Goal: Communication & Community: Answer question/provide support

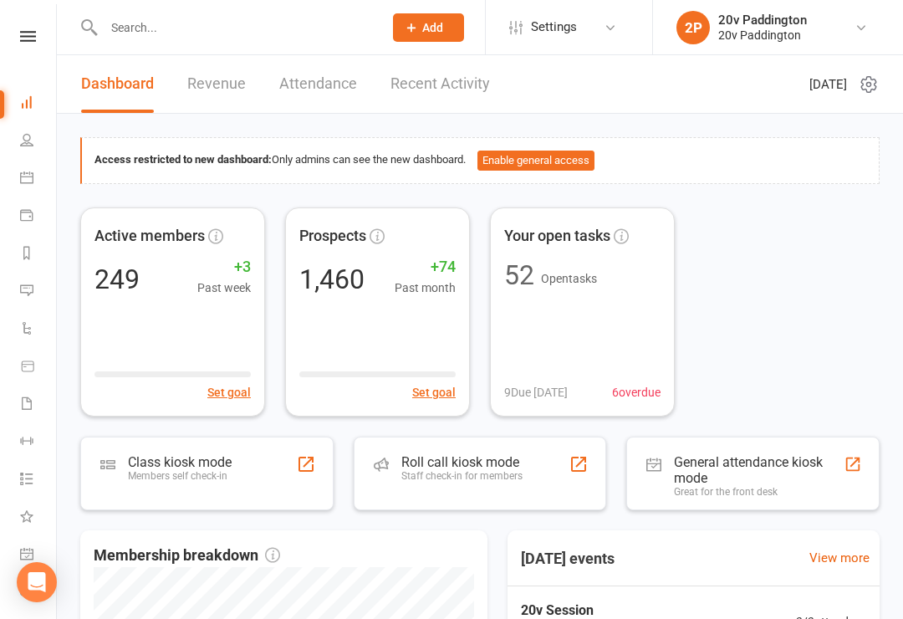
click at [33, 181] on link "Calendar" at bounding box center [39, 180] width 38 height 38
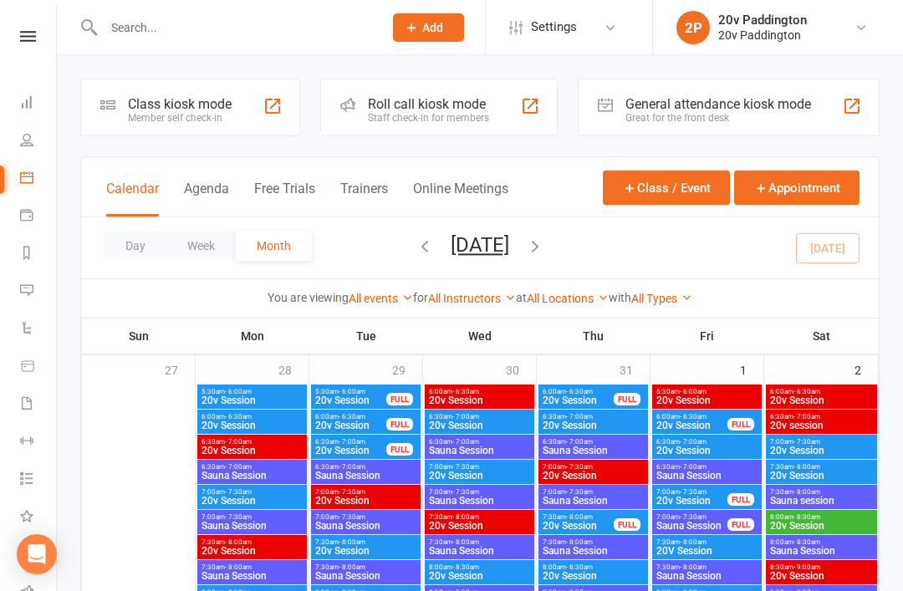
click at [227, 182] on button "Agenda" at bounding box center [206, 199] width 45 height 36
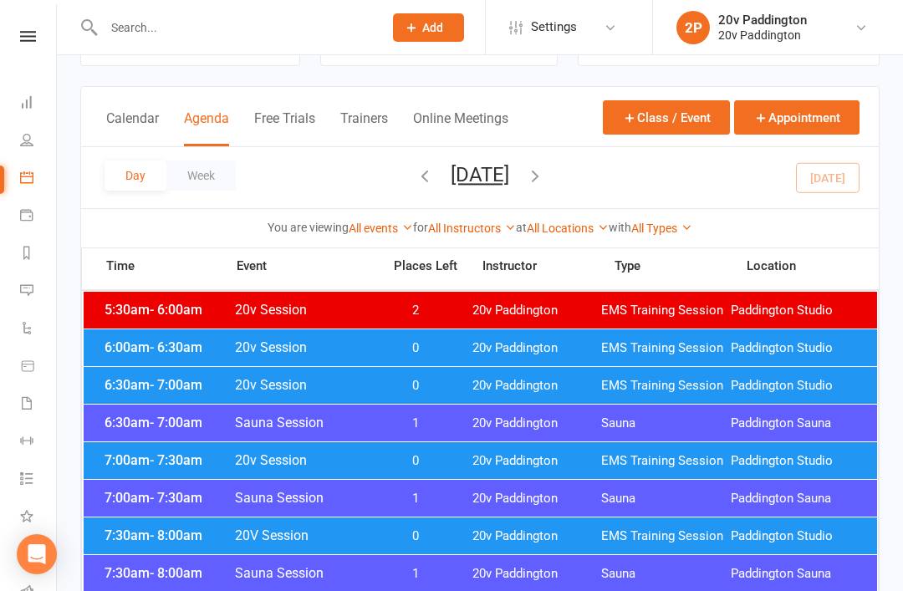
scroll to position [74, 0]
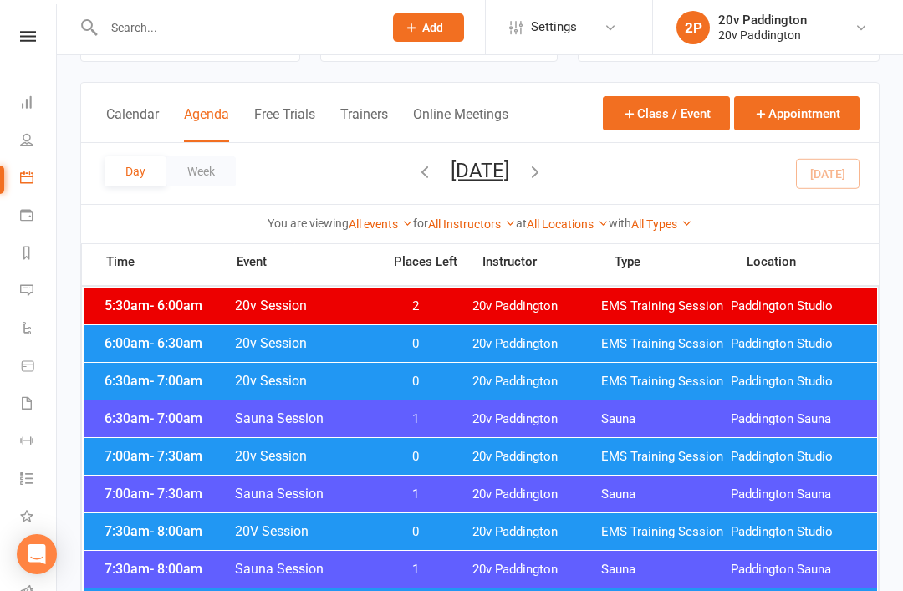
click at [502, 330] on div "6:00am - 6:30am 20v Session 0 20v Paddington EMS Training Session Paddington St…" at bounding box center [481, 343] width 794 height 37
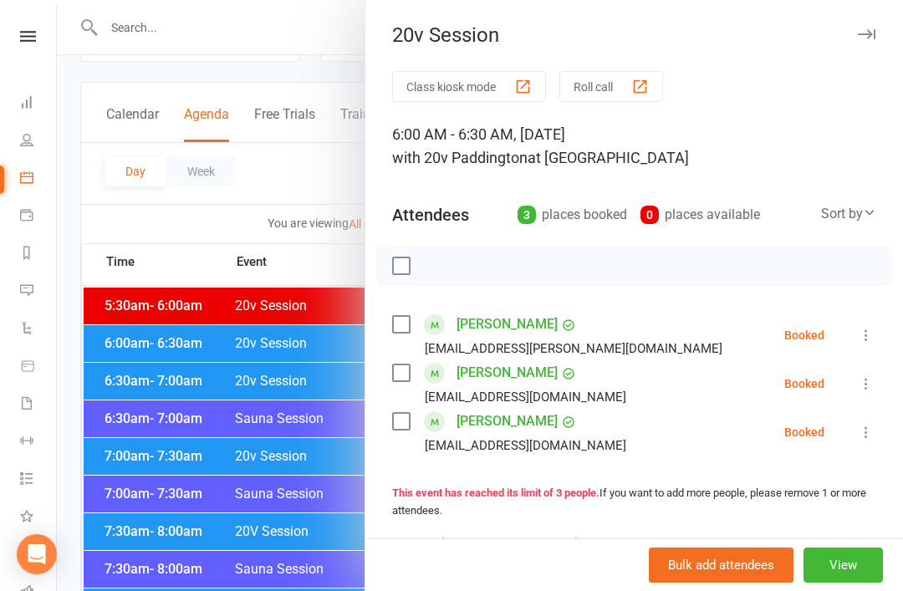
click at [106, 343] on div at bounding box center [480, 295] width 846 height 591
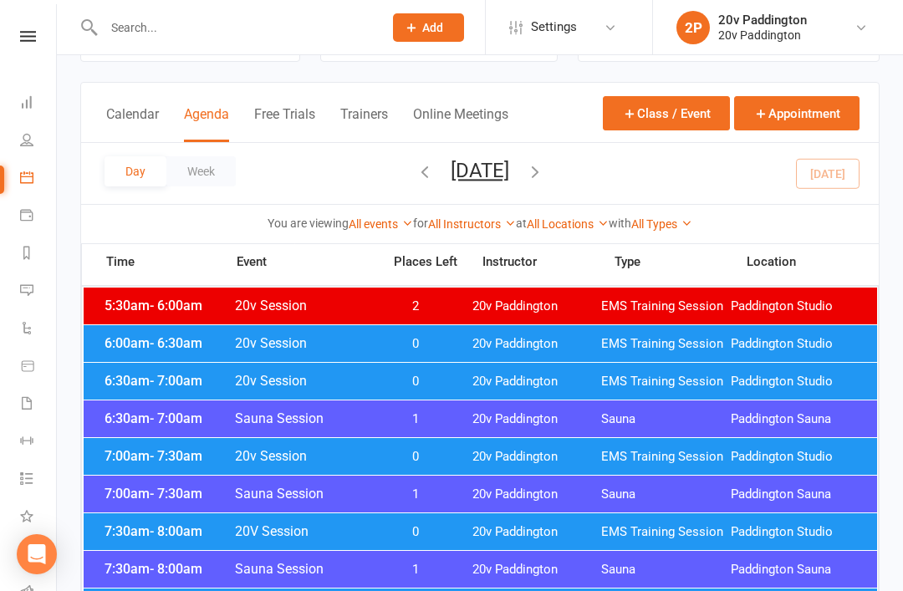
click at [138, 377] on span "6:30am - 7:00am" at bounding box center [167, 381] width 134 height 16
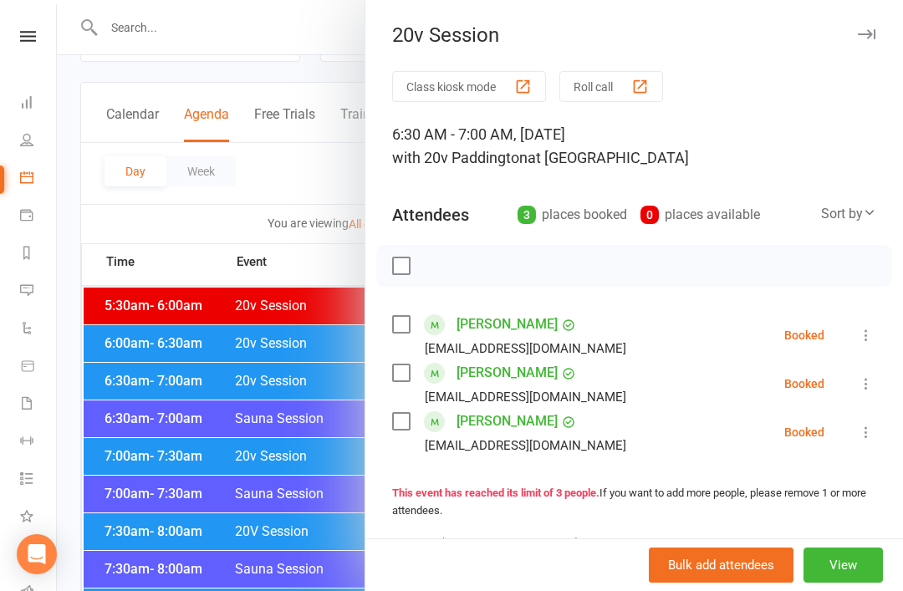
click at [871, 335] on icon at bounding box center [866, 335] width 17 height 17
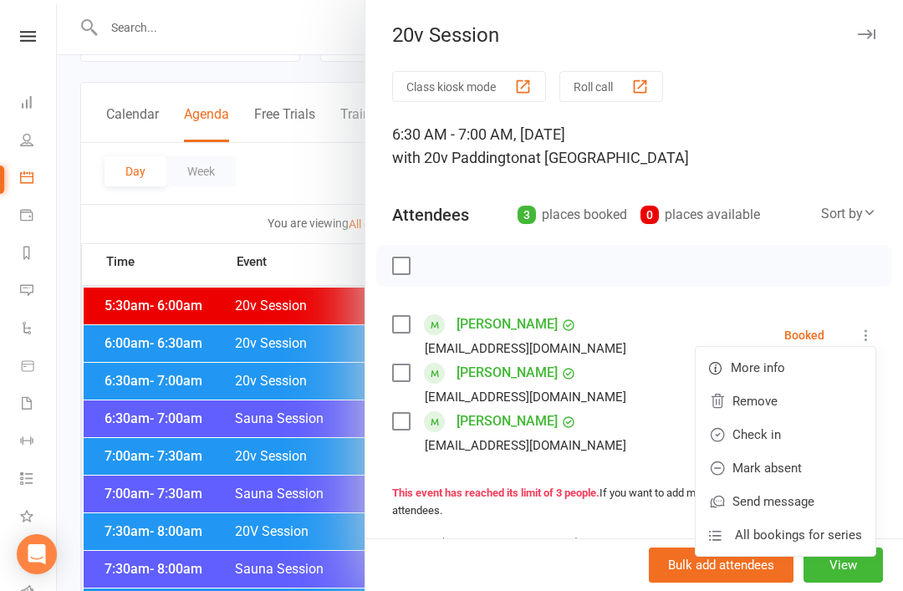
click at [801, 435] on link "Check in" at bounding box center [786, 434] width 180 height 33
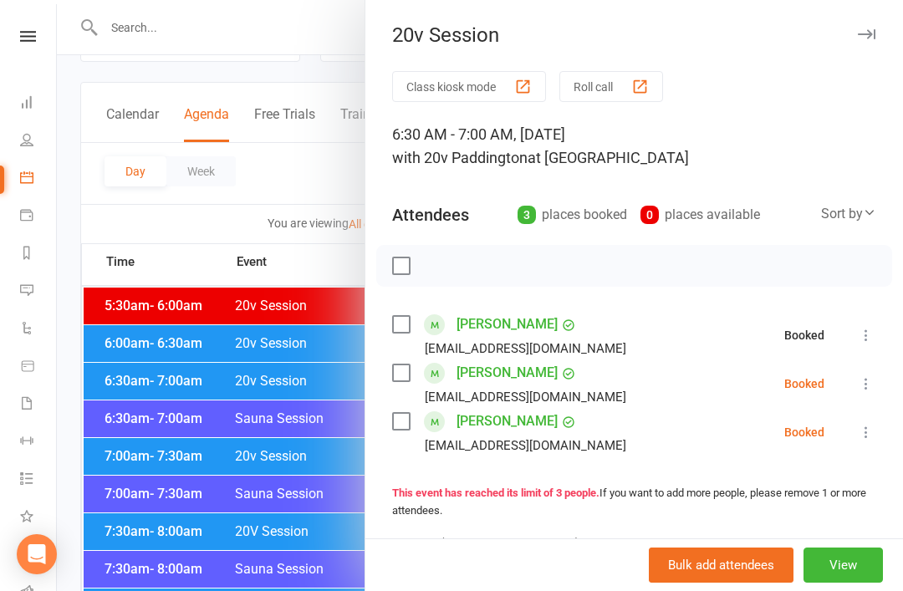
click at [866, 435] on icon at bounding box center [866, 432] width 17 height 17
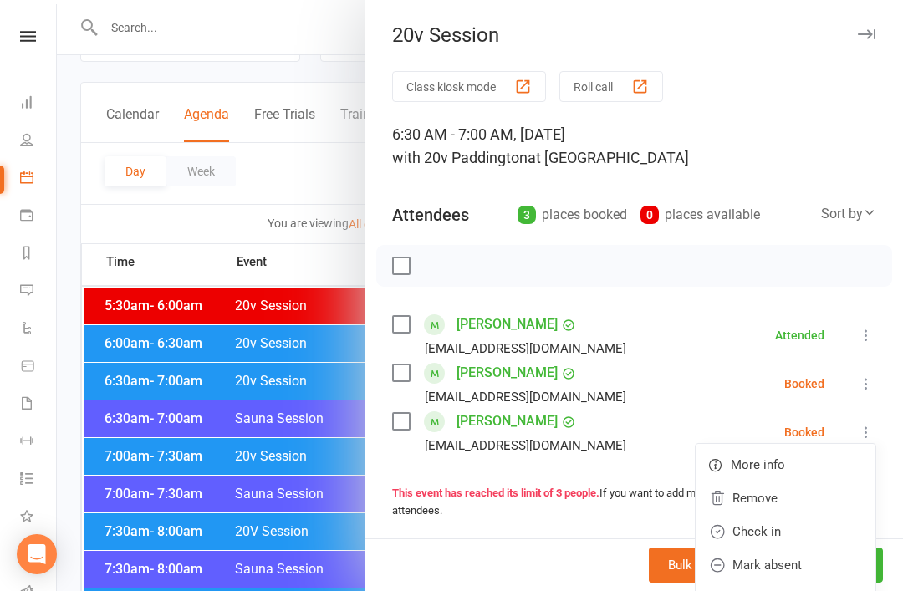
click at [795, 533] on link "Check in" at bounding box center [786, 531] width 180 height 33
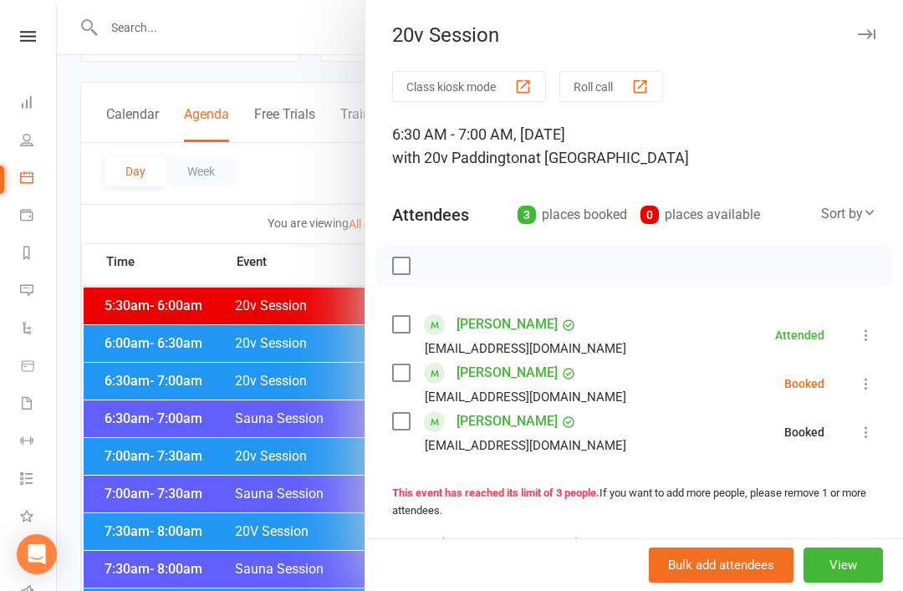
click at [857, 380] on button at bounding box center [866, 384] width 20 height 20
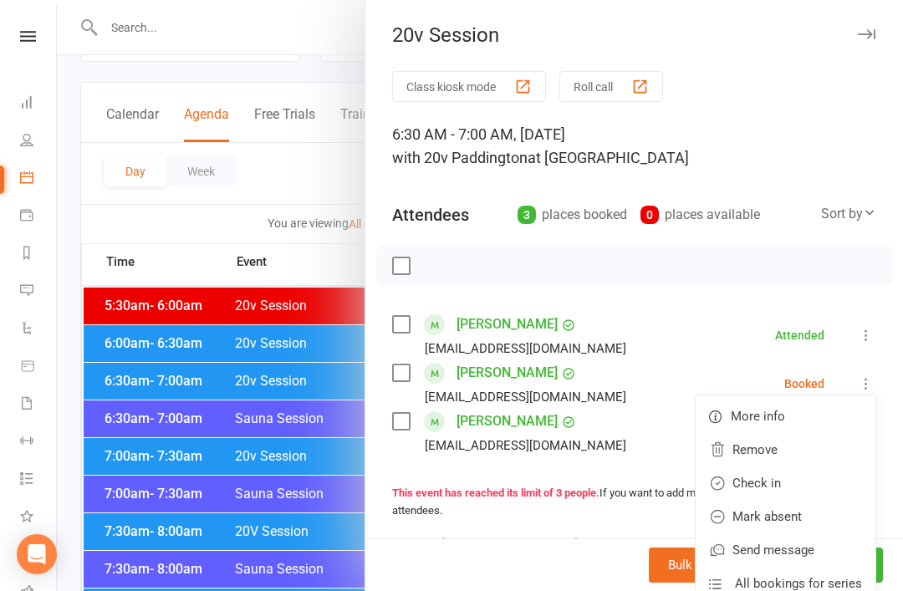
click at [806, 514] on link "Mark absent" at bounding box center [786, 516] width 180 height 33
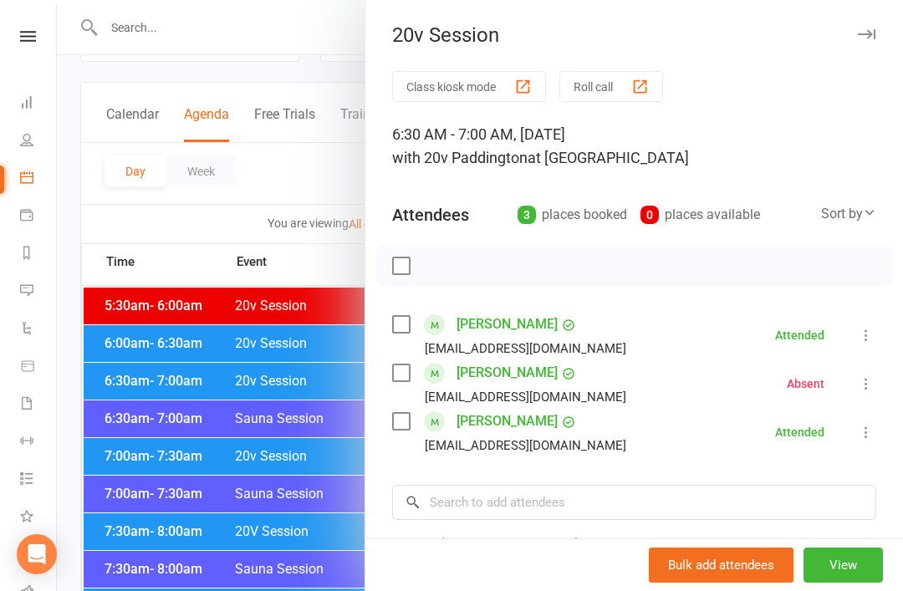
click at [115, 365] on div at bounding box center [480, 295] width 846 height 591
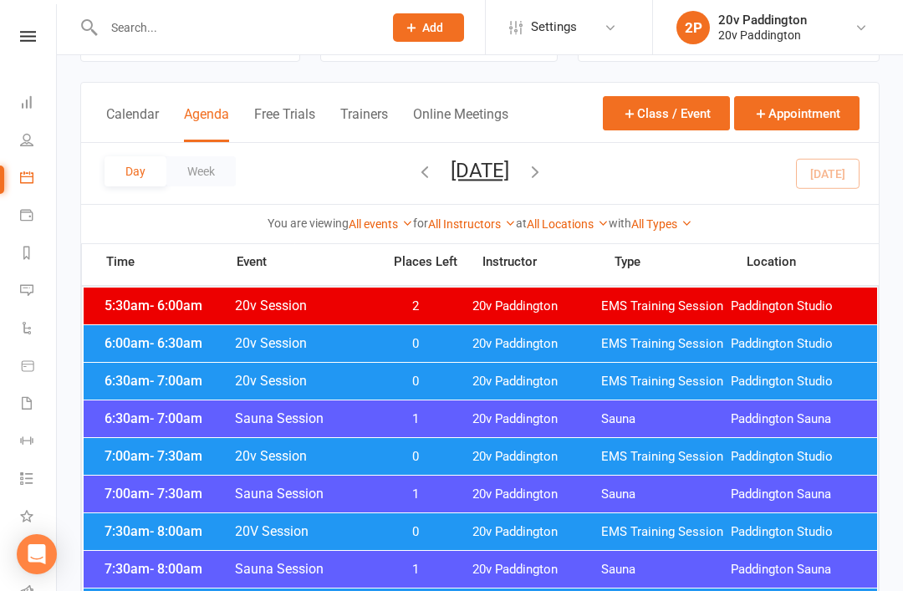
click at [157, 452] on span "- 7:30am" at bounding box center [176, 456] width 53 height 16
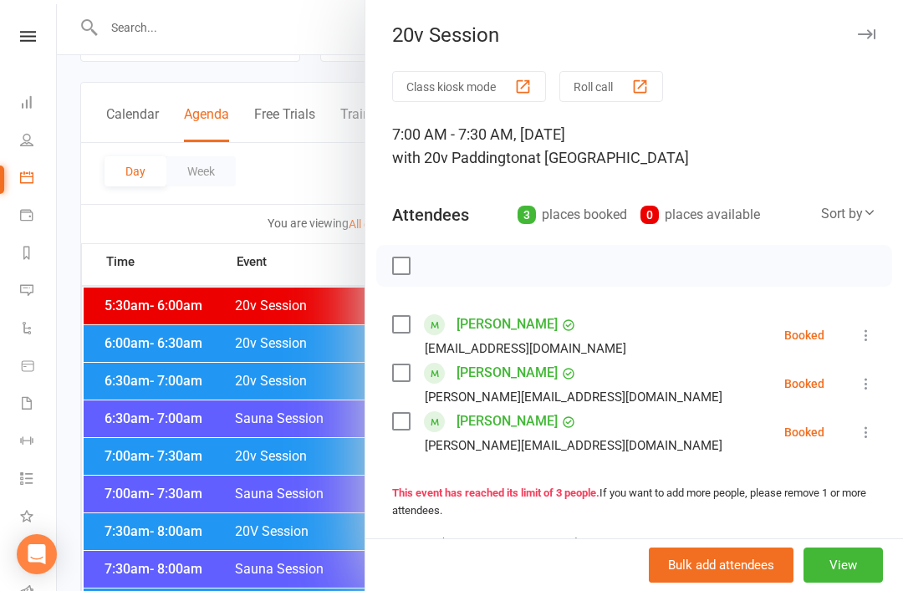
click at [874, 329] on icon at bounding box center [866, 335] width 17 height 17
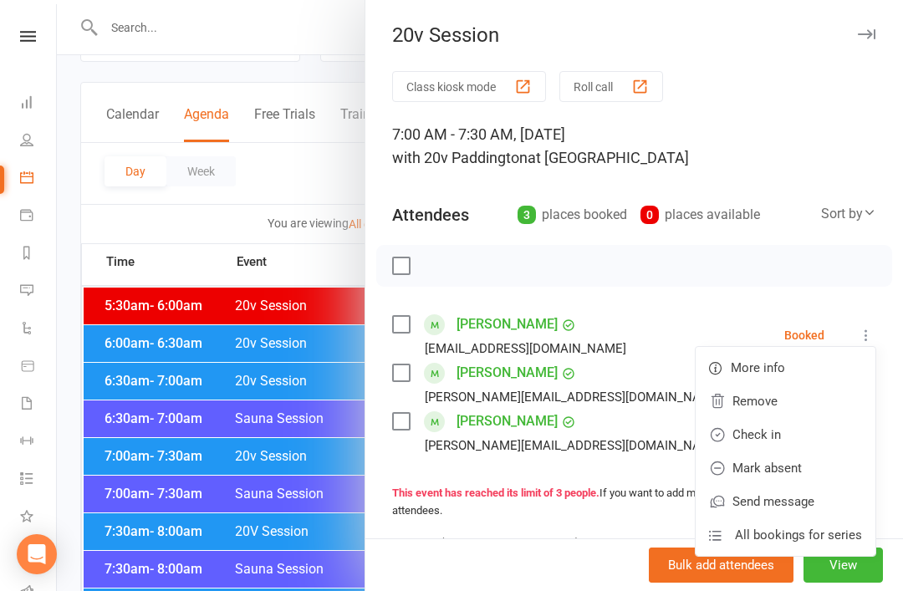
click at [802, 427] on link "Check in" at bounding box center [786, 434] width 180 height 33
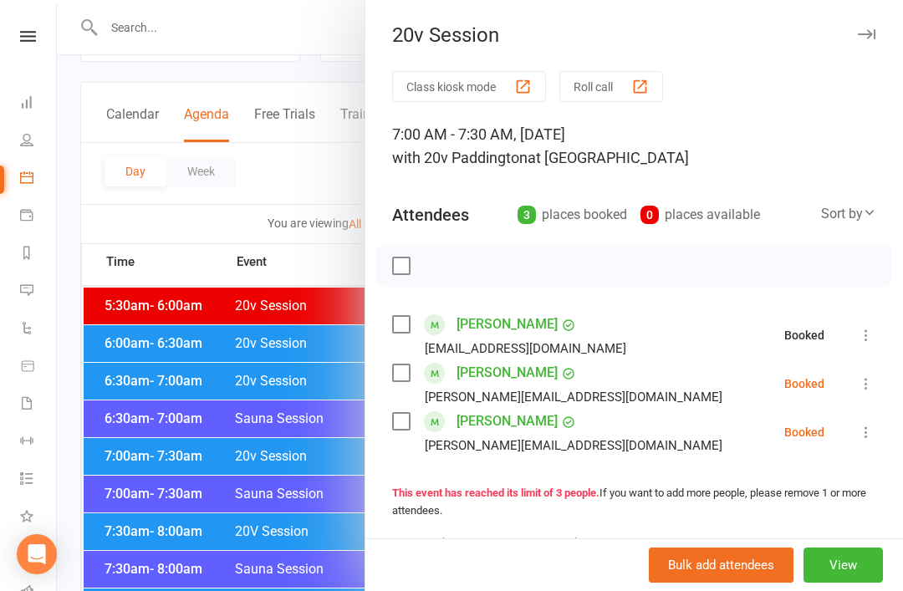
click at [875, 375] on button at bounding box center [866, 384] width 20 height 20
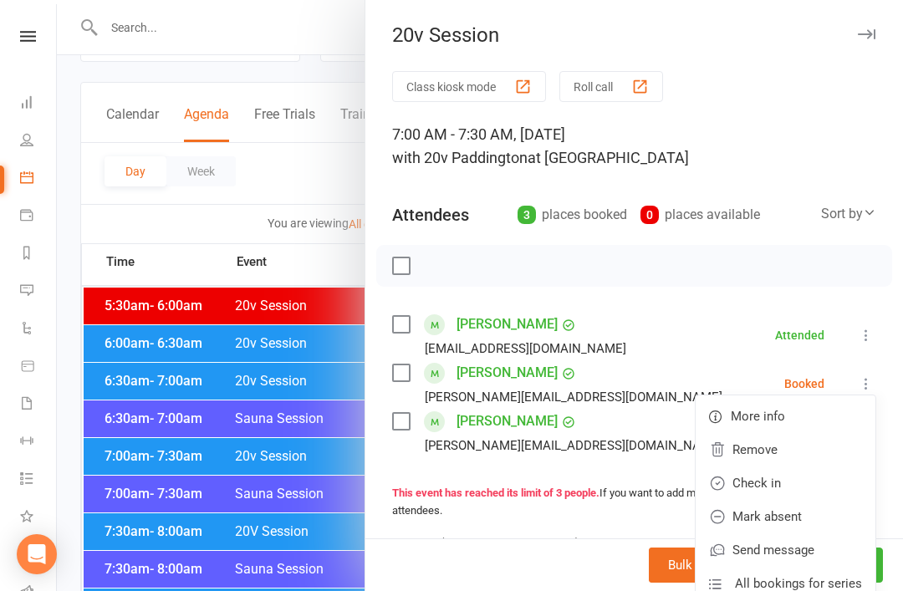
click at [809, 484] on link "Check in" at bounding box center [786, 483] width 180 height 33
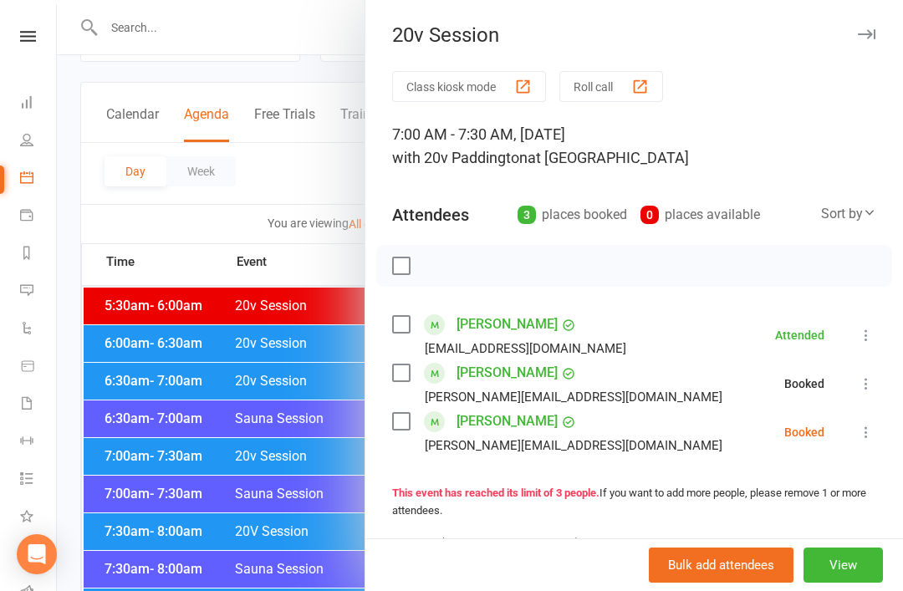
click at [870, 434] on icon at bounding box center [866, 432] width 17 height 17
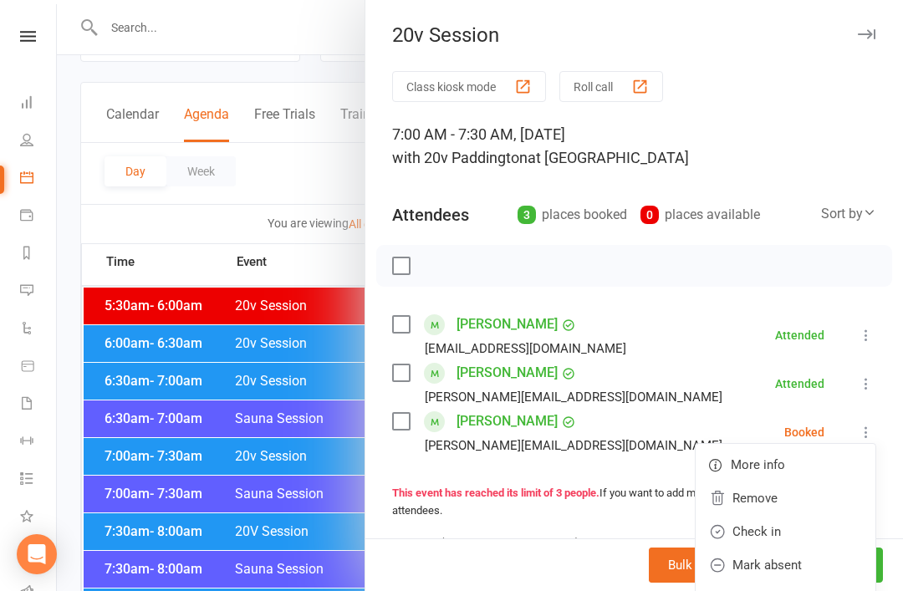
click at [795, 534] on link "Check in" at bounding box center [786, 531] width 180 height 33
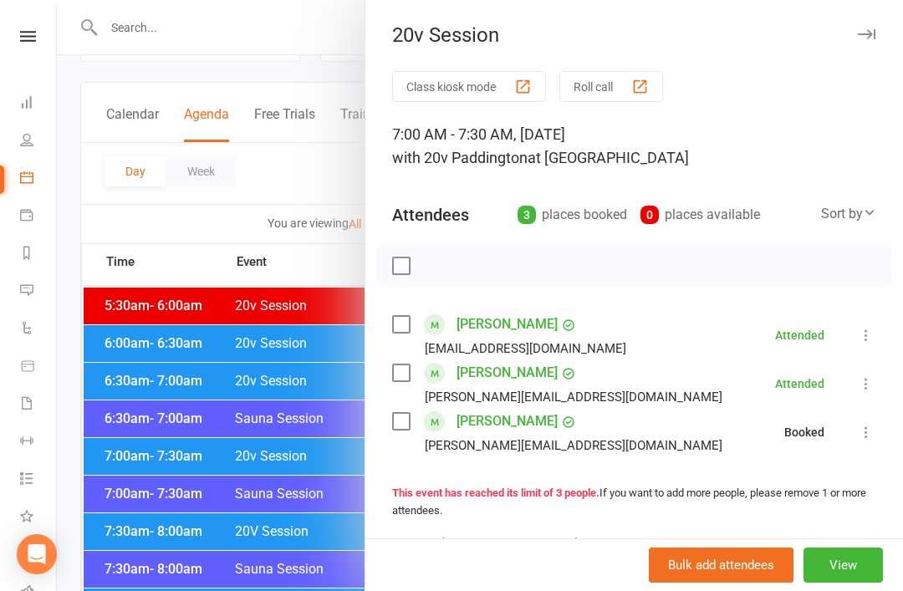
click at [273, 463] on div at bounding box center [480, 295] width 846 height 591
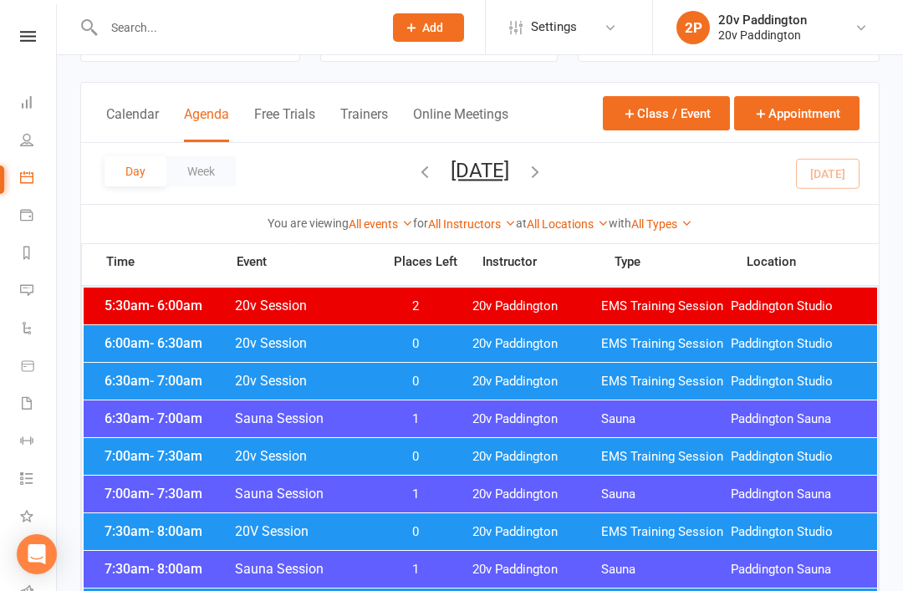
click at [356, 532] on span "20V Session" at bounding box center [303, 531] width 138 height 16
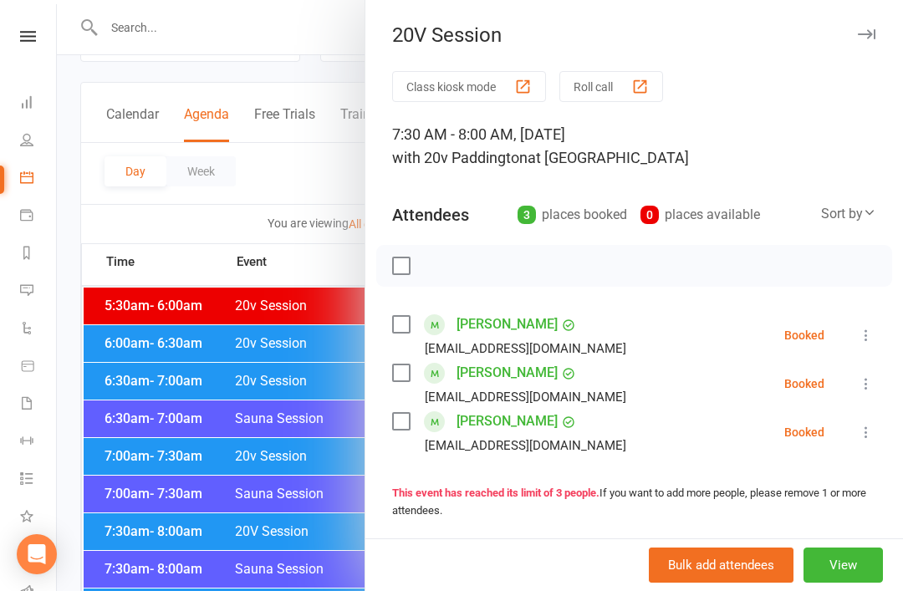
click at [873, 327] on button at bounding box center [866, 335] width 20 height 20
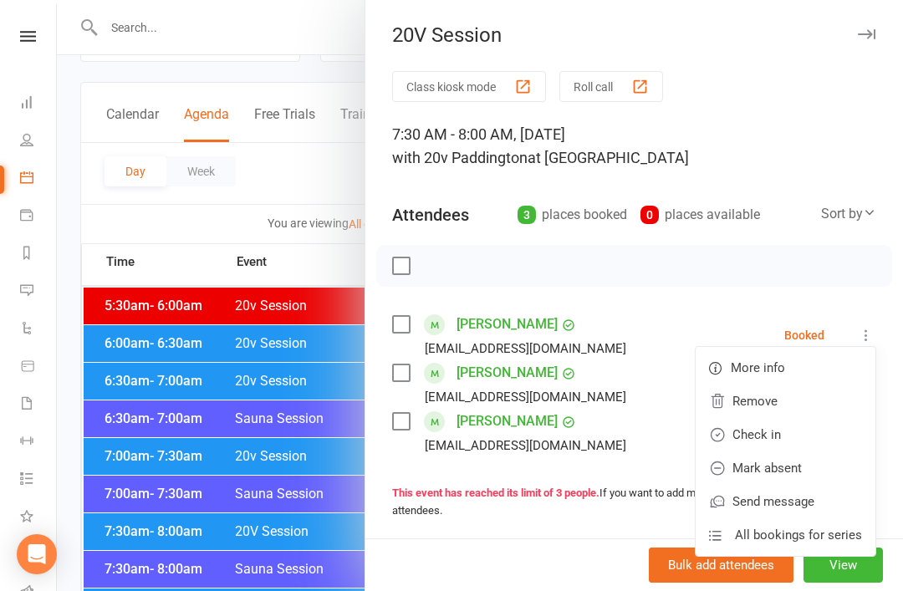
click at [812, 436] on link "Check in" at bounding box center [786, 434] width 180 height 33
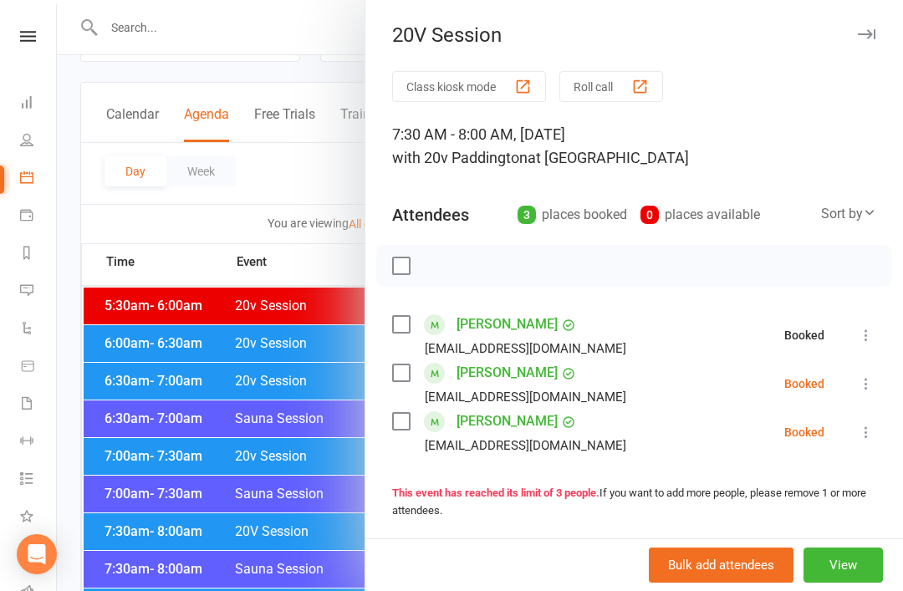
click at [874, 389] on icon at bounding box center [866, 383] width 17 height 17
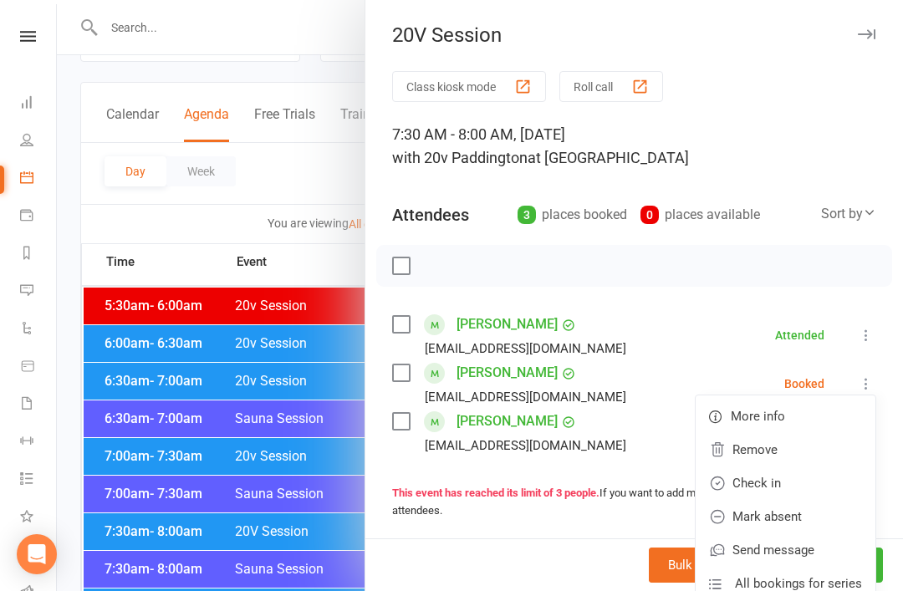
click at [784, 488] on link "Check in" at bounding box center [786, 483] width 180 height 33
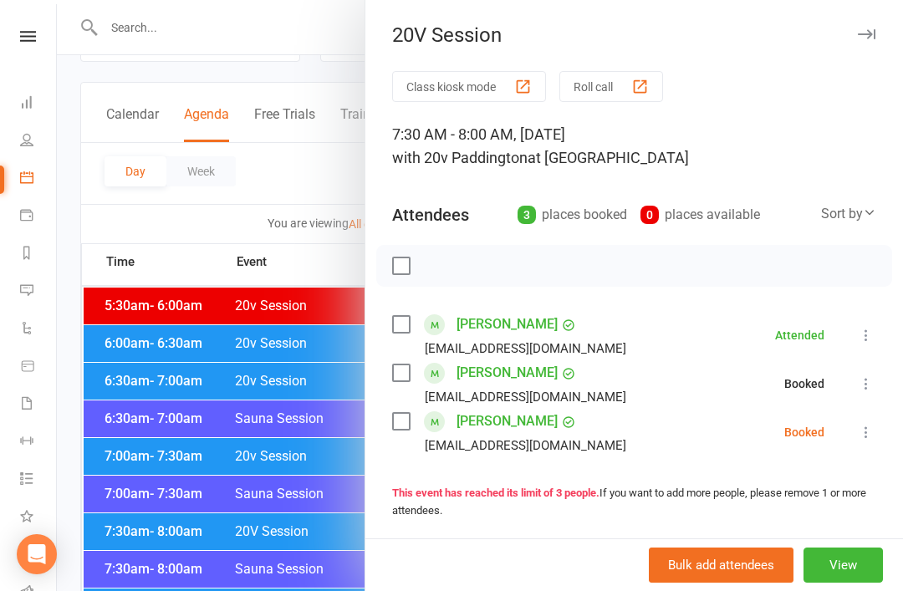
click at [864, 441] on icon at bounding box center [866, 432] width 17 height 17
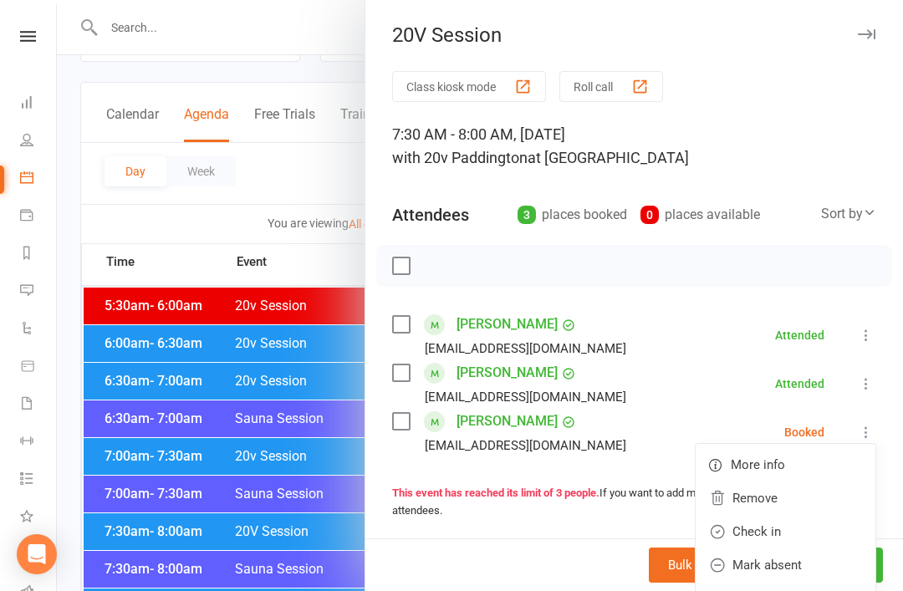
click at [782, 539] on link "Check in" at bounding box center [786, 531] width 180 height 33
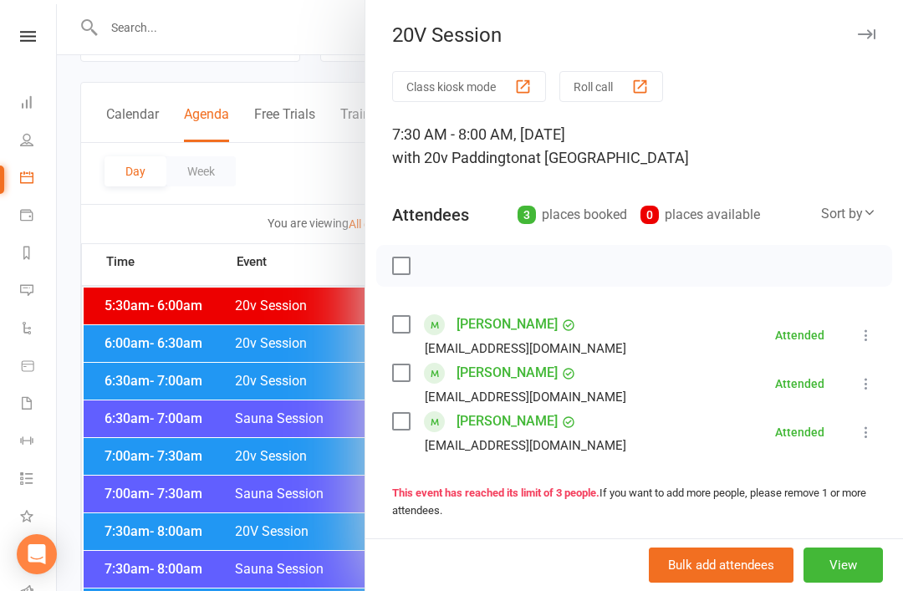
click at [278, 554] on div at bounding box center [480, 295] width 846 height 591
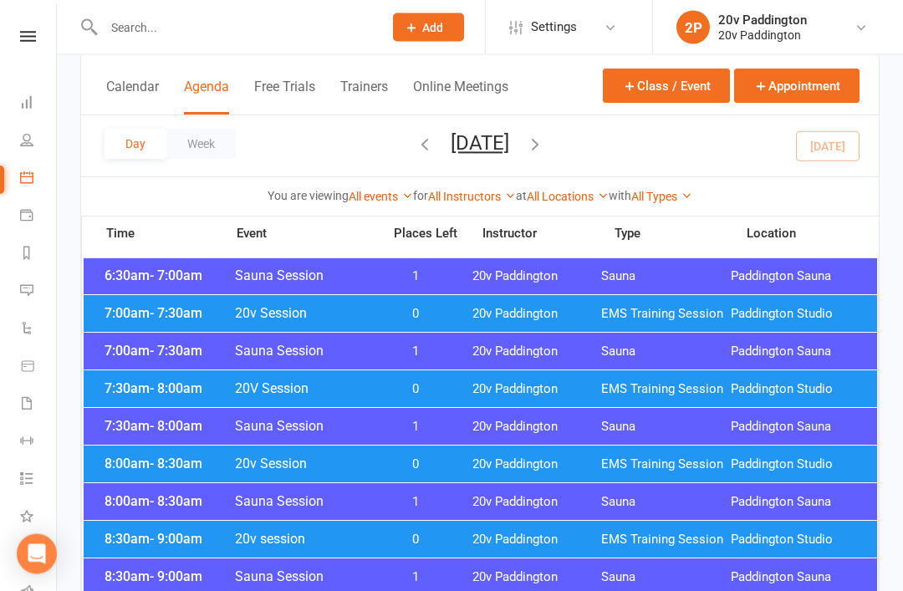
click at [475, 457] on span "20v Paddington" at bounding box center [537, 465] width 130 height 16
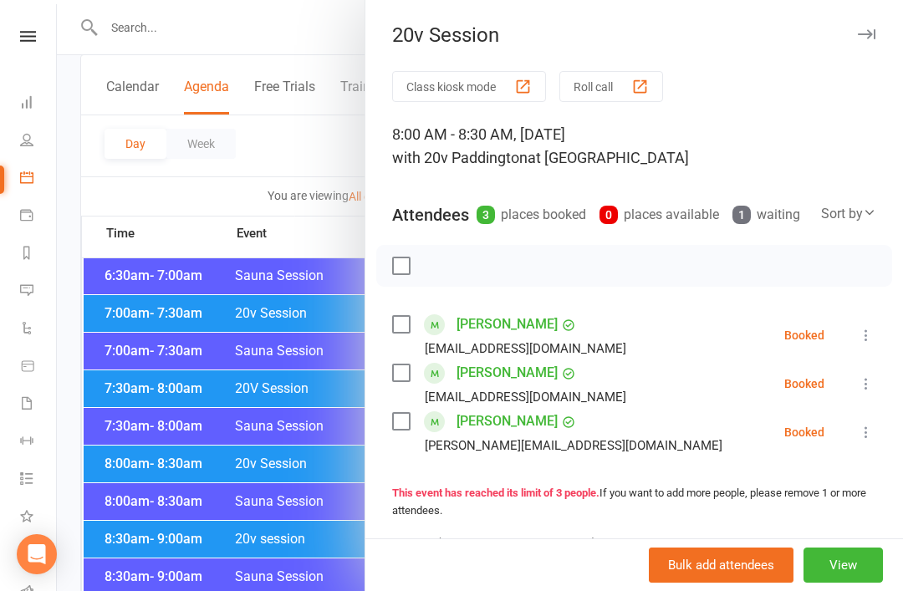
click at [861, 338] on icon at bounding box center [866, 335] width 17 height 17
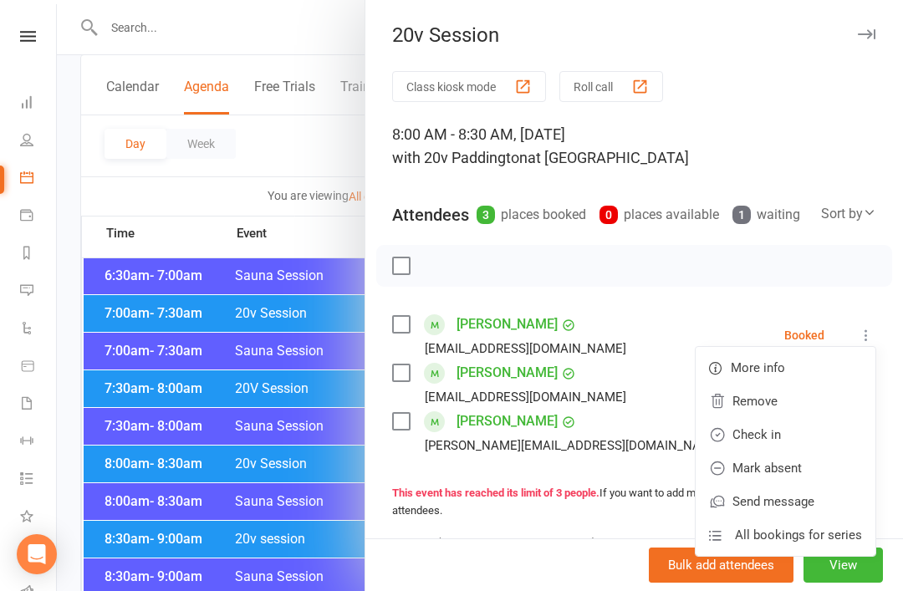
click at [824, 425] on link "Check in" at bounding box center [786, 434] width 180 height 33
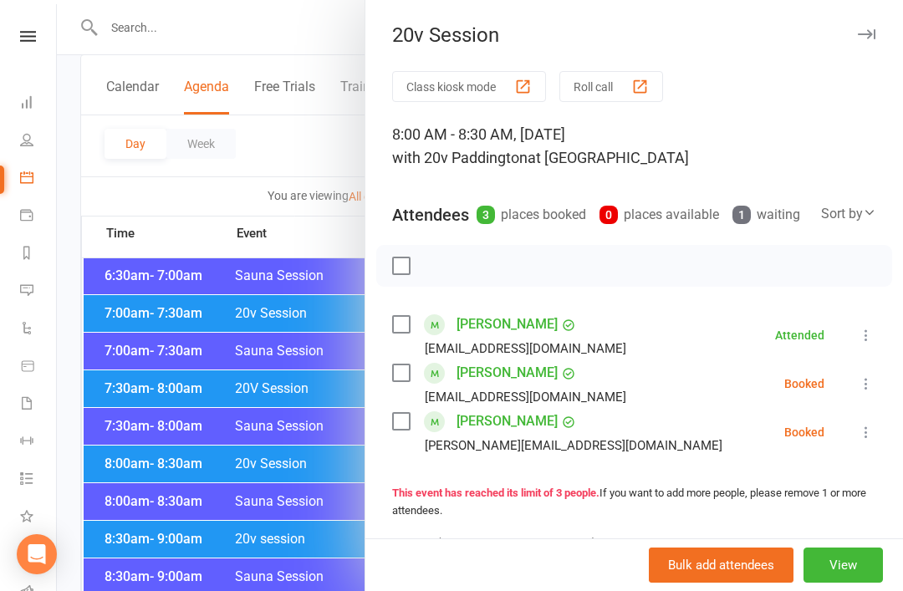
click at [866, 386] on icon at bounding box center [866, 383] width 17 height 17
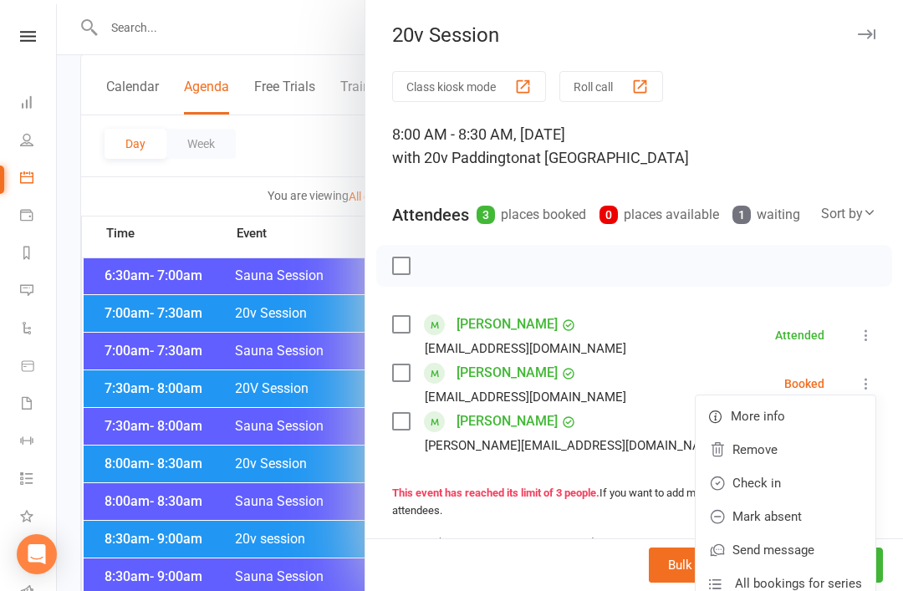
click at [811, 478] on link "Check in" at bounding box center [786, 483] width 180 height 33
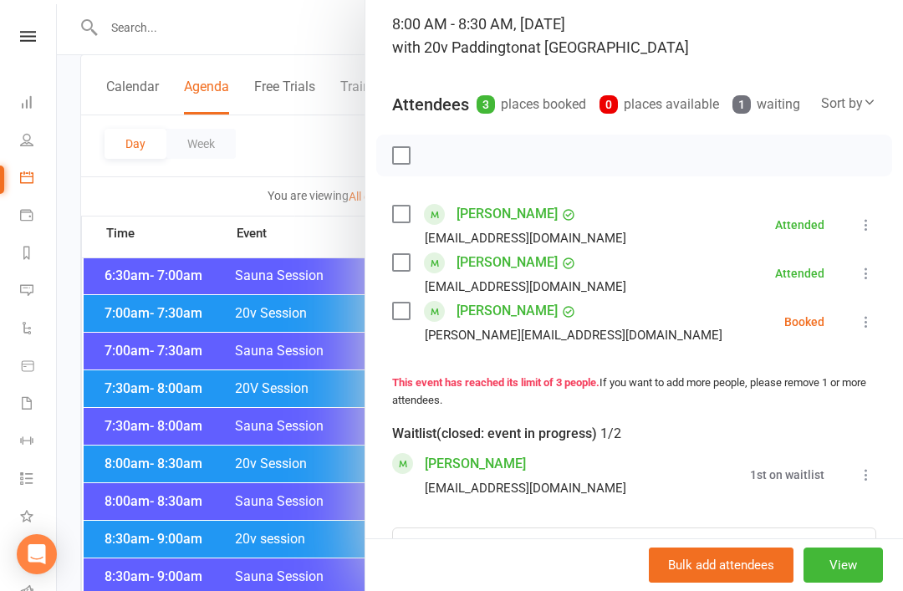
scroll to position [115, 0]
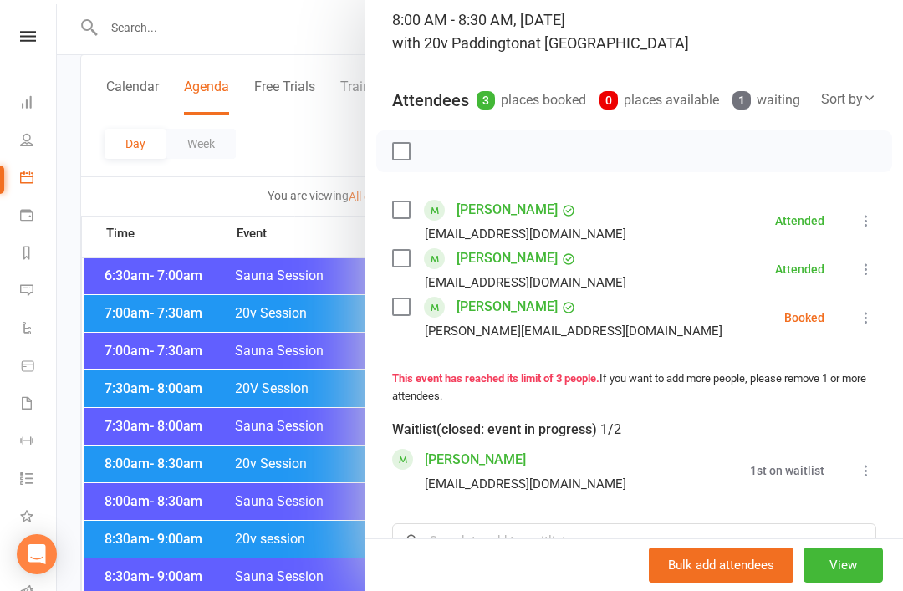
click at [861, 464] on icon at bounding box center [866, 470] width 17 height 17
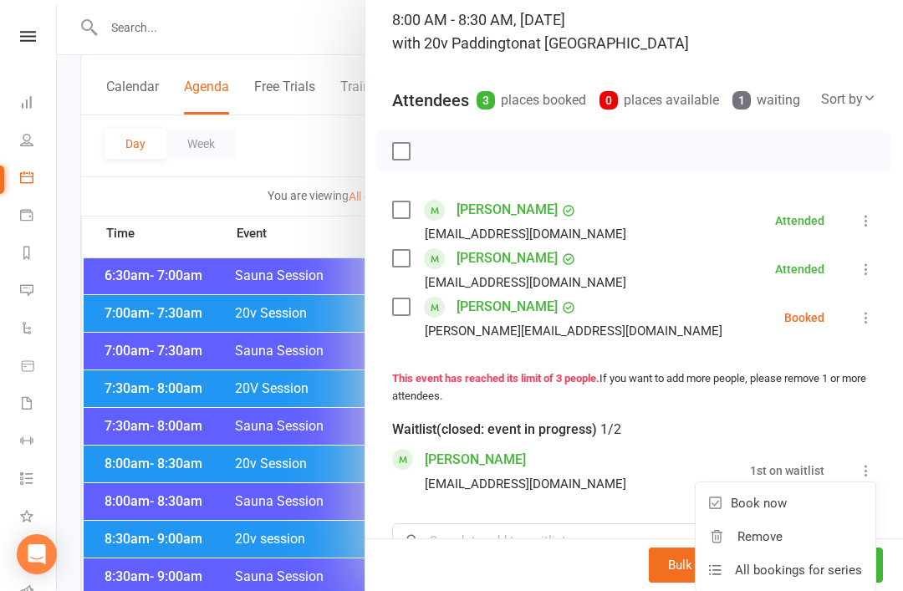
click at [761, 386] on div "This event has reached its limit of 3 people. If you want to add more people, p…" at bounding box center [634, 387] width 484 height 35
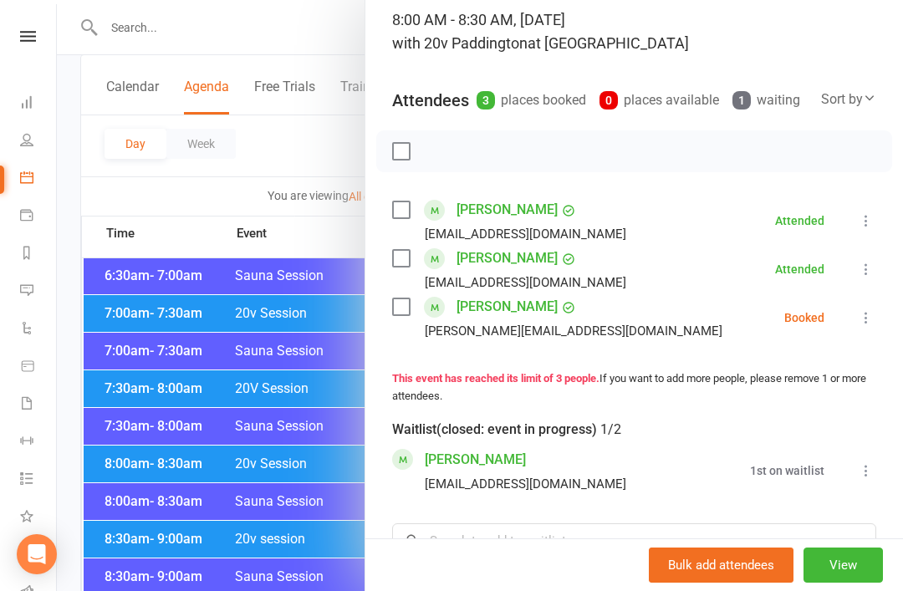
click at [868, 313] on icon at bounding box center [866, 317] width 17 height 17
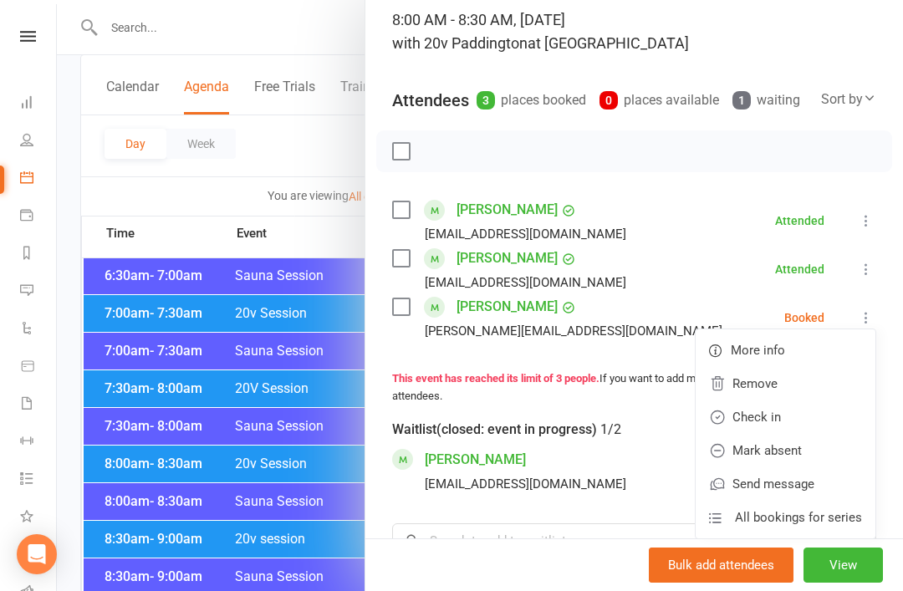
click at [779, 387] on link "Remove" at bounding box center [786, 383] width 180 height 33
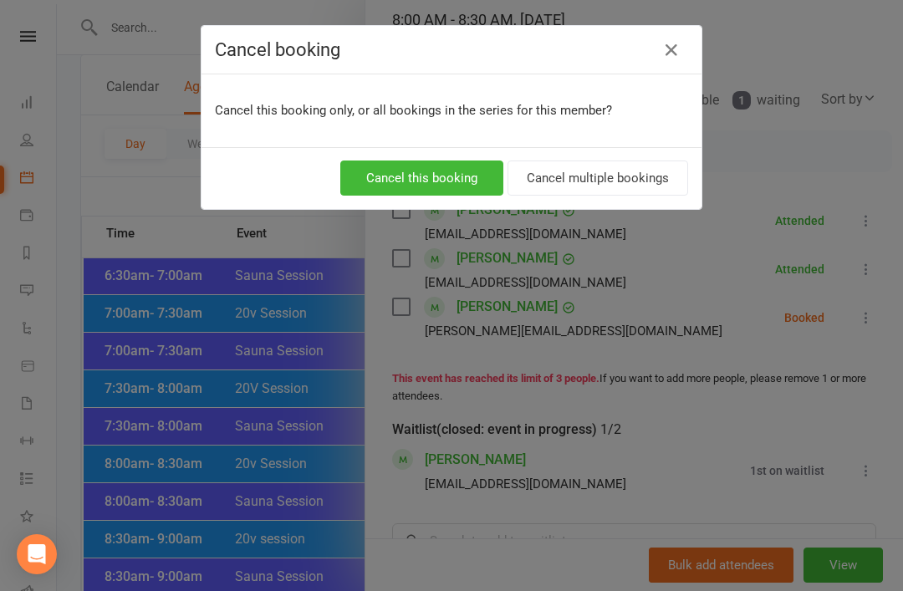
click at [463, 180] on button "Cancel this booking" at bounding box center [421, 178] width 163 height 35
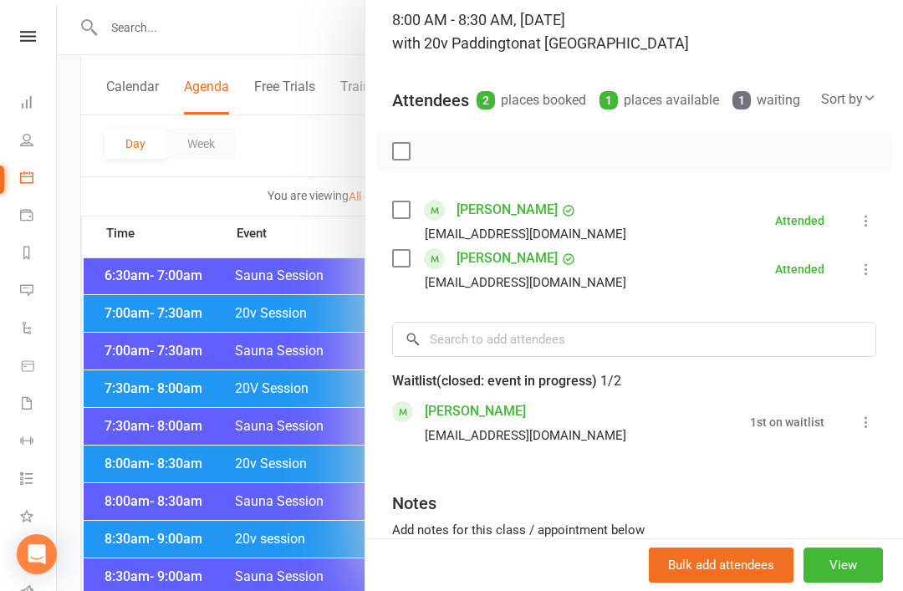
click at [861, 426] on icon at bounding box center [866, 422] width 17 height 17
click at [812, 458] on link "Book now" at bounding box center [786, 454] width 180 height 33
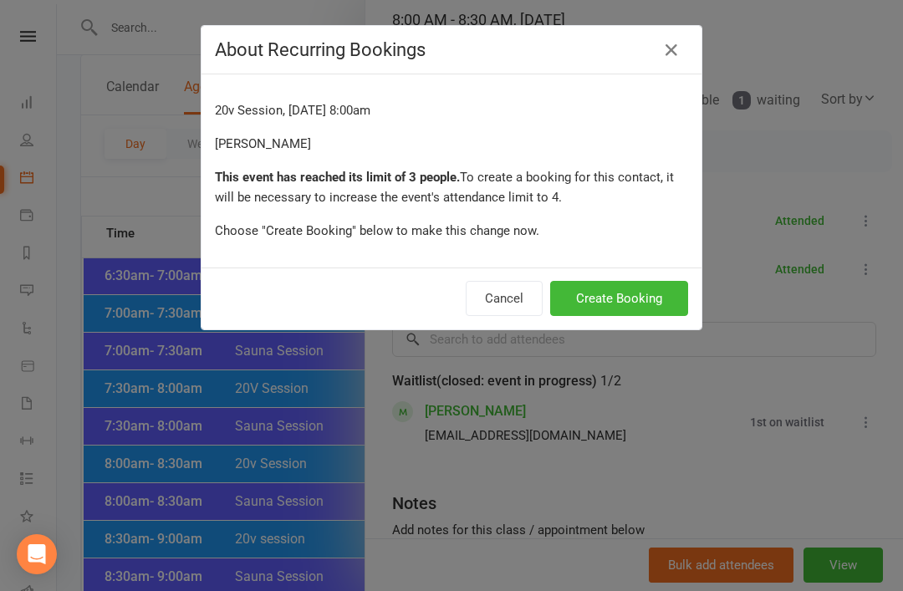
click at [664, 283] on button "Create Booking" at bounding box center [619, 298] width 138 height 35
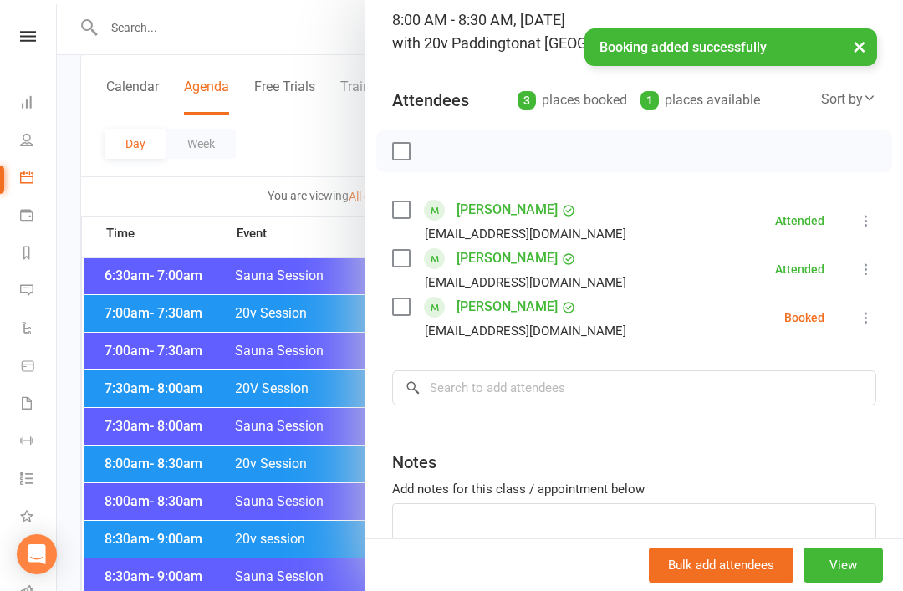
click at [855, 335] on li "Pawel Wodkowski hello@true.pl Booked More info Remove Check in Mark absent Send…" at bounding box center [634, 318] width 484 height 49
click at [863, 322] on icon at bounding box center [866, 317] width 17 height 17
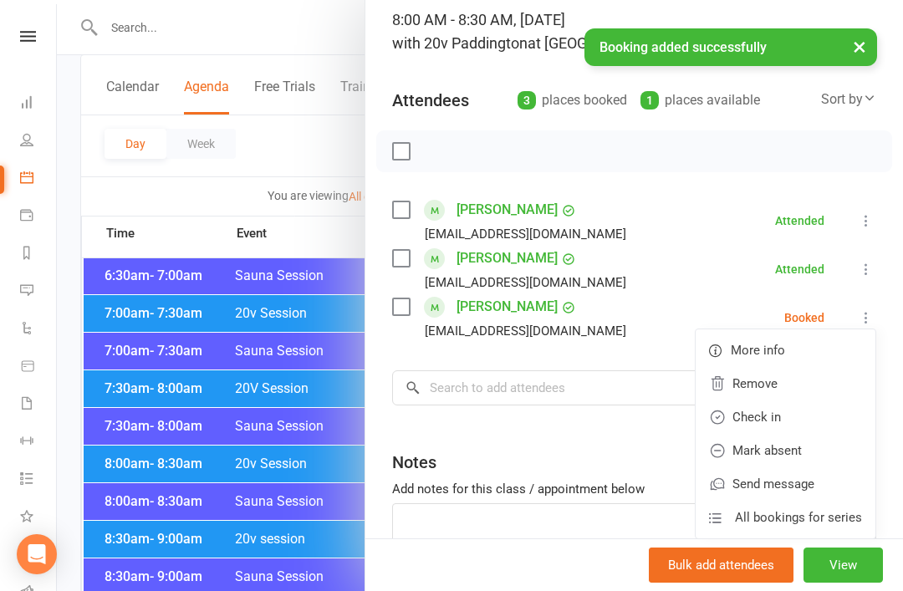
click at [802, 416] on link "Check in" at bounding box center [786, 417] width 180 height 33
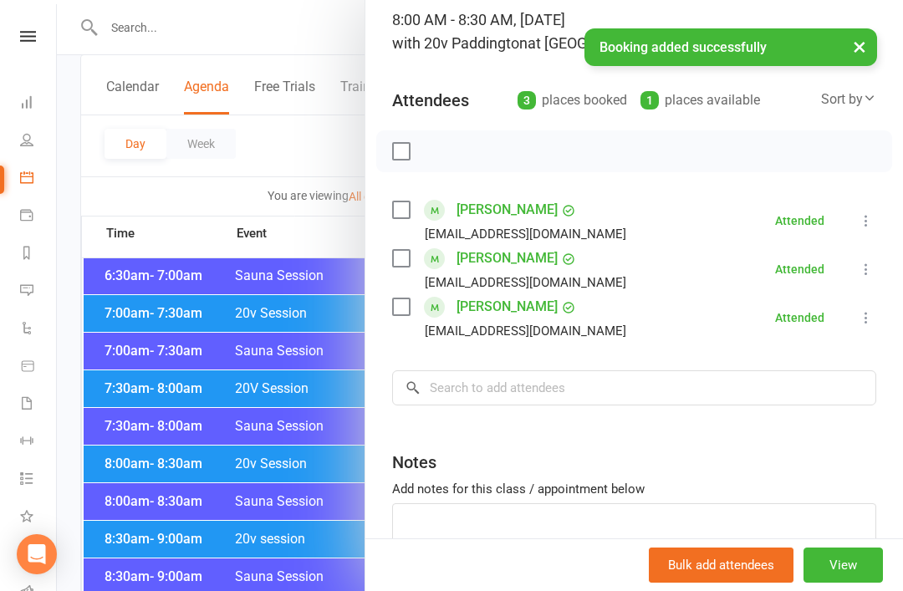
click at [237, 569] on div at bounding box center [480, 295] width 846 height 591
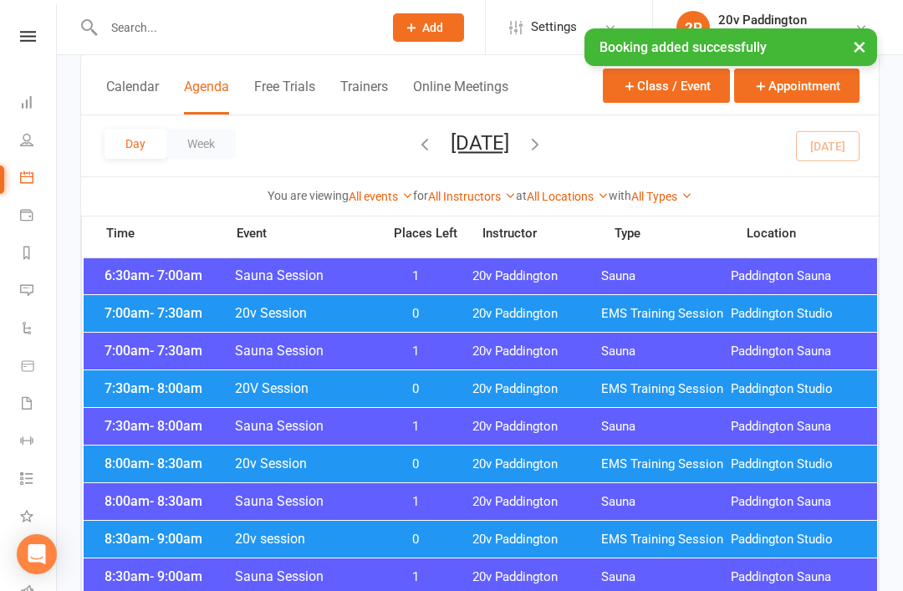
click at [341, 544] on span "20v session" at bounding box center [303, 539] width 138 height 16
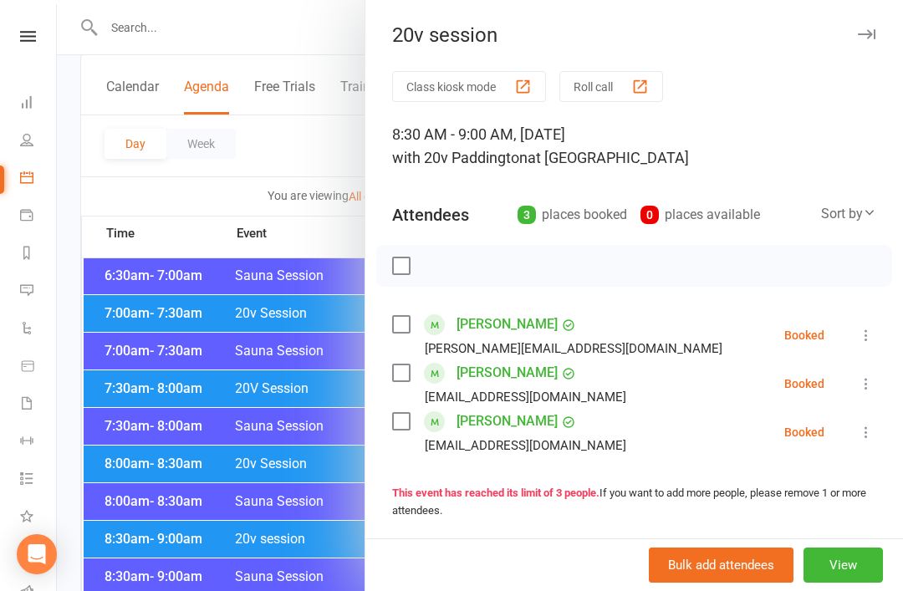
click at [871, 436] on icon at bounding box center [866, 432] width 17 height 17
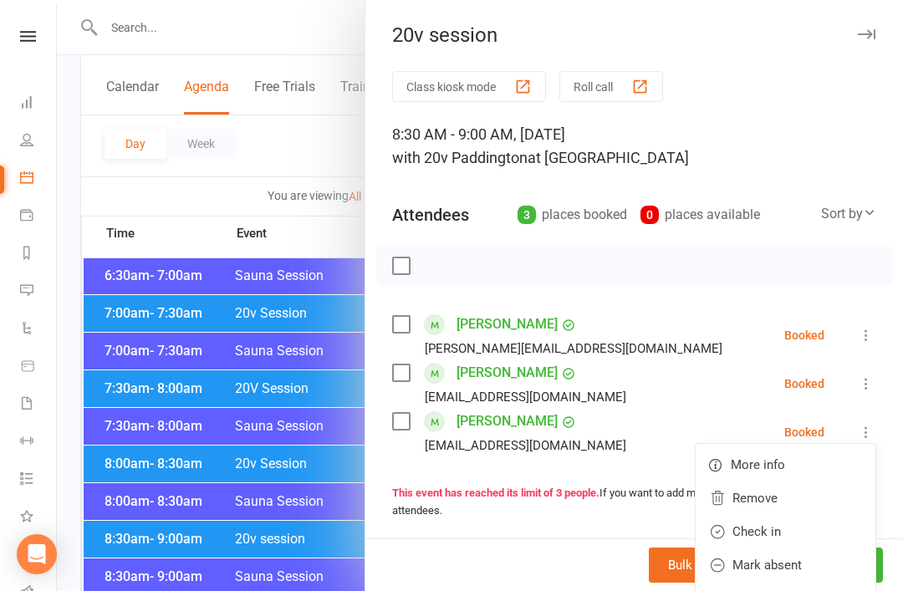
click at [795, 492] on link "Remove" at bounding box center [786, 498] width 180 height 33
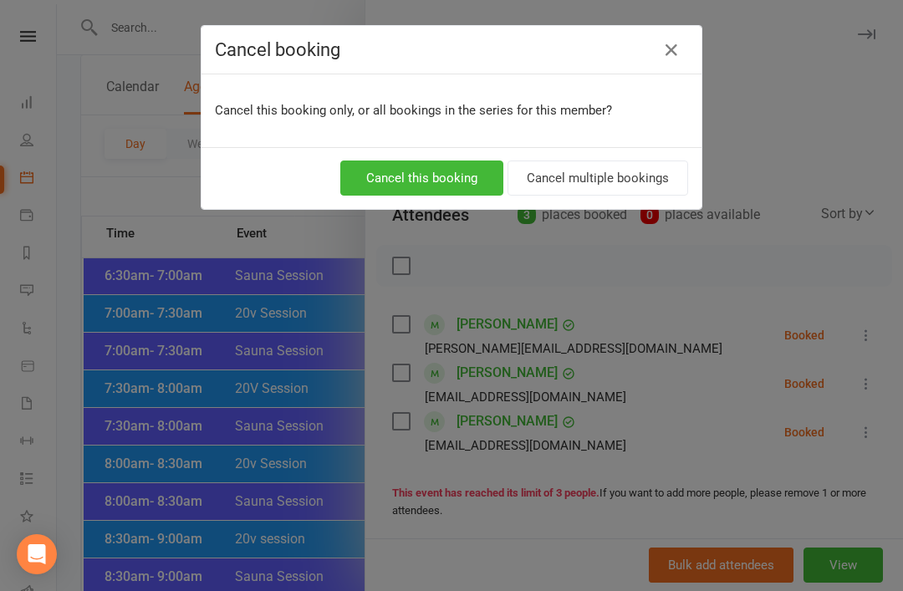
click at [439, 168] on button "Cancel this booking" at bounding box center [421, 178] width 163 height 35
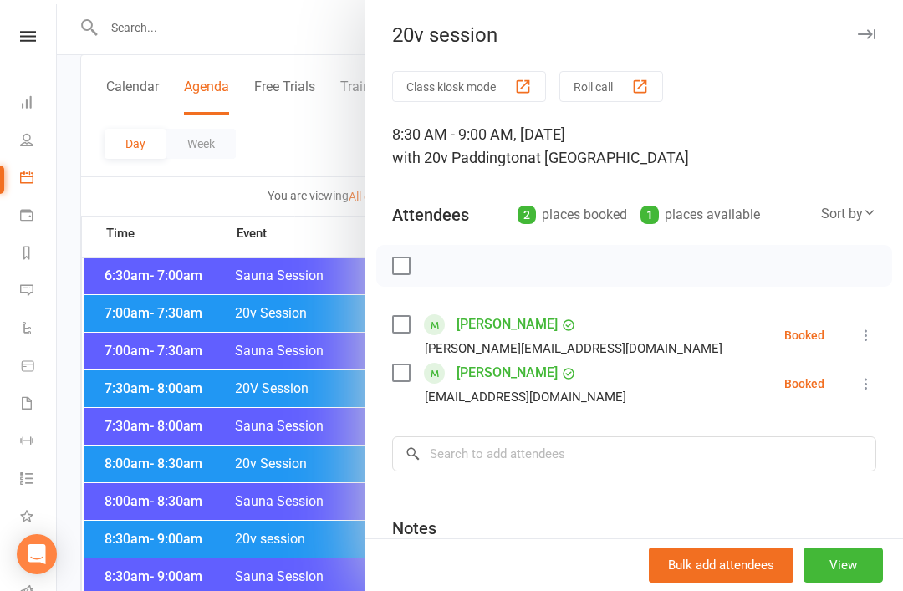
click at [306, 542] on div at bounding box center [480, 295] width 846 height 591
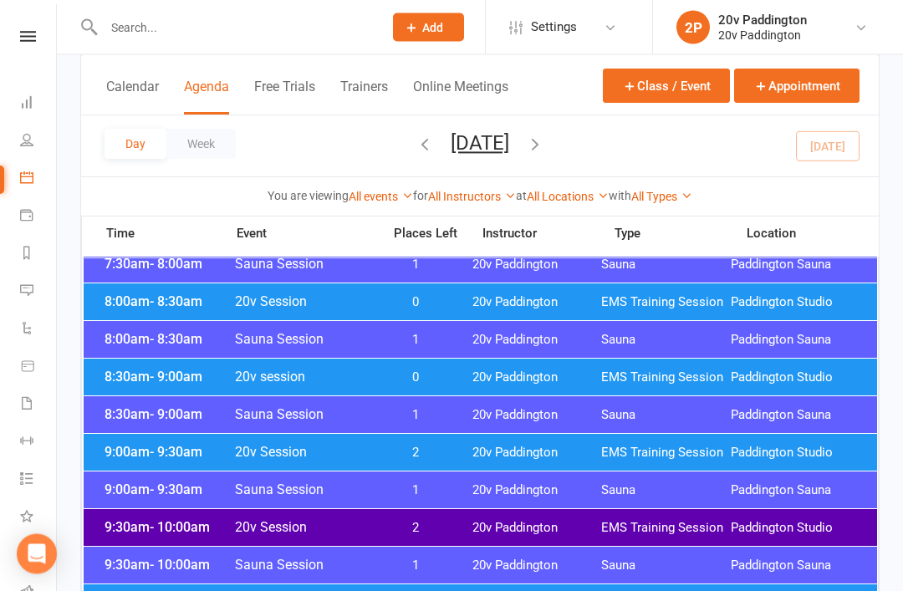
click at [430, 443] on div "9:00am - 9:30am 20v Session 2 20v Paddington EMS Training Session Paddington St…" at bounding box center [481, 453] width 794 height 37
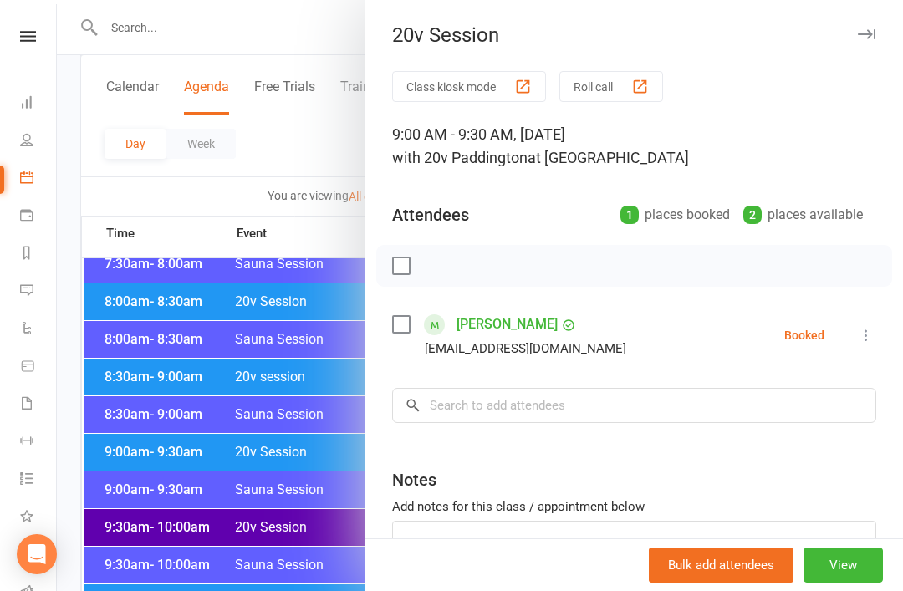
click at [284, 591] on div at bounding box center [480, 295] width 846 height 591
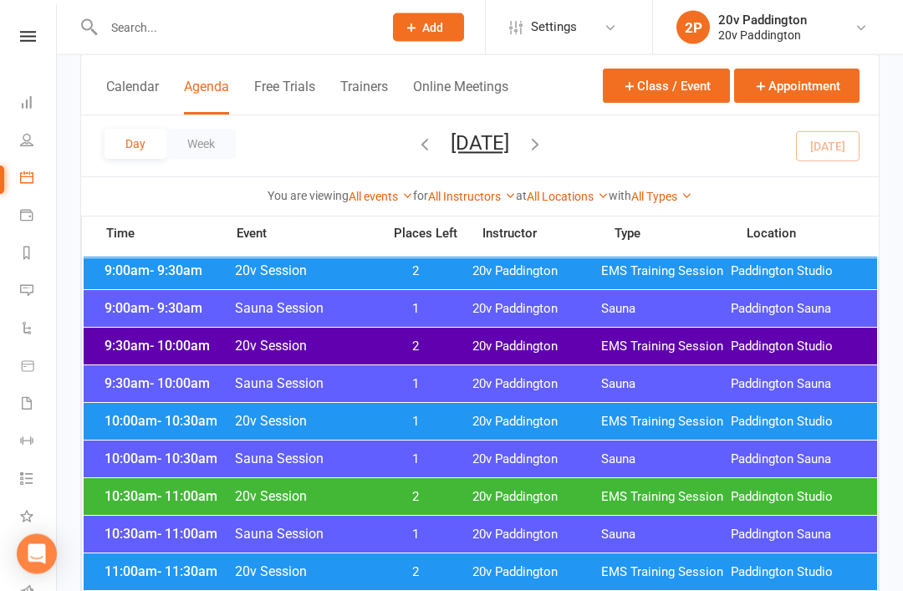
click at [511, 411] on div "10:00am - 10:30am 20v Session 1 20v Paddington EMS Training Session Paddington …" at bounding box center [481, 422] width 794 height 37
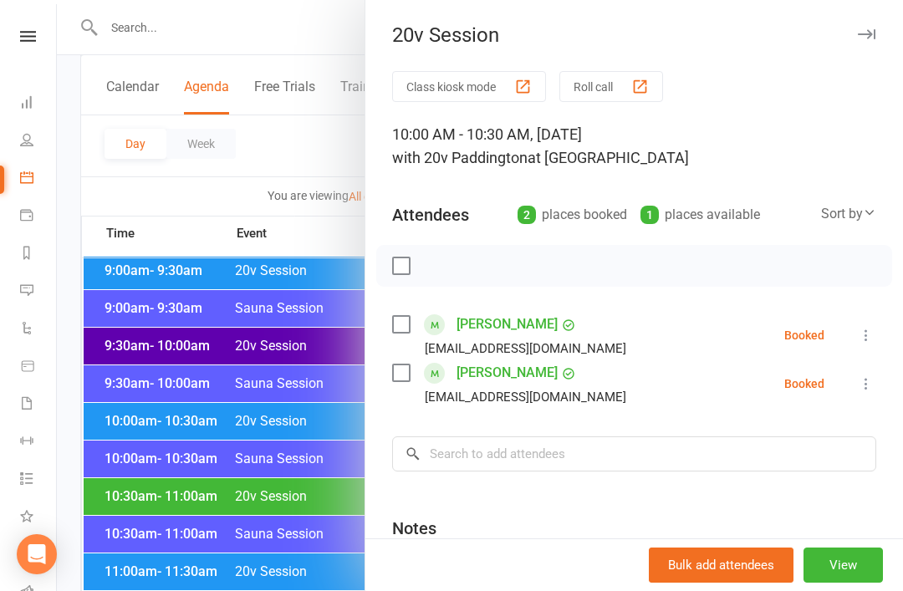
click at [204, 508] on div at bounding box center [480, 295] width 846 height 591
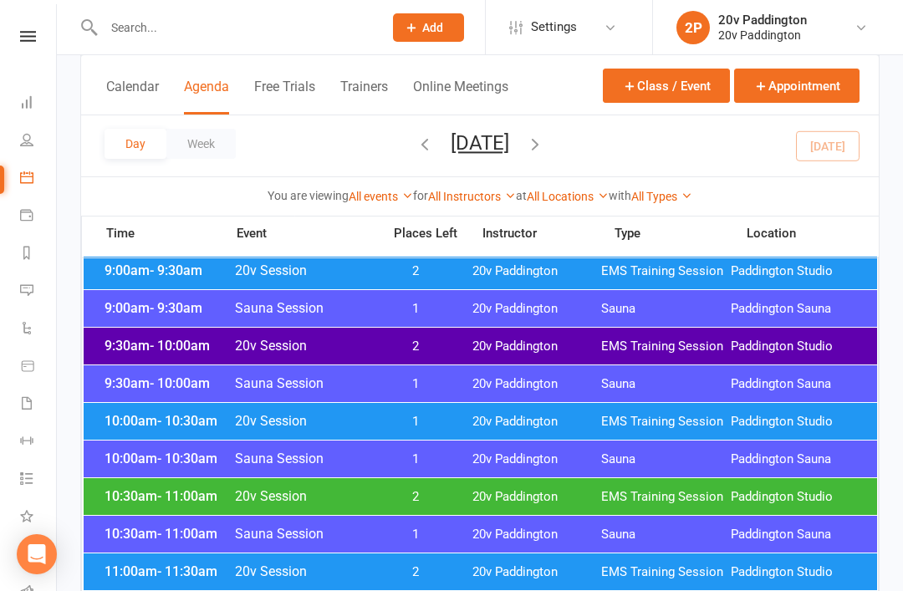
click at [411, 343] on span "2" at bounding box center [416, 347] width 88 height 16
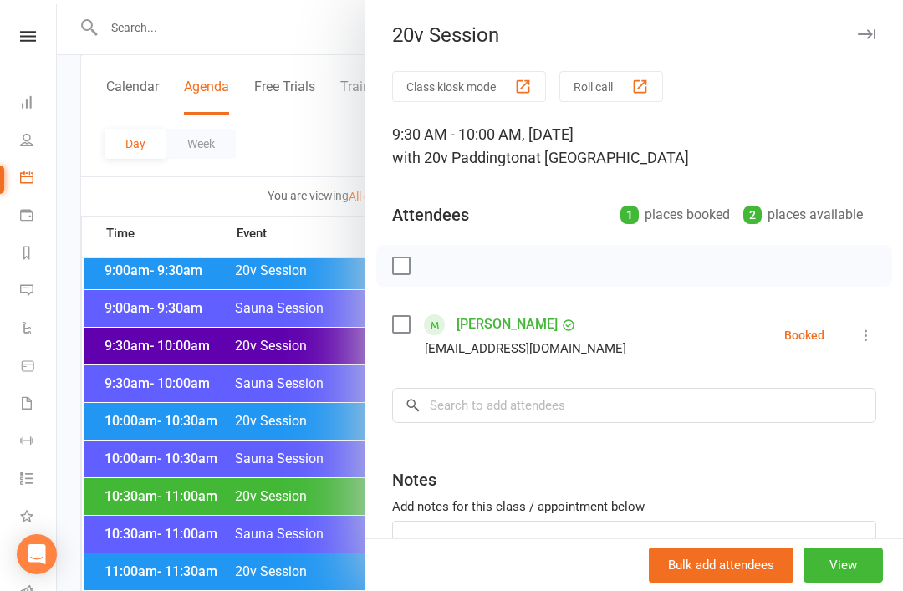
click at [248, 481] on div at bounding box center [480, 295] width 846 height 591
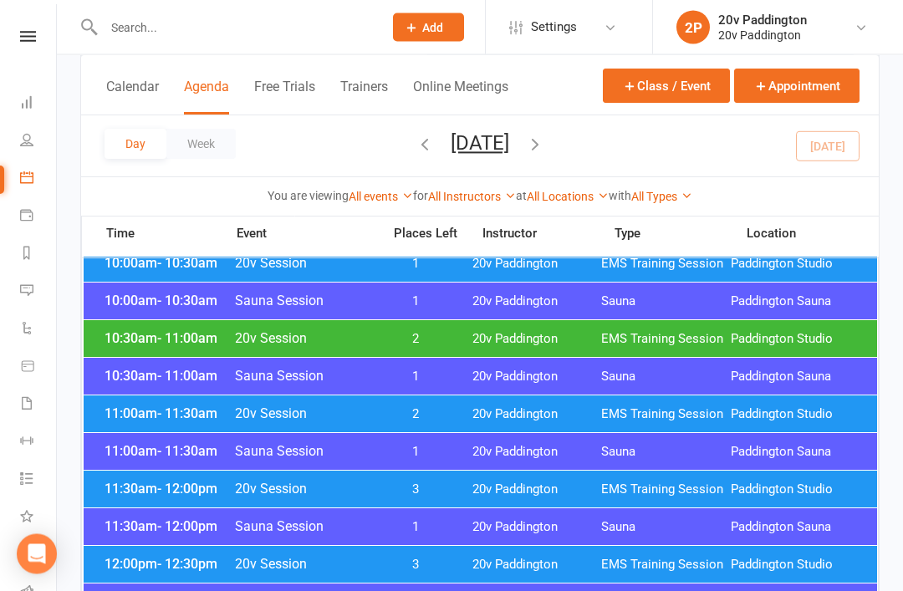
click at [501, 408] on span "20v Paddington" at bounding box center [537, 415] width 130 height 16
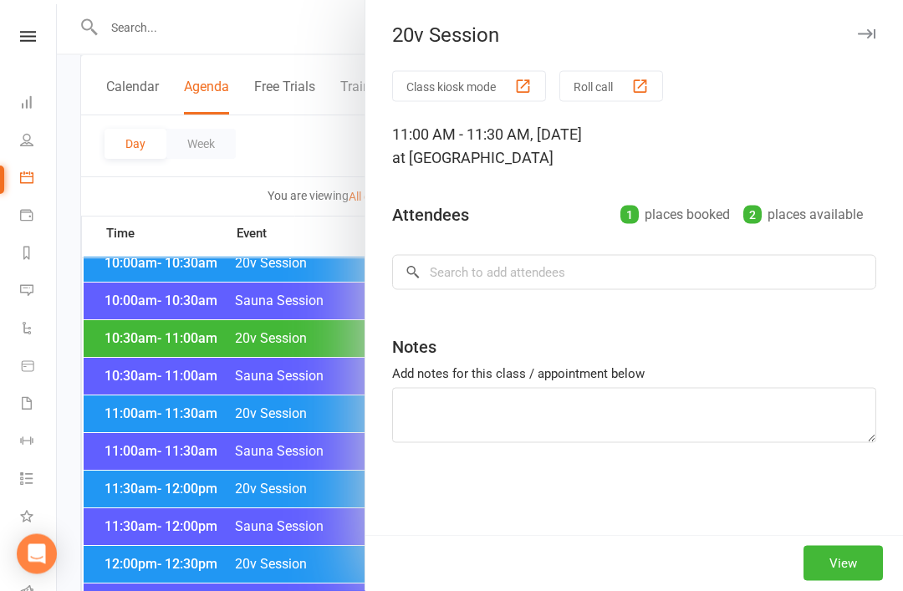
scroll to position [719, 0]
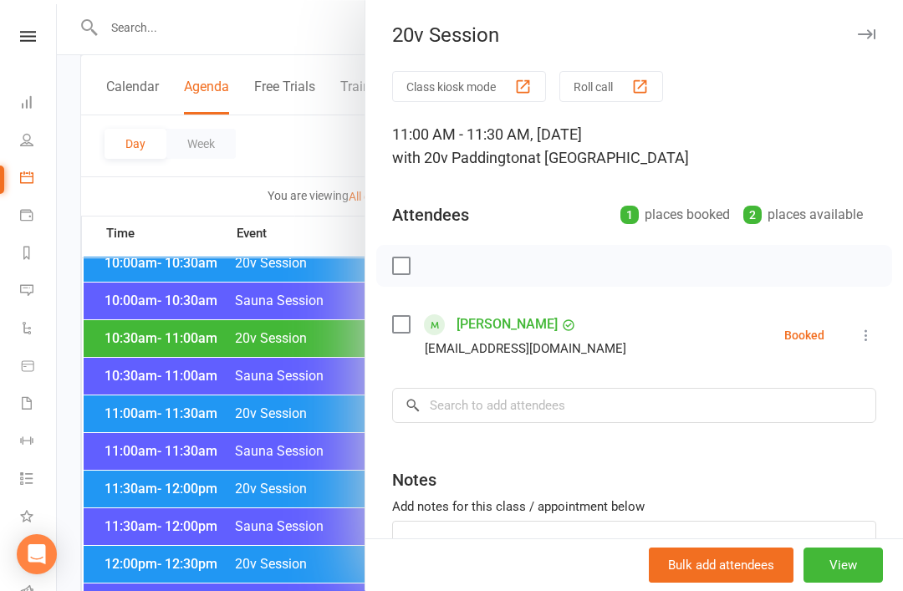
click at [313, 591] on div at bounding box center [480, 295] width 846 height 591
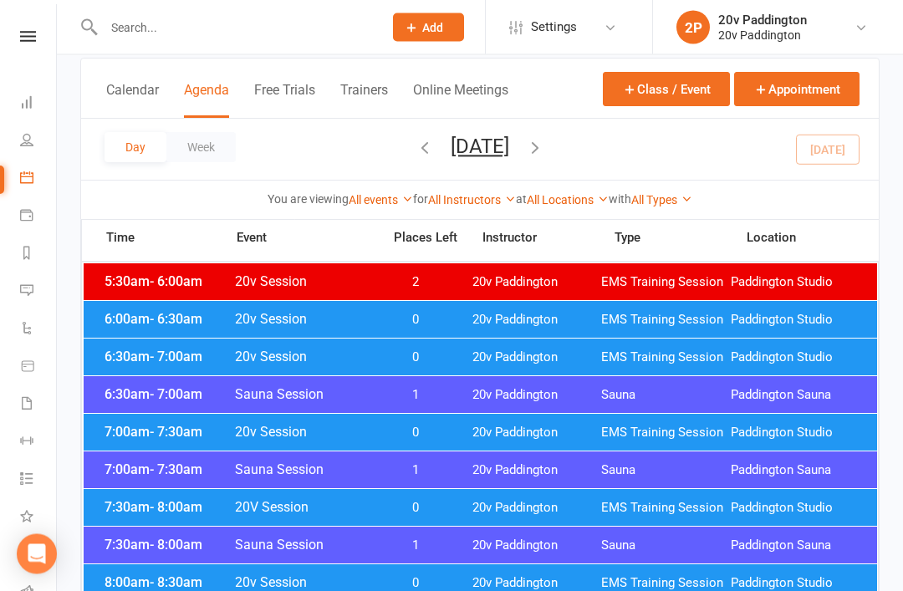
scroll to position [0, 0]
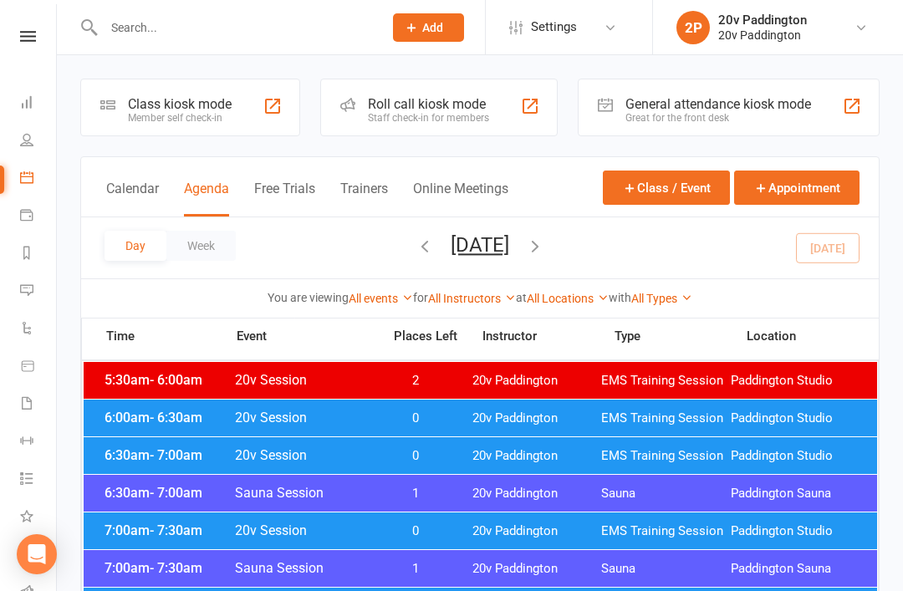
click at [509, 247] on button "Friday, Aug 15, 2025" at bounding box center [480, 244] width 59 height 23
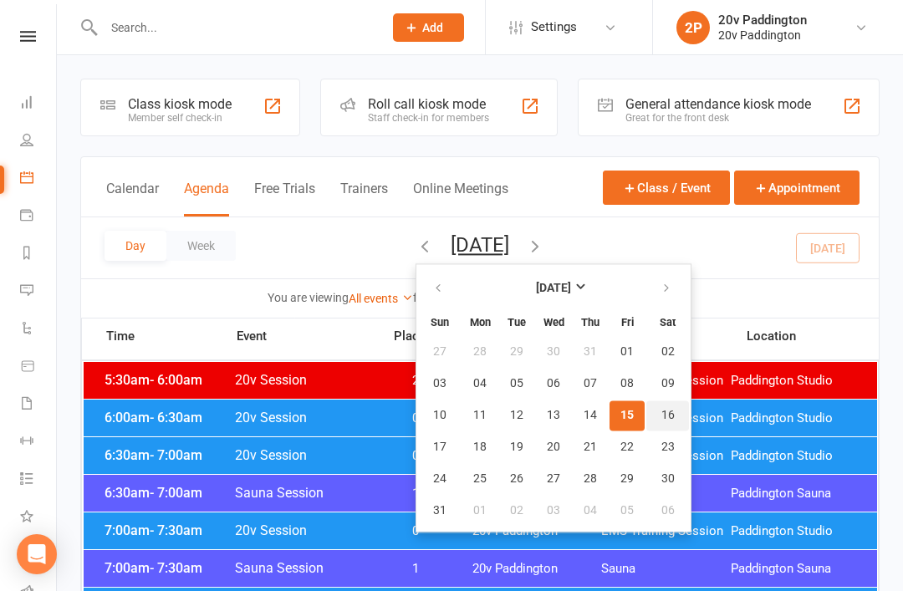
click at [661, 409] on span "16" at bounding box center [667, 415] width 13 height 13
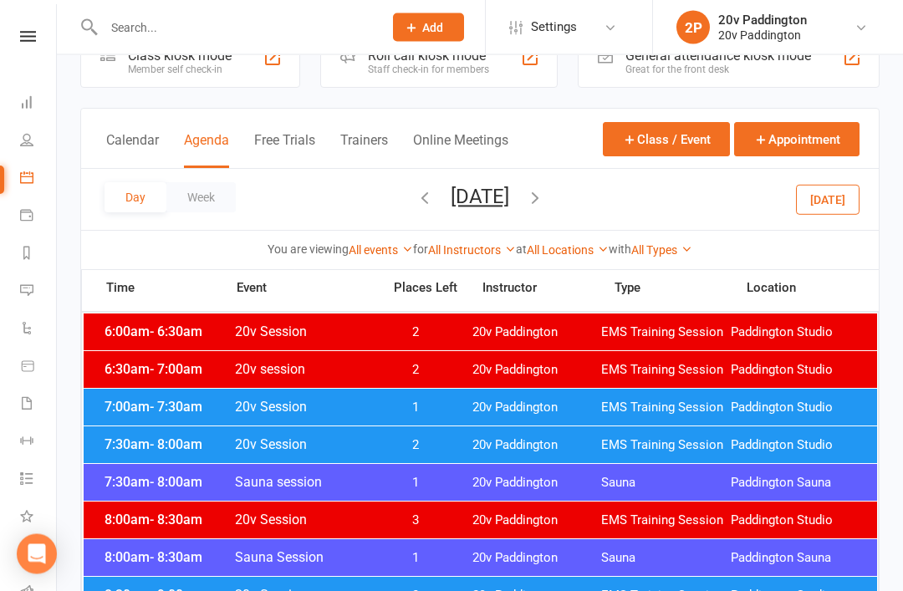
scroll to position [49, 0]
click at [698, 402] on span "EMS Training Session" at bounding box center [666, 408] width 130 height 16
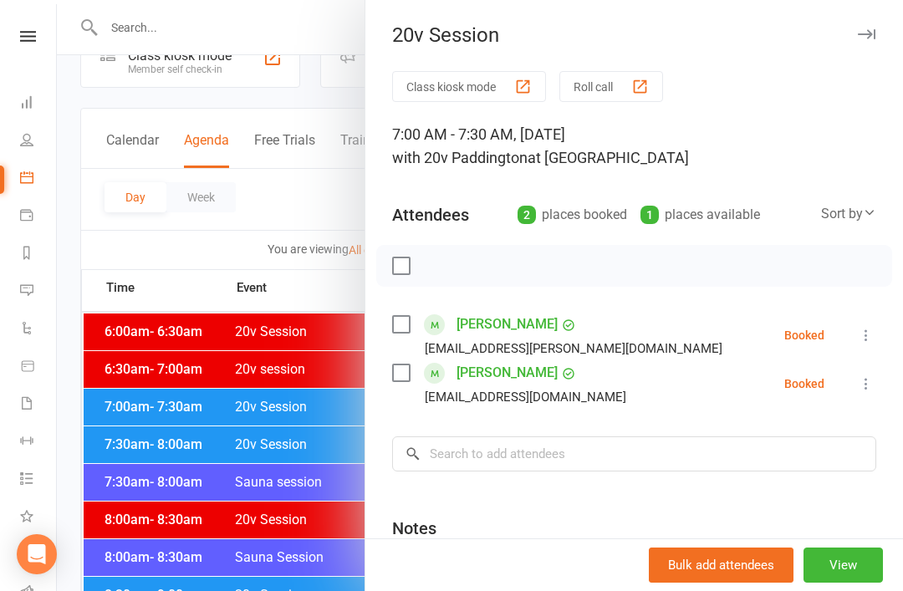
click at [101, 368] on div at bounding box center [480, 295] width 846 height 591
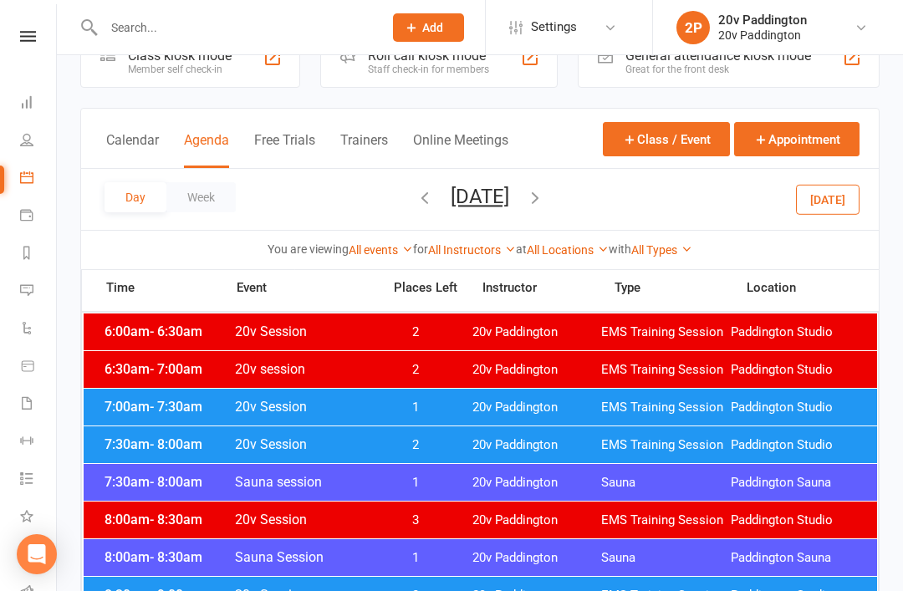
click at [142, 422] on div "7:00am - 7:30am 20v Session 1 20v Paddington EMS Training Session Paddington St…" at bounding box center [481, 407] width 794 height 37
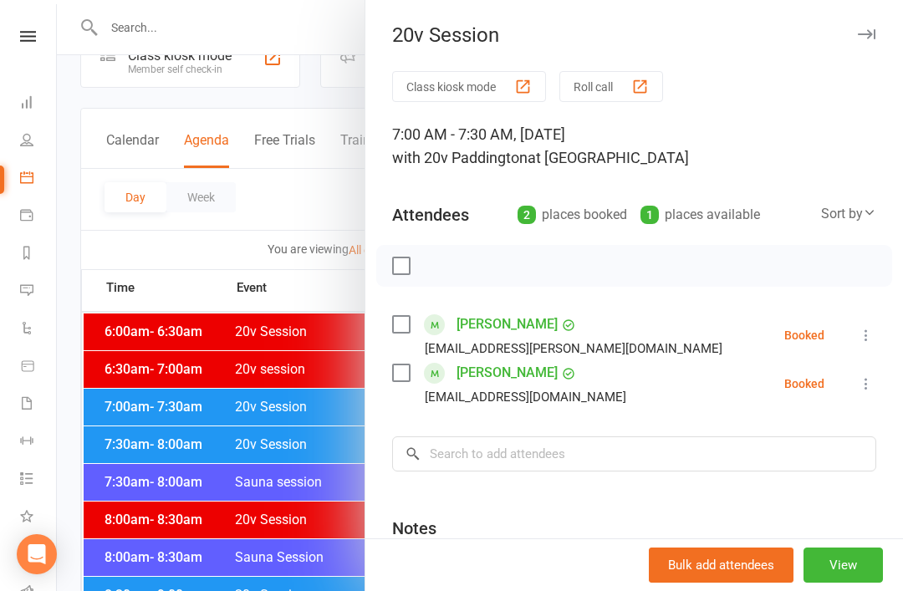
click at [155, 404] on div at bounding box center [480, 295] width 846 height 591
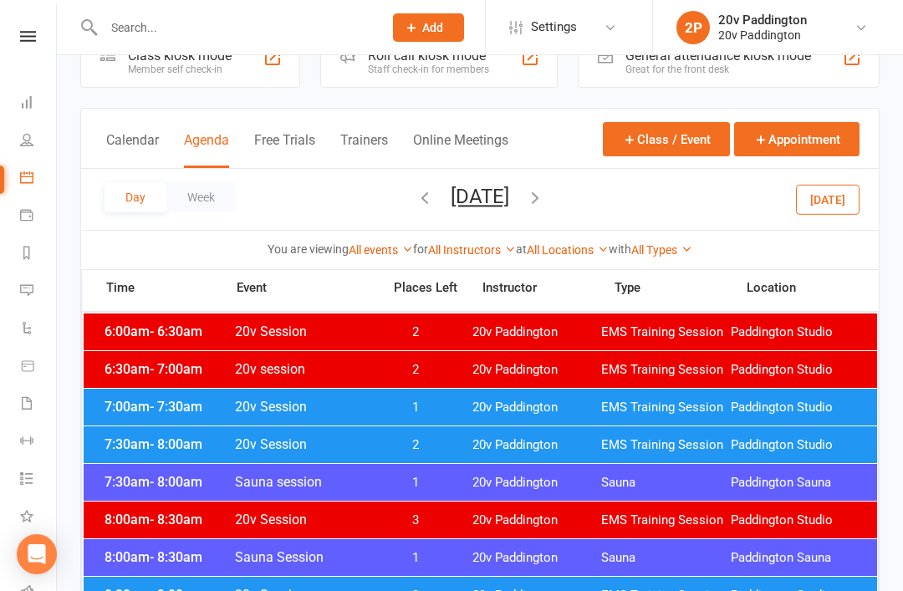
click at [180, 446] on span "- 8:00am" at bounding box center [176, 445] width 53 height 16
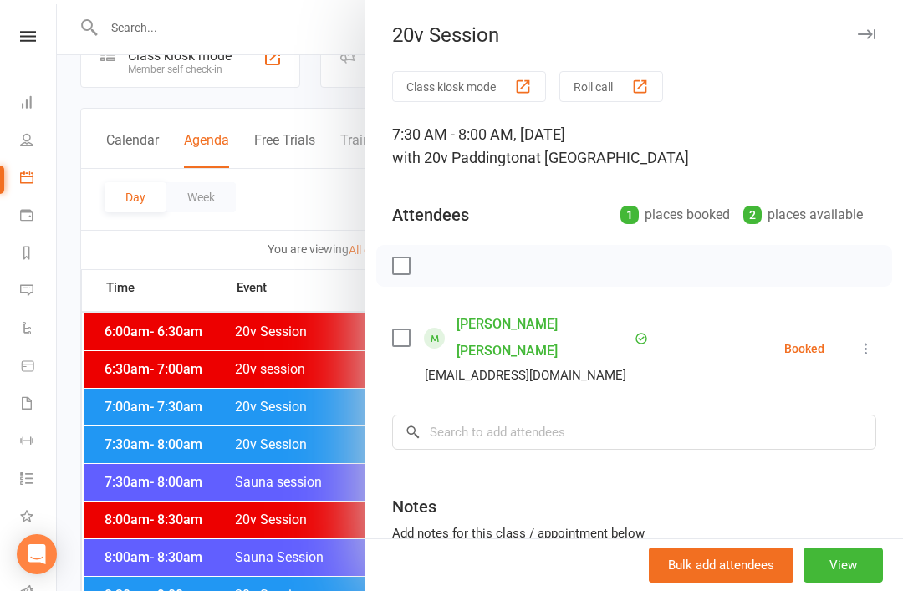
click at [121, 452] on div at bounding box center [480, 295] width 846 height 591
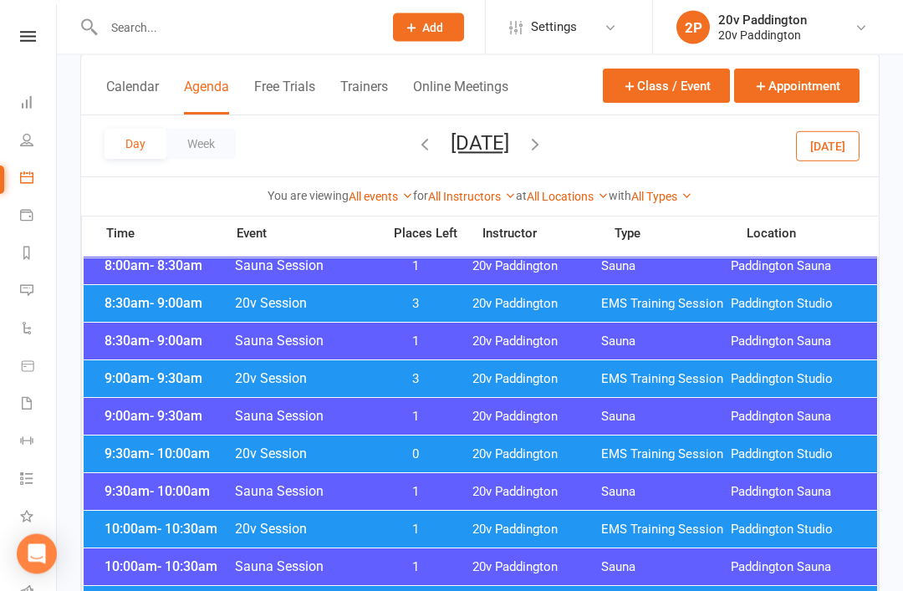
click at [151, 449] on span "- 10:00am" at bounding box center [180, 455] width 60 height 16
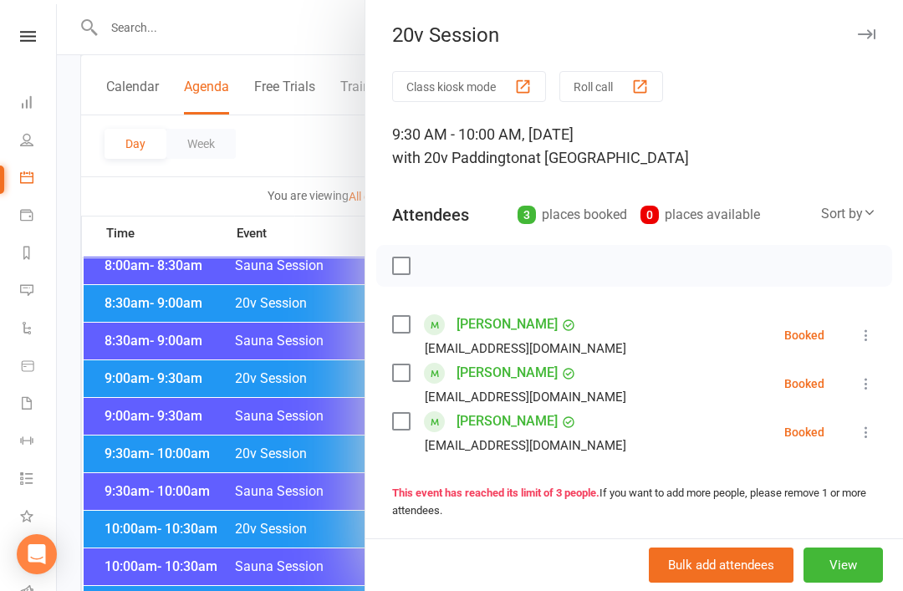
click at [137, 416] on div at bounding box center [480, 295] width 846 height 591
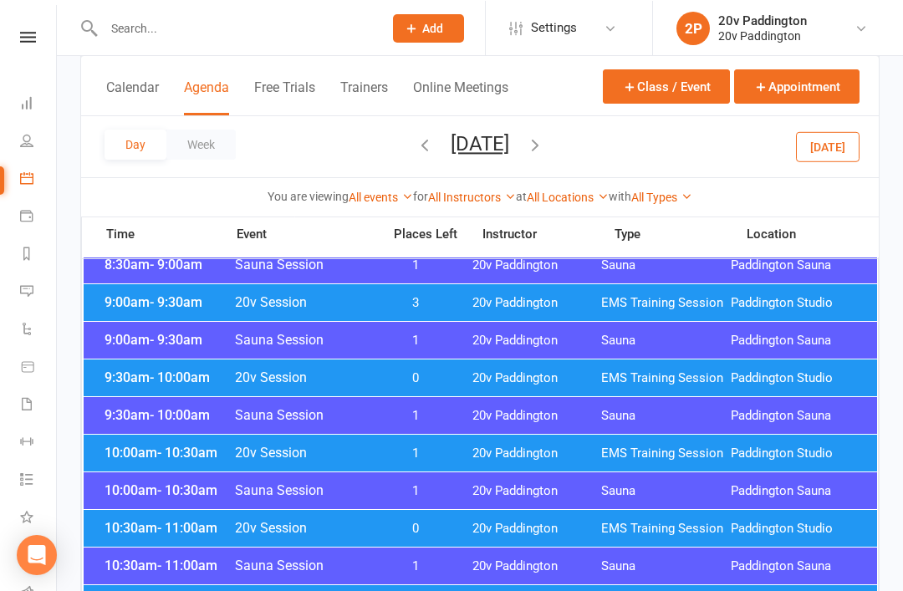
click at [146, 456] on span "10:00am - 10:30am" at bounding box center [167, 452] width 134 height 16
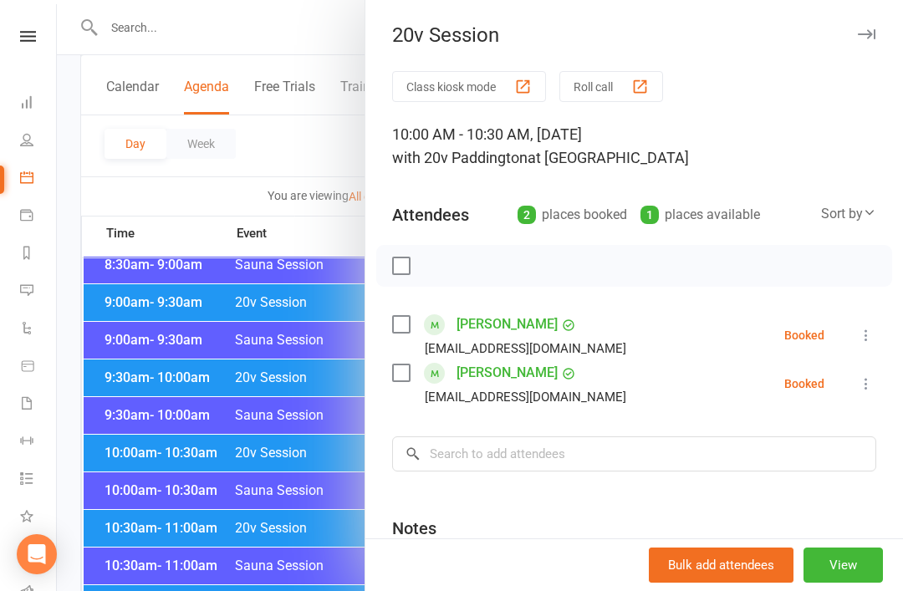
click at [136, 430] on div at bounding box center [480, 295] width 846 height 591
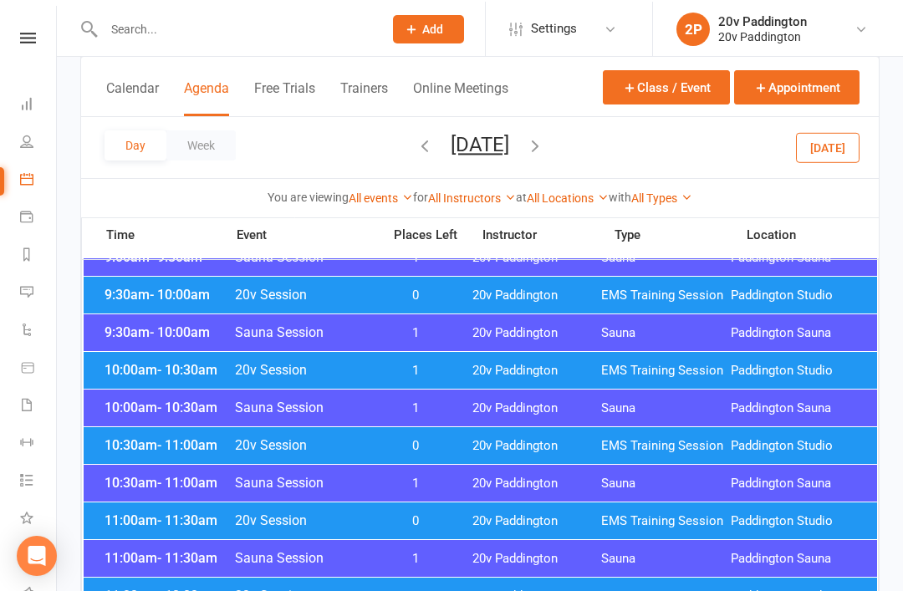
click at [142, 453] on div "10:30am - 11:00am 20v Session 0 20v Paddington EMS Training Session Paddington …" at bounding box center [481, 444] width 794 height 37
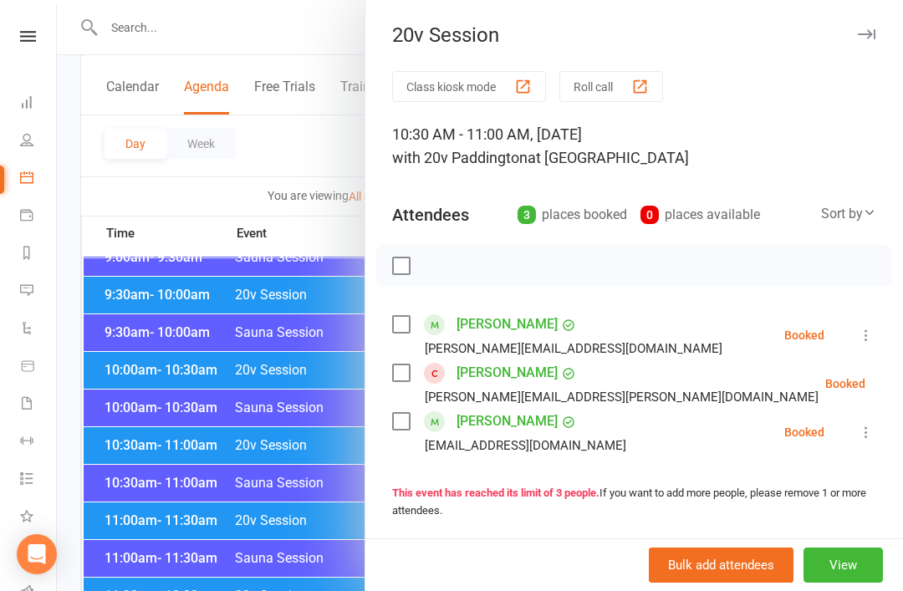
click at [115, 416] on div at bounding box center [480, 295] width 846 height 591
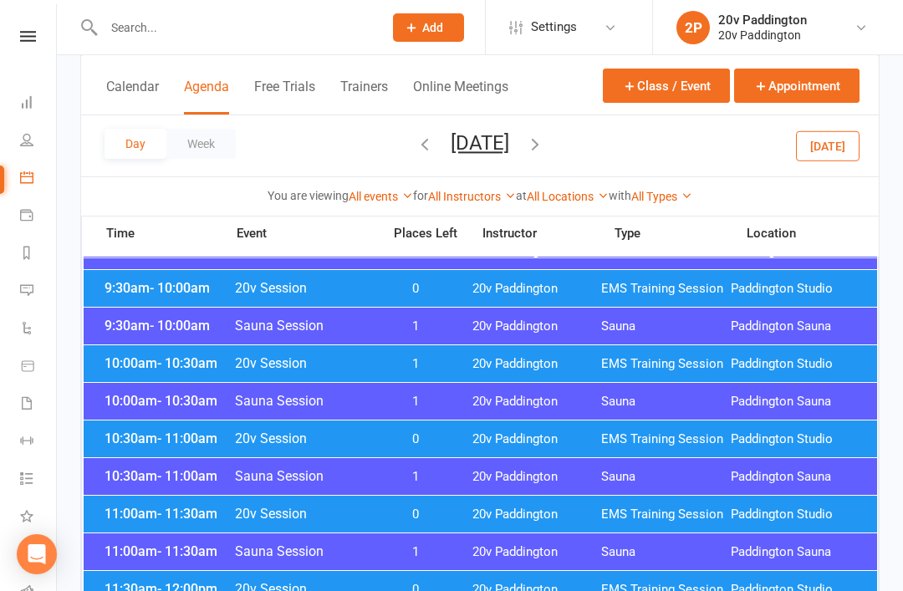
scroll to position [503, 0]
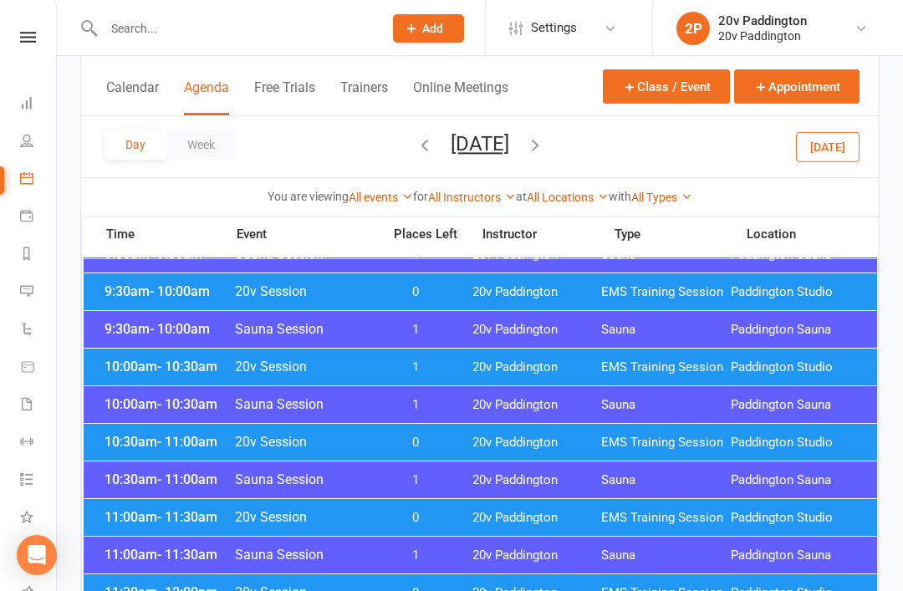
click at [124, 433] on div "10:30am - 11:00am 20v Session 0 20v Paddington EMS Training Session Paddington …" at bounding box center [481, 441] width 794 height 37
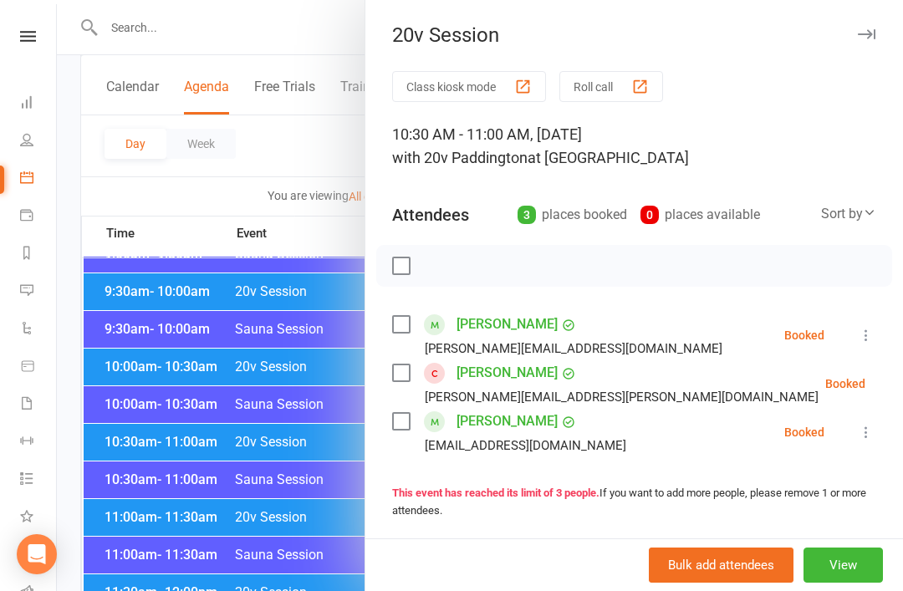
click at [124, 461] on div at bounding box center [480, 295] width 846 height 591
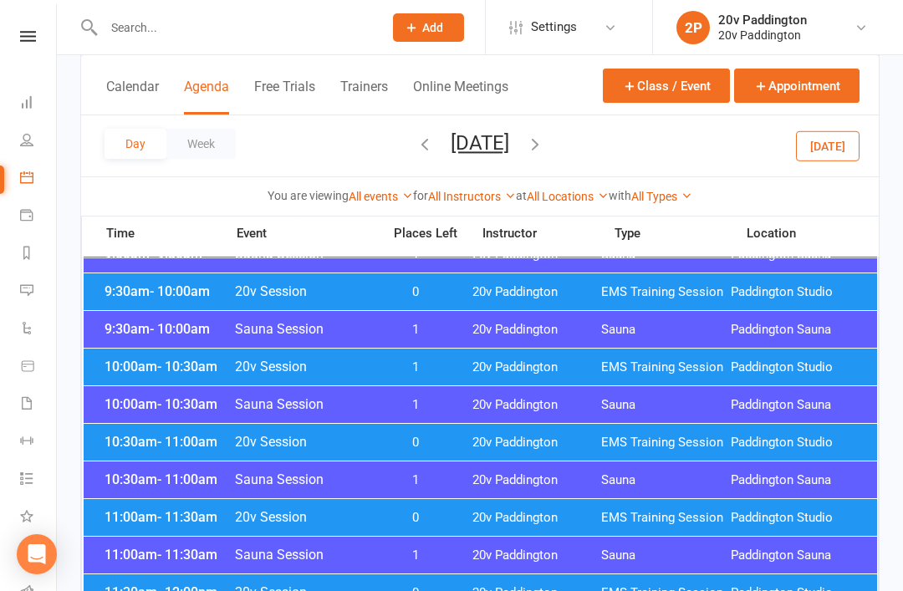
click at [136, 510] on span "11:00am - 11:30am" at bounding box center [167, 517] width 134 height 16
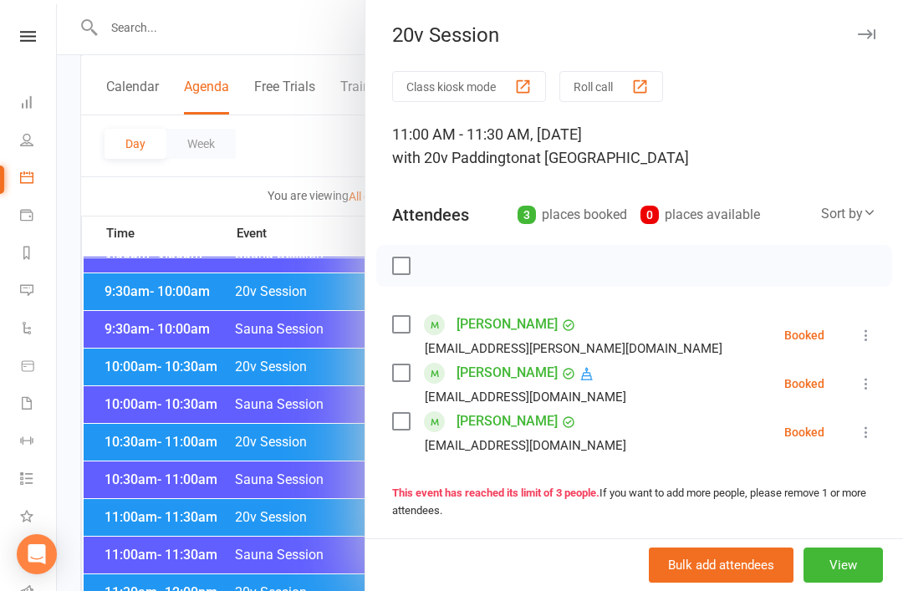
click at [110, 473] on div at bounding box center [480, 295] width 846 height 591
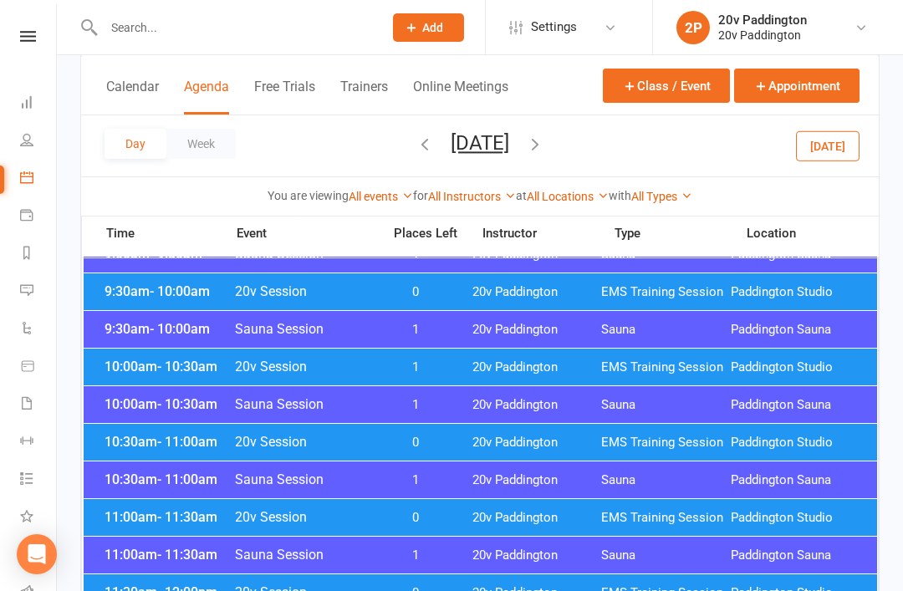
click at [132, 504] on div "11:00am - 11:30am 20v Session 0 20v Paddington EMS Training Session Paddington …" at bounding box center [481, 517] width 794 height 37
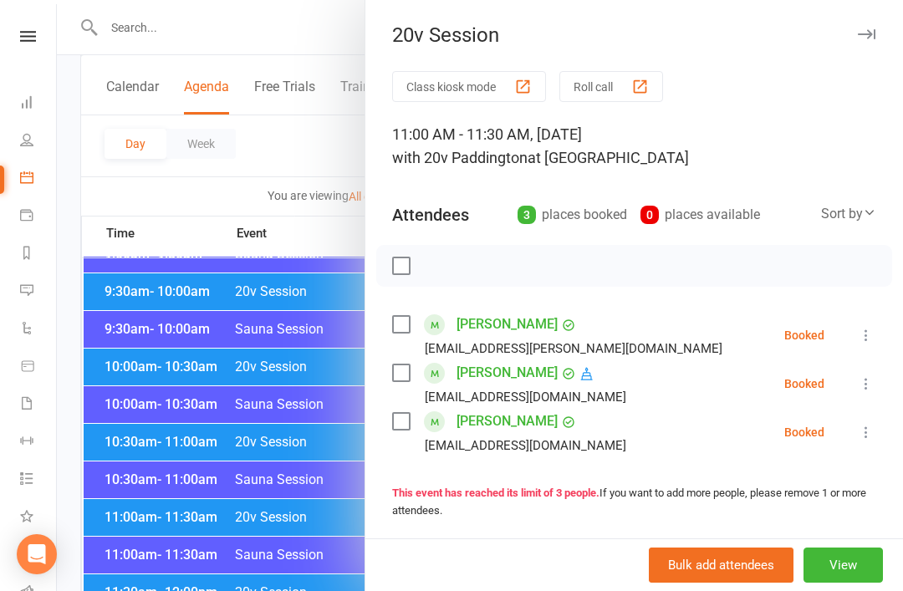
click at [69, 391] on div at bounding box center [480, 295] width 846 height 591
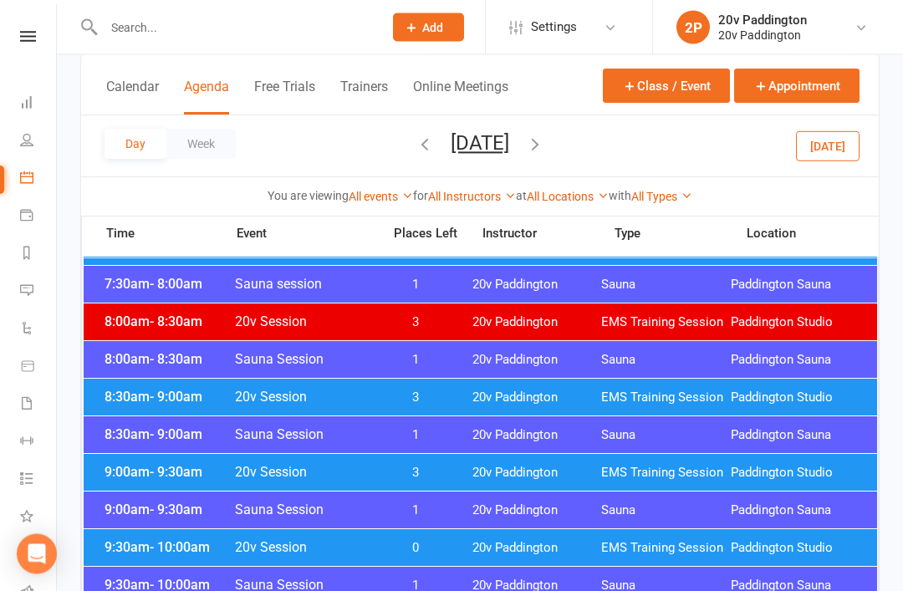
scroll to position [278, 0]
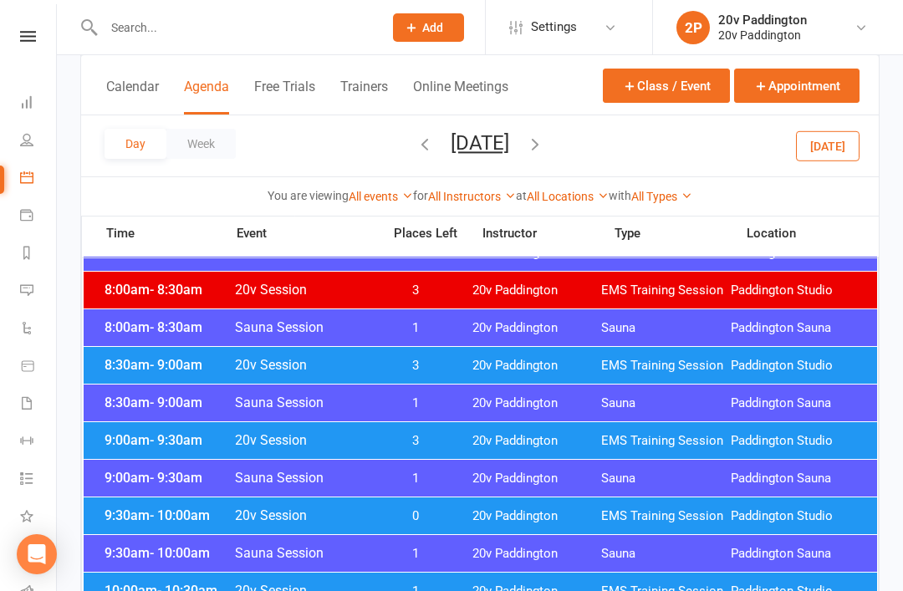
click at [133, 428] on div "9:00am - 9:30am 20v Session 3 20v Paddington EMS Training Session Paddington St…" at bounding box center [481, 440] width 794 height 37
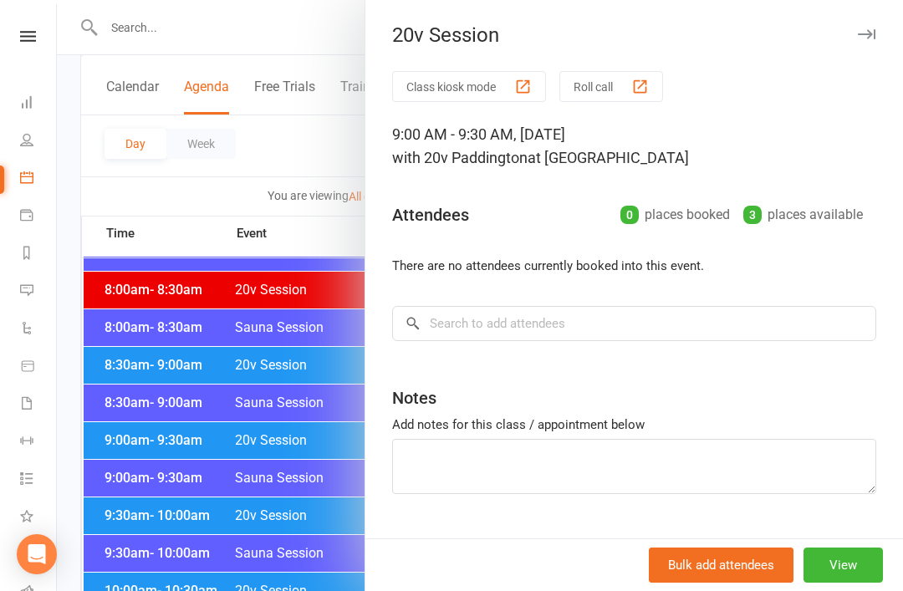
click at [129, 421] on div at bounding box center [480, 295] width 846 height 591
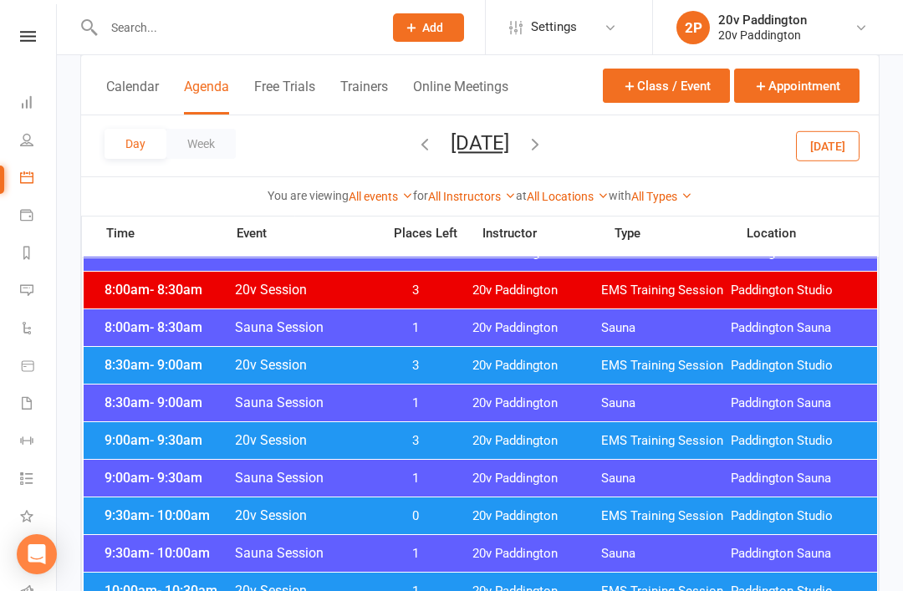
click at [142, 512] on span "9:30am - 10:00am" at bounding box center [167, 516] width 134 height 16
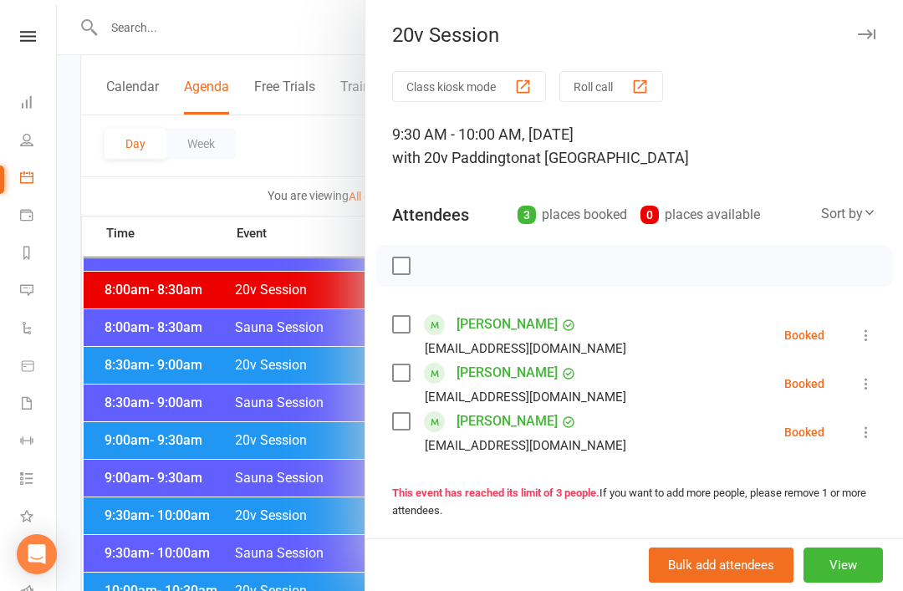
click at [125, 456] on div at bounding box center [480, 295] width 846 height 591
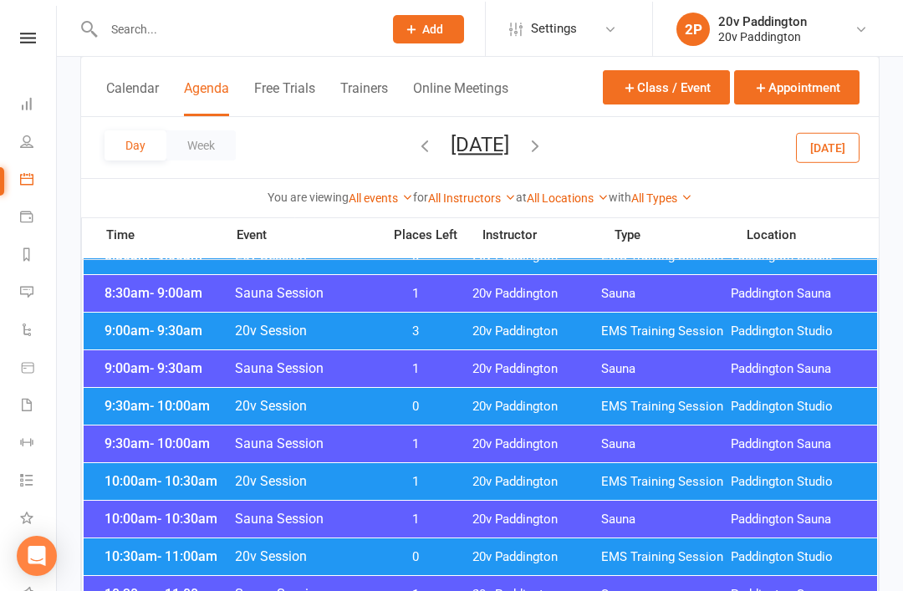
click at [148, 478] on span "10:00am - 10:30am" at bounding box center [167, 480] width 134 height 16
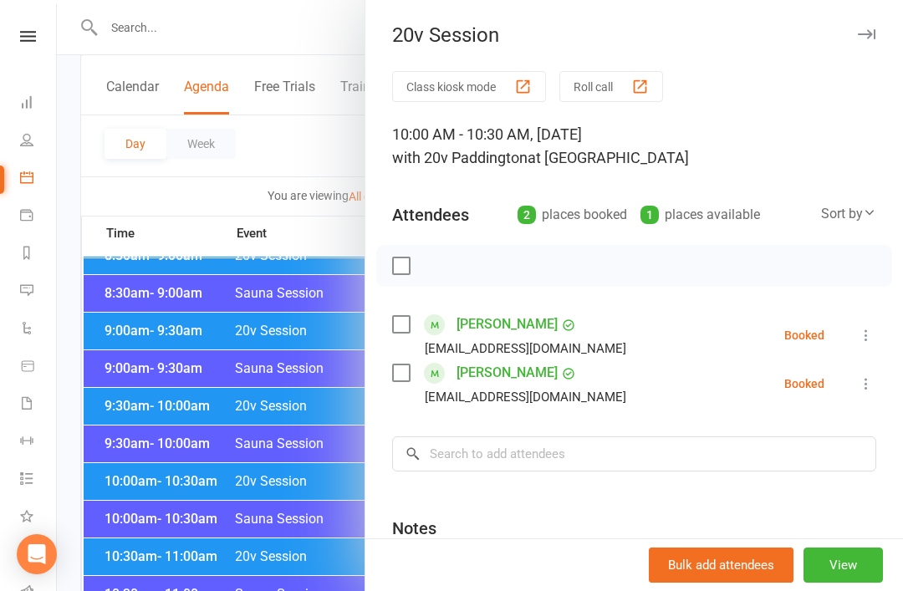
click at [136, 469] on div at bounding box center [480, 295] width 846 height 591
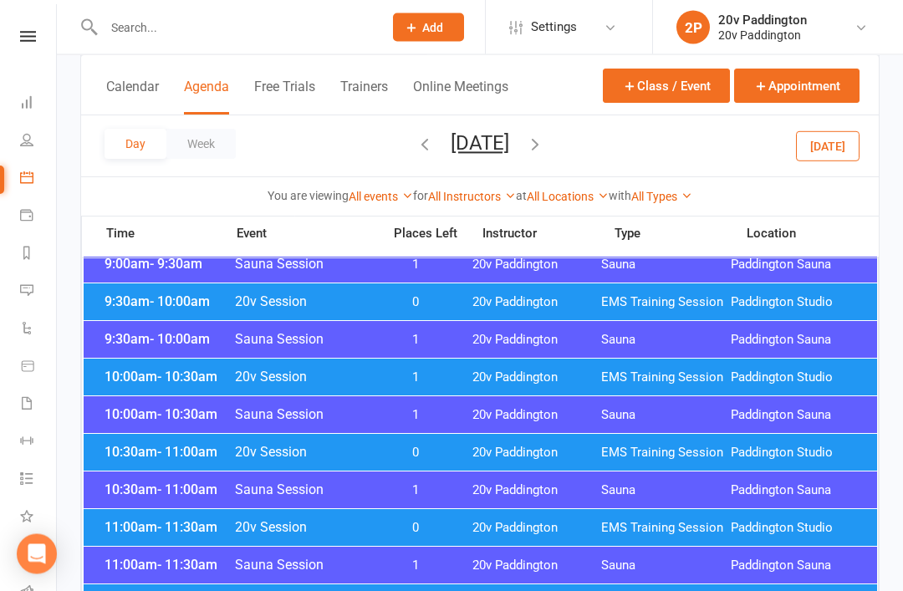
click at [437, 453] on span "0" at bounding box center [416, 454] width 88 height 16
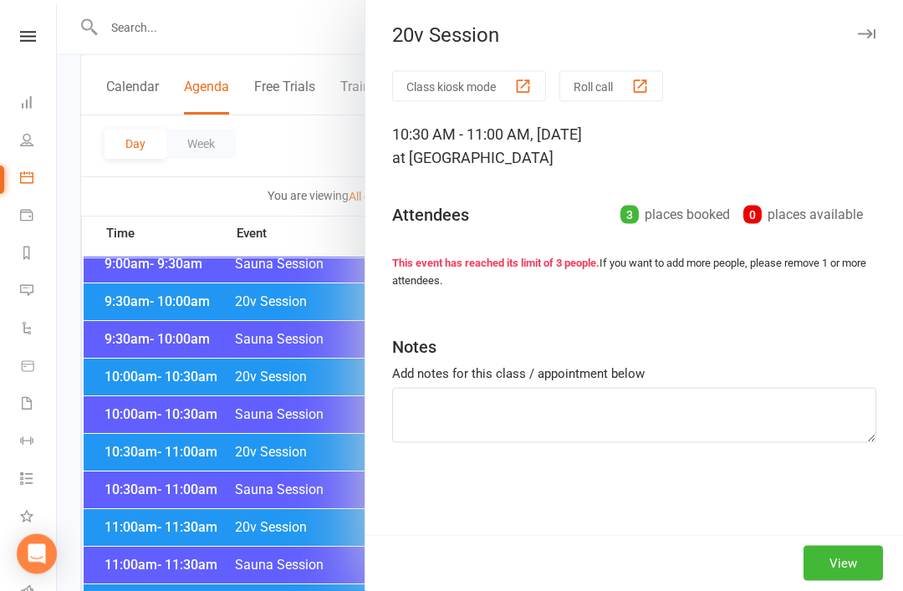
scroll to position [493, 0]
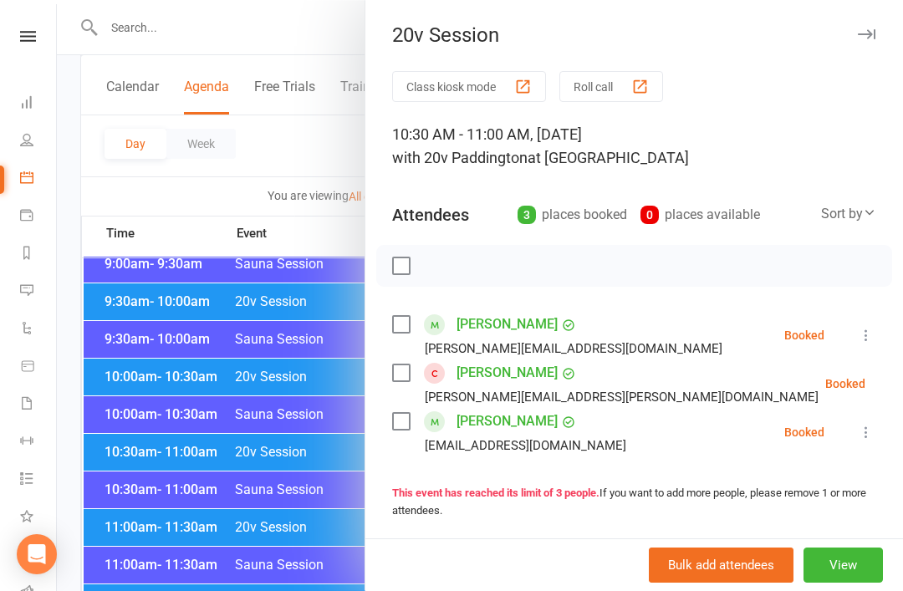
click at [304, 565] on div at bounding box center [480, 295] width 846 height 591
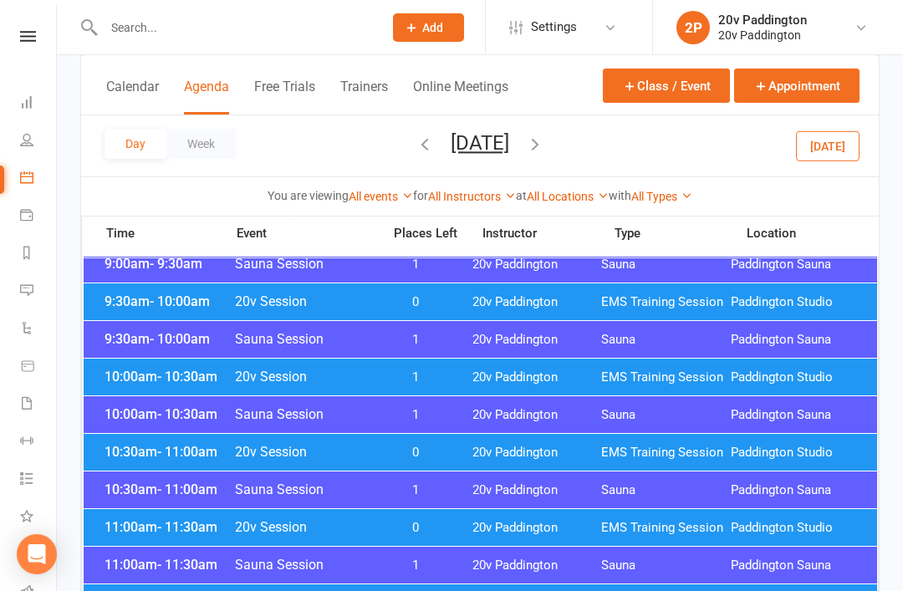
click at [400, 512] on div "11:00am - 11:30am 20v Session 0 20v Paddington EMS Training Session Paddington …" at bounding box center [481, 527] width 794 height 37
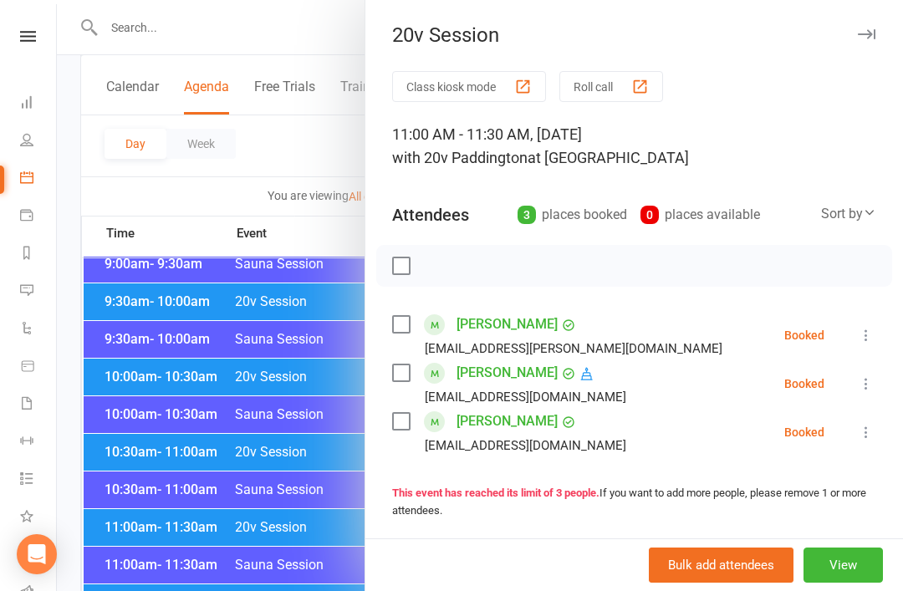
click at [271, 474] on div at bounding box center [480, 295] width 846 height 591
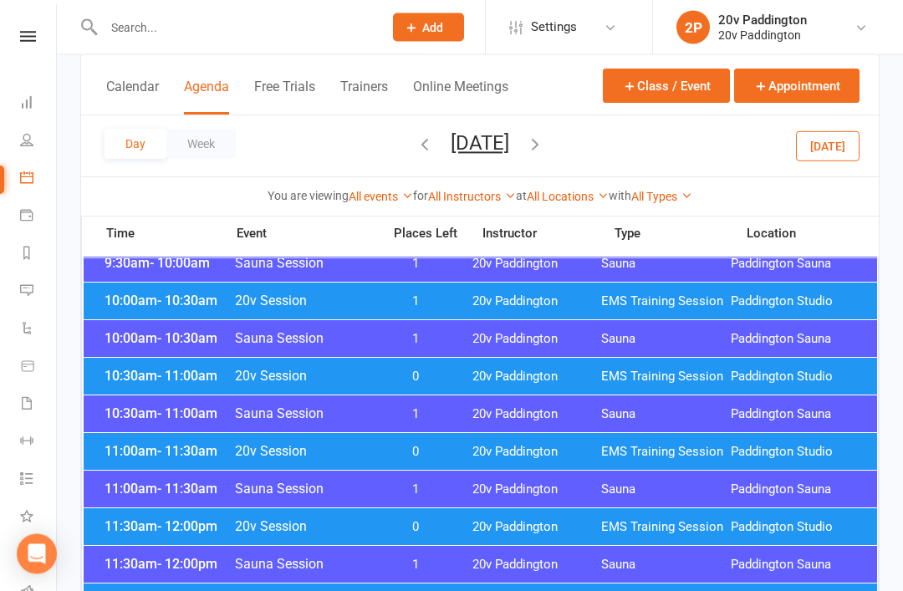
scroll to position [569, 0]
click at [358, 450] on span "20v Session" at bounding box center [303, 450] width 138 height 16
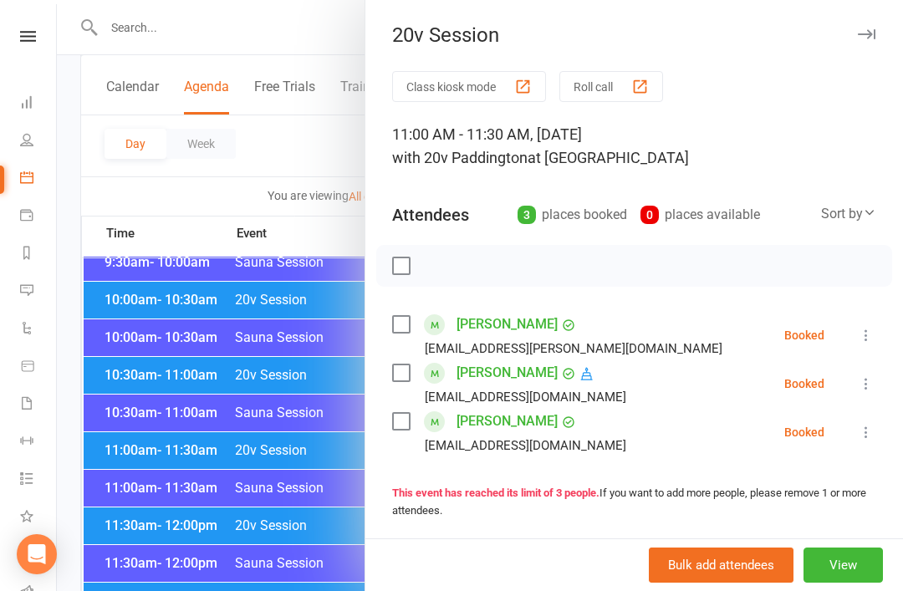
click at [107, 451] on div at bounding box center [480, 295] width 846 height 591
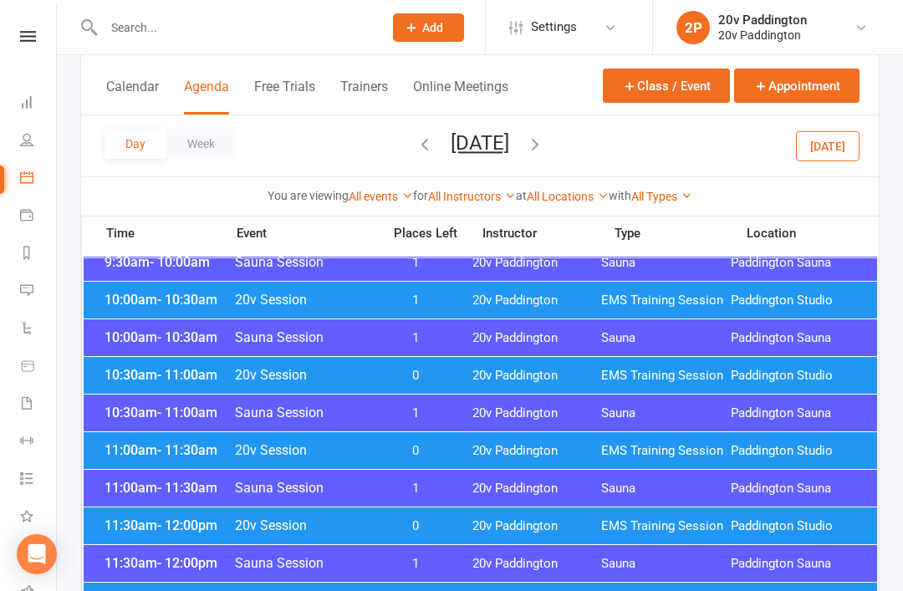
click at [392, 516] on div "11:30am - 12:00pm 20v Session 0 20v Paddington EMS Training Session Paddington …" at bounding box center [481, 526] width 794 height 37
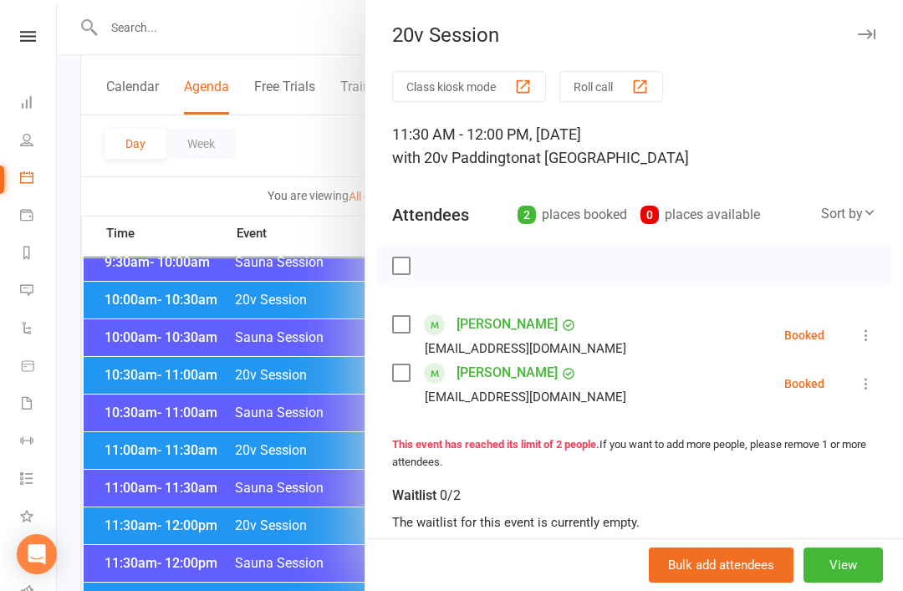
click at [270, 554] on div at bounding box center [480, 295] width 846 height 591
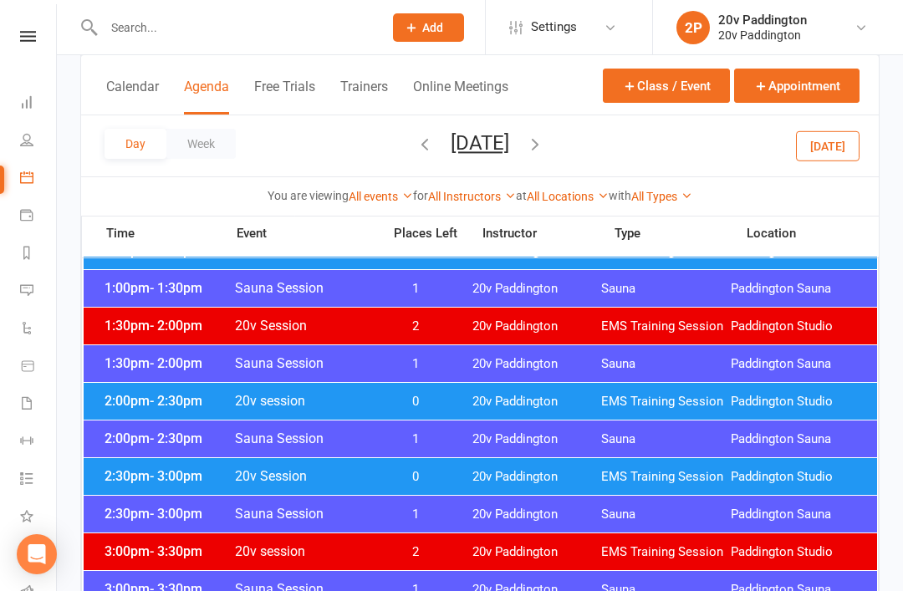
scroll to position [1043, 0]
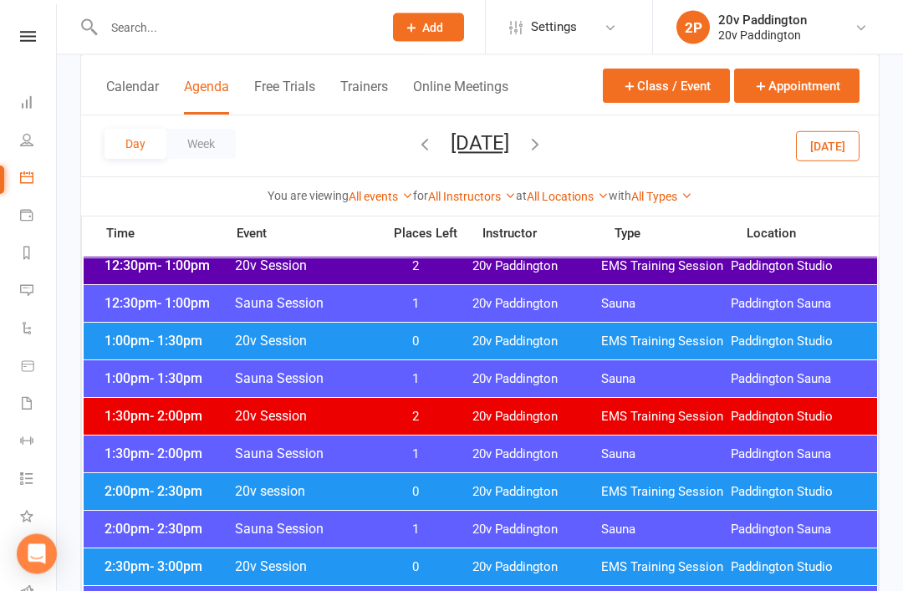
click at [416, 146] on icon "button" at bounding box center [425, 144] width 18 height 18
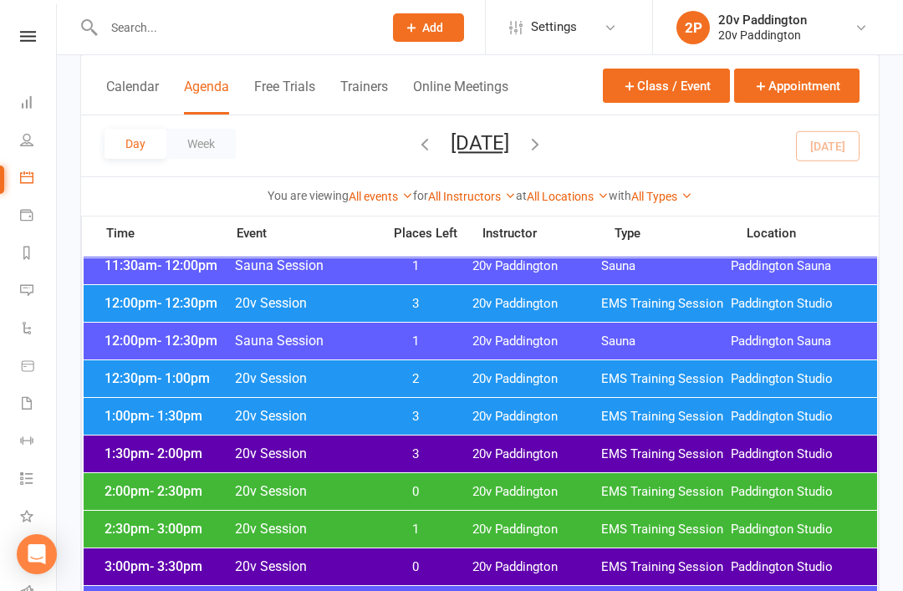
scroll to position [1281, 0]
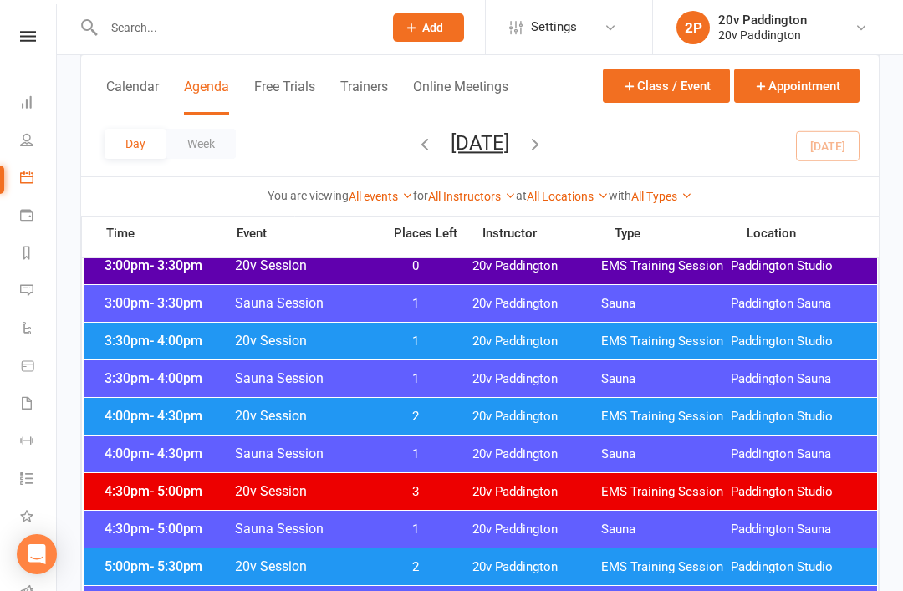
click at [151, 338] on span "- 4:00pm" at bounding box center [176, 341] width 53 height 16
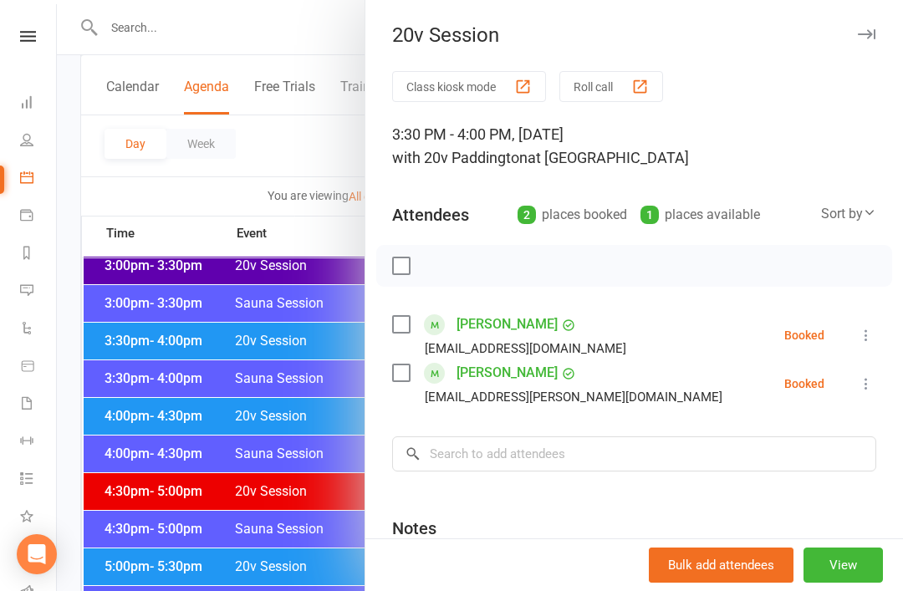
click at [868, 380] on icon at bounding box center [866, 383] width 17 height 17
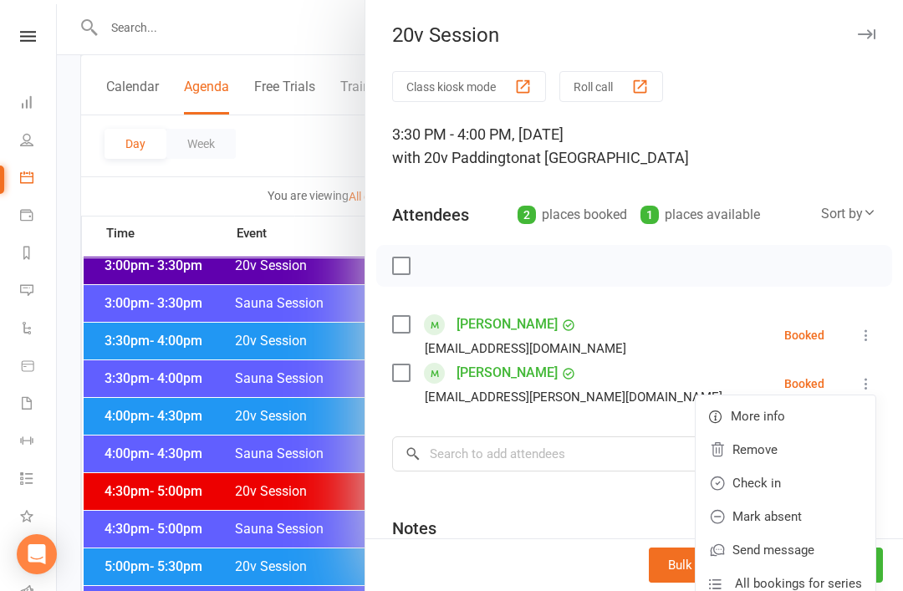
click at [779, 447] on link "Remove" at bounding box center [786, 449] width 180 height 33
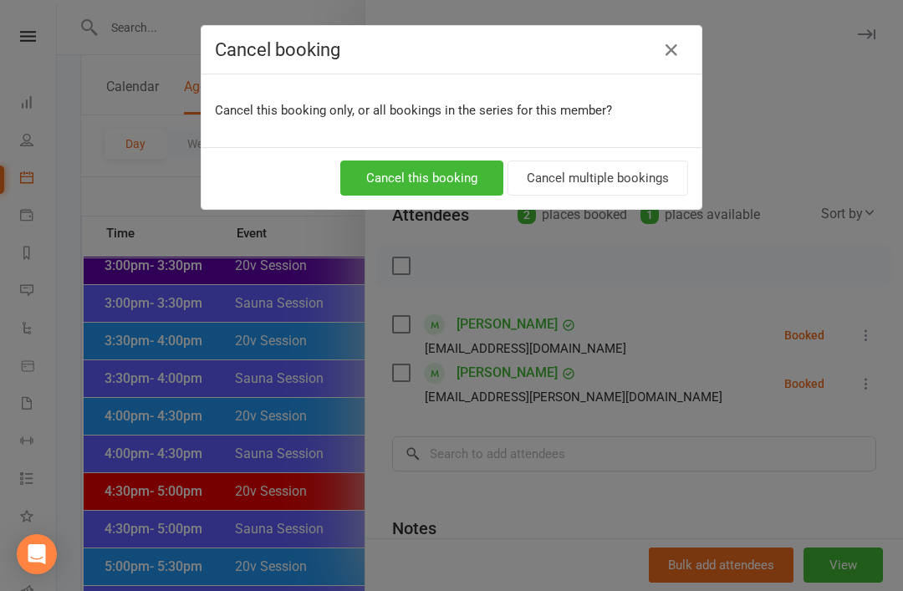
click at [437, 180] on button "Cancel this booking" at bounding box center [421, 178] width 163 height 35
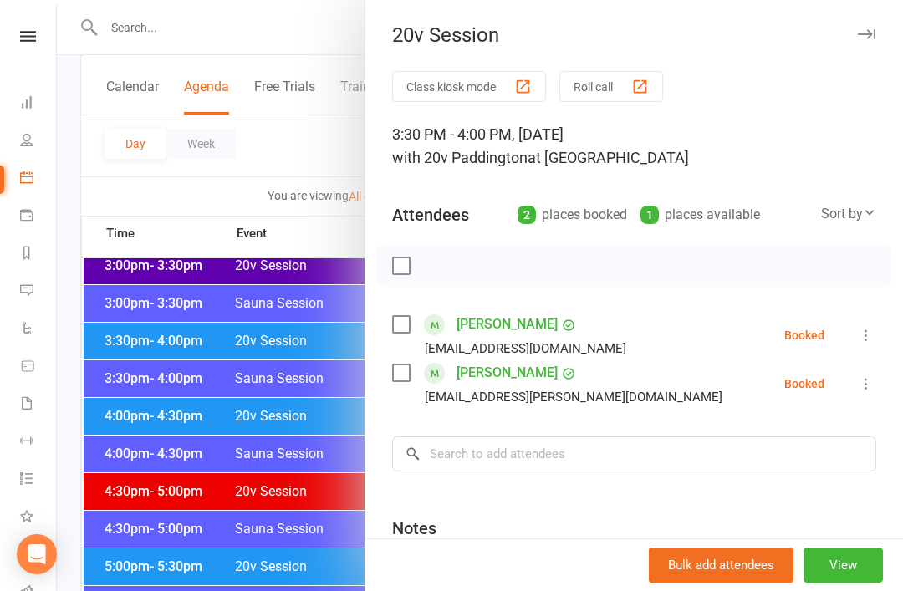
click at [151, 416] on div at bounding box center [480, 295] width 846 height 591
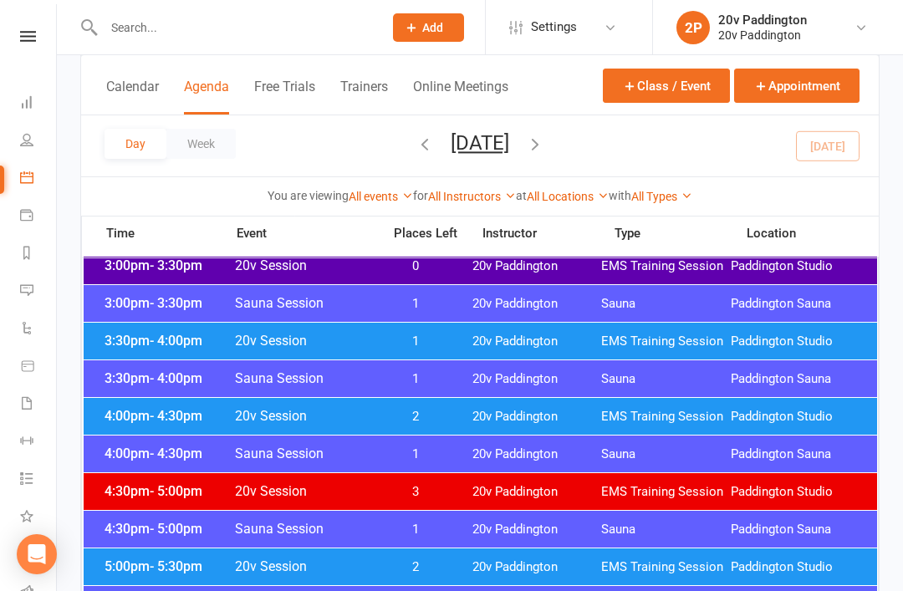
click at [509, 151] on button "Friday, Aug 15, 2025" at bounding box center [480, 142] width 59 height 23
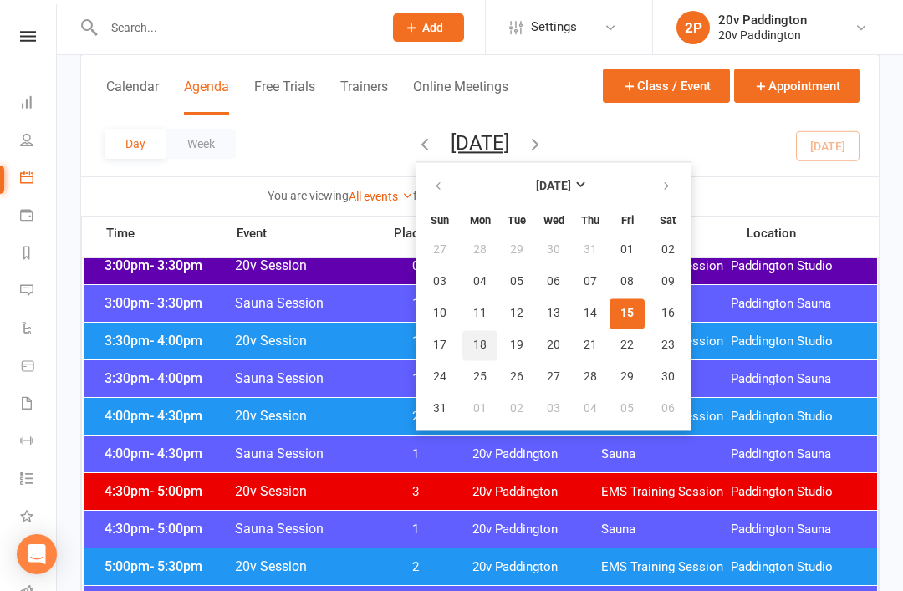
click at [473, 347] on span "18" at bounding box center [479, 345] width 13 height 13
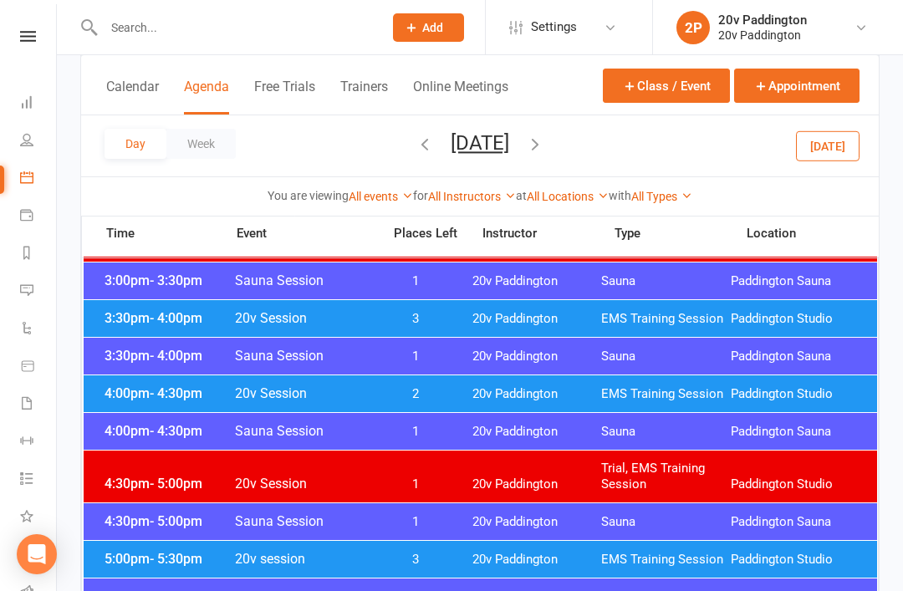
scroll to position [1347, 0]
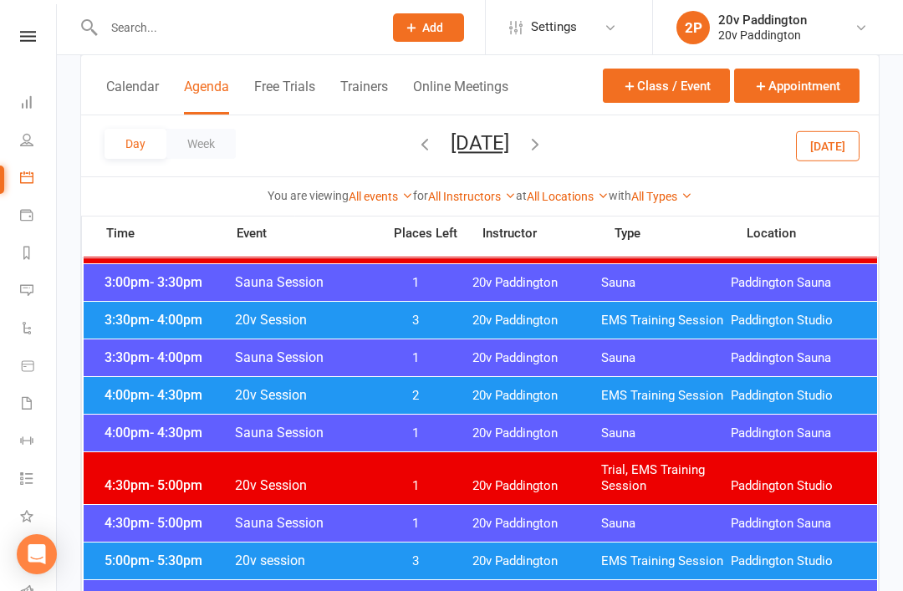
click at [527, 390] on span "20v Paddington" at bounding box center [537, 396] width 130 height 16
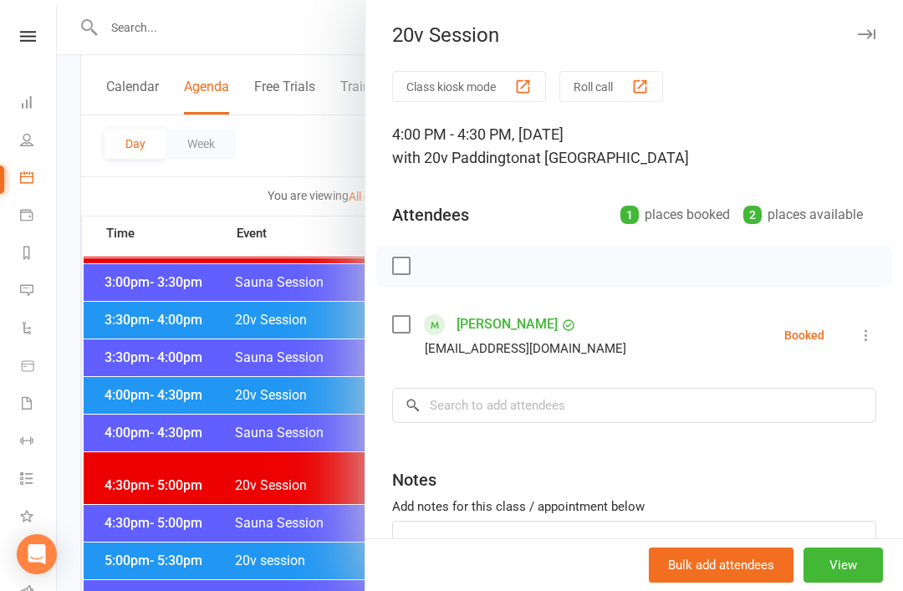
click at [300, 535] on div at bounding box center [480, 295] width 846 height 591
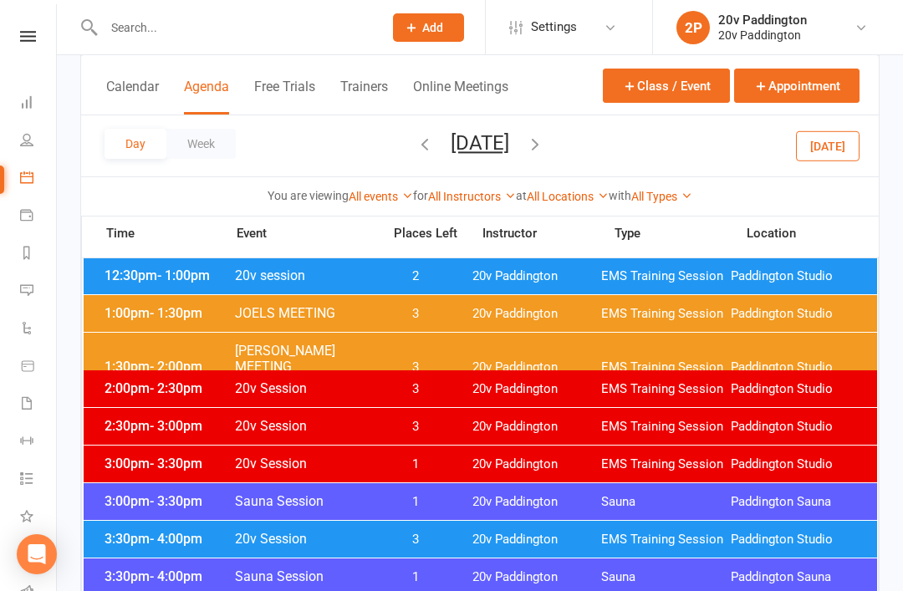
scroll to position [1127, 0]
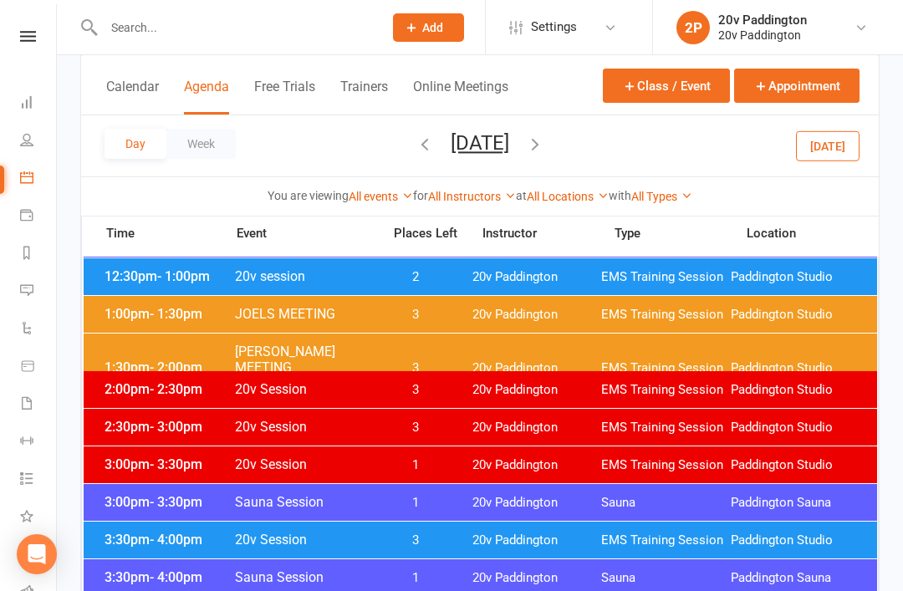
click at [489, 360] on span "20v Paddington" at bounding box center [537, 368] width 130 height 16
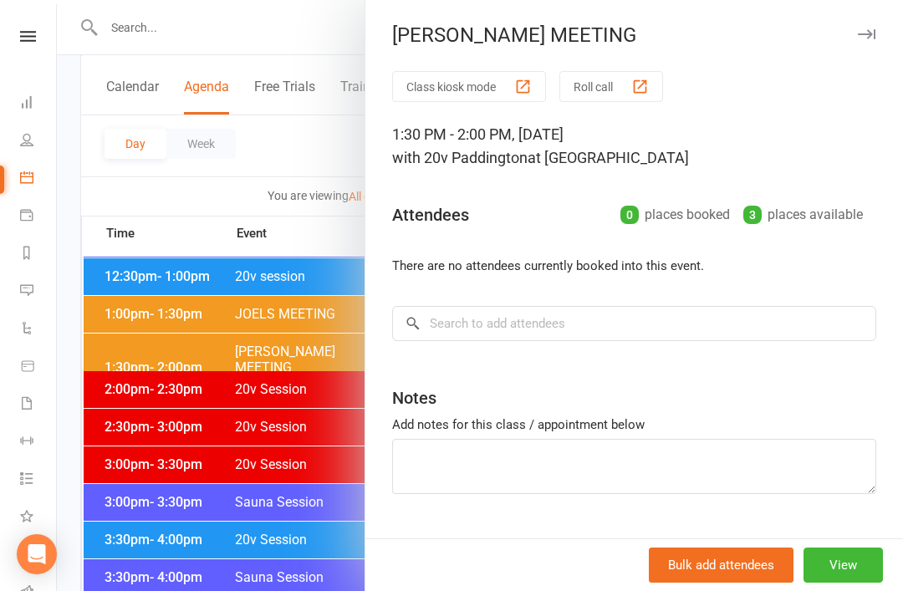
click at [98, 419] on div at bounding box center [480, 295] width 846 height 591
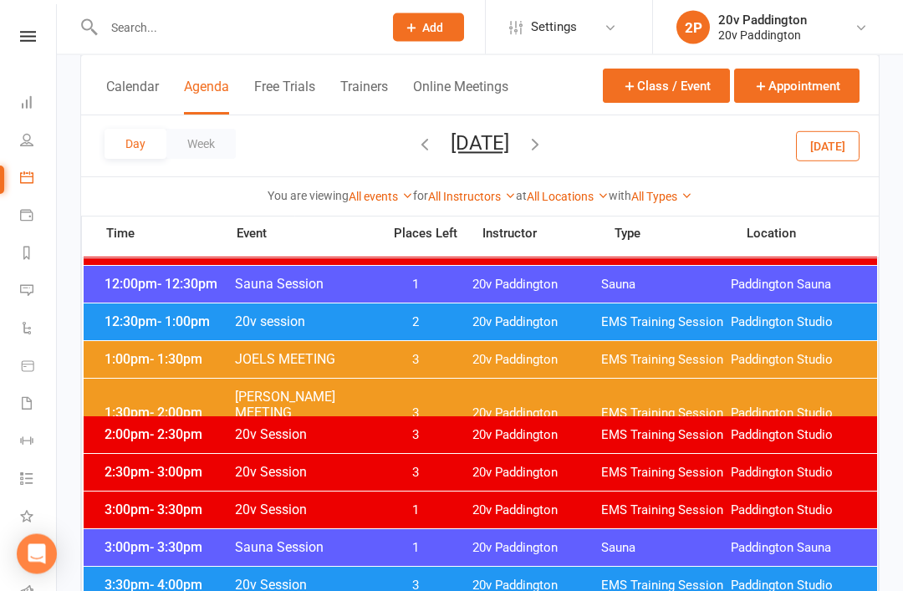
click at [518, 310] on div "12:30pm - 1:00pm 20v session 2 20v Paddington EMS Training Session Paddington S…" at bounding box center [481, 322] width 794 height 37
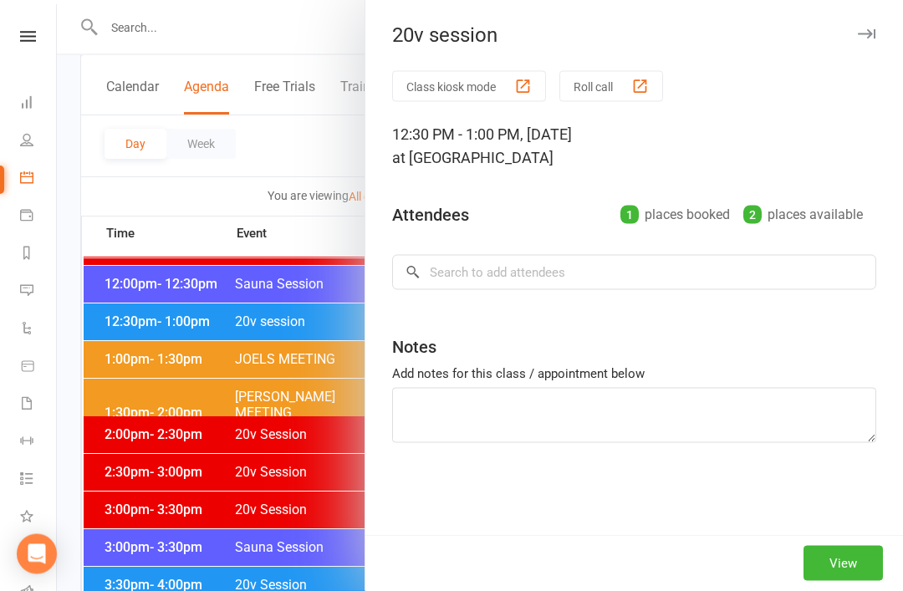
scroll to position [1082, 0]
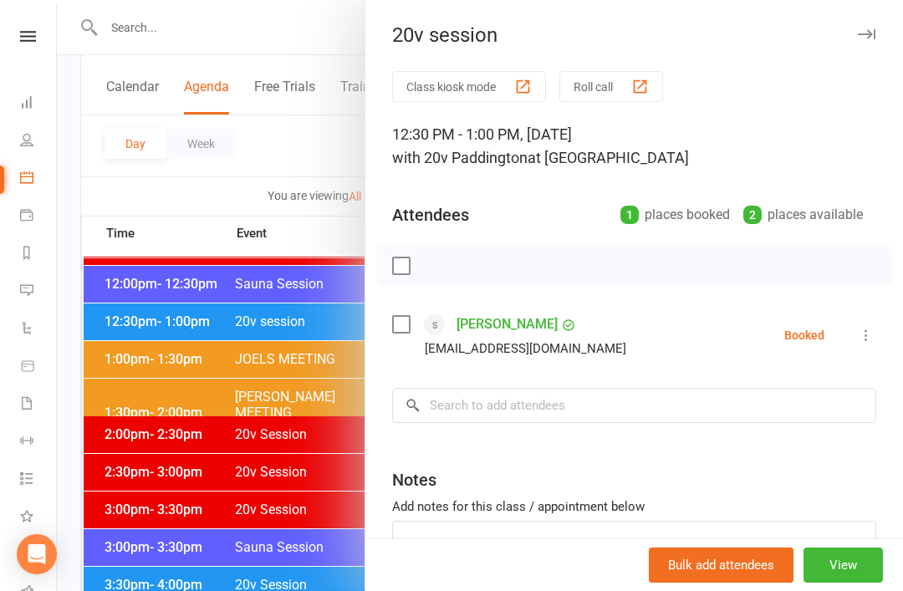
click at [319, 502] on div at bounding box center [480, 295] width 846 height 591
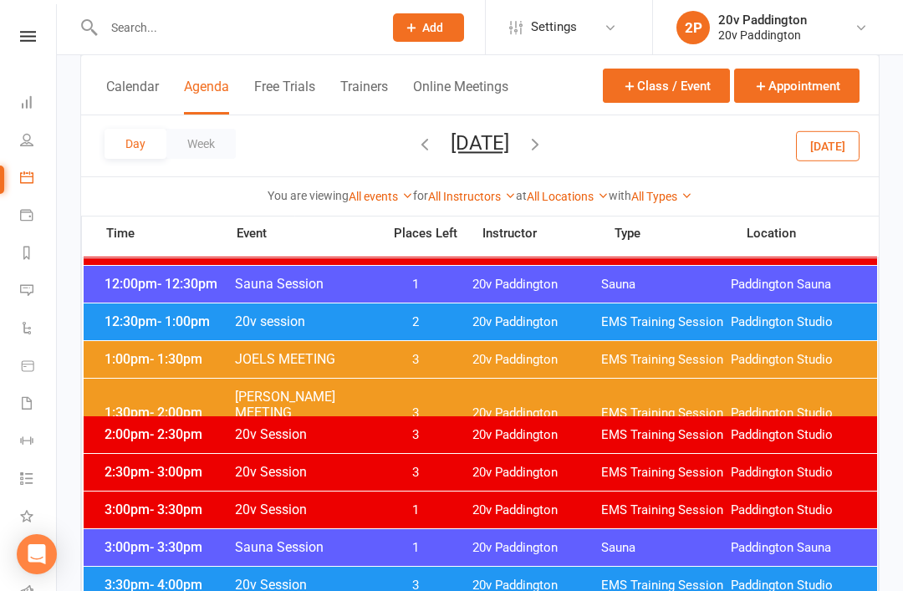
click at [476, 353] on span "20v Paddington" at bounding box center [537, 360] width 130 height 16
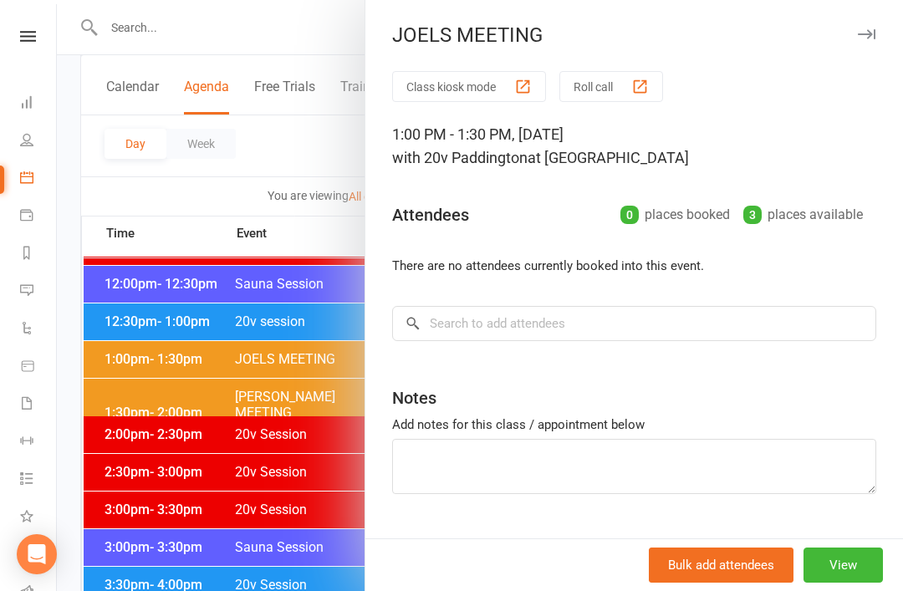
click at [850, 583] on button "View" at bounding box center [843, 565] width 79 height 35
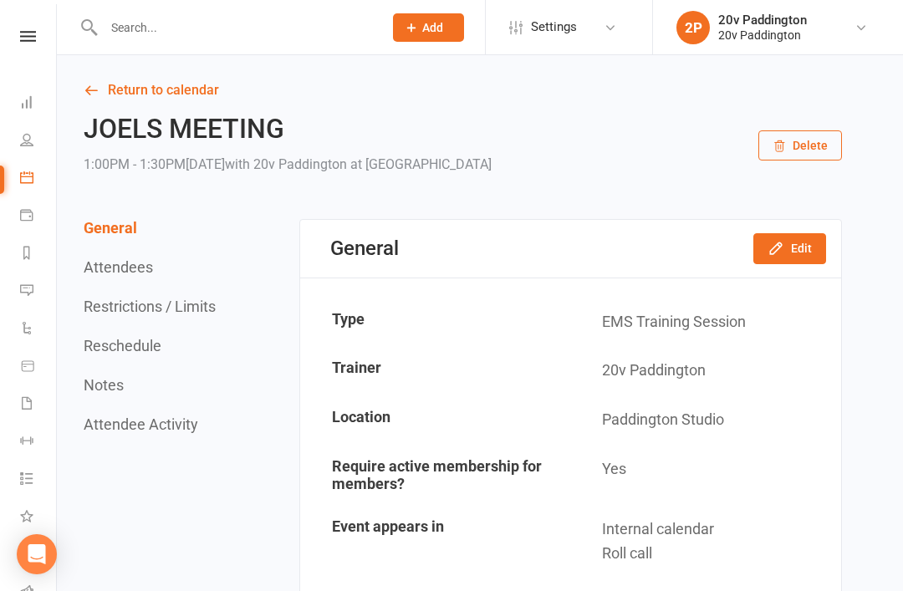
click at [802, 261] on button "Edit" at bounding box center [789, 248] width 73 height 30
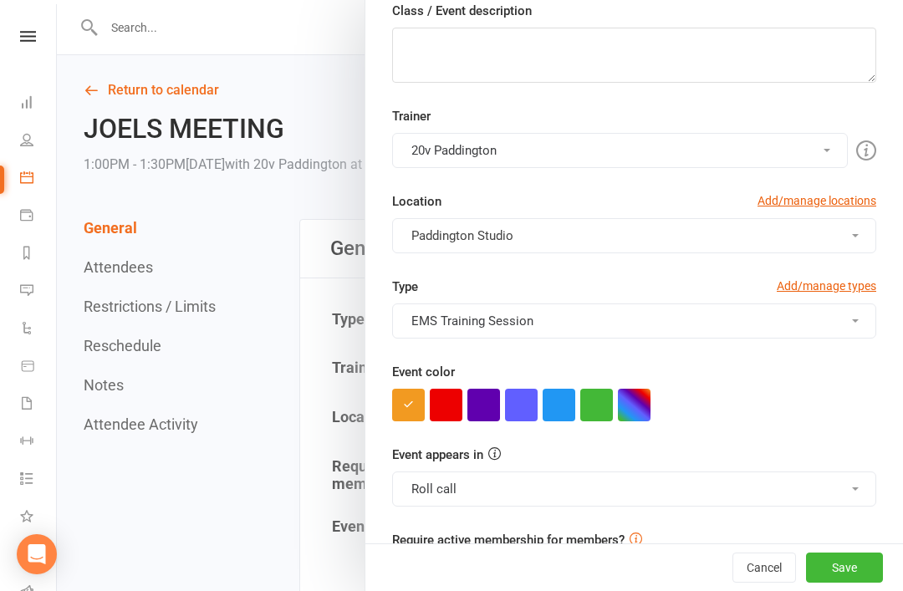
scroll to position [256, 0]
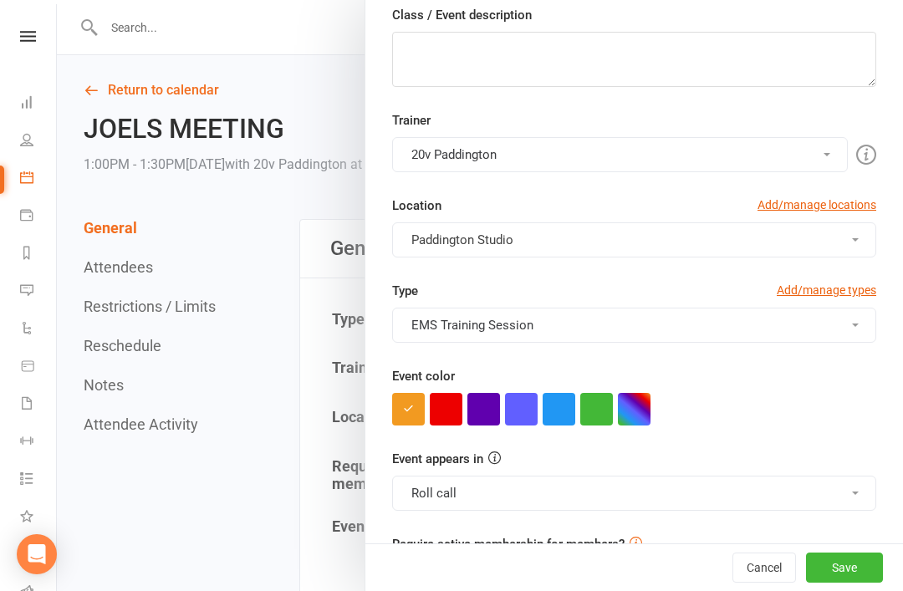
click at [759, 583] on button "Cancel" at bounding box center [765, 568] width 64 height 30
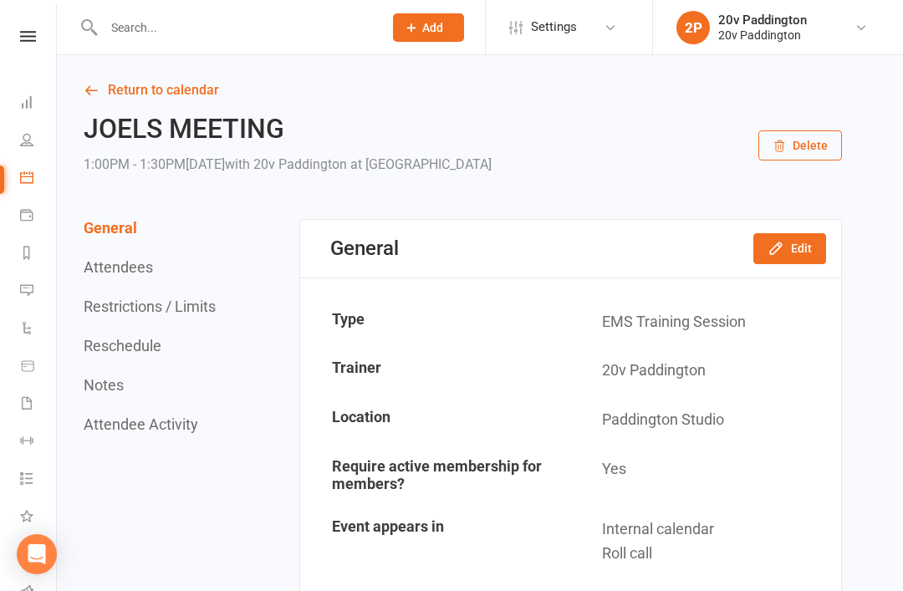
click at [130, 100] on link "Return to calendar" at bounding box center [463, 90] width 758 height 23
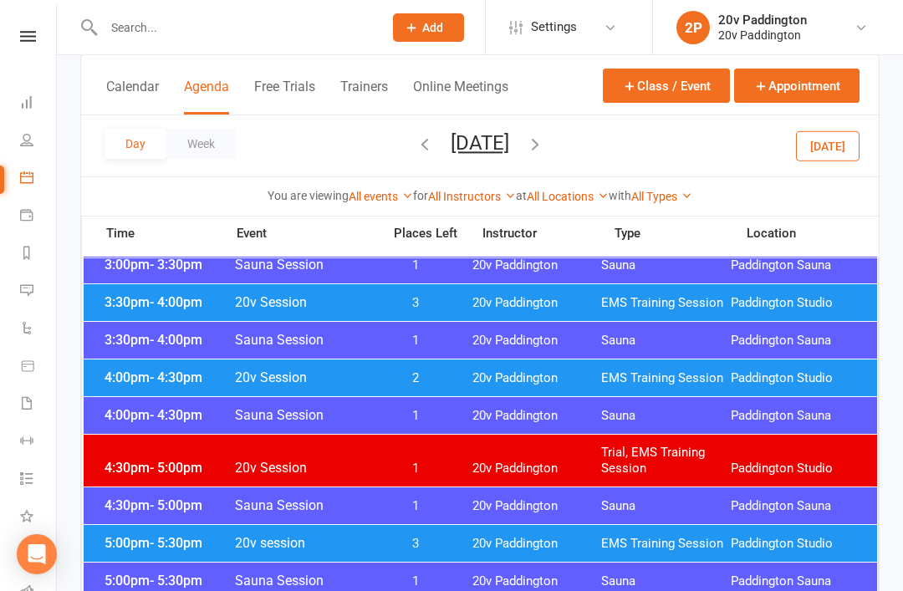
scroll to position [1300, 0]
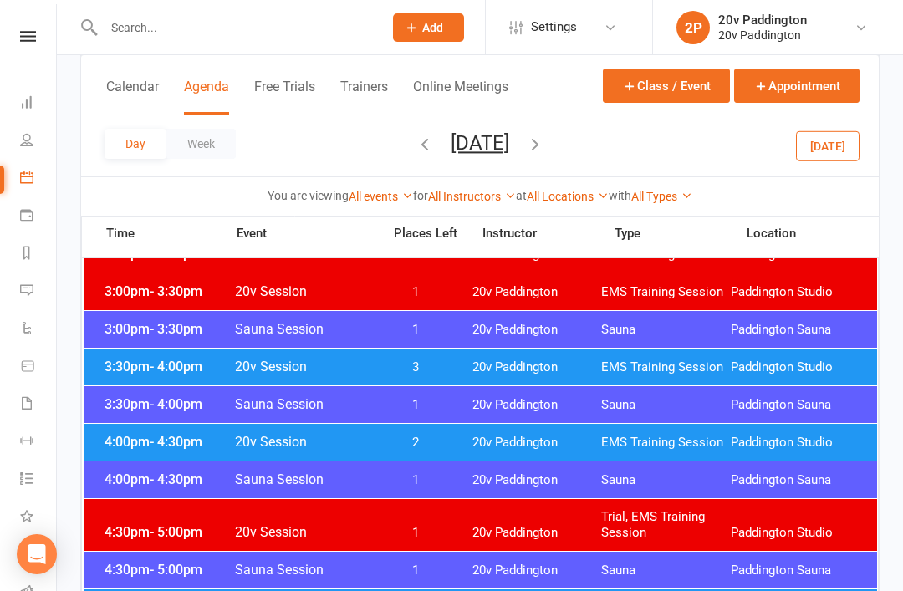
click at [137, 371] on span "3:30pm - 4:00pm" at bounding box center [167, 367] width 134 height 16
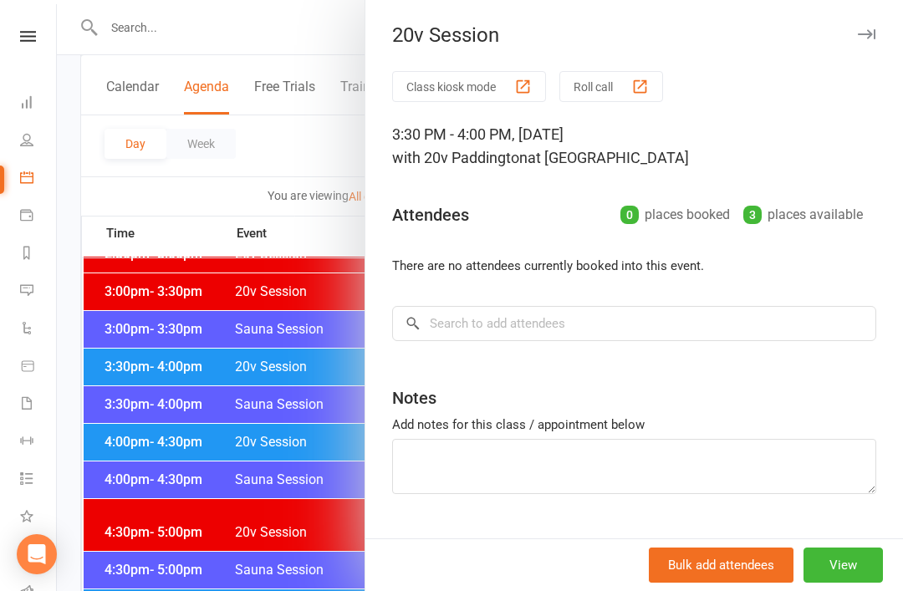
click at [129, 407] on div at bounding box center [480, 295] width 846 height 591
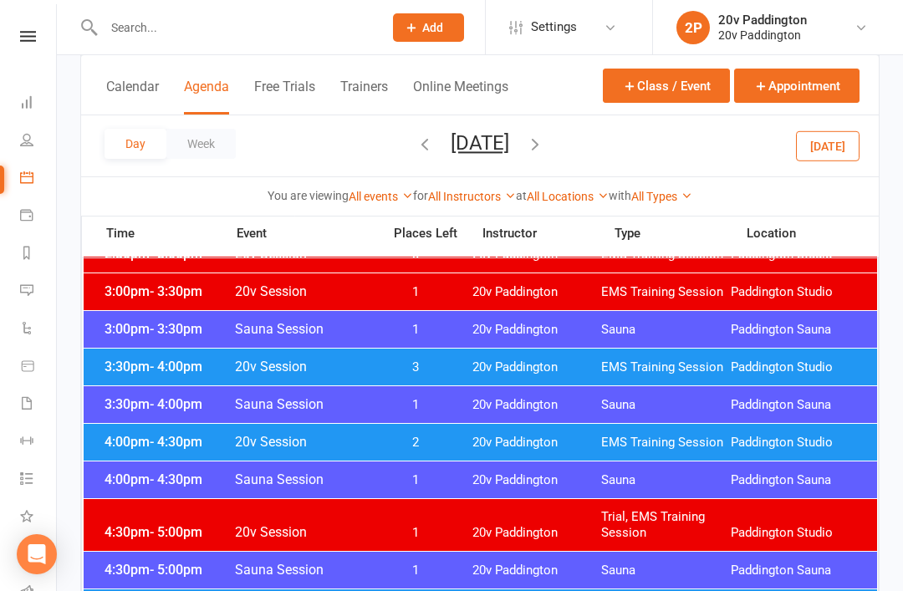
click at [155, 444] on span "- 4:30pm" at bounding box center [176, 442] width 53 height 16
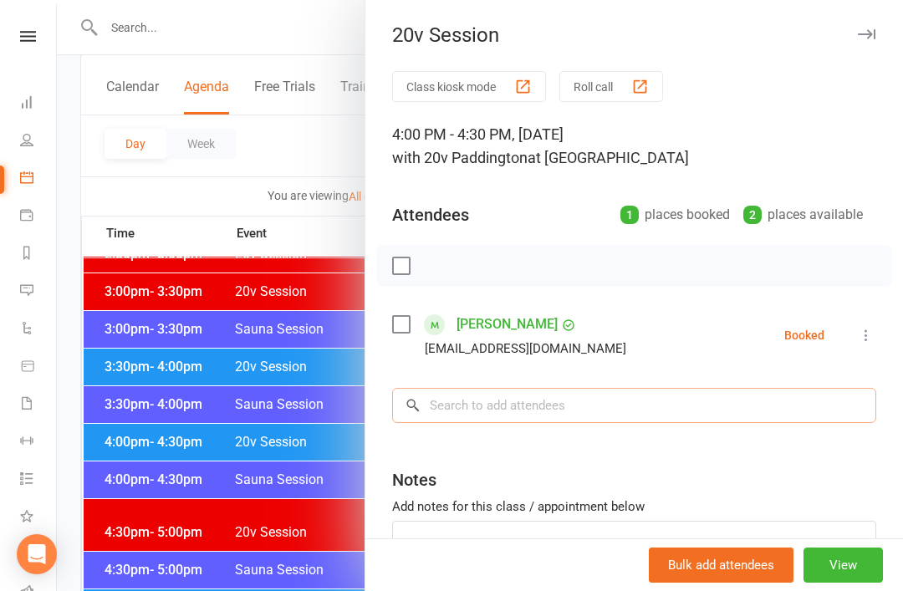
click at [672, 402] on input "search" at bounding box center [634, 405] width 484 height 35
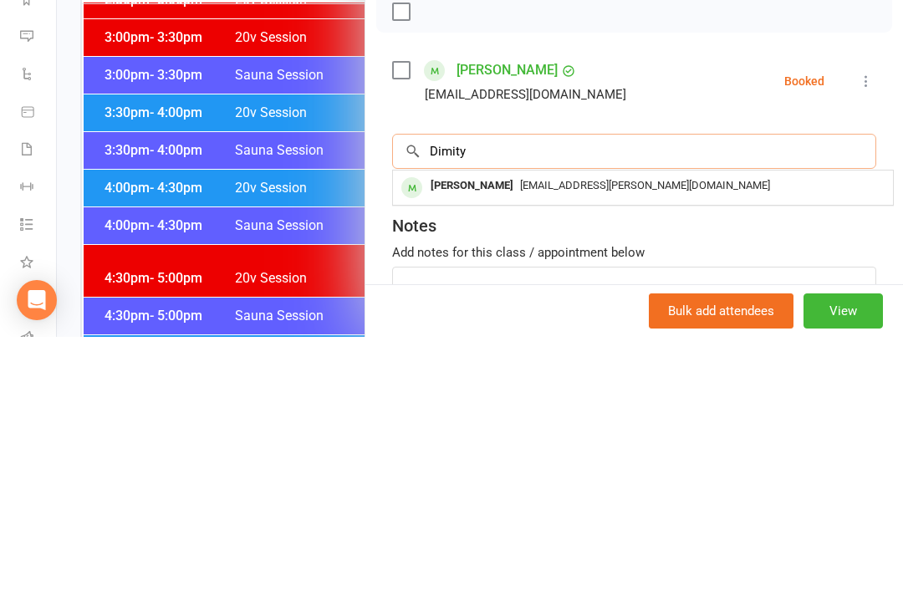
type input "Dimity"
click at [703, 428] on div "dimity.dixon@gmail.com" at bounding box center [643, 440] width 487 height 24
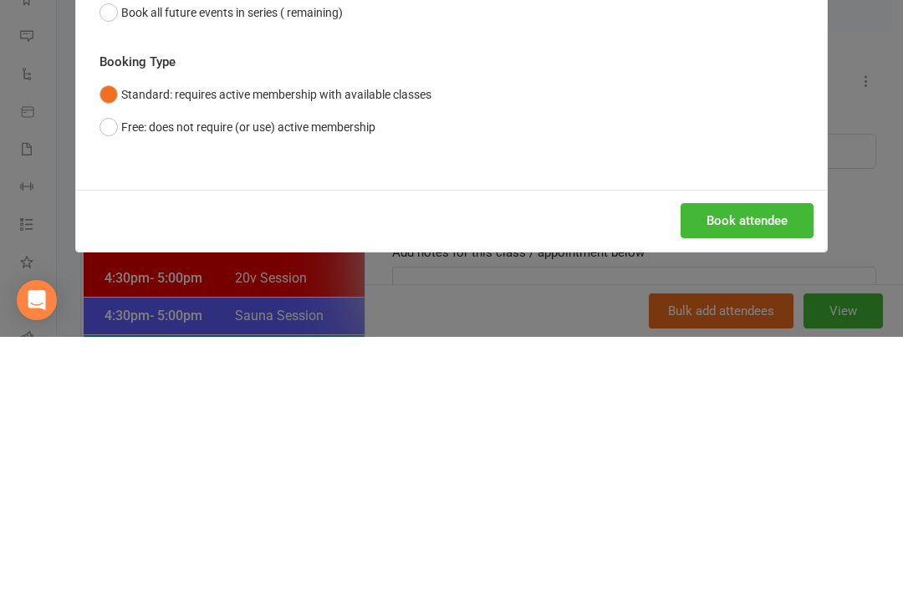
scroll to position [1555, 0]
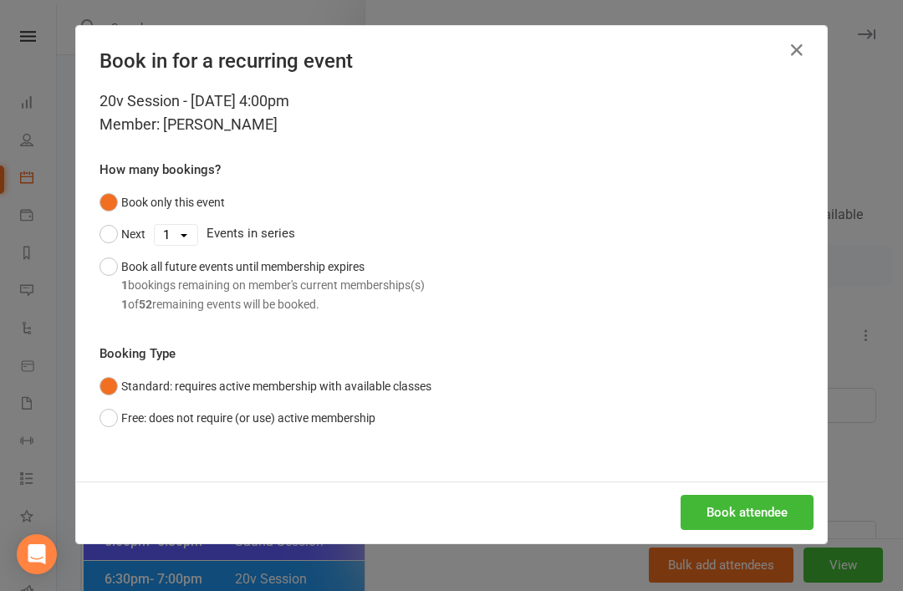
click at [772, 489] on div "Book attendee" at bounding box center [451, 513] width 751 height 62
click at [760, 508] on button "Book attendee" at bounding box center [747, 512] width 133 height 35
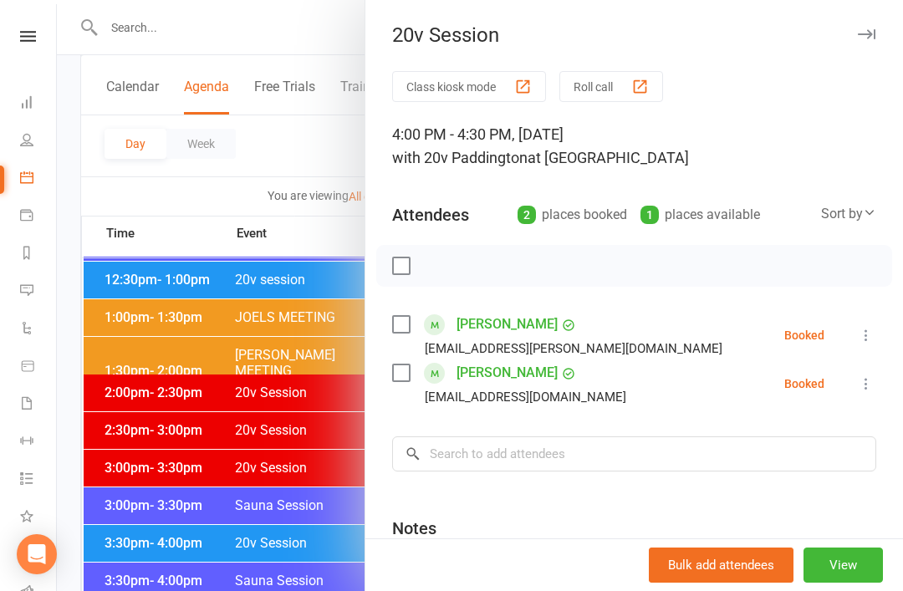
scroll to position [1088, 0]
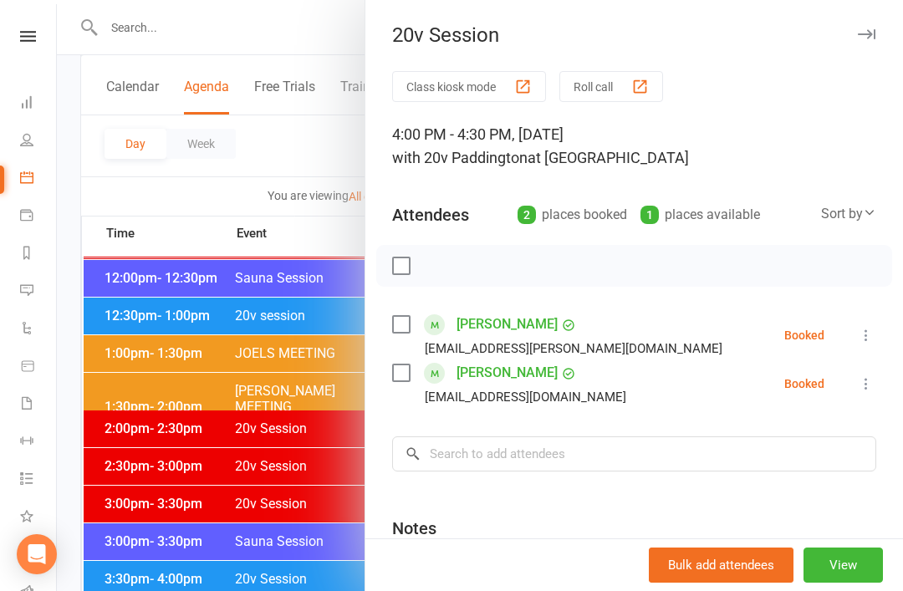
click at [28, 396] on icon at bounding box center [26, 402] width 13 height 13
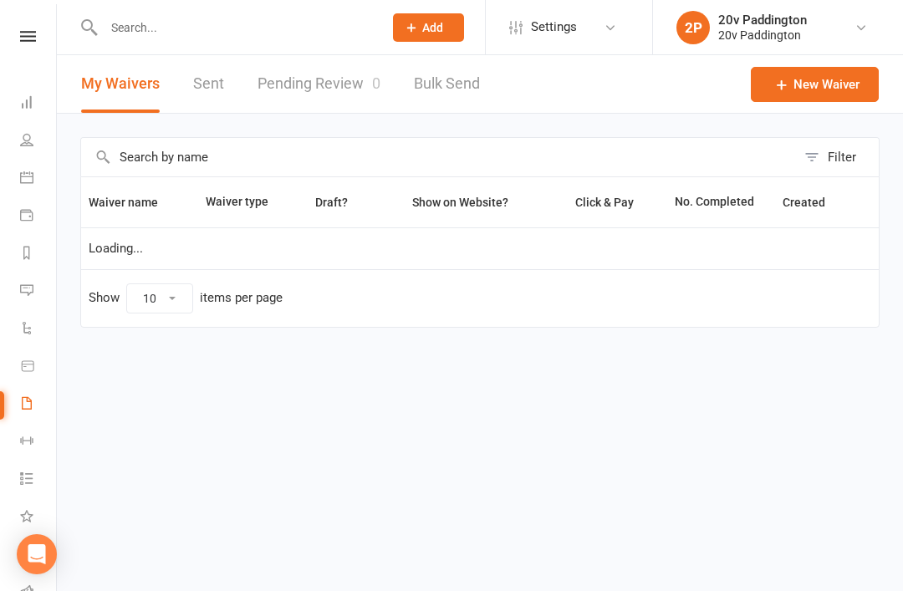
select select "100"
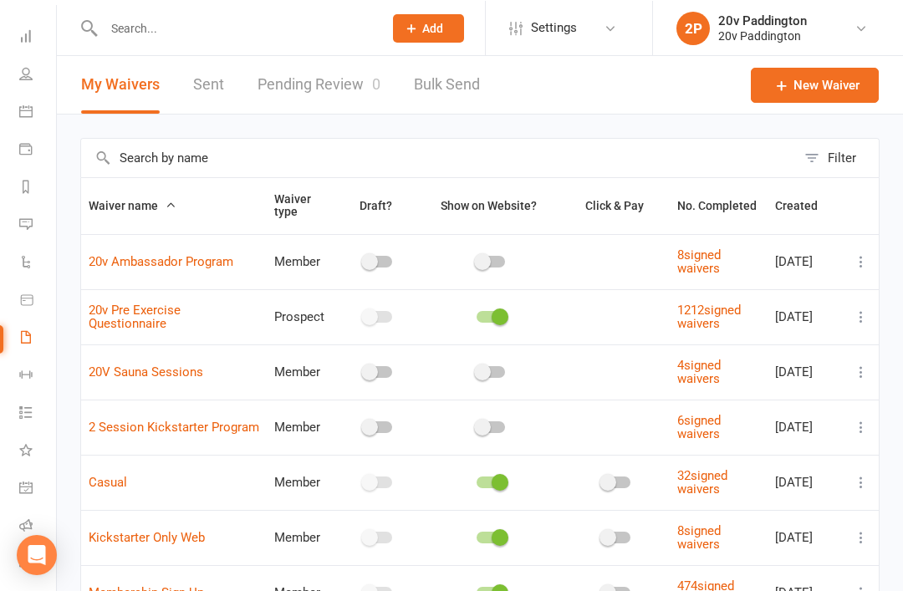
click at [340, 94] on link "Pending Review 0" at bounding box center [319, 84] width 123 height 58
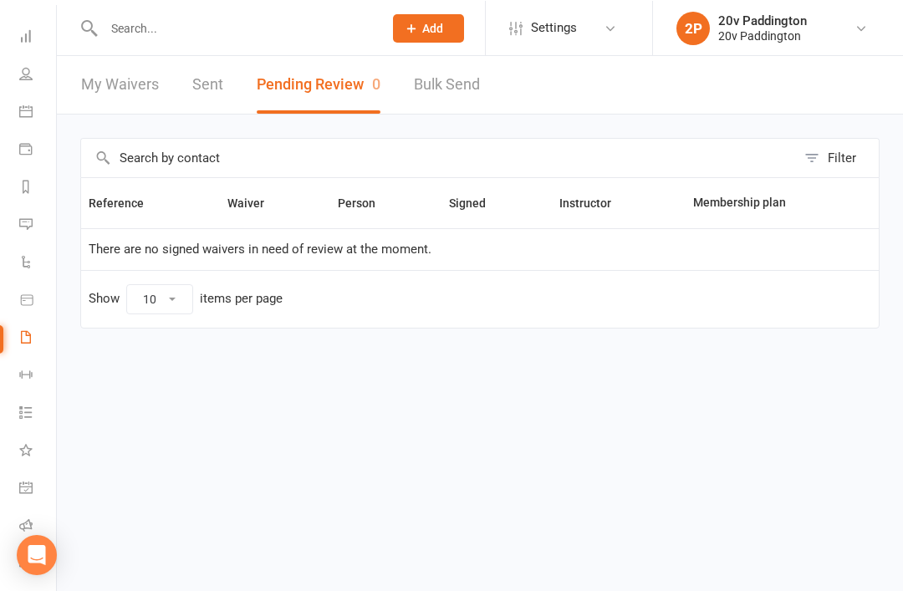
click at [114, 79] on link "My Waivers" at bounding box center [120, 84] width 78 height 58
select select "100"
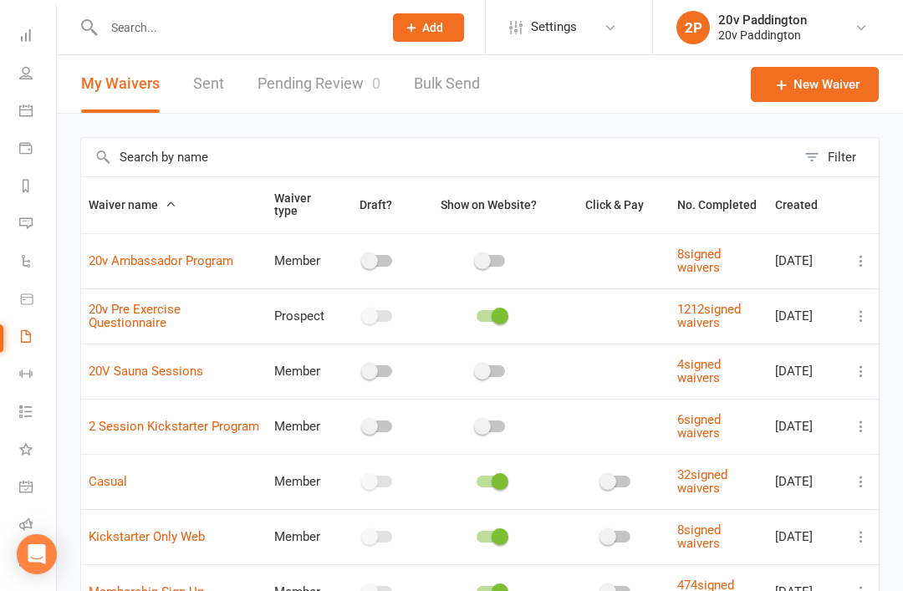
click at [26, 124] on link "Calendar" at bounding box center [38, 113] width 38 height 38
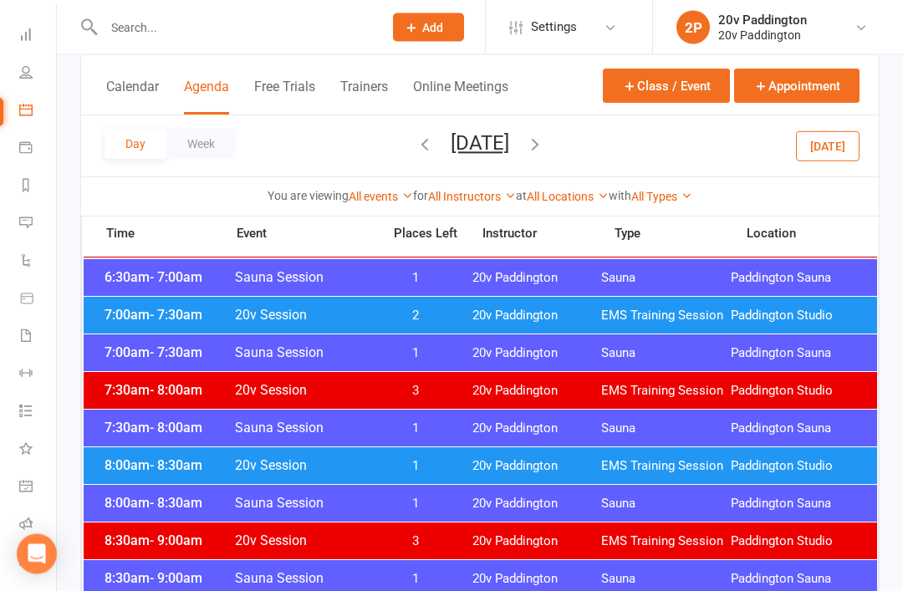
click at [845, 140] on button "Today" at bounding box center [828, 145] width 64 height 30
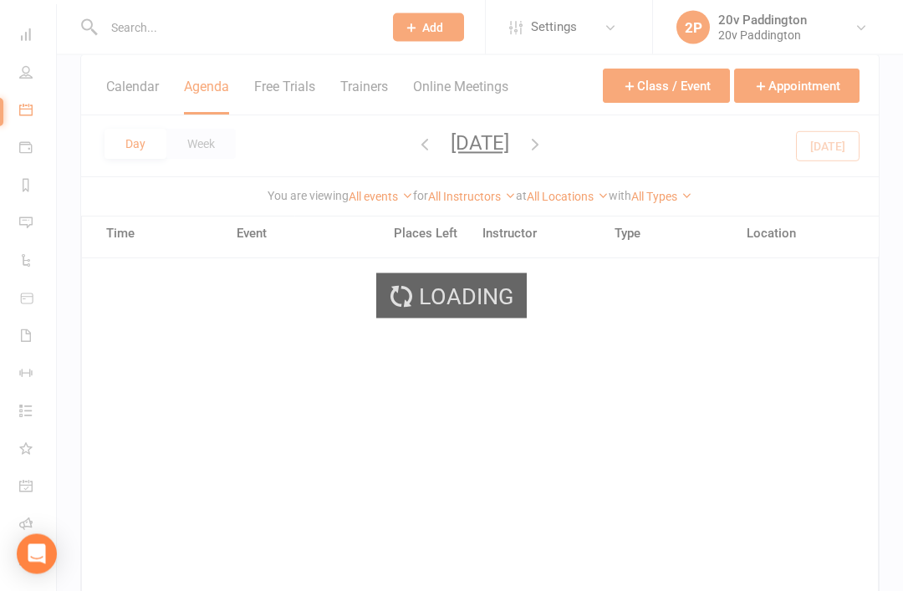
scroll to position [231, 0]
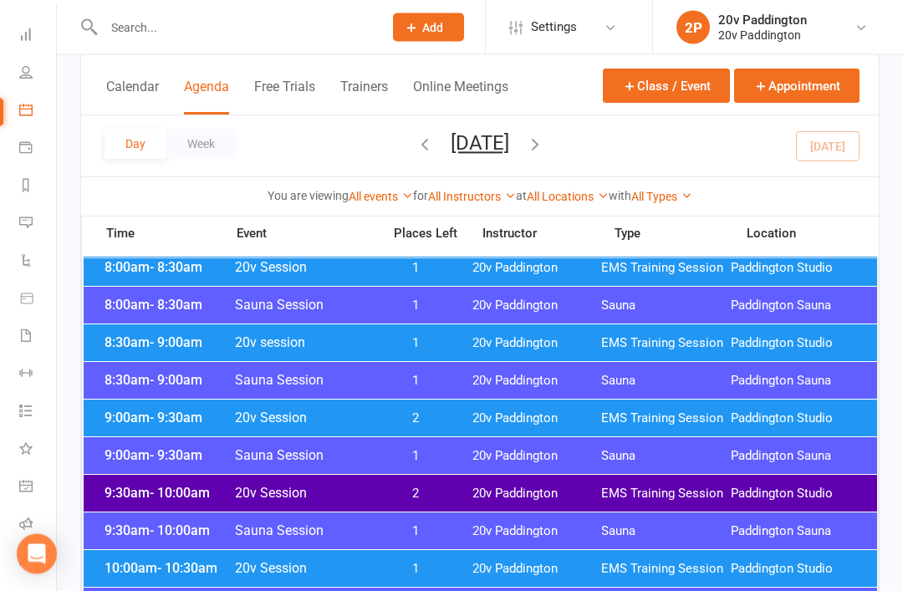
click at [752, 421] on span "Paddington Studio" at bounding box center [796, 419] width 130 height 16
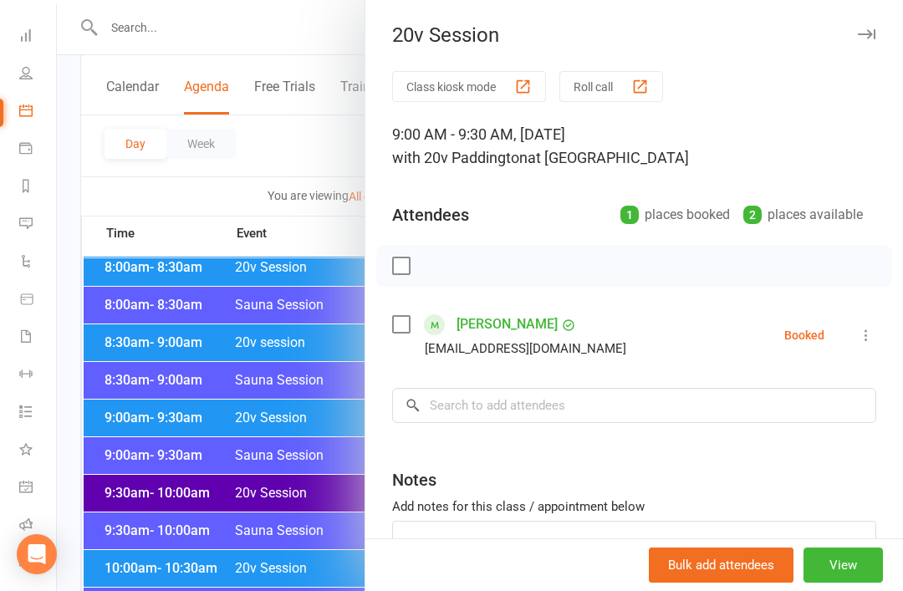
click at [861, 342] on icon at bounding box center [866, 335] width 17 height 17
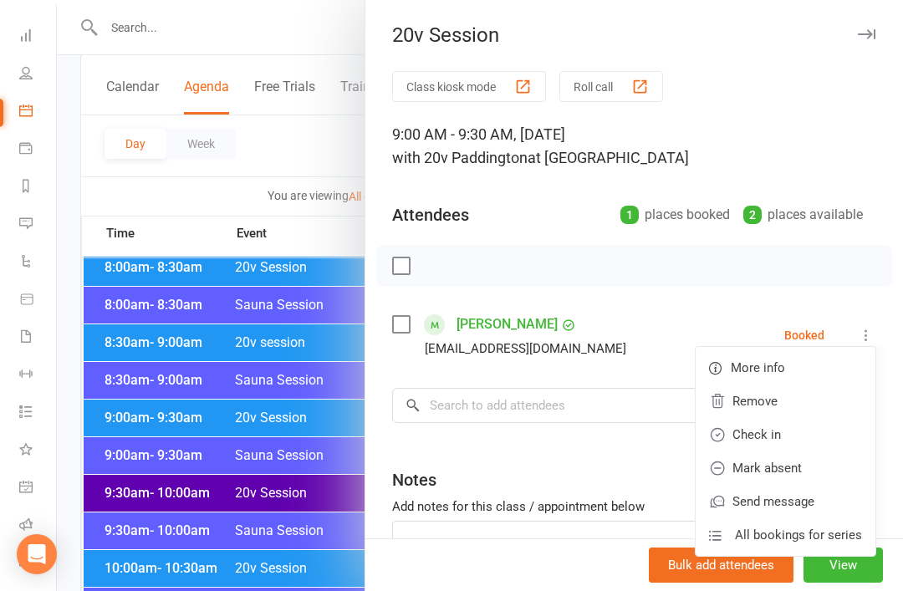
click at [788, 423] on link "Check in" at bounding box center [786, 434] width 180 height 33
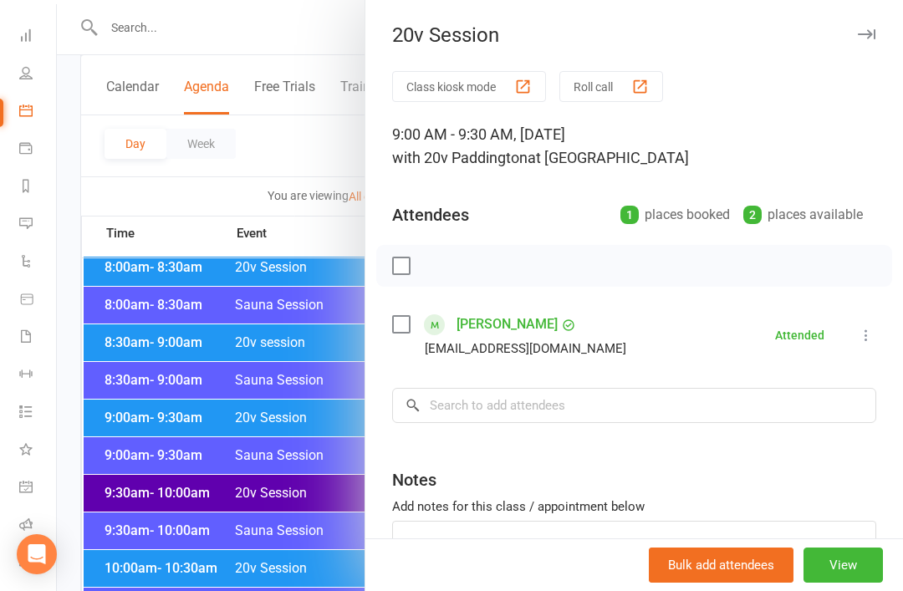
click at [273, 495] on div at bounding box center [480, 295] width 846 height 591
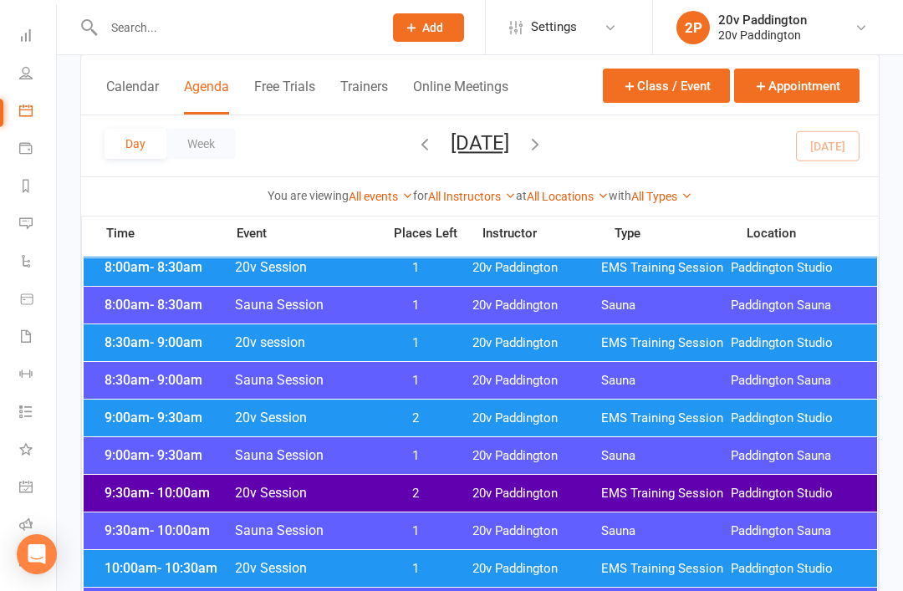
click at [390, 351] on div "8:30am - 9:00am 20v session 1 20v Paddington EMS Training Session Paddington St…" at bounding box center [481, 342] width 794 height 37
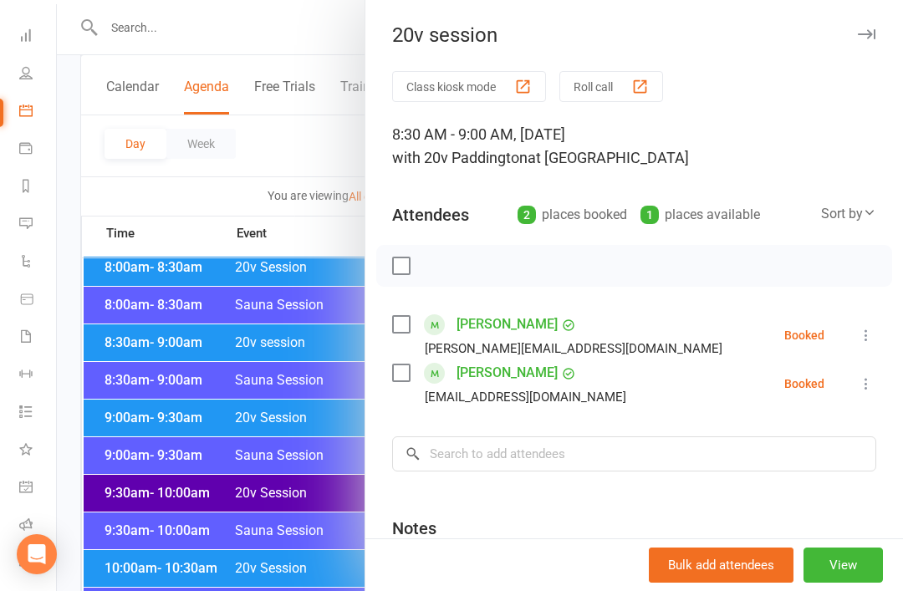
click at [867, 339] on icon at bounding box center [866, 335] width 17 height 17
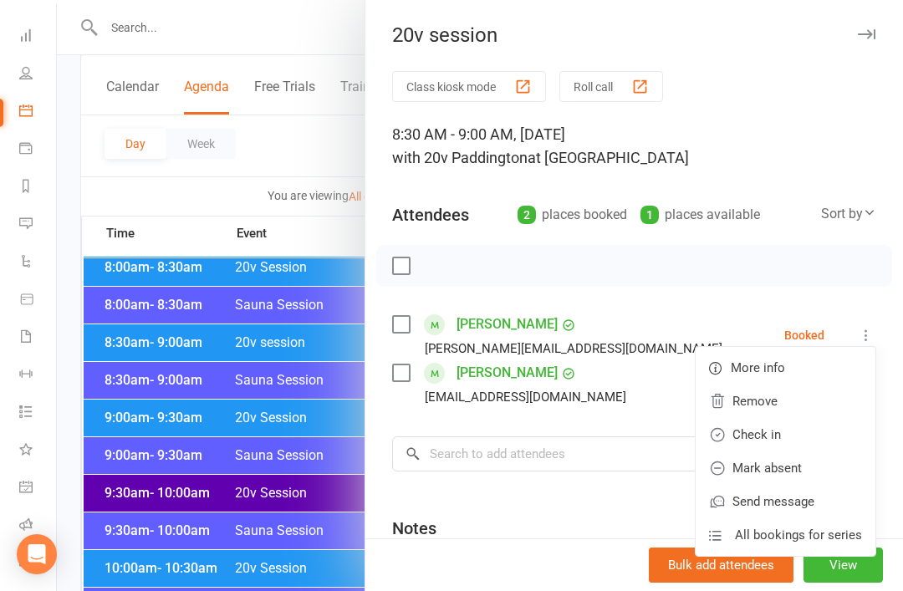
click at [801, 432] on link "Check in" at bounding box center [786, 434] width 180 height 33
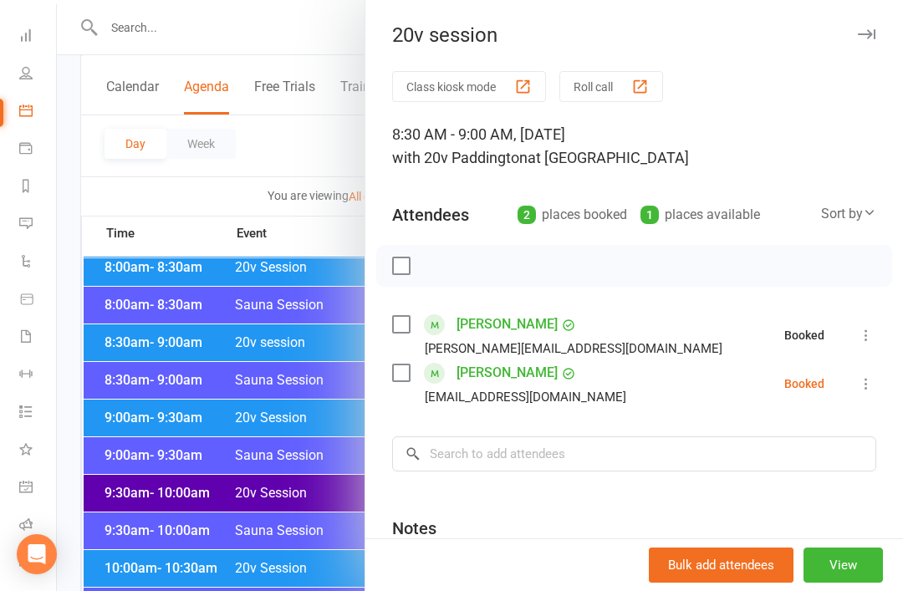
click at [870, 392] on icon at bounding box center [866, 383] width 17 height 17
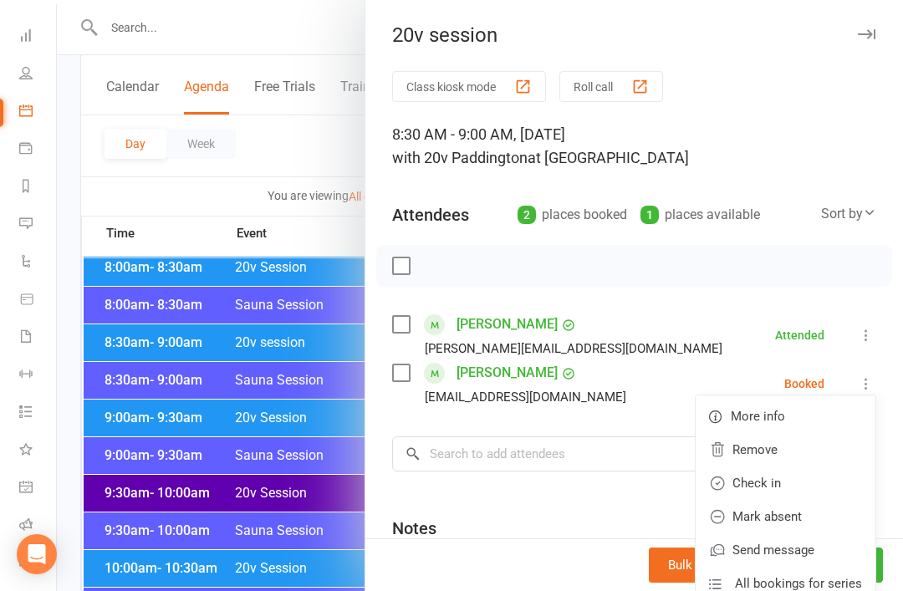
click at [790, 483] on link "Check in" at bounding box center [786, 483] width 180 height 33
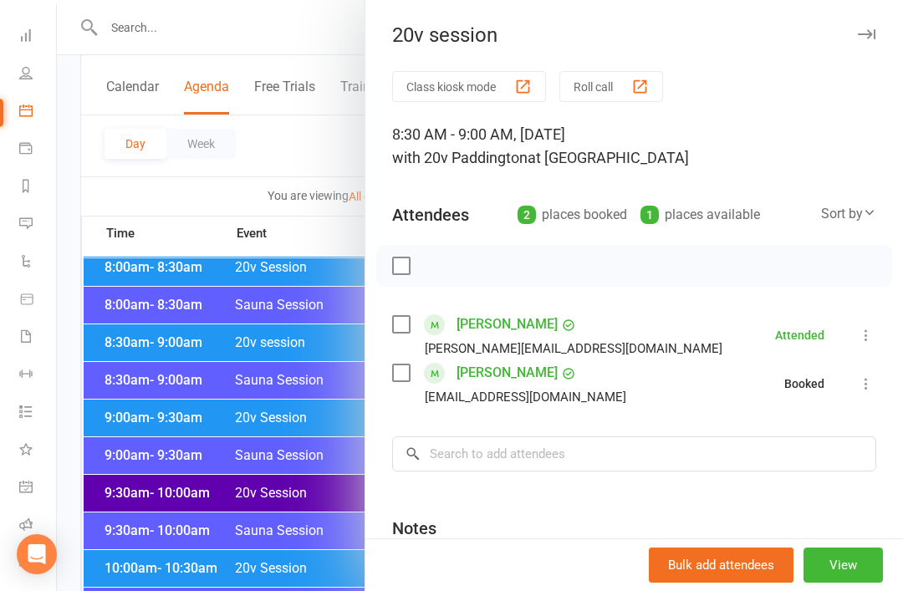
click at [273, 591] on div at bounding box center [480, 295] width 846 height 591
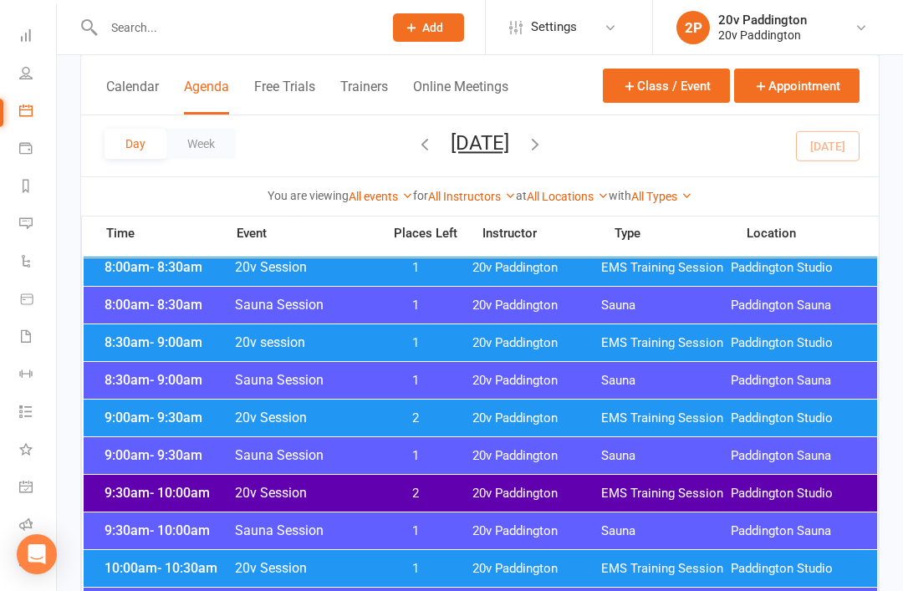
click at [477, 551] on div "10:00am - 10:30am 20v Session 1 20v Paddington EMS Training Session Paddington …" at bounding box center [481, 568] width 794 height 37
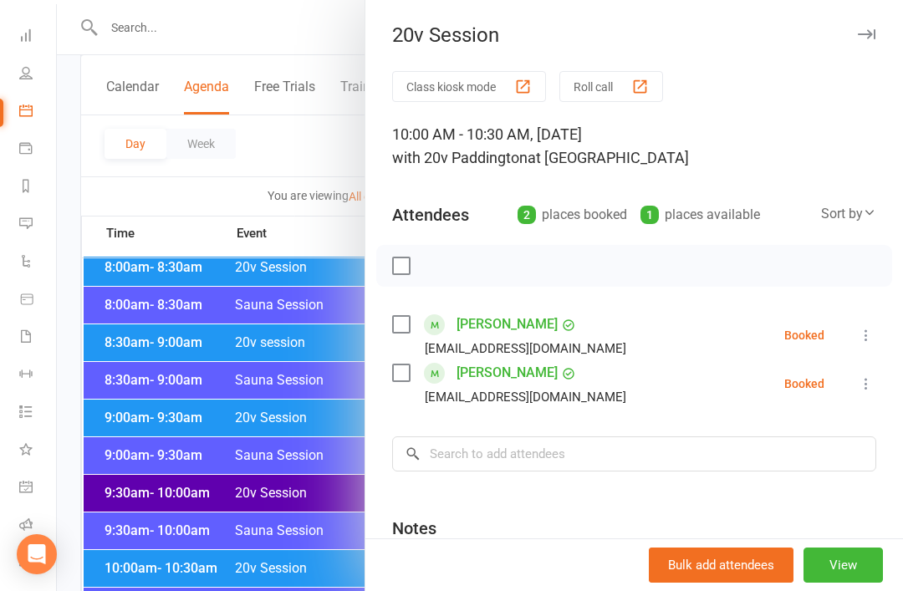
click at [316, 591] on div at bounding box center [480, 295] width 846 height 591
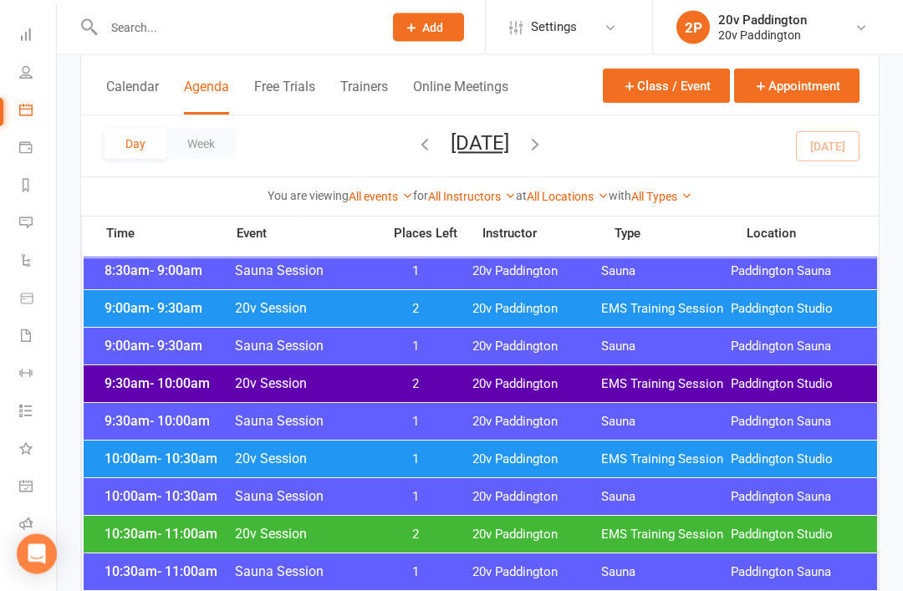
scroll to position [523, 0]
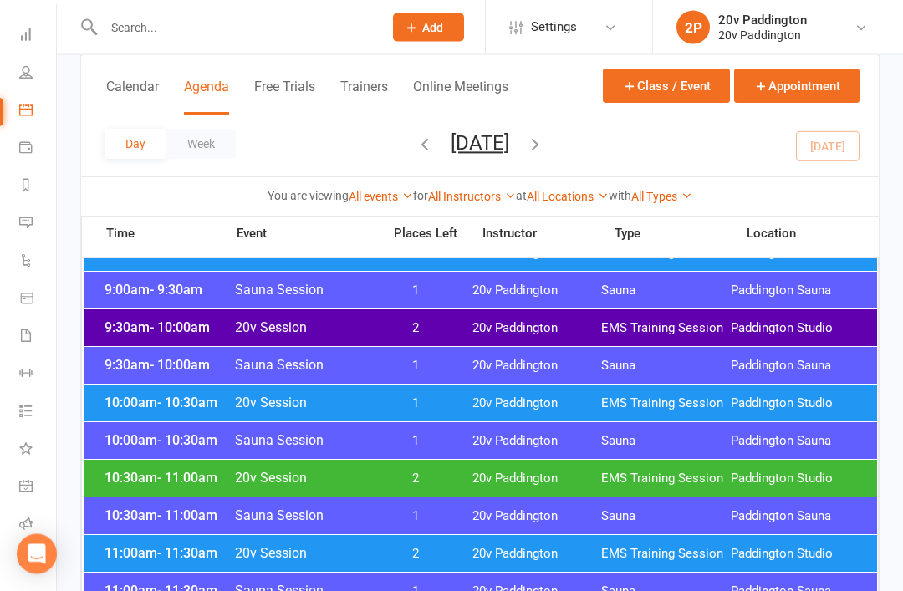
click at [533, 468] on div "10:30am - 11:00am 20v Session 2 20v Paddington EMS Training Session Paddington …" at bounding box center [481, 479] width 794 height 37
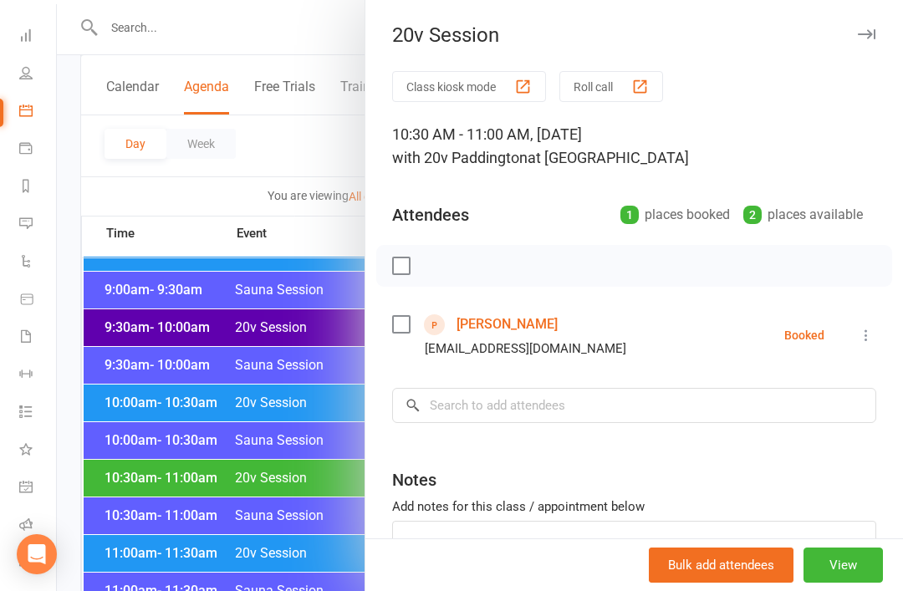
click at [335, 554] on div at bounding box center [480, 295] width 846 height 591
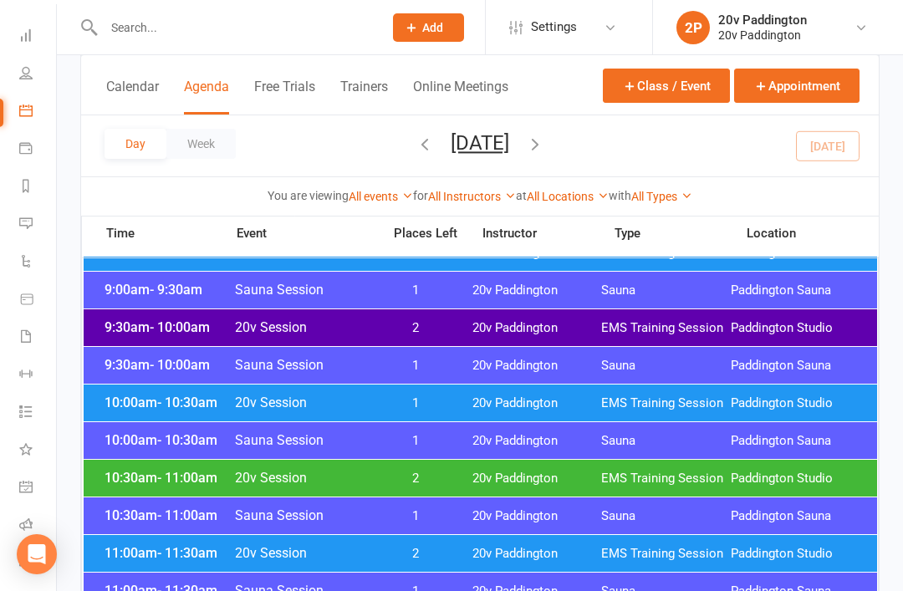
click at [383, 560] on span "2" at bounding box center [416, 554] width 88 height 16
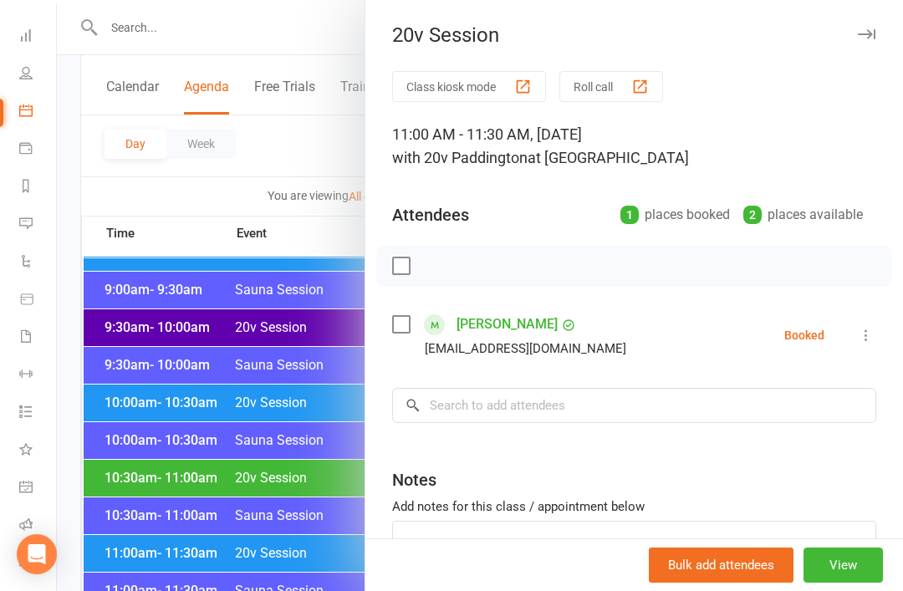
click at [341, 564] on div at bounding box center [480, 295] width 846 height 591
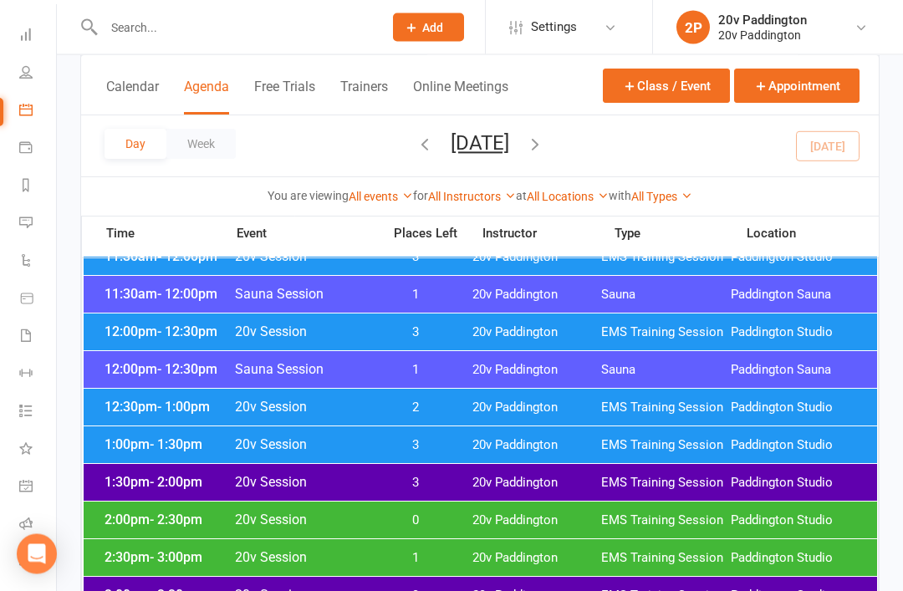
scroll to position [952, 0]
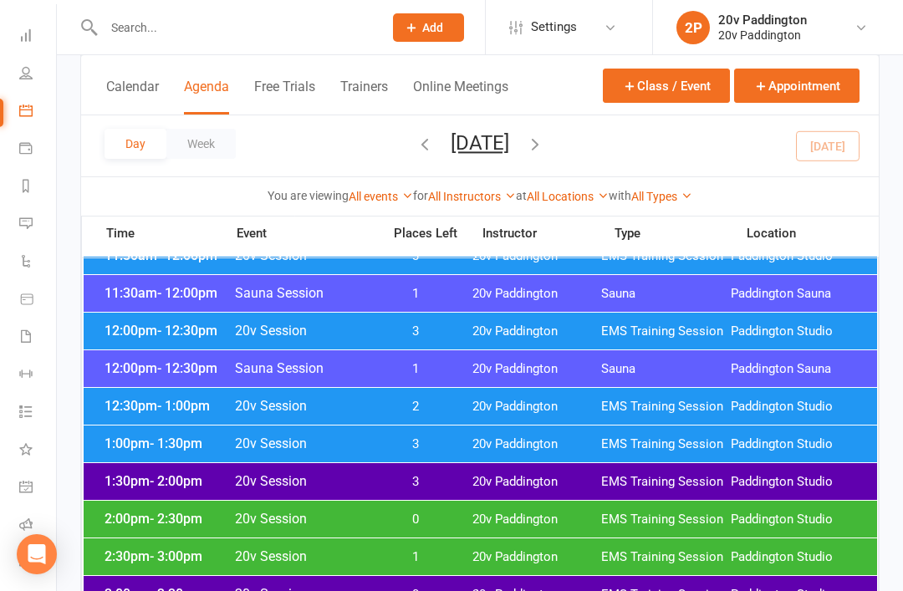
click at [568, 402] on span "20v Paddington" at bounding box center [537, 407] width 130 height 16
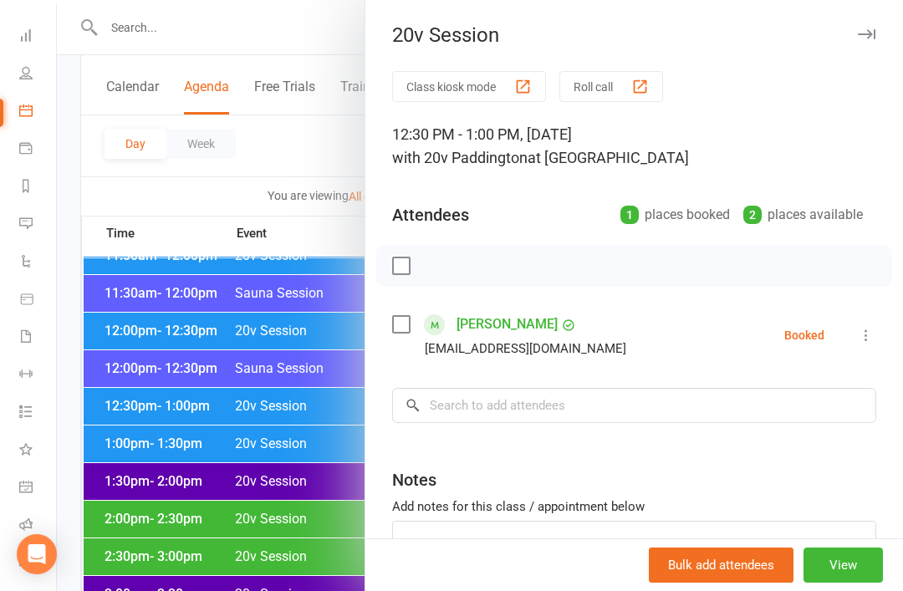
click at [277, 549] on div at bounding box center [480, 295] width 846 height 591
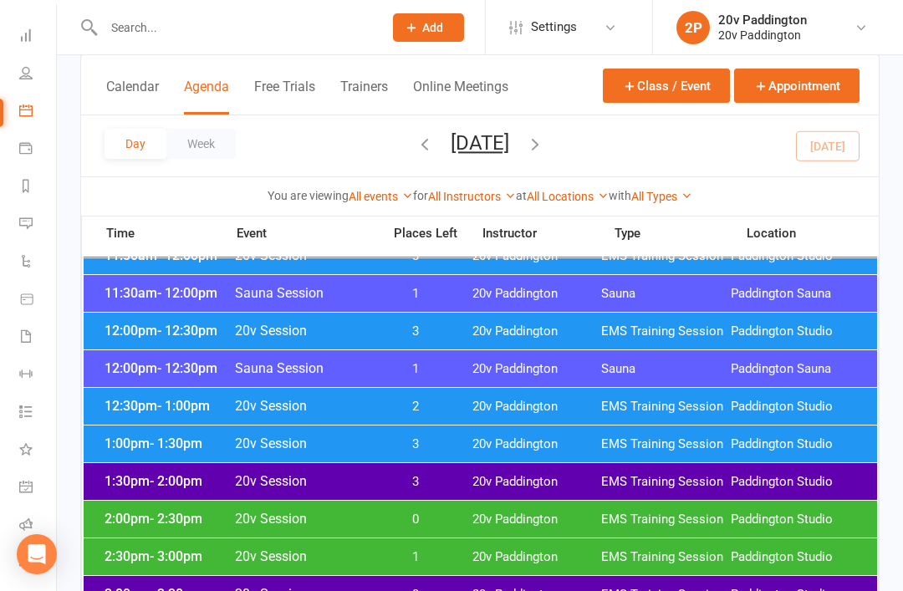
click at [456, 506] on div "2:00pm - 2:30pm 20v Session 0 20v Paddington EMS Training Session Paddington St…" at bounding box center [481, 519] width 794 height 37
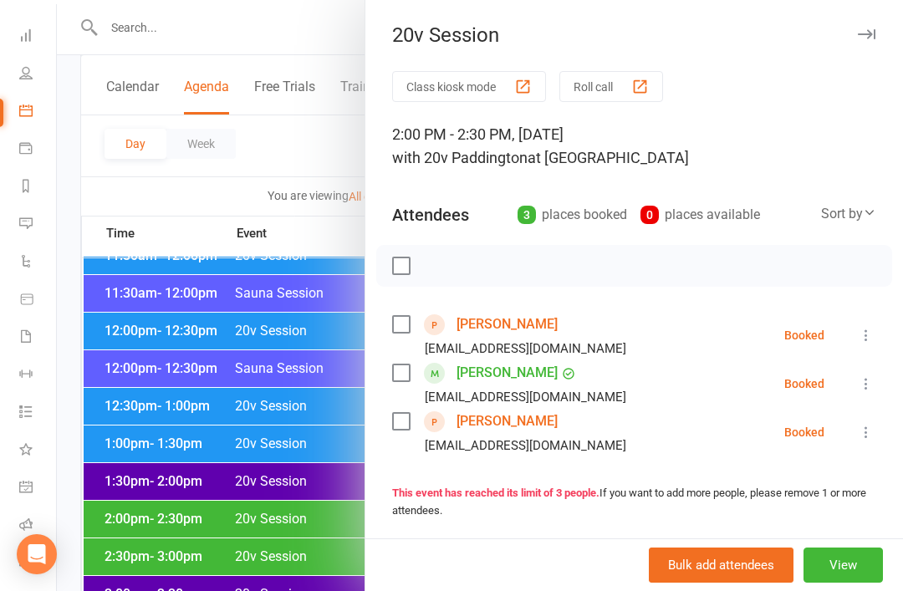
click at [330, 569] on div at bounding box center [480, 295] width 846 height 591
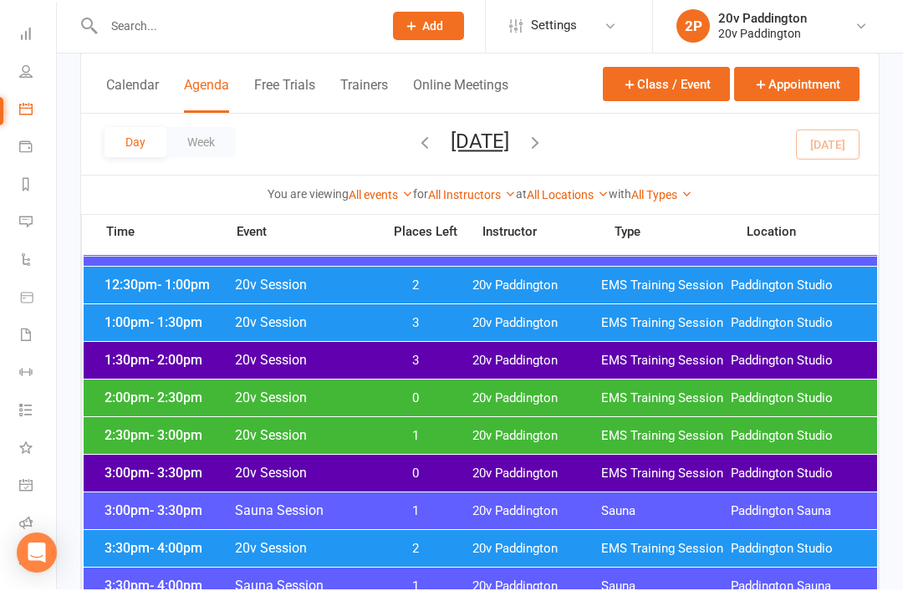
click at [518, 444] on div "2:30pm - 3:00pm 20v Session 1 20v Paddington EMS Training Session Paddington St…" at bounding box center [481, 437] width 794 height 37
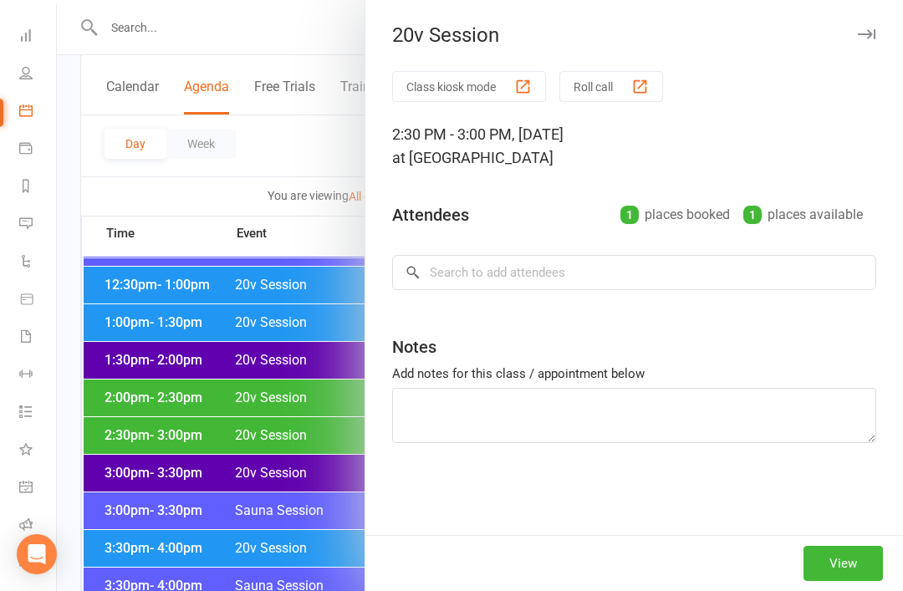
click at [316, 543] on div at bounding box center [480, 295] width 846 height 591
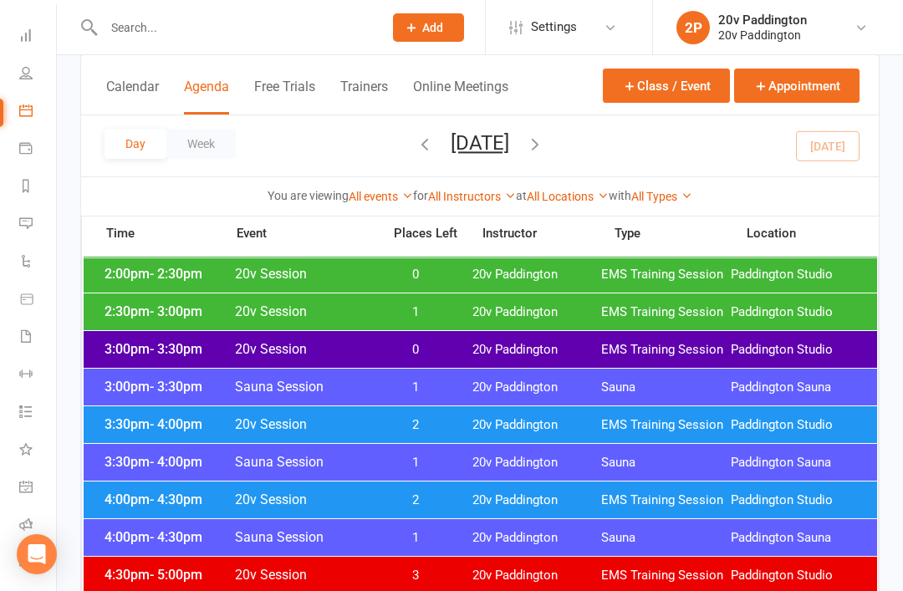
scroll to position [1218, 0]
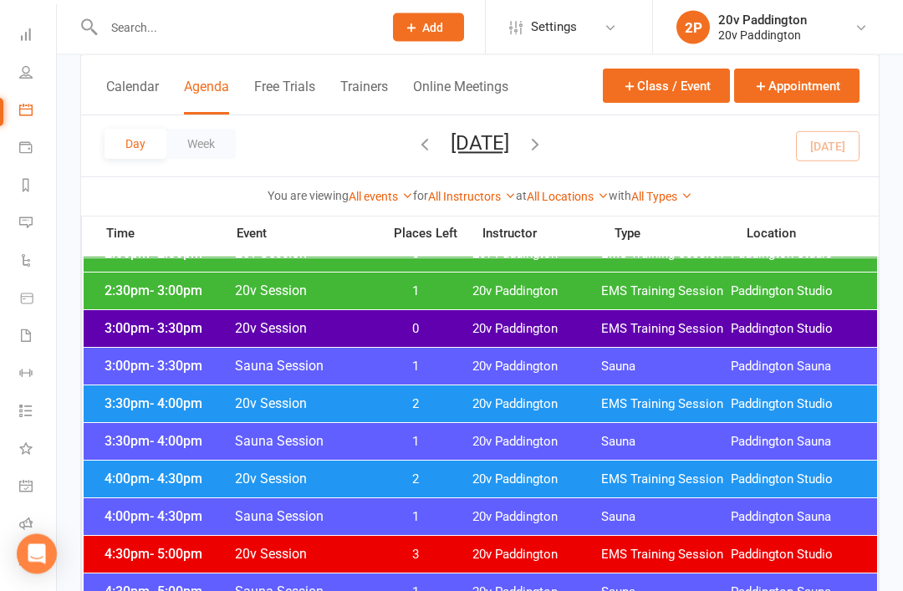
click at [537, 337] on div "3:00pm - 3:30pm 20v Session 0 20v Paddington EMS Training Session Paddington St…" at bounding box center [481, 329] width 794 height 37
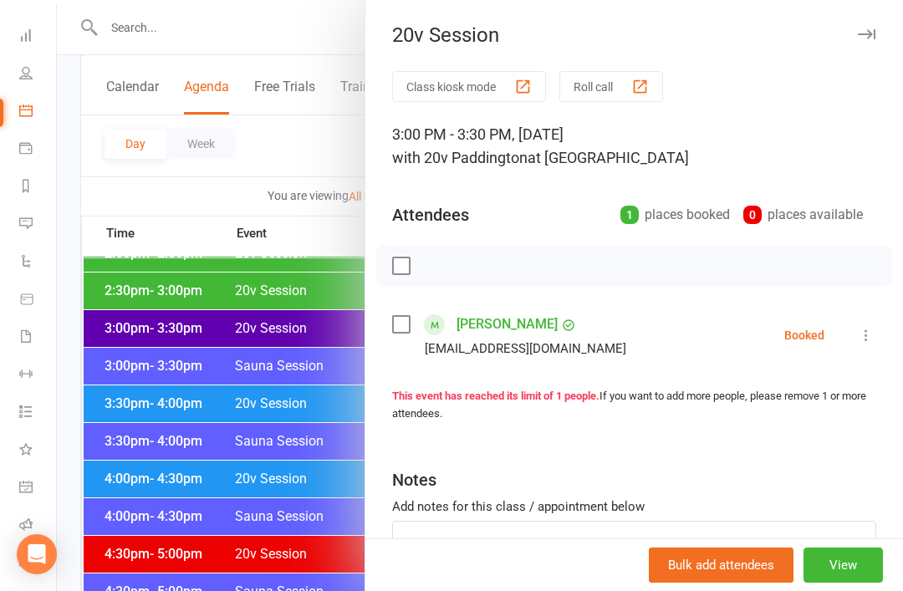
click at [297, 500] on div at bounding box center [480, 295] width 846 height 591
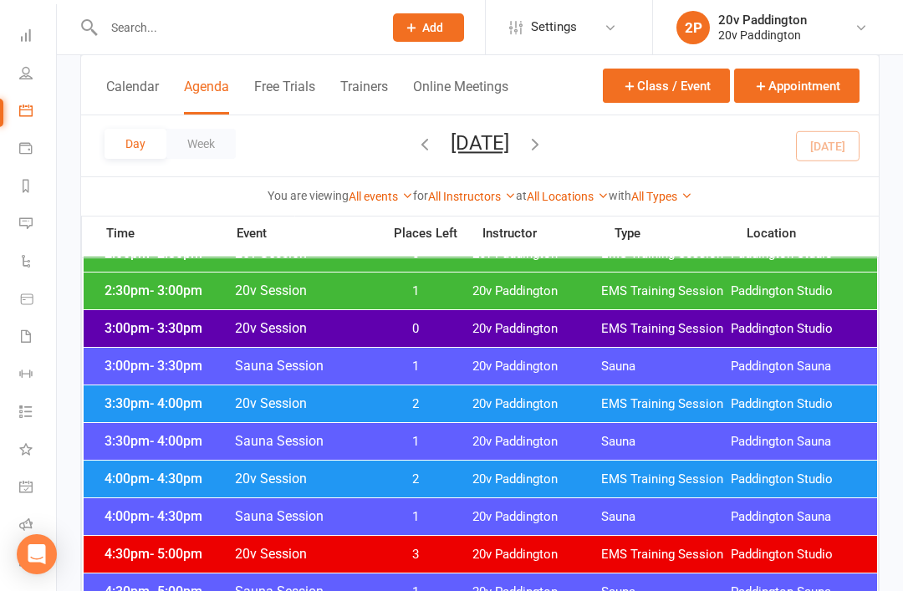
click at [451, 411] on span "2" at bounding box center [416, 404] width 88 height 16
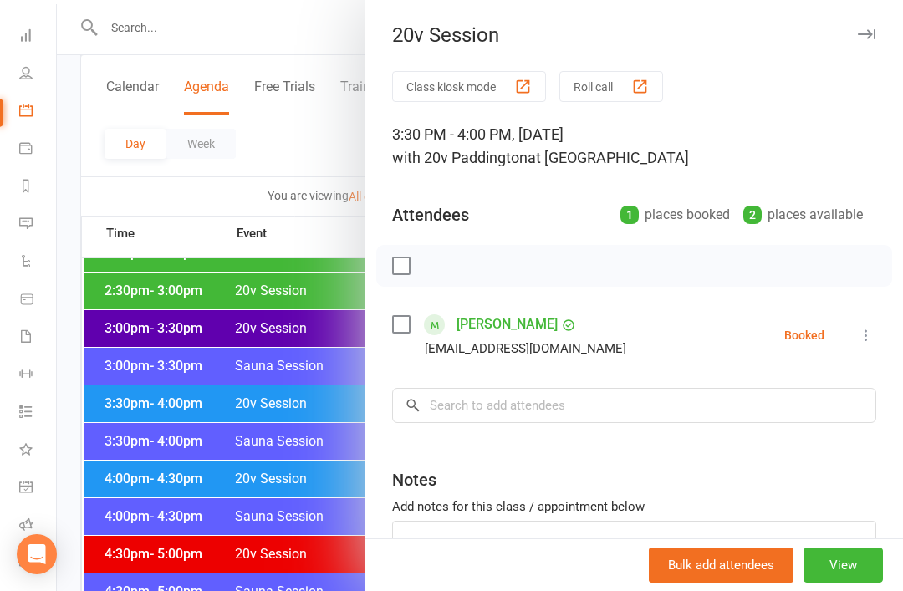
click at [308, 508] on div at bounding box center [480, 295] width 846 height 591
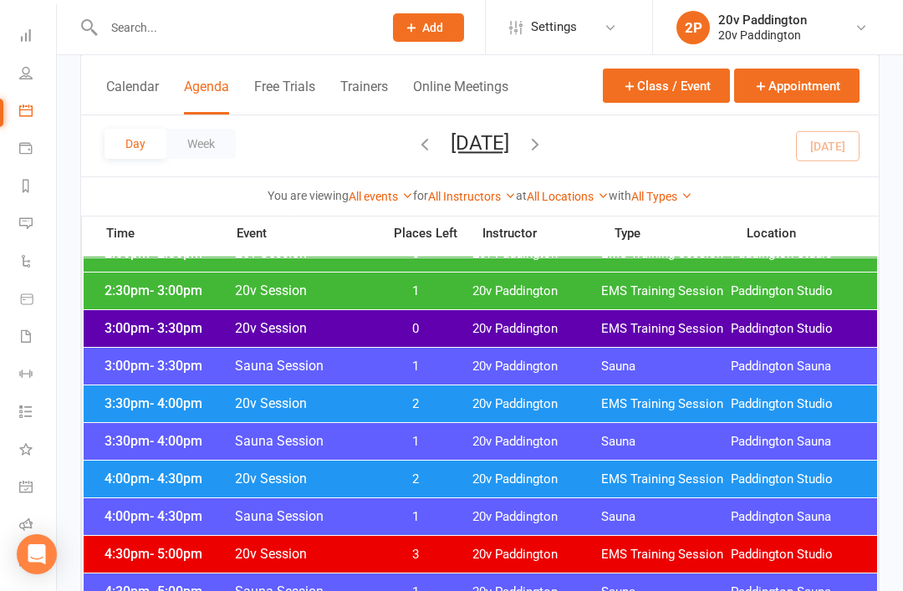
click at [421, 478] on span "2" at bounding box center [416, 480] width 88 height 16
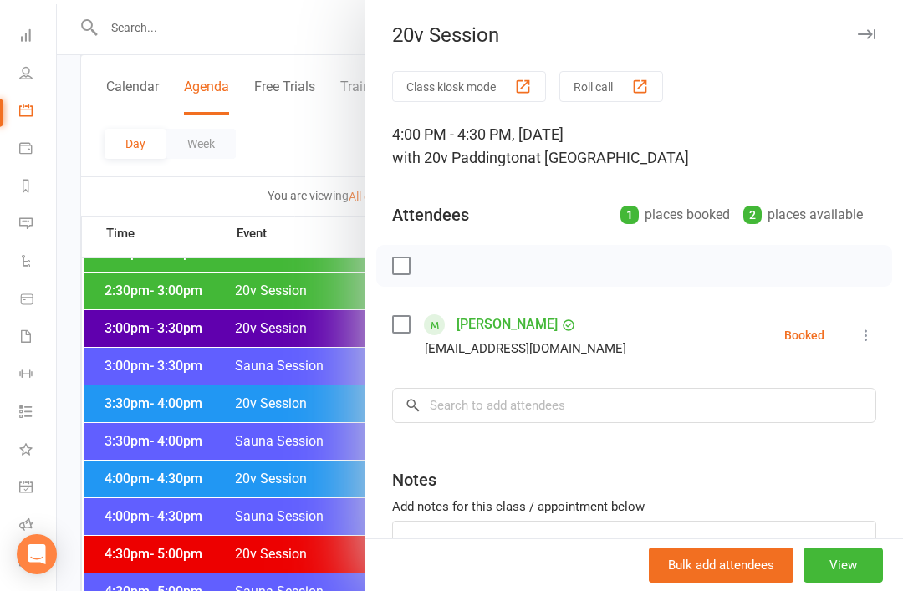
click at [294, 567] on div at bounding box center [480, 295] width 846 height 591
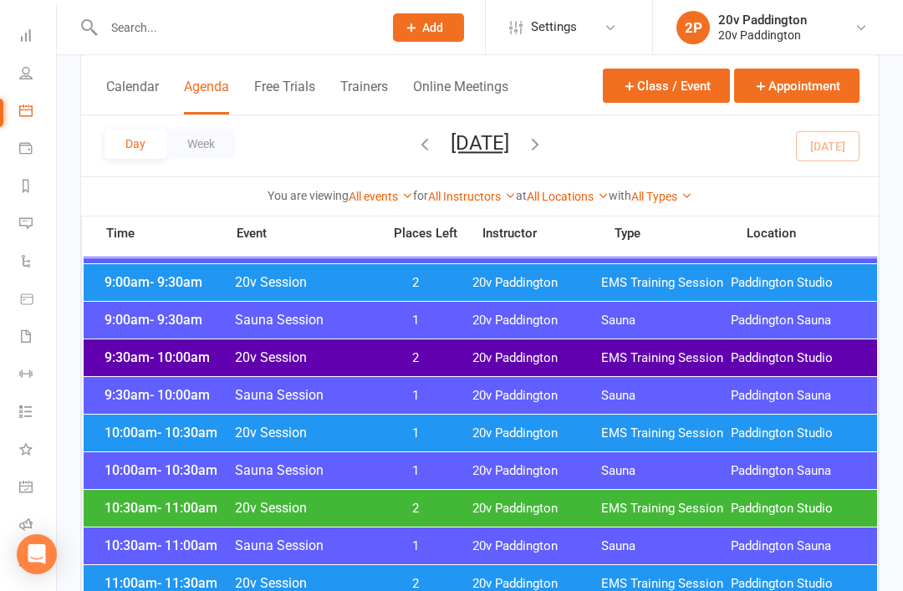
scroll to position [536, 0]
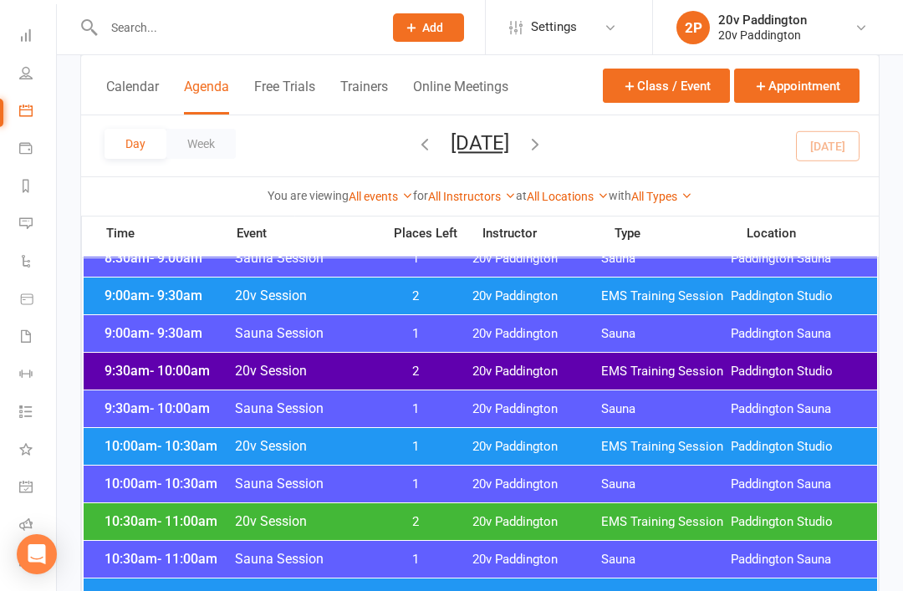
click at [544, 146] on icon "button" at bounding box center [535, 144] width 18 height 18
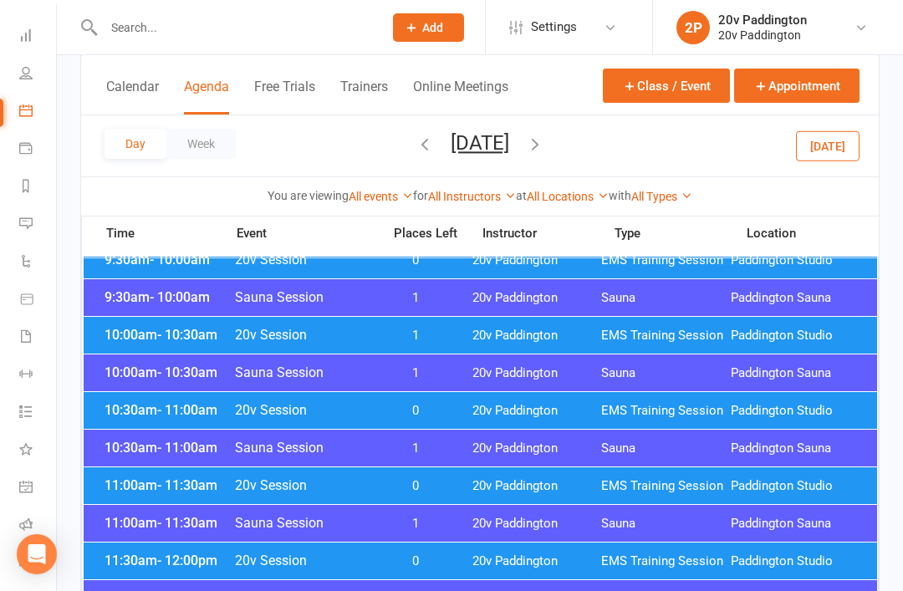
scroll to position [534, 0]
click at [131, 319] on div "10:00am - 10:30am 20v Session 1 20v Paddington EMS Training Session Paddington …" at bounding box center [481, 336] width 794 height 37
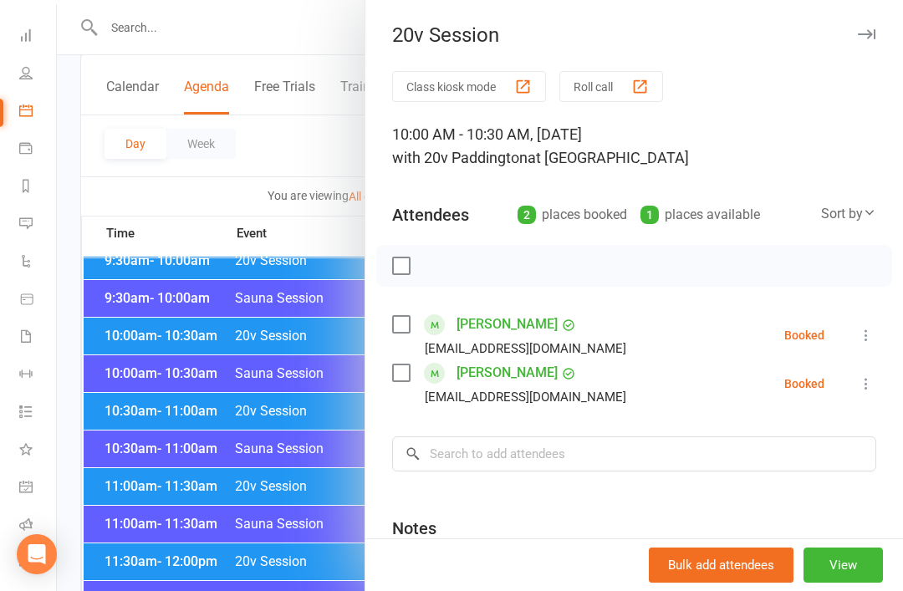
click at [120, 317] on div at bounding box center [480, 295] width 846 height 591
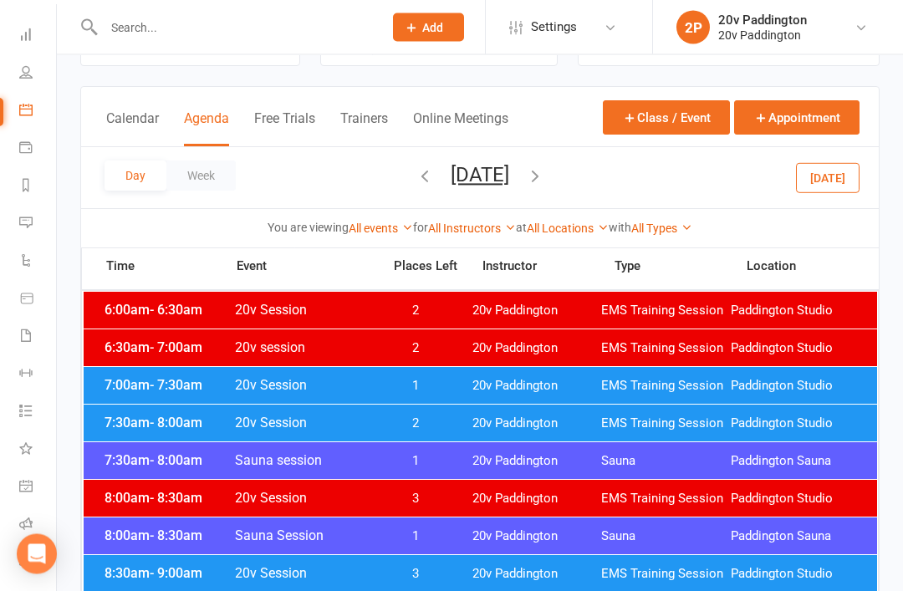
scroll to position [59, 0]
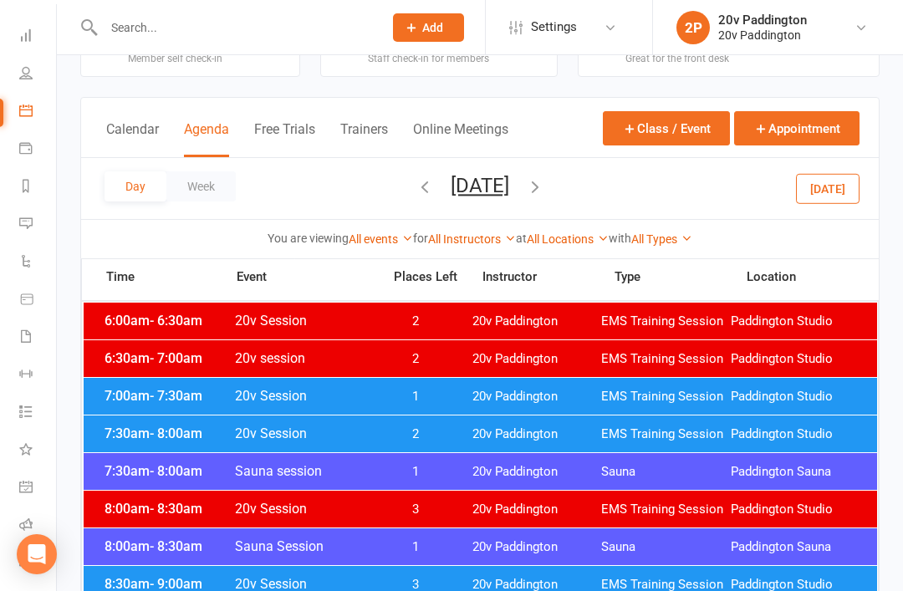
click at [832, 195] on button "Today" at bounding box center [828, 188] width 64 height 30
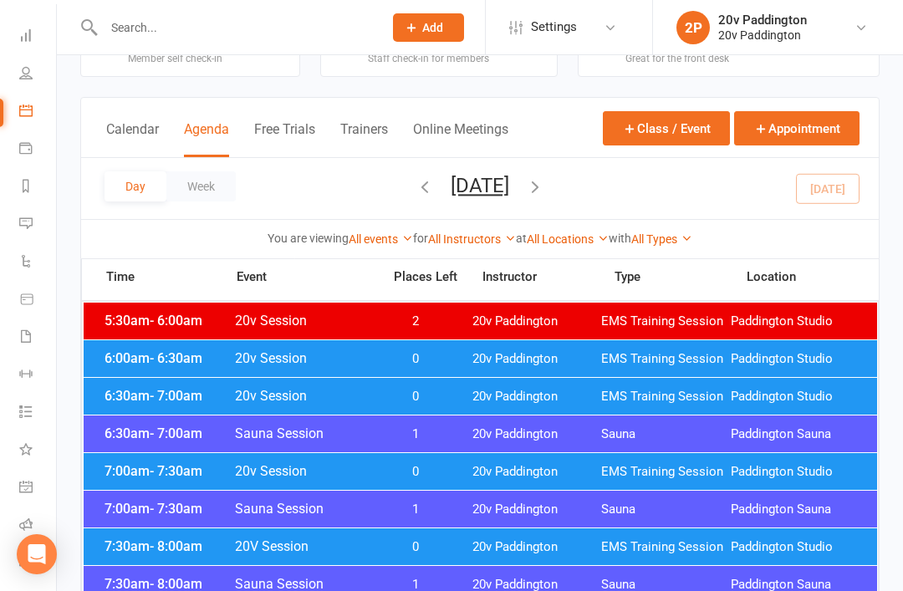
click at [600, 401] on span "20v Paddington" at bounding box center [537, 397] width 130 height 16
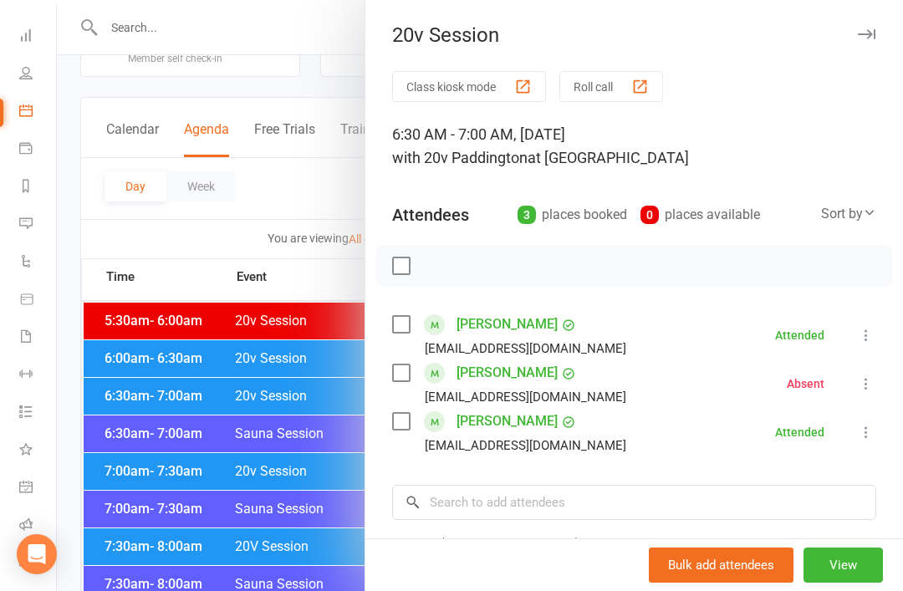
click at [304, 554] on div at bounding box center [480, 295] width 846 height 591
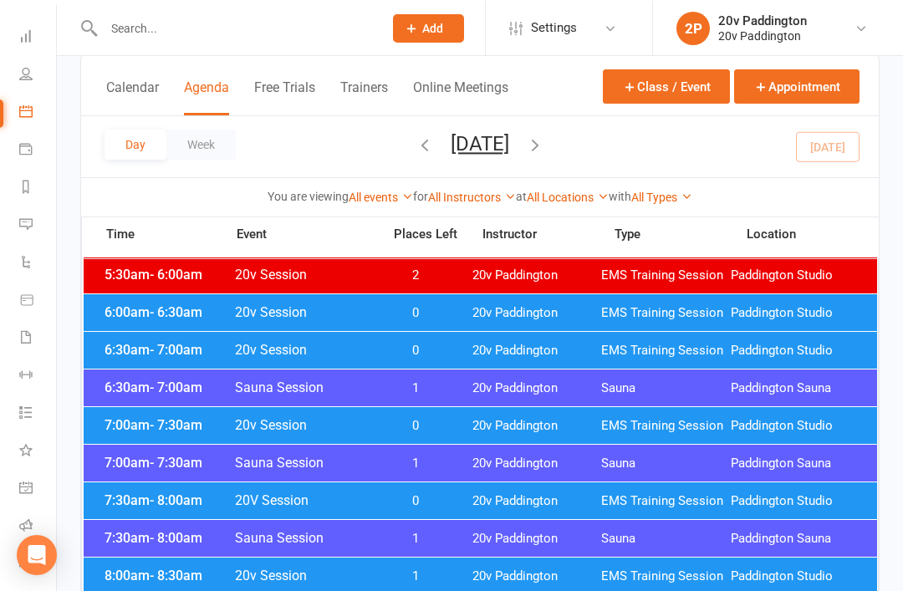
click at [595, 421] on span "20v Paddington" at bounding box center [537, 425] width 130 height 16
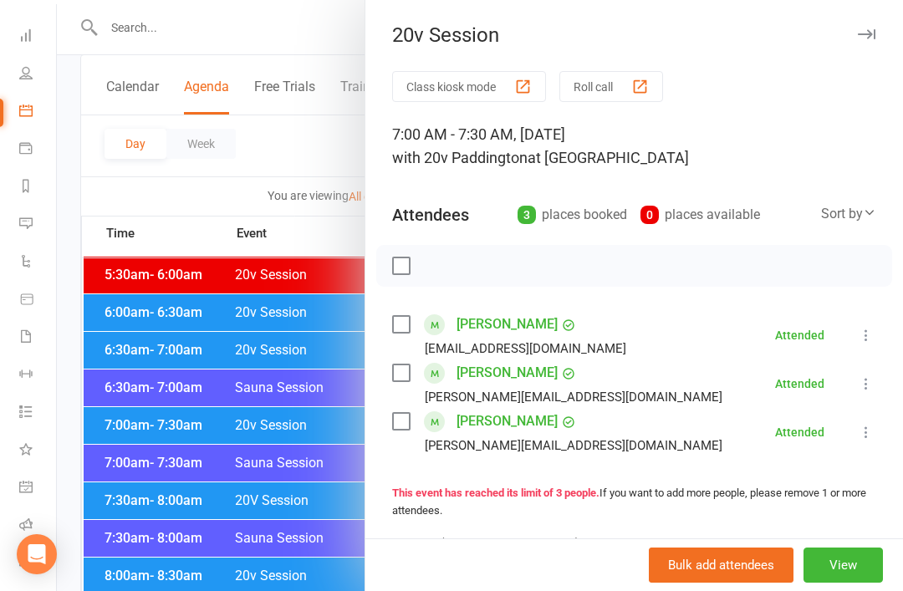
click at [176, 583] on div at bounding box center [480, 295] width 846 height 591
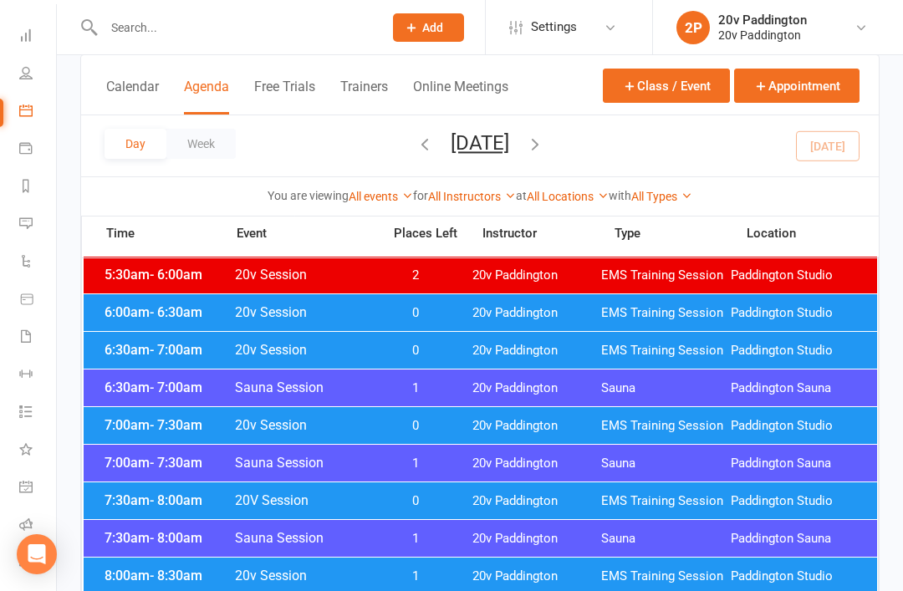
click at [367, 580] on span "20v Session" at bounding box center [303, 576] width 138 height 16
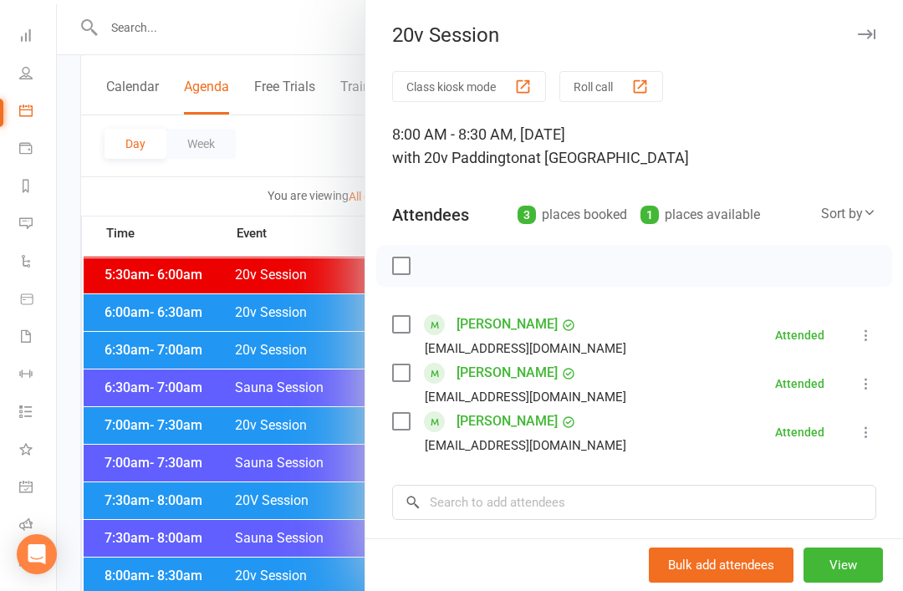
click at [319, 545] on div at bounding box center [480, 295] width 846 height 591
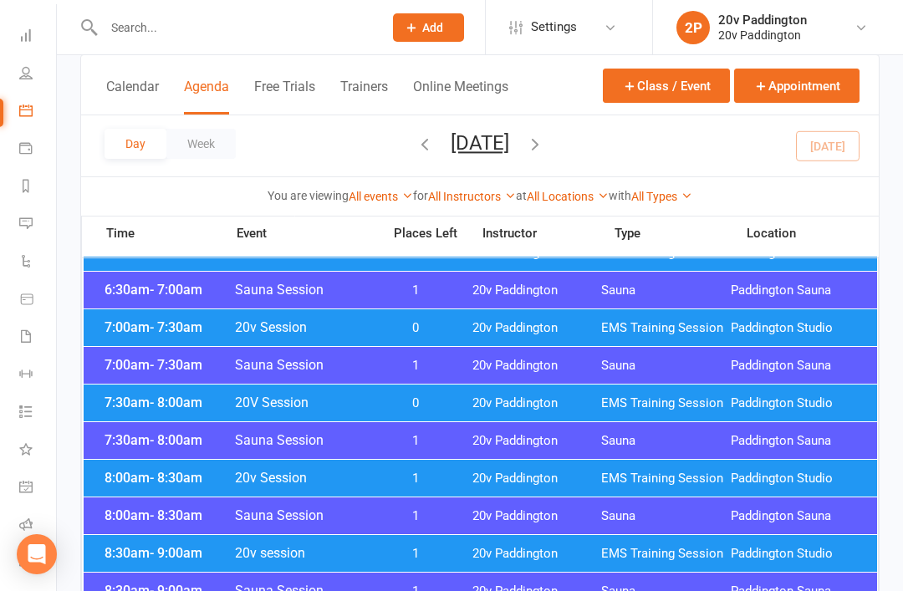
scroll to position [253, 0]
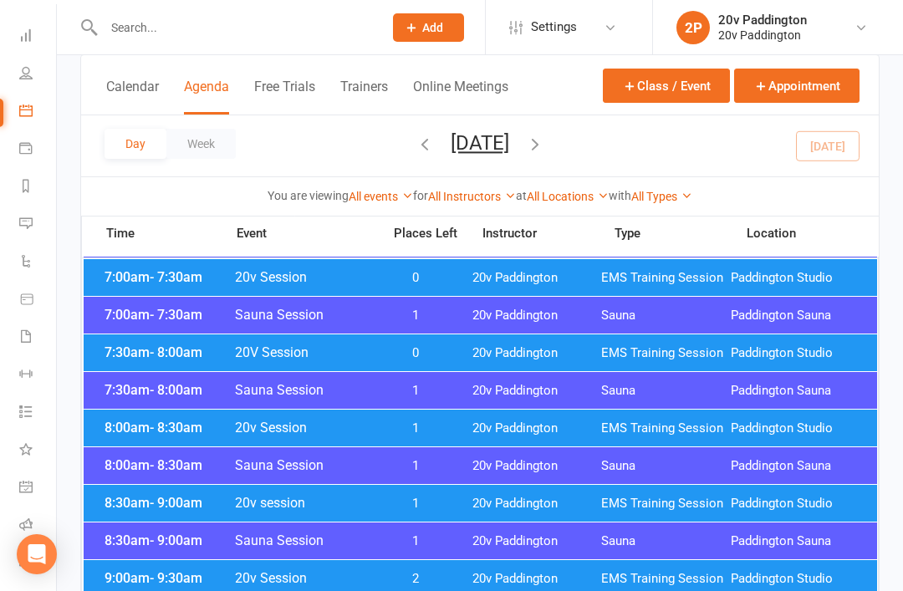
click at [462, 493] on div "8:30am - 9:00am 20v session 1 20v Paddington EMS Training Session Paddington St…" at bounding box center [481, 503] width 794 height 37
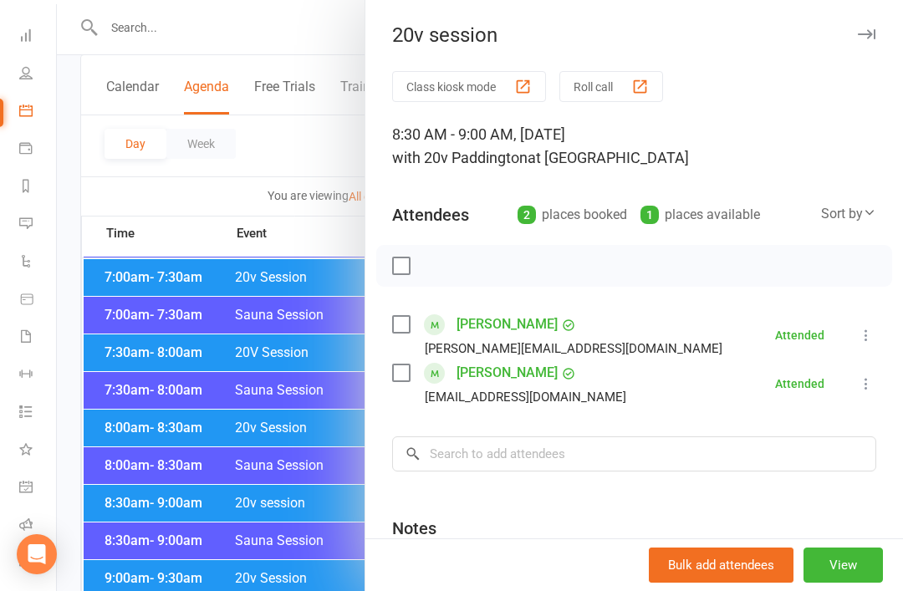
click at [351, 569] on div at bounding box center [480, 295] width 846 height 591
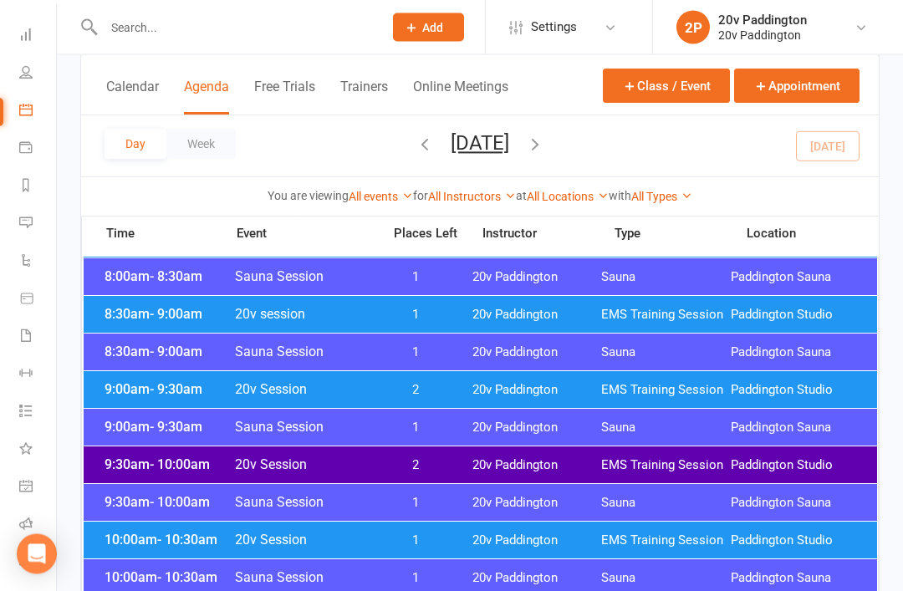
scroll to position [442, 0]
click at [488, 498] on span "20v Paddington" at bounding box center [537, 503] width 130 height 16
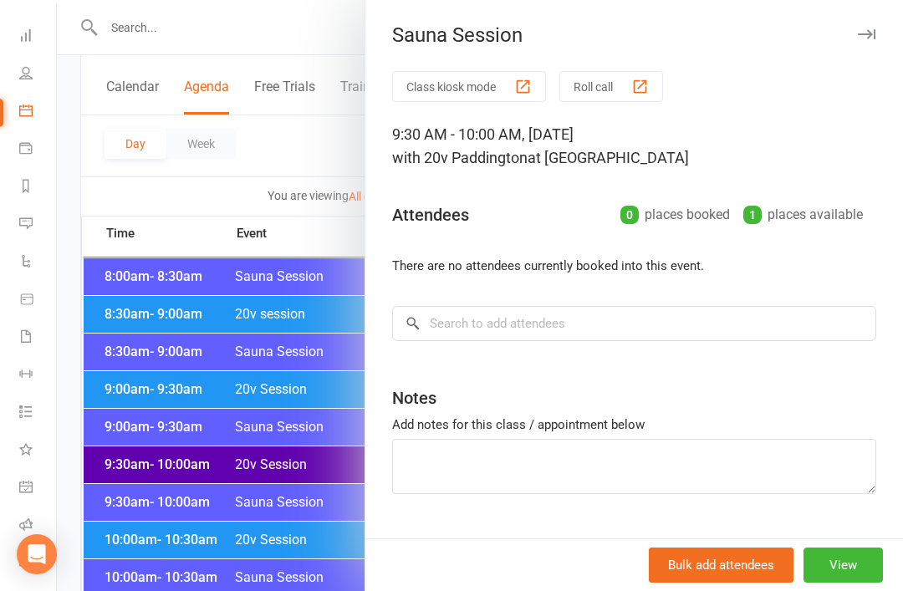
click at [309, 569] on div at bounding box center [480, 295] width 846 height 591
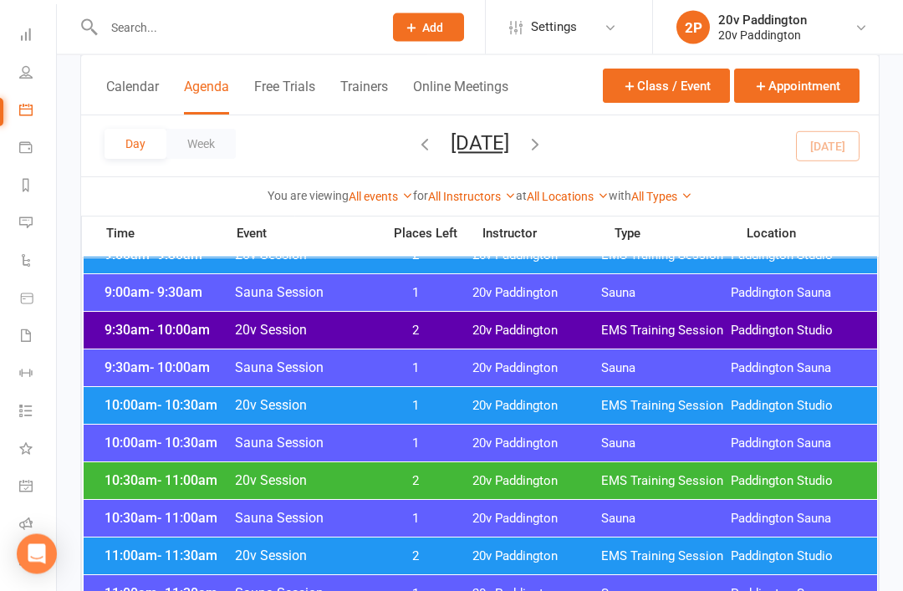
click at [479, 403] on span "20v Paddington" at bounding box center [537, 407] width 130 height 16
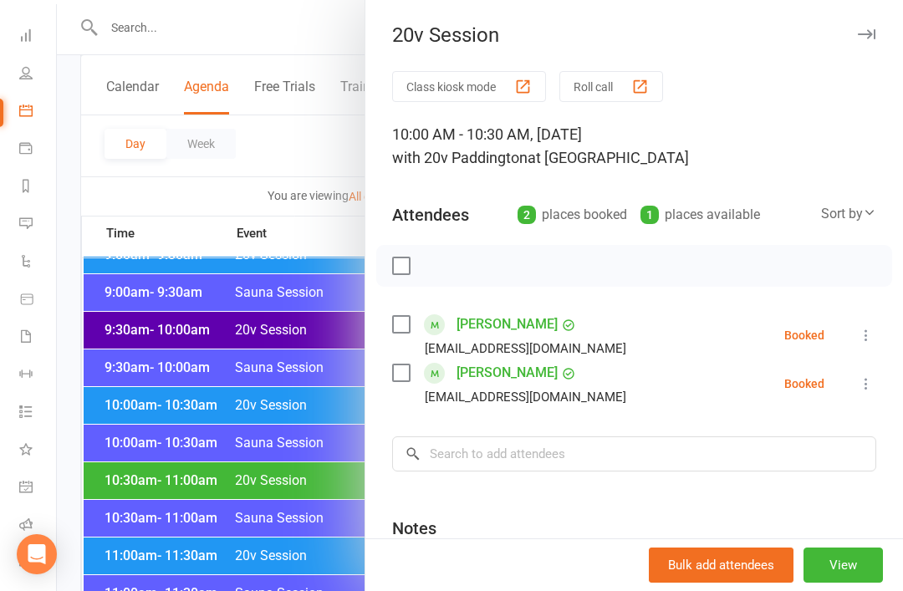
click at [281, 591] on div at bounding box center [480, 295] width 846 height 591
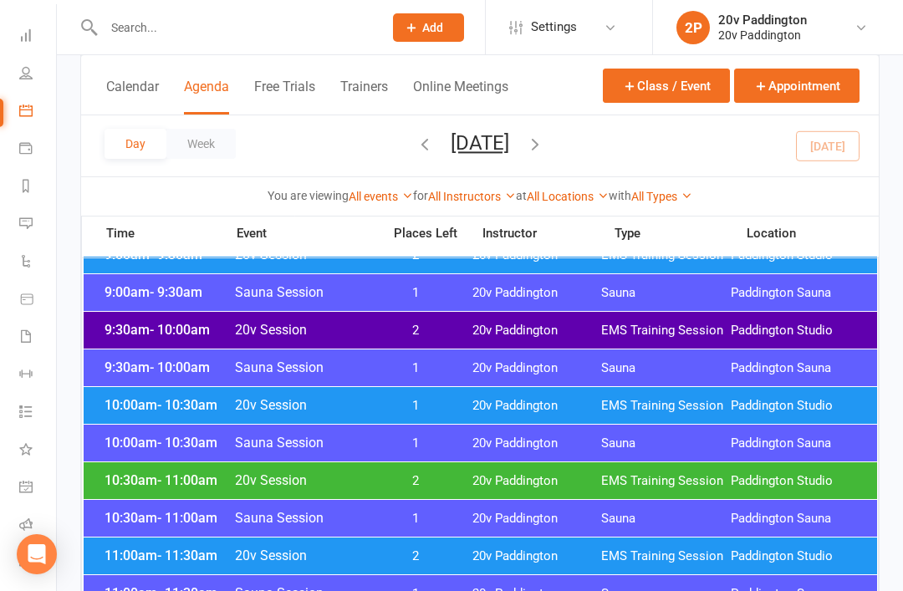
click at [480, 555] on span "20v Paddington" at bounding box center [537, 557] width 130 height 16
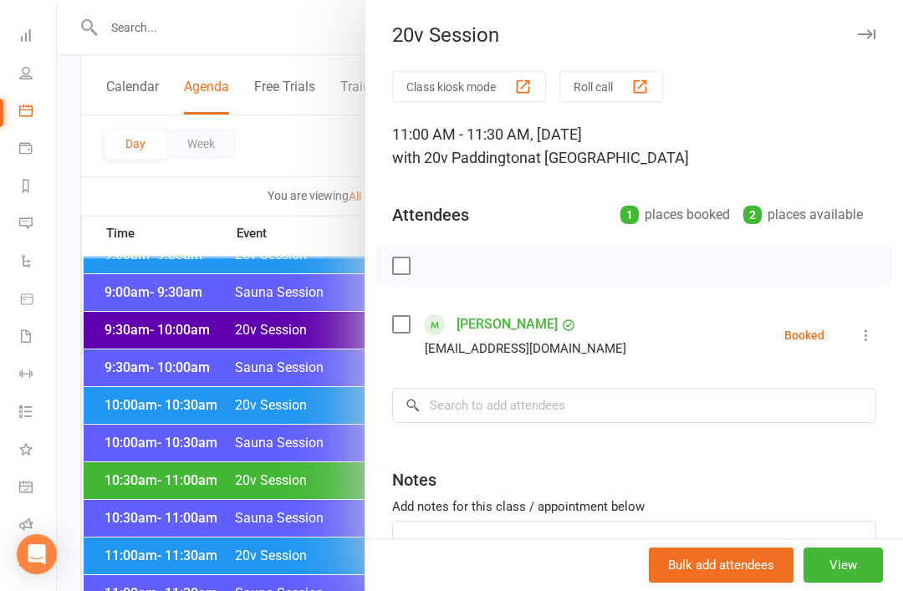
click at [276, 575] on div at bounding box center [480, 295] width 846 height 591
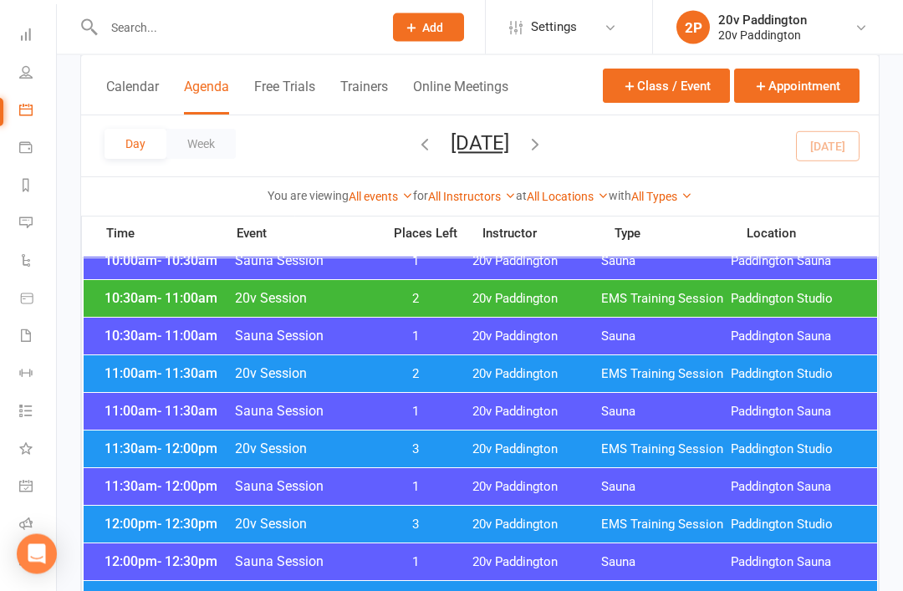
click at [467, 432] on div "11:30am - 12:00pm 20v Session 3 20v Paddington EMS Training Session Paddington …" at bounding box center [481, 450] width 794 height 37
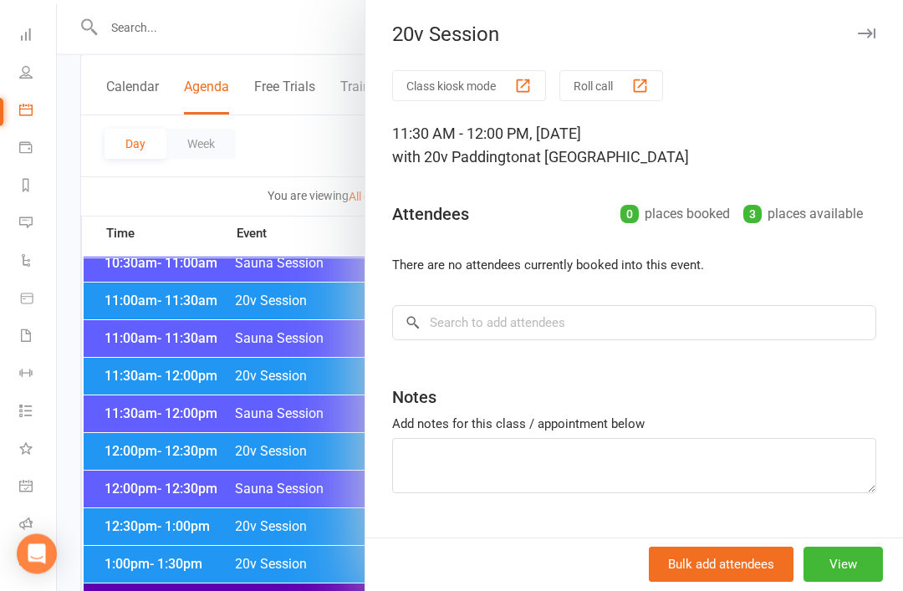
scroll to position [854, 0]
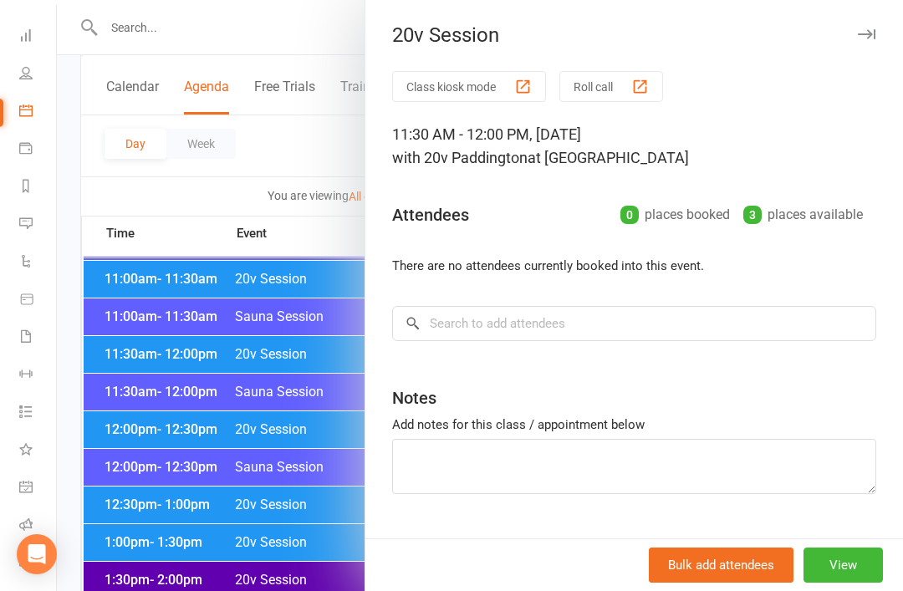
click at [302, 536] on div at bounding box center [480, 295] width 846 height 591
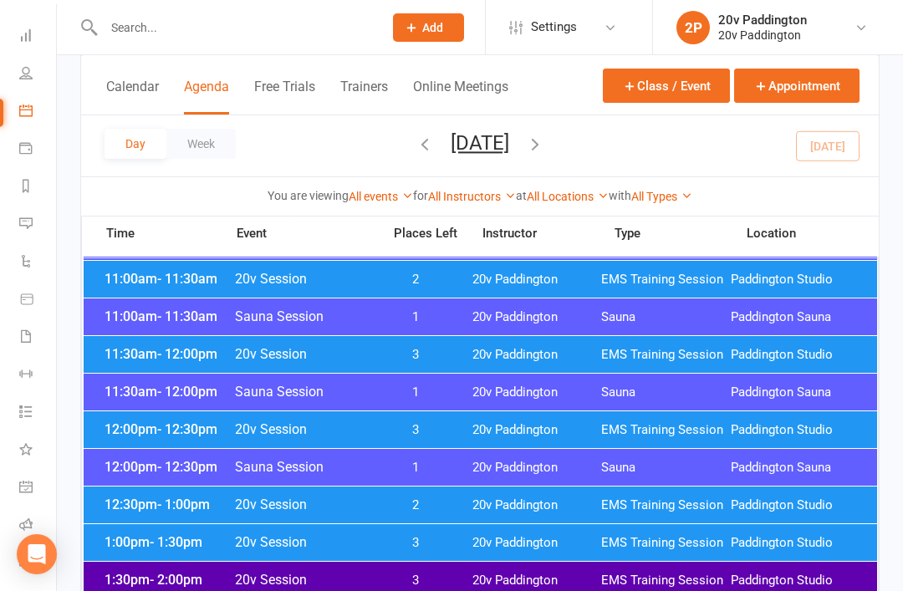
click at [435, 574] on span "3" at bounding box center [416, 581] width 88 height 16
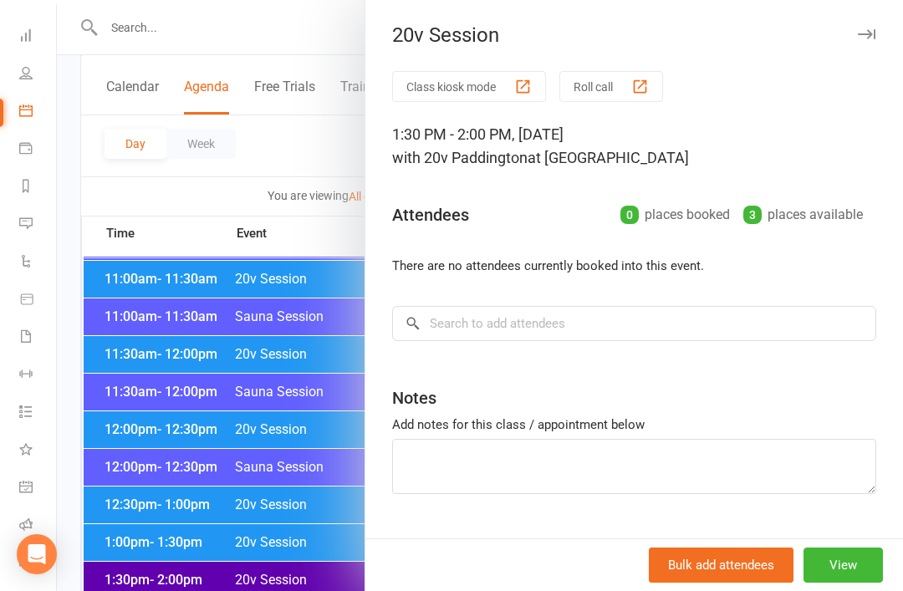
click at [302, 591] on div at bounding box center [480, 295] width 846 height 591
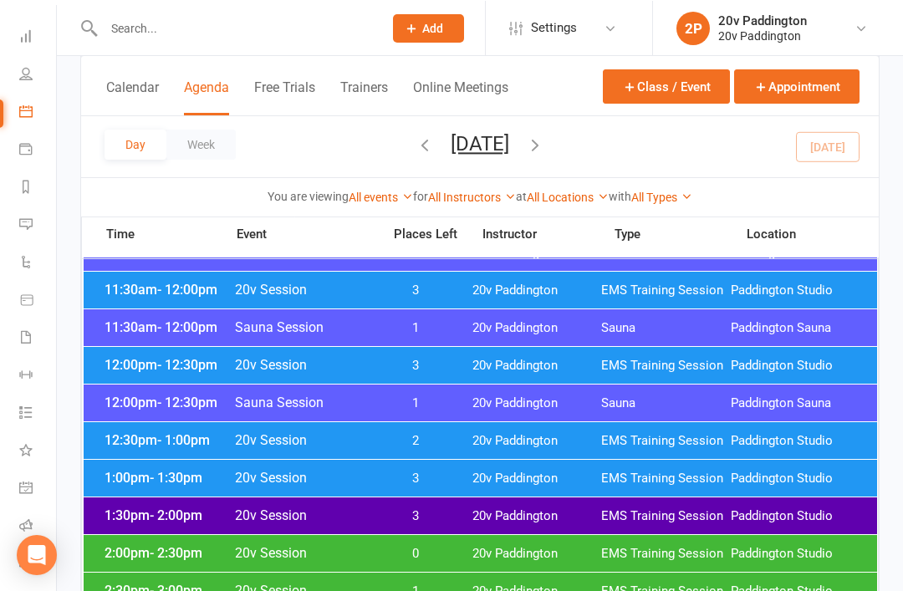
click at [479, 350] on div "12:00pm - 12:30pm 20v Session 3 20v Paddington EMS Training Session Paddington …" at bounding box center [481, 364] width 794 height 37
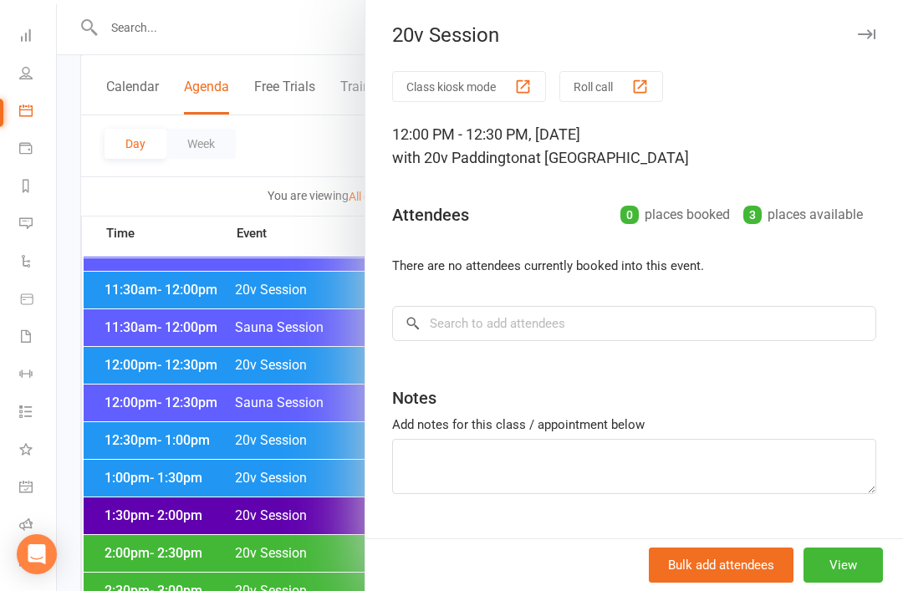
click at [300, 564] on div at bounding box center [480, 295] width 846 height 591
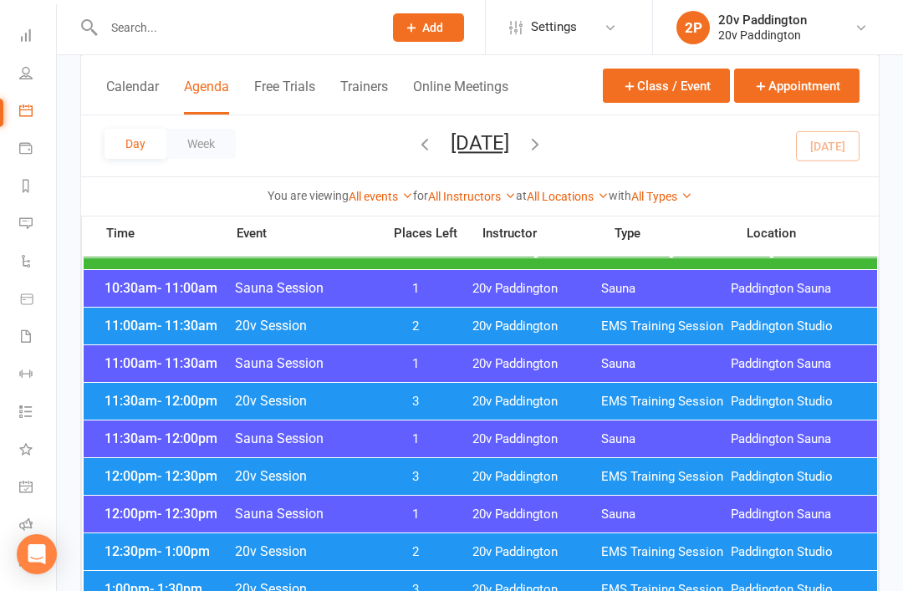
scroll to position [808, 0]
click at [558, 315] on div "11:00am - 11:30am 20v Session 2 20v Paddington EMS Training Session Paddington …" at bounding box center [481, 325] width 794 height 37
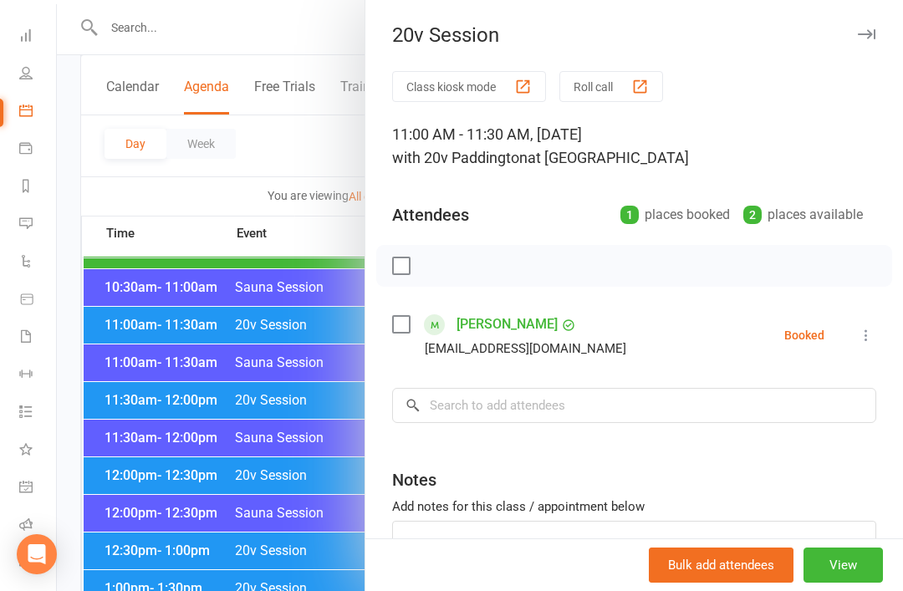
click at [311, 588] on div at bounding box center [480, 295] width 846 height 591
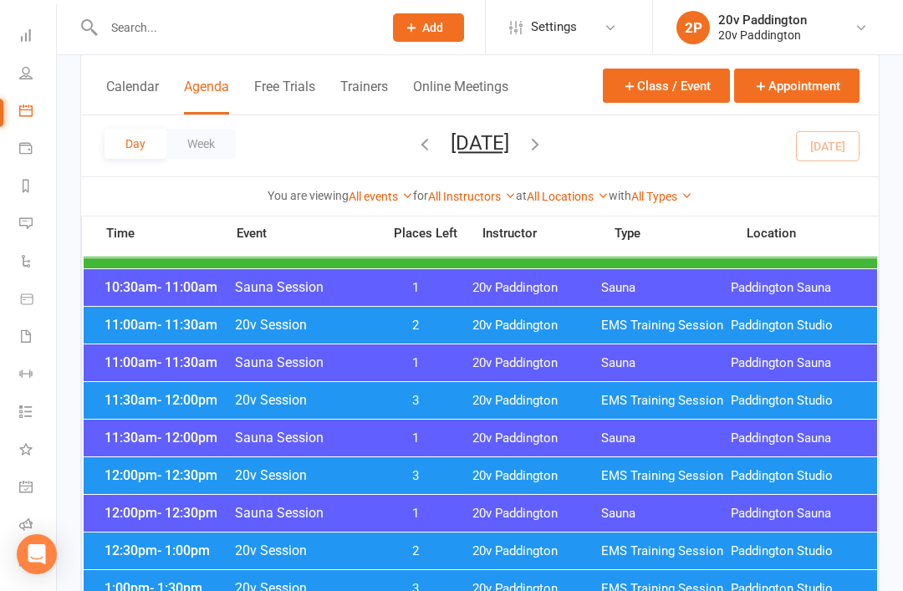
click at [427, 546] on span "2" at bounding box center [416, 552] width 88 height 16
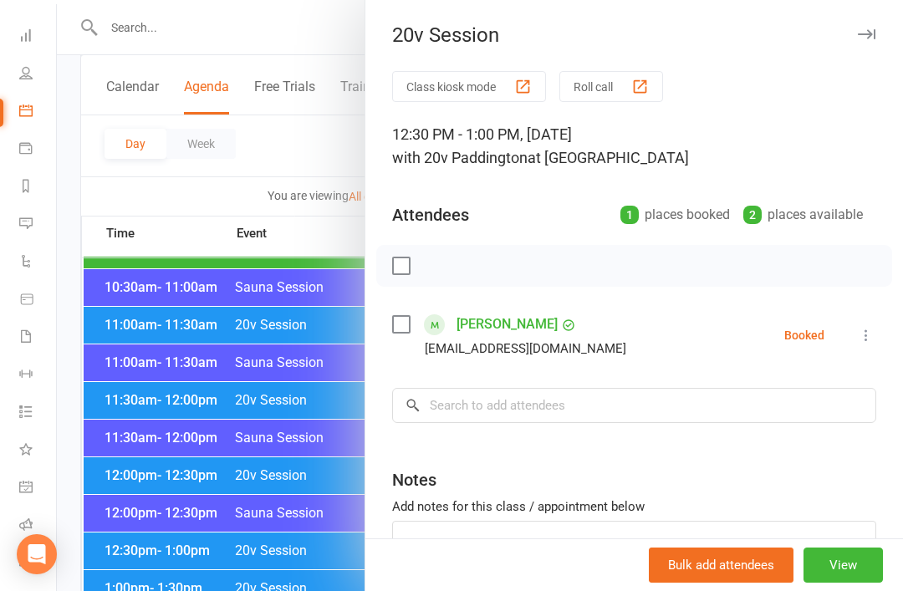
click at [354, 550] on div at bounding box center [480, 295] width 846 height 591
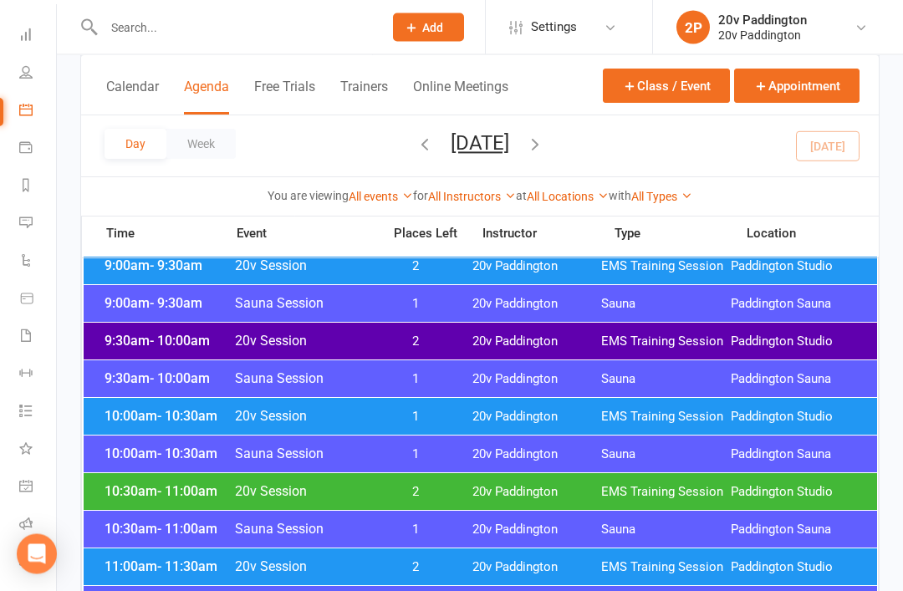
scroll to position [553, 0]
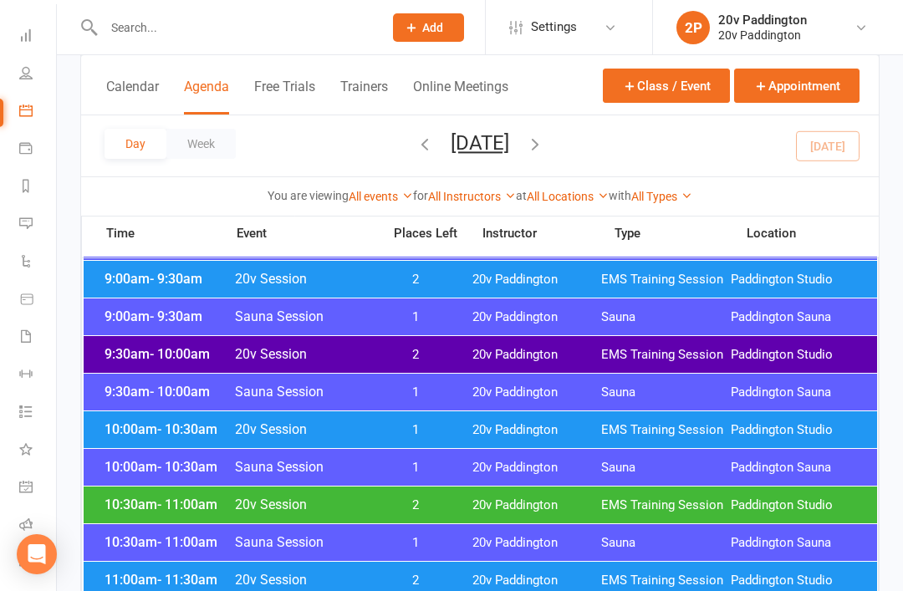
click at [513, 343] on div "9:30am - 10:00am 20v Session 2 20v Paddington EMS Training Session Paddington S…" at bounding box center [481, 354] width 794 height 37
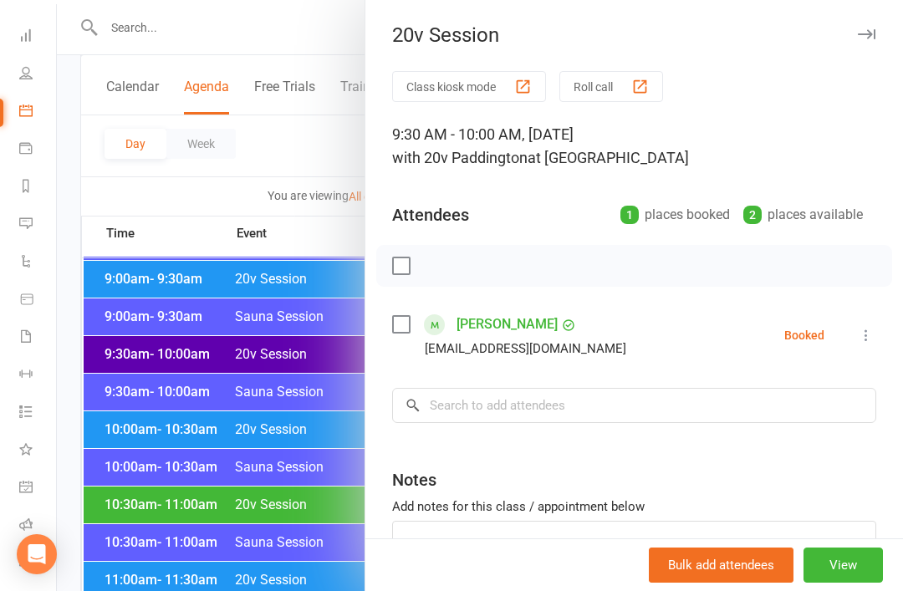
click at [292, 526] on div at bounding box center [480, 295] width 846 height 591
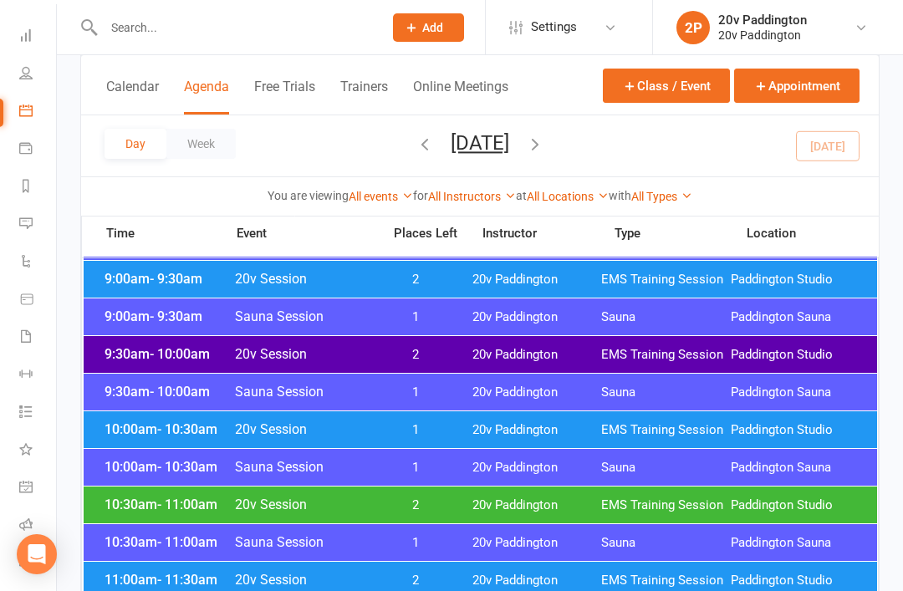
click at [438, 426] on span "1" at bounding box center [416, 430] width 88 height 16
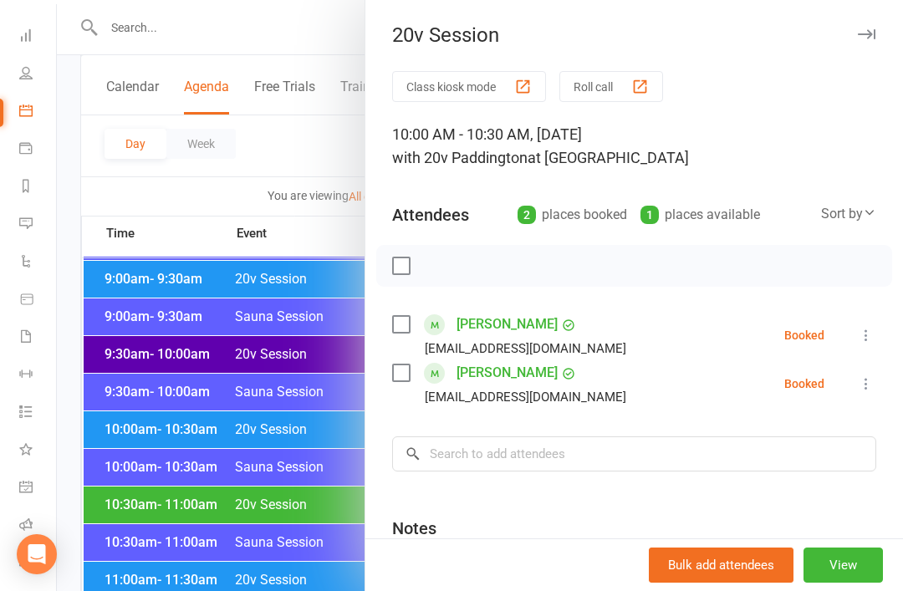
click at [321, 498] on div at bounding box center [480, 295] width 846 height 591
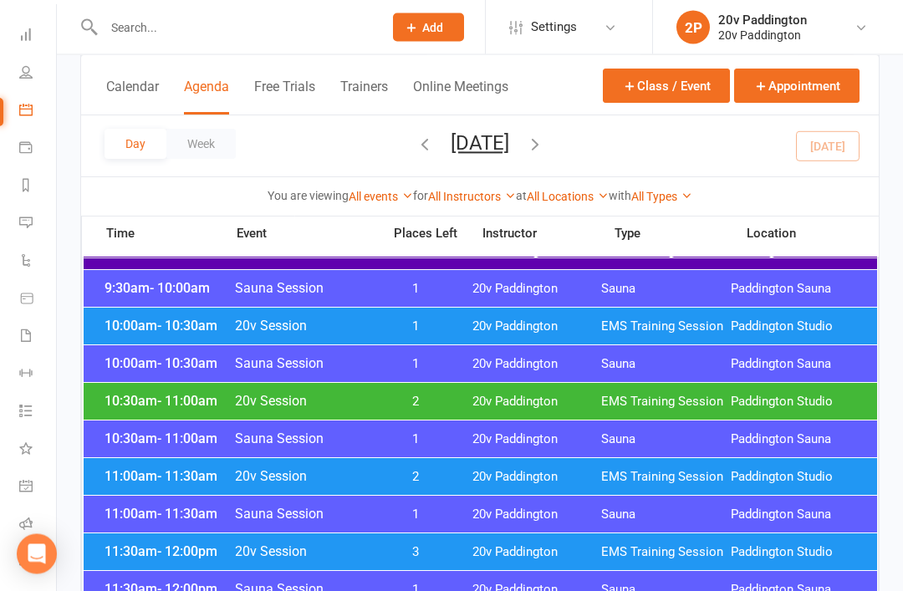
click at [447, 479] on span "2" at bounding box center [416, 478] width 88 height 16
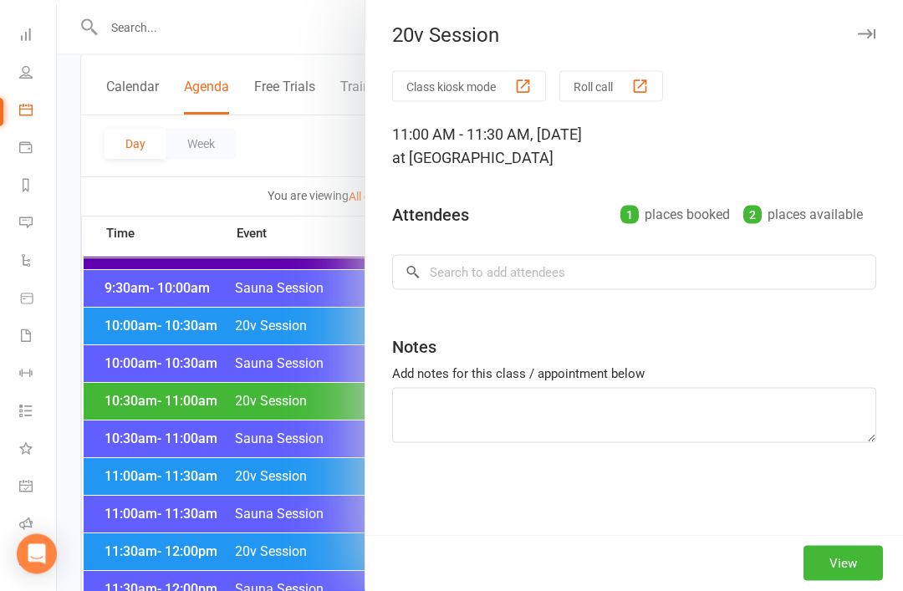
scroll to position [656, 0]
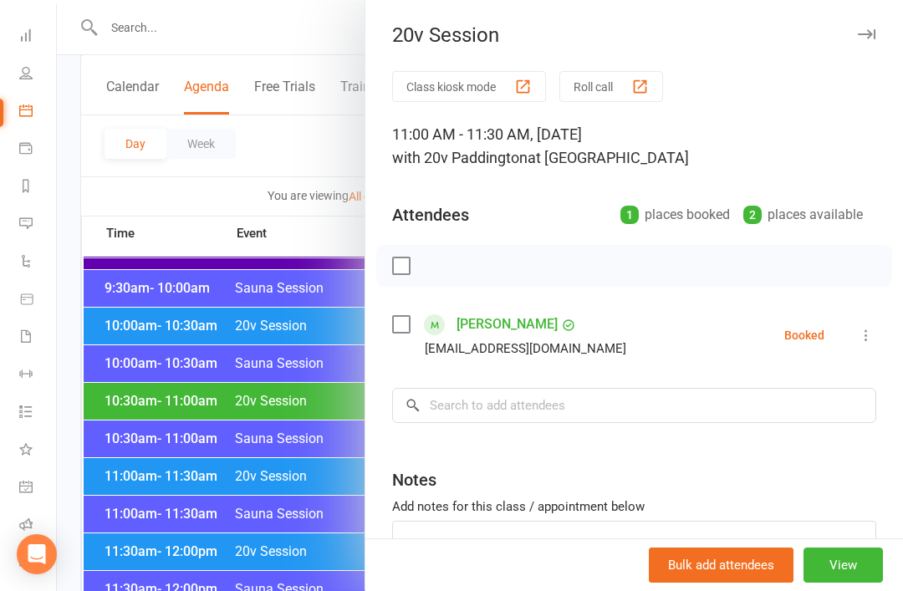
click at [319, 582] on div at bounding box center [480, 295] width 846 height 591
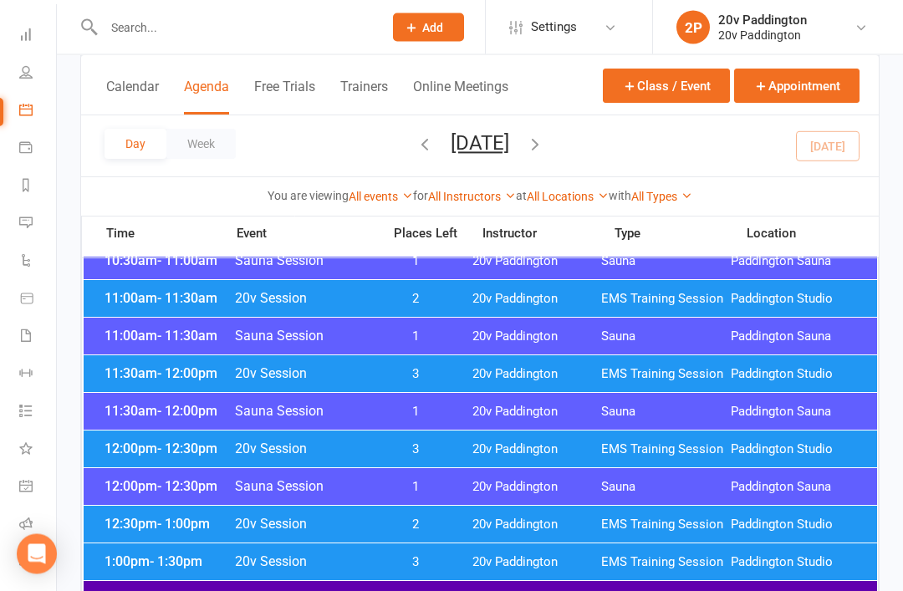
scroll to position [835, 0]
click at [463, 525] on div "12:30pm - 1:00pm 20v Session 2 20v Paddington EMS Training Session Paddington S…" at bounding box center [481, 524] width 794 height 37
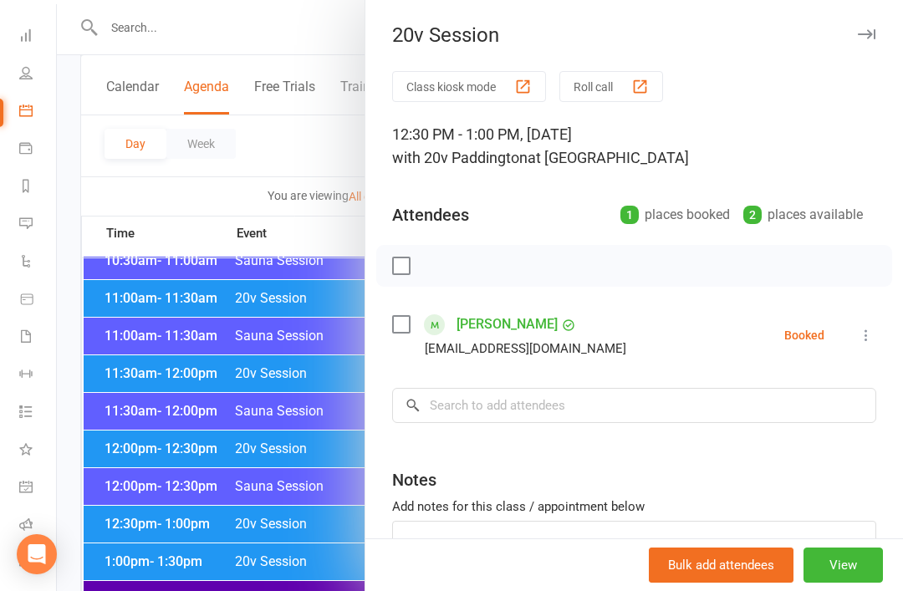
click at [318, 539] on div at bounding box center [480, 295] width 846 height 591
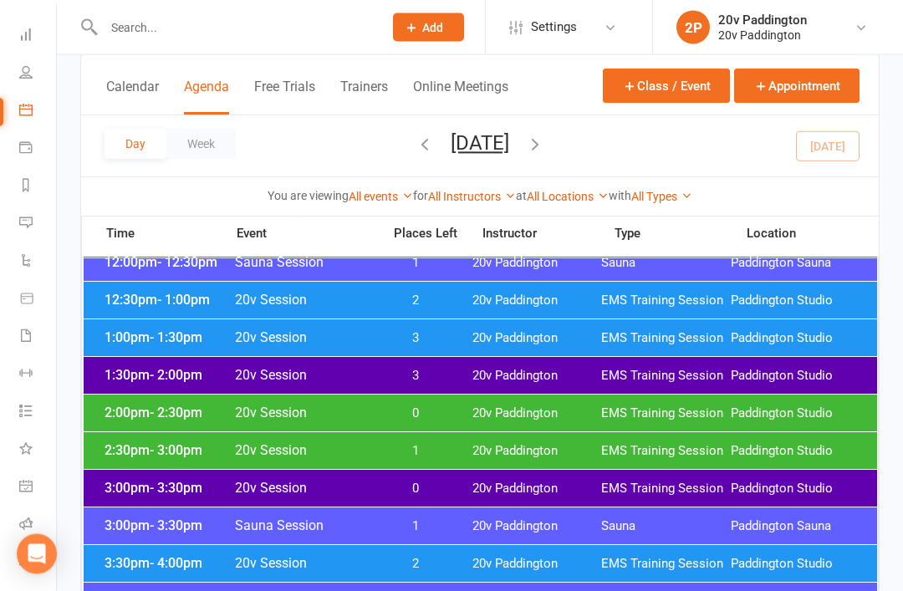
scroll to position [1075, 0]
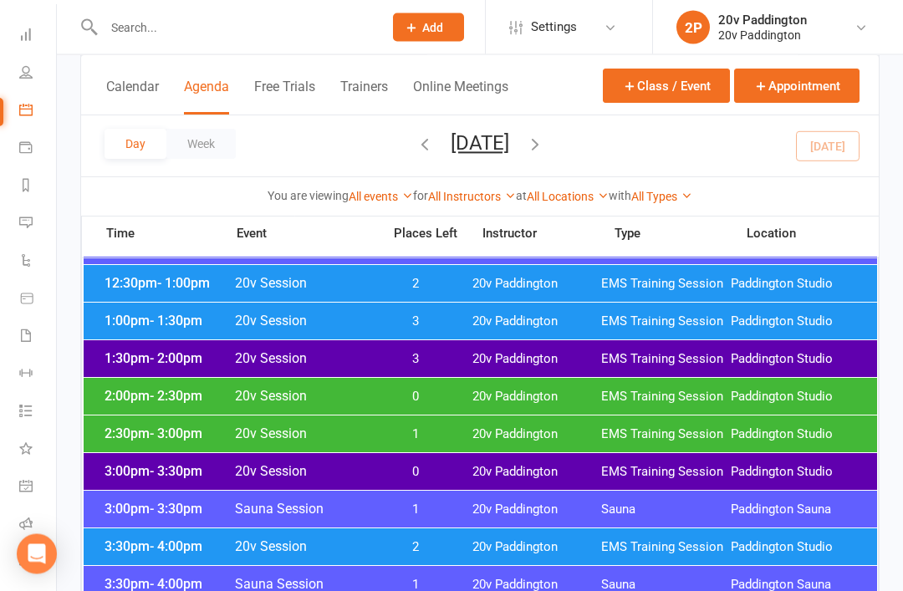
click at [557, 422] on div "2:30pm - 3:00pm 20v Session 1 20v Paddington EMS Training Session Paddington St…" at bounding box center [481, 434] width 794 height 37
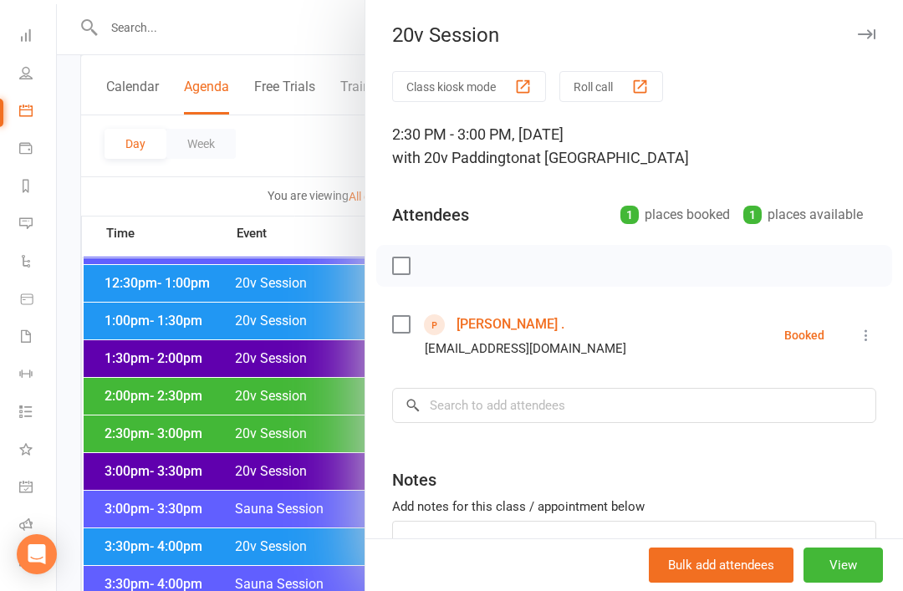
click at [285, 555] on div at bounding box center [480, 295] width 846 height 591
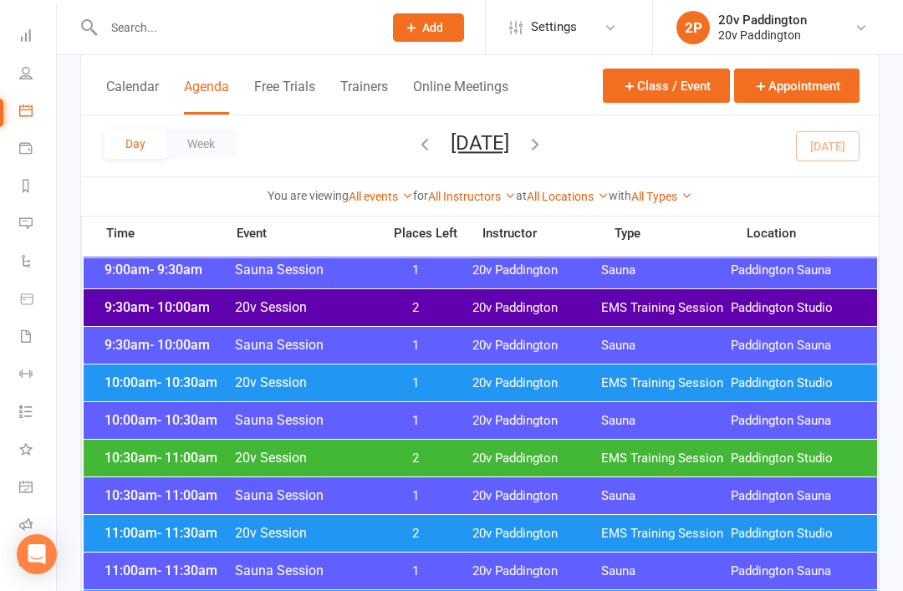
scroll to position [602, 0]
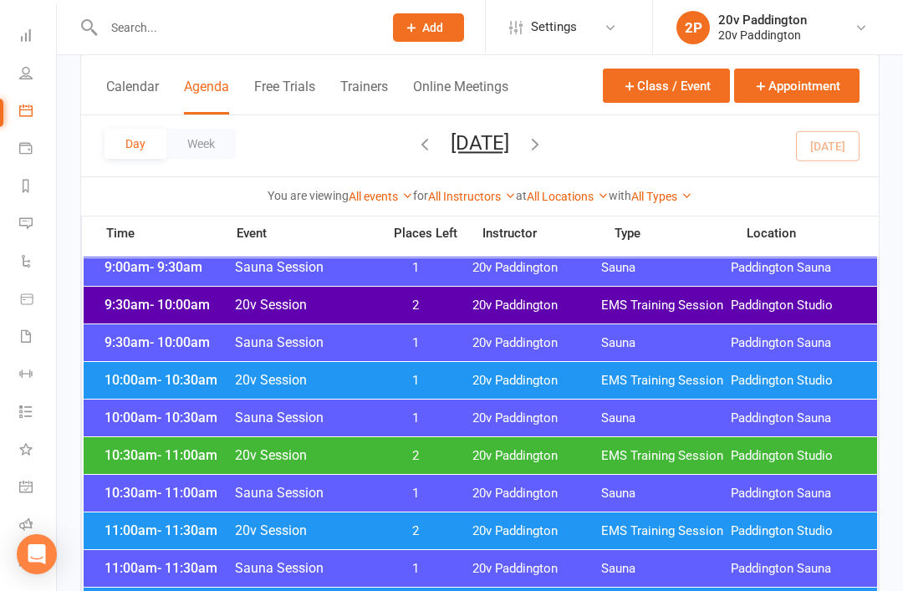
click at [544, 158] on button "button" at bounding box center [535, 145] width 18 height 29
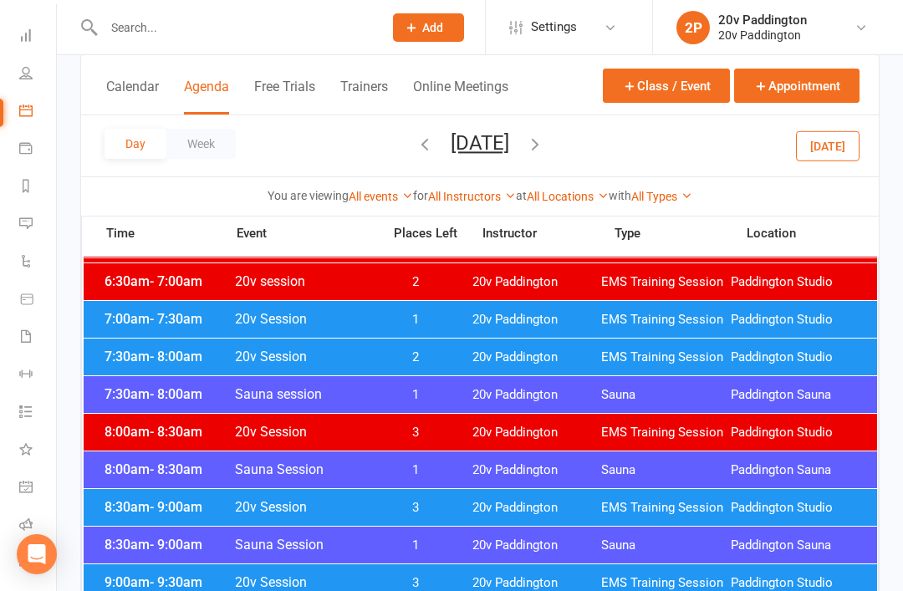
scroll to position [141, 0]
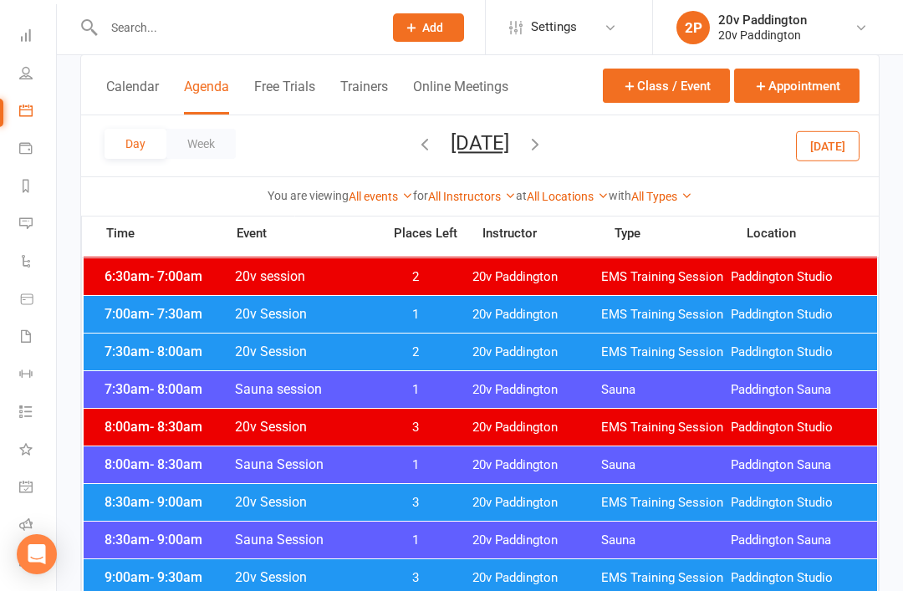
click at [543, 292] on div "6:30am - 7:00am 20v session 2 20v Paddington EMS Training Session Paddington St…" at bounding box center [481, 276] width 794 height 37
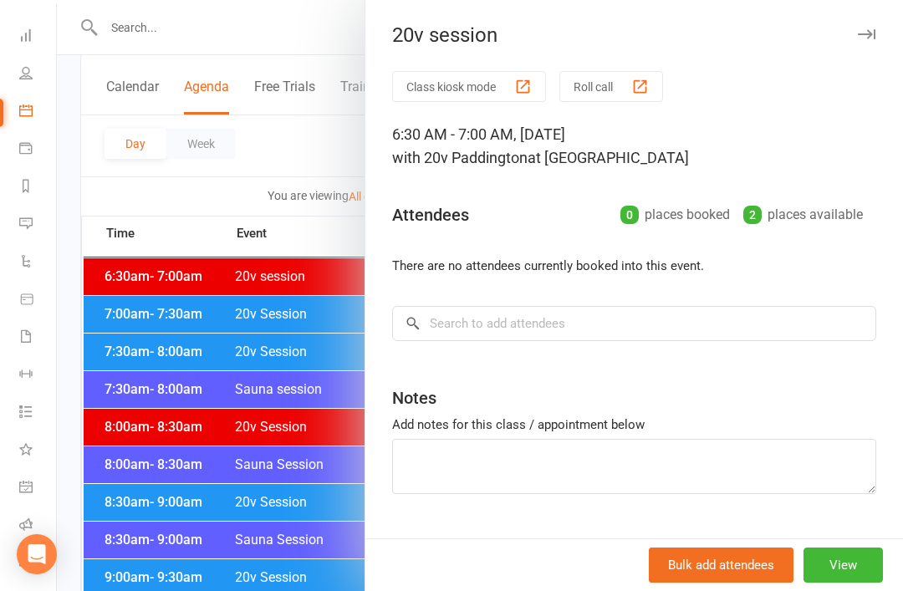
click at [289, 479] on div at bounding box center [480, 295] width 846 height 591
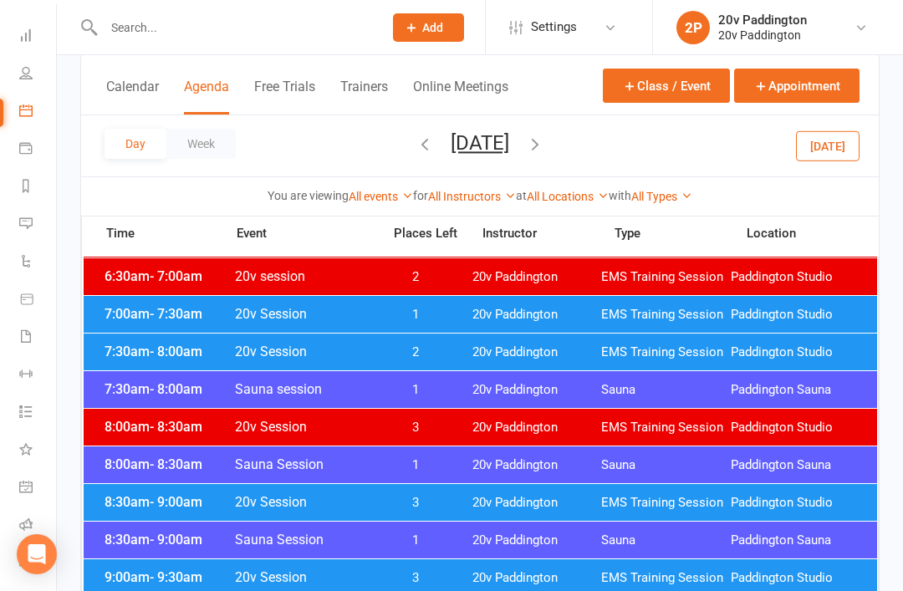
click at [509, 145] on button "Saturday, Aug 16, 2025" at bounding box center [480, 142] width 59 height 23
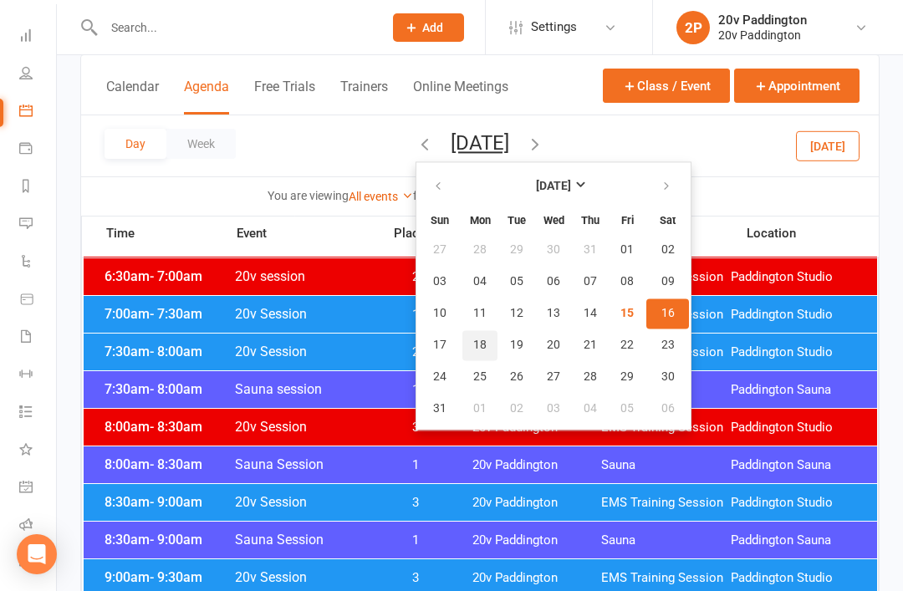
click at [473, 349] on span "18" at bounding box center [479, 345] width 13 height 13
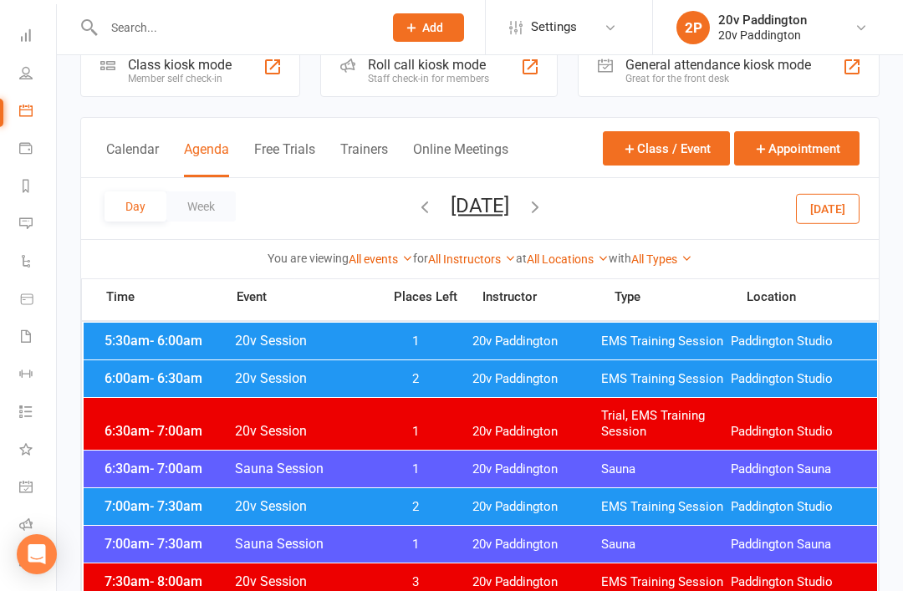
scroll to position [42, 0]
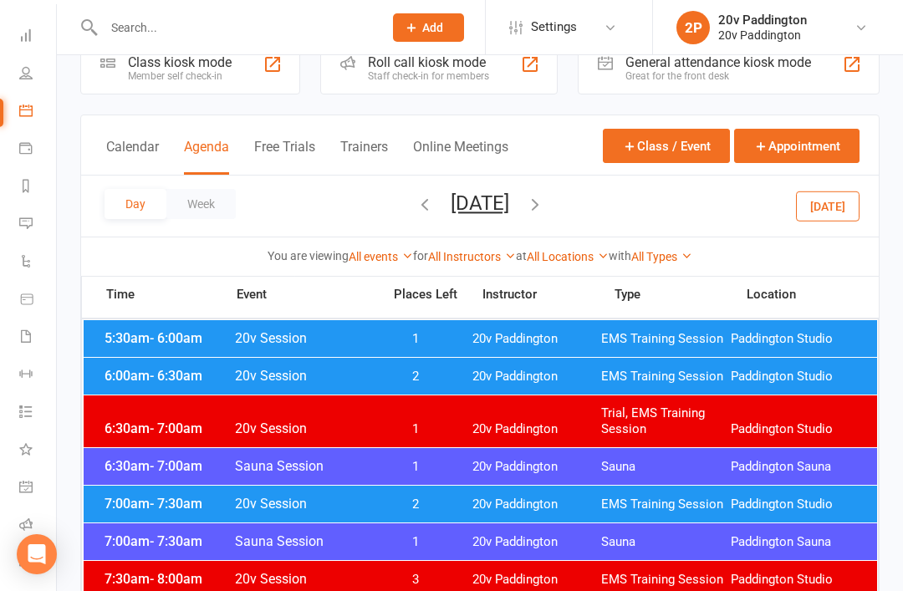
click at [584, 338] on span "20v Paddington" at bounding box center [537, 339] width 130 height 16
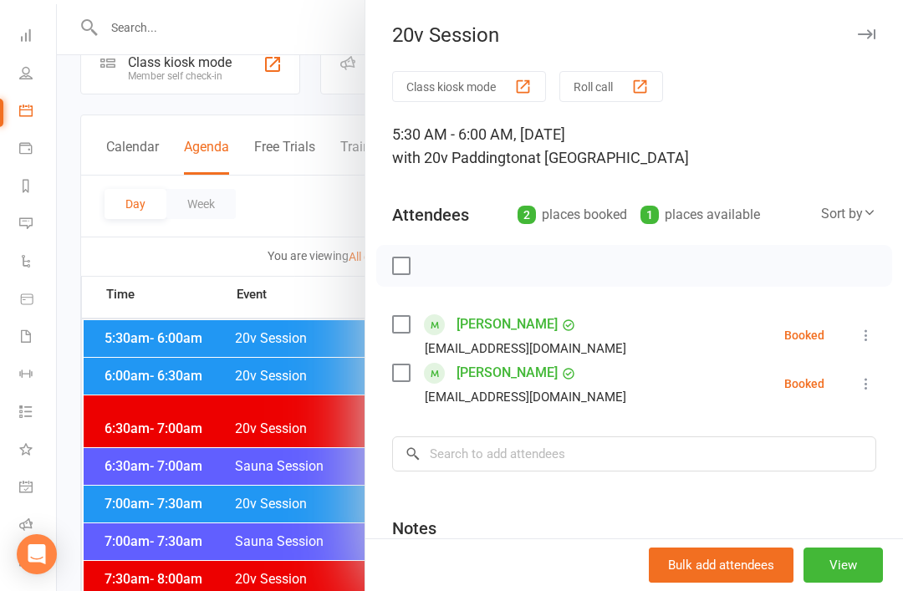
click at [257, 481] on div at bounding box center [480, 295] width 846 height 591
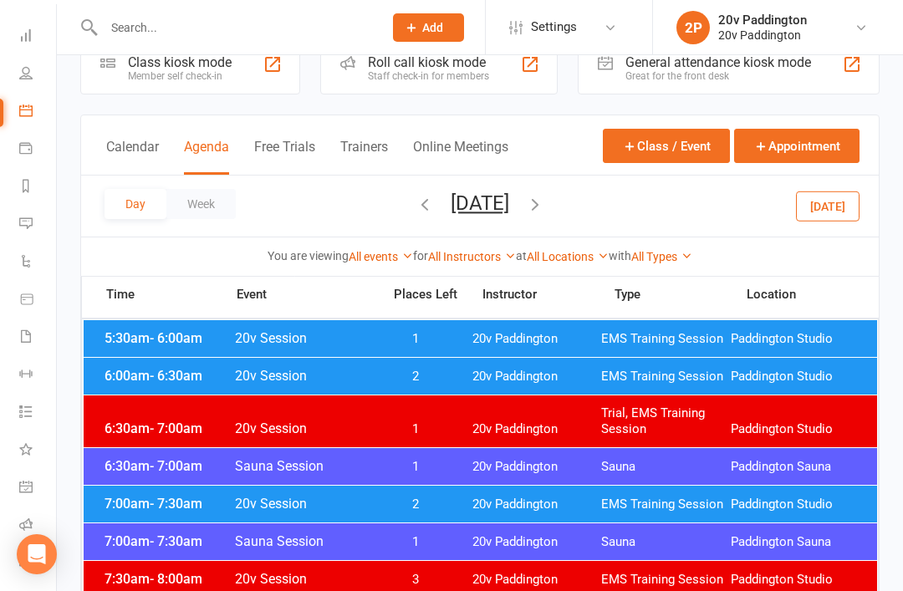
click at [458, 355] on div "5:30am - 6:00am 20v Session 1 20v Paddington EMS Training Session Paddington St…" at bounding box center [481, 338] width 794 height 37
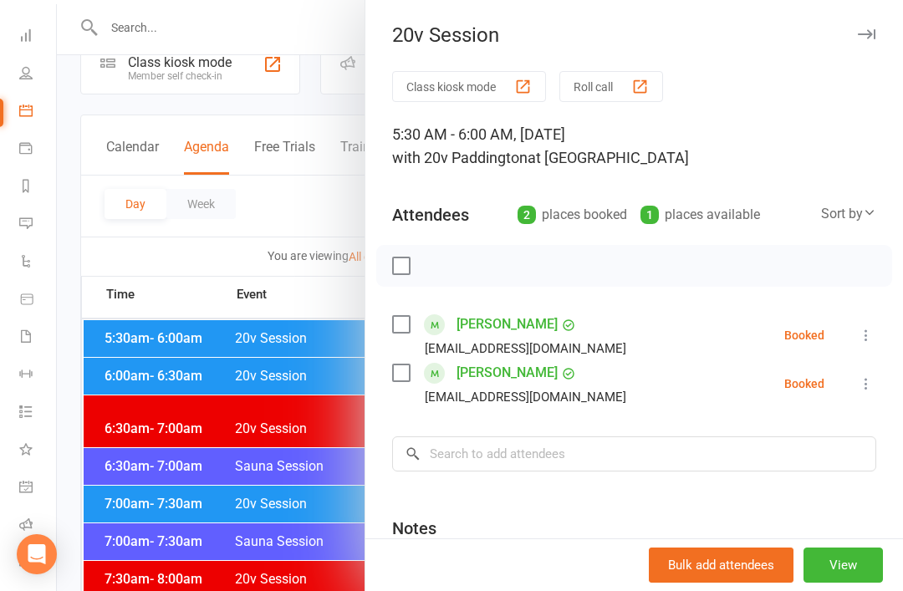
click at [282, 482] on div at bounding box center [480, 295] width 846 height 591
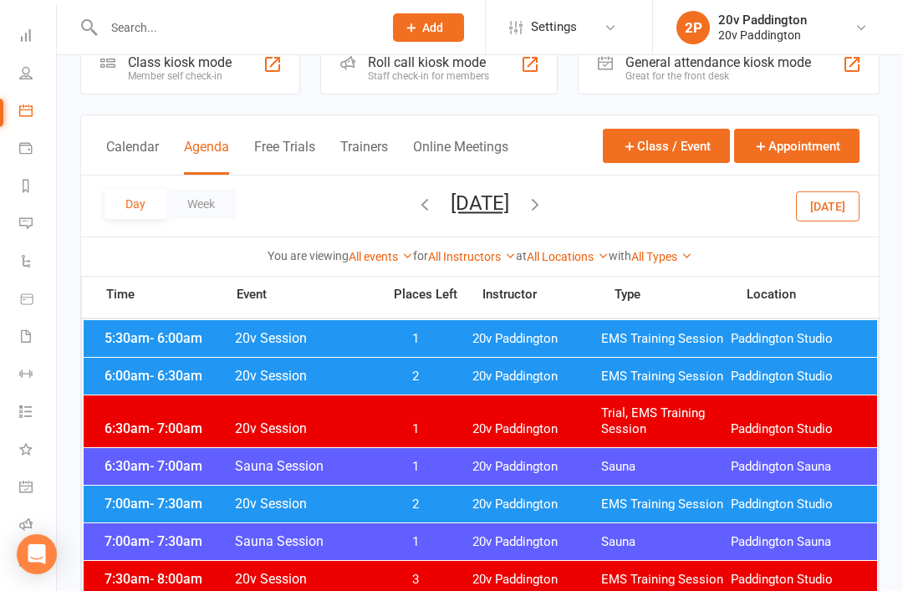
click at [451, 380] on span "2" at bounding box center [416, 377] width 88 height 16
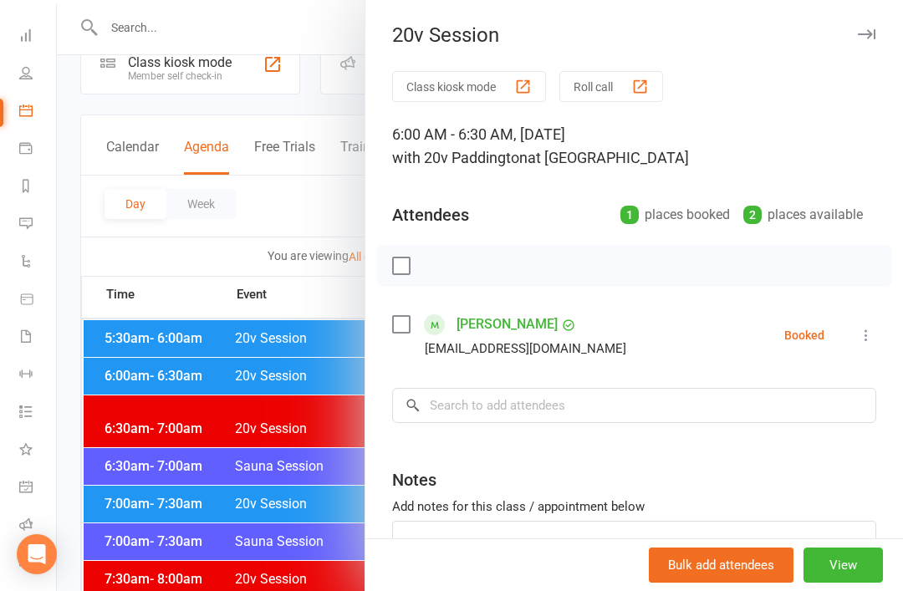
click at [325, 534] on div at bounding box center [480, 295] width 846 height 591
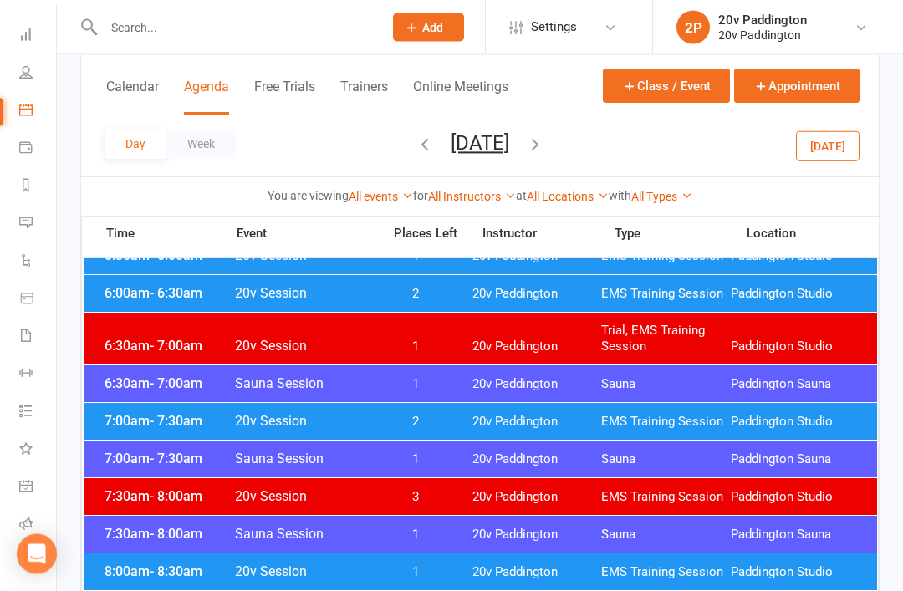
click at [544, 417] on span "20v Paddington" at bounding box center [537, 423] width 130 height 16
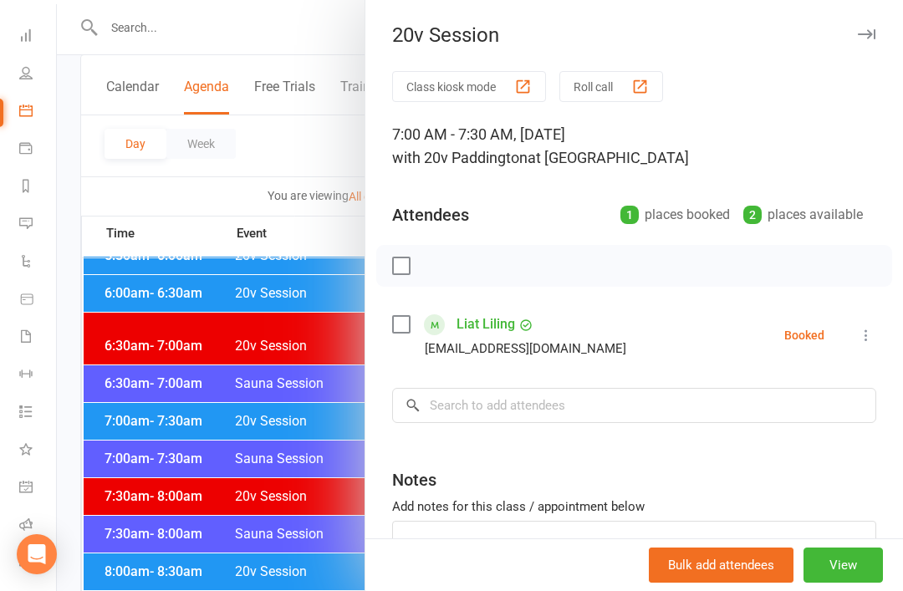
click at [336, 566] on div at bounding box center [480, 295] width 846 height 591
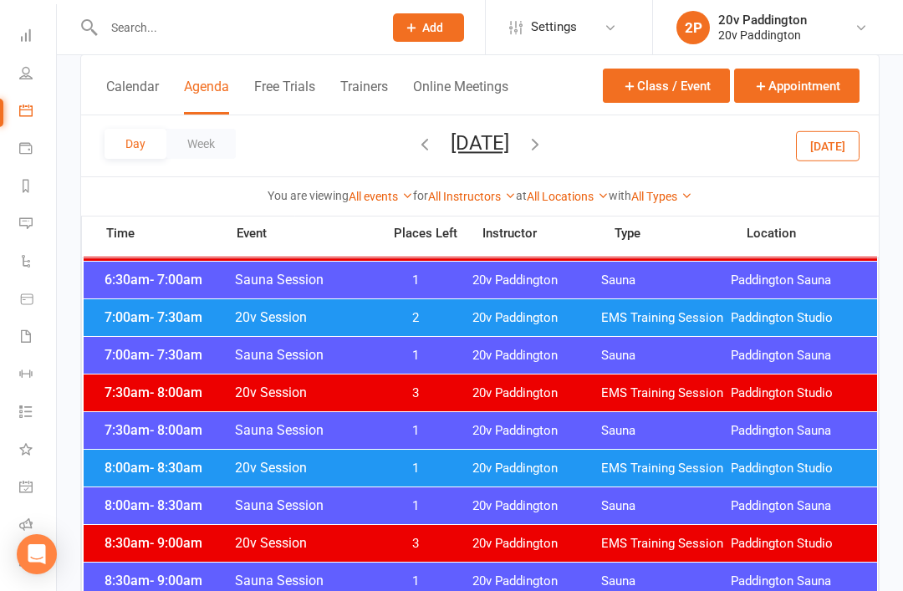
scroll to position [227, 0]
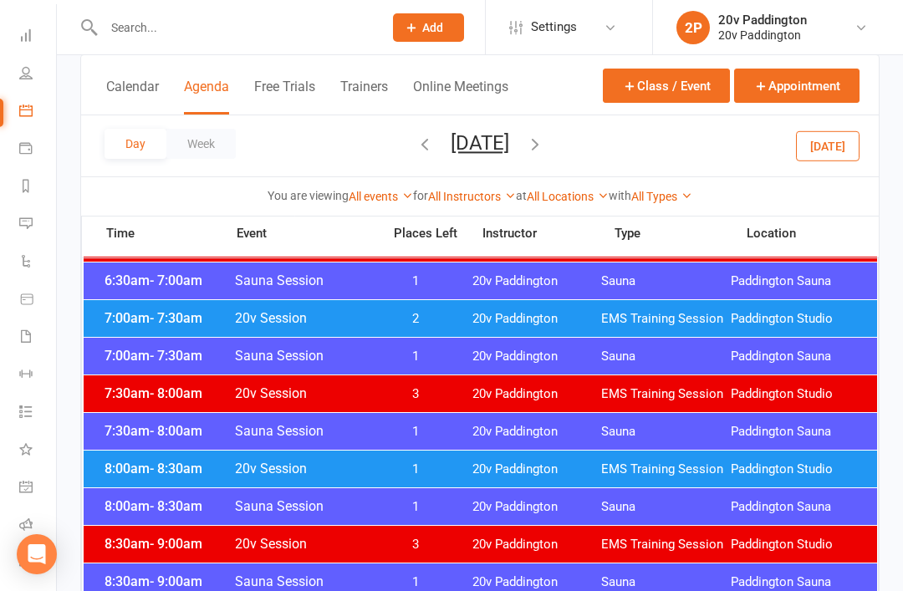
click at [489, 472] on span "20v Paddington" at bounding box center [537, 470] width 130 height 16
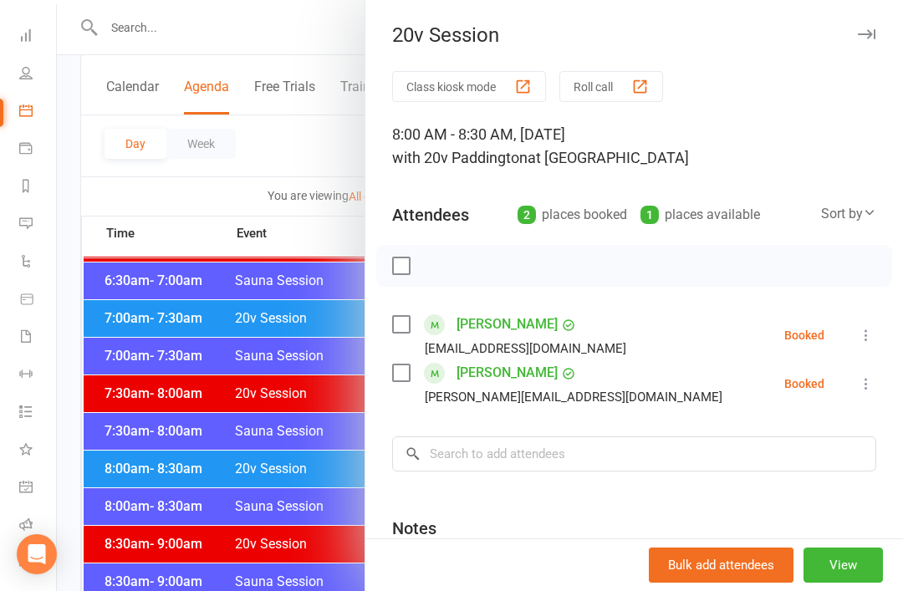
click at [314, 544] on div at bounding box center [480, 295] width 846 height 591
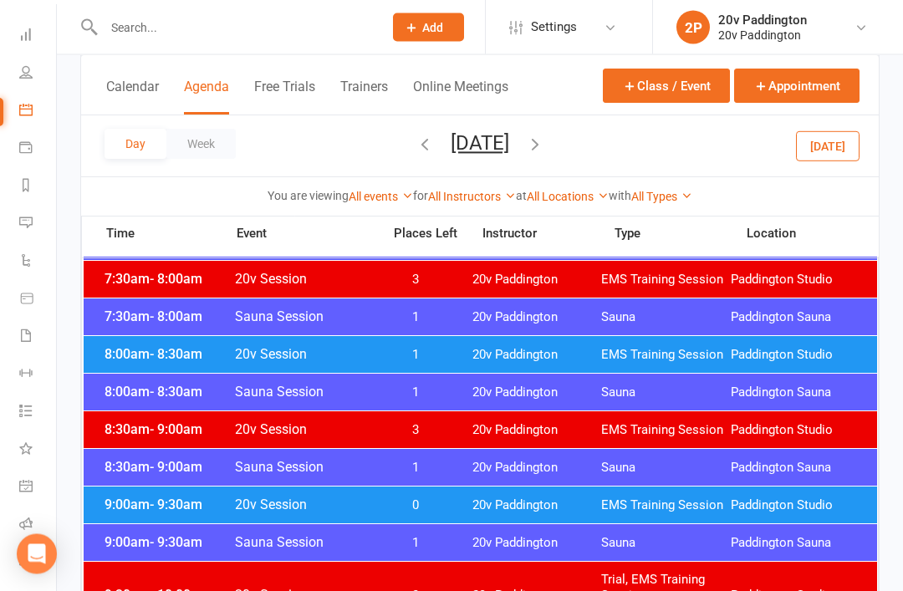
scroll to position [386, 0]
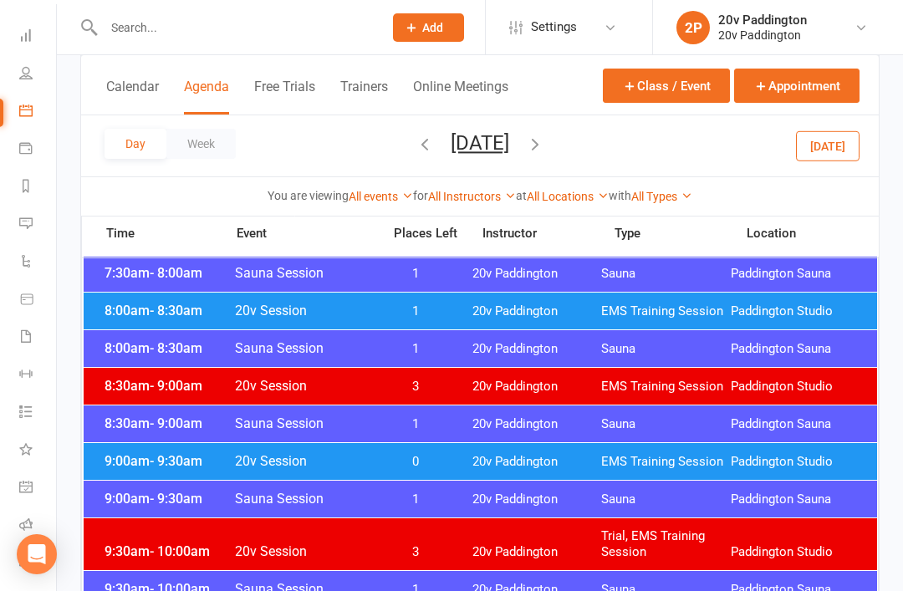
click at [475, 466] on span "20v Paddington" at bounding box center [537, 462] width 130 height 16
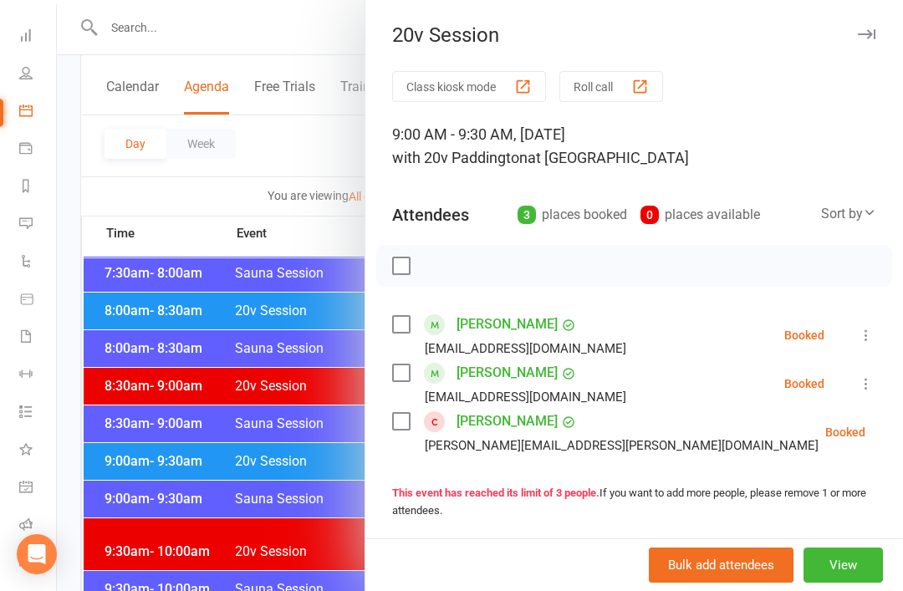
click at [298, 591] on div at bounding box center [480, 295] width 846 height 591
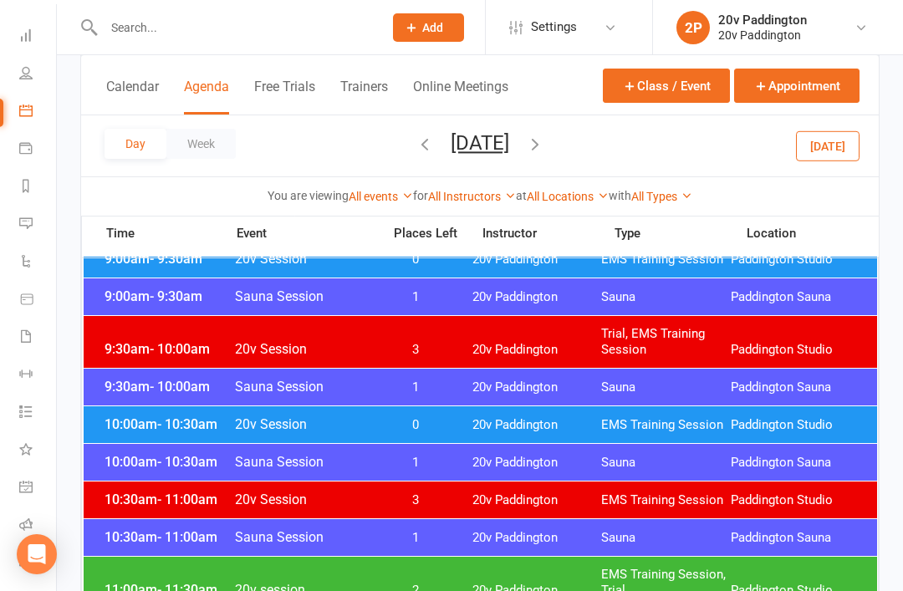
scroll to position [587, 0]
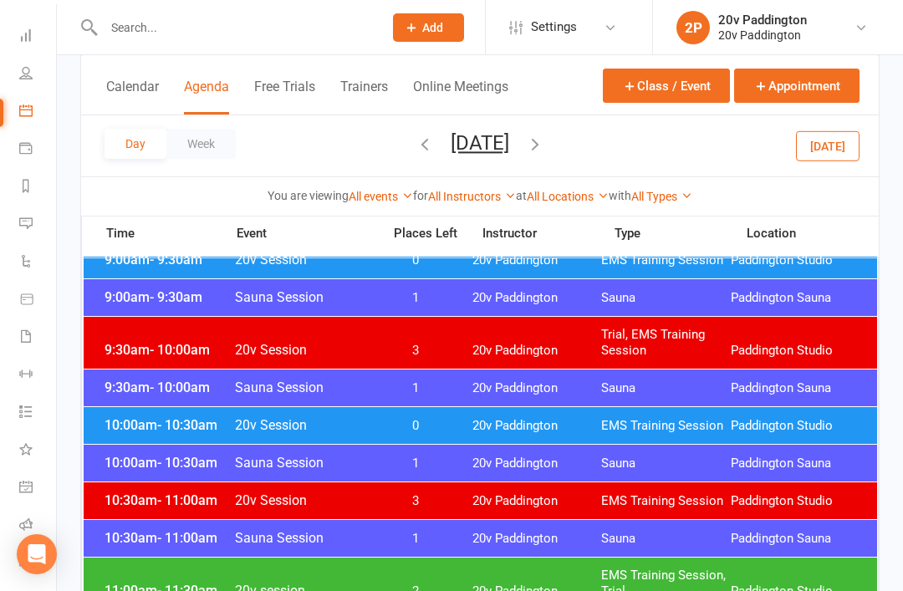
click at [543, 424] on span "20v Paddington" at bounding box center [537, 426] width 130 height 16
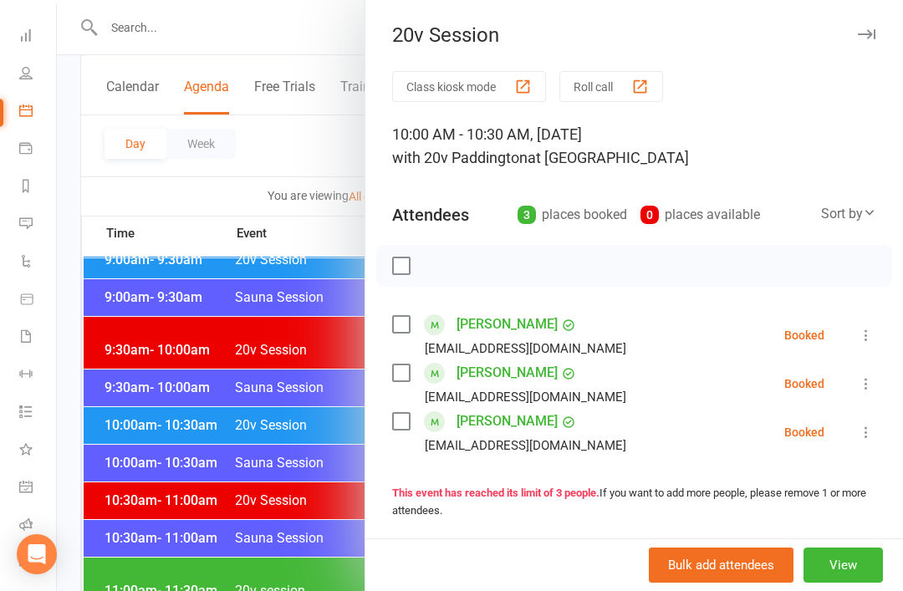
click at [295, 580] on div at bounding box center [480, 295] width 846 height 591
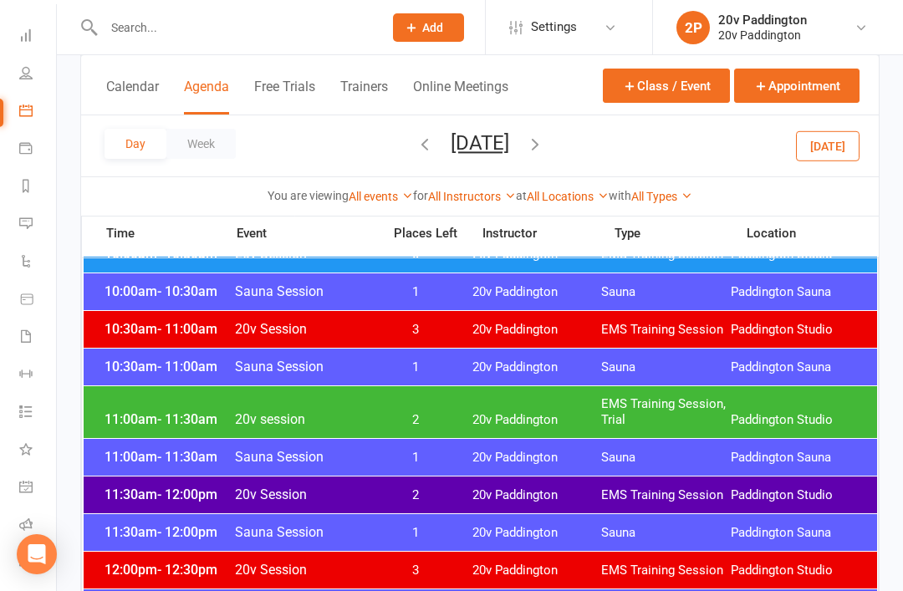
scroll to position [770, 0]
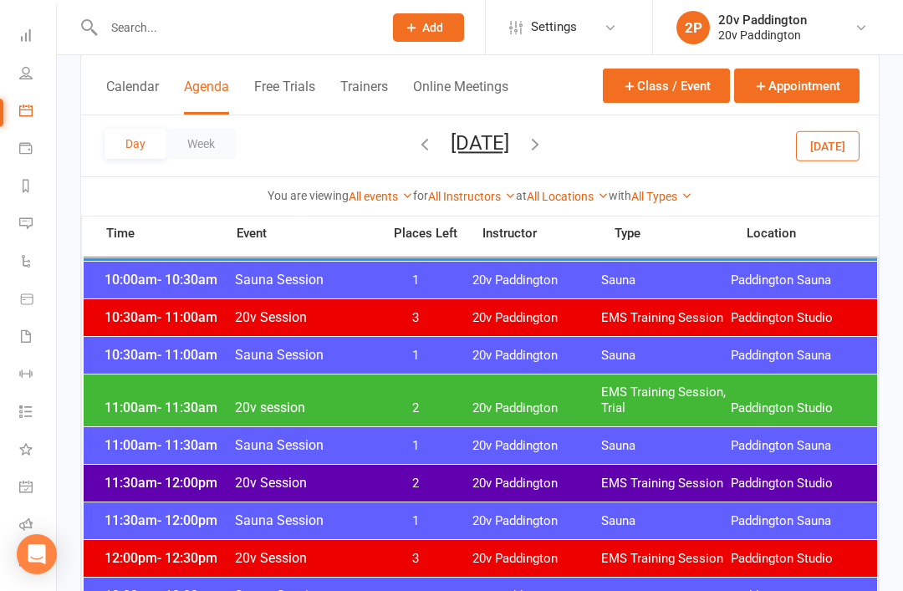
click at [552, 375] on div "11:00am - 11:30am 20v session 2 20v Paddington EMS Training Session, Trial Padd…" at bounding box center [481, 401] width 794 height 52
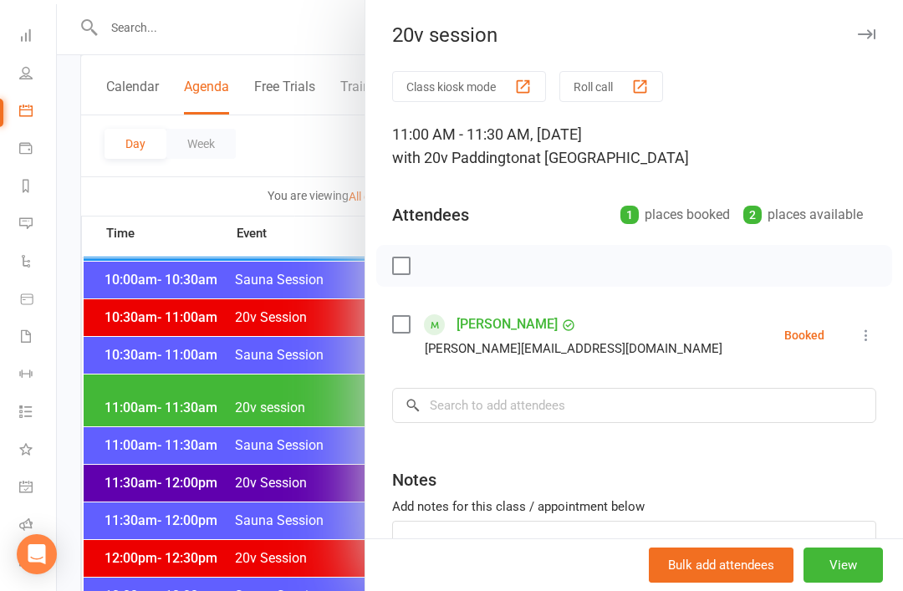
click at [521, 324] on link "Peter Ristevski" at bounding box center [507, 324] width 101 height 27
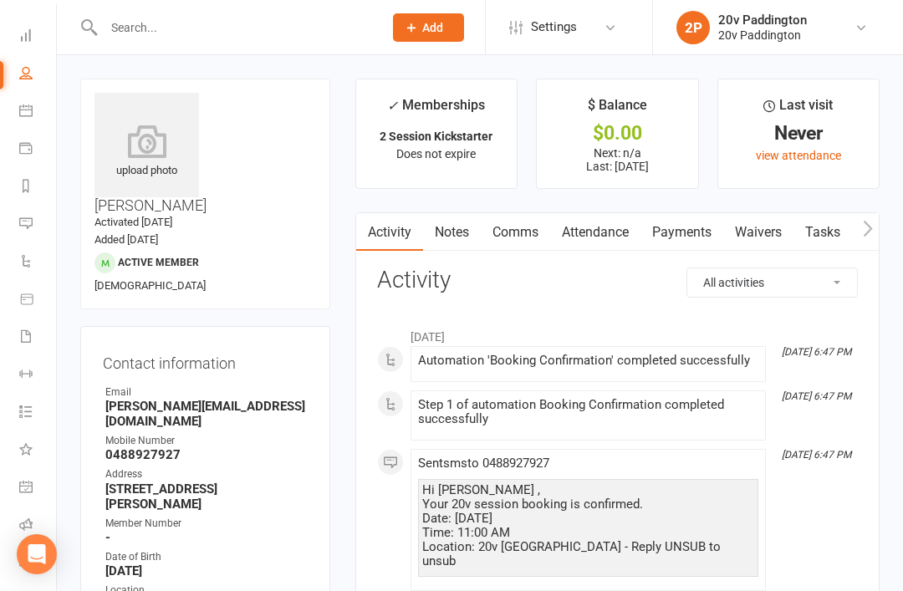
click at [621, 230] on link "Attendance" at bounding box center [595, 232] width 90 height 38
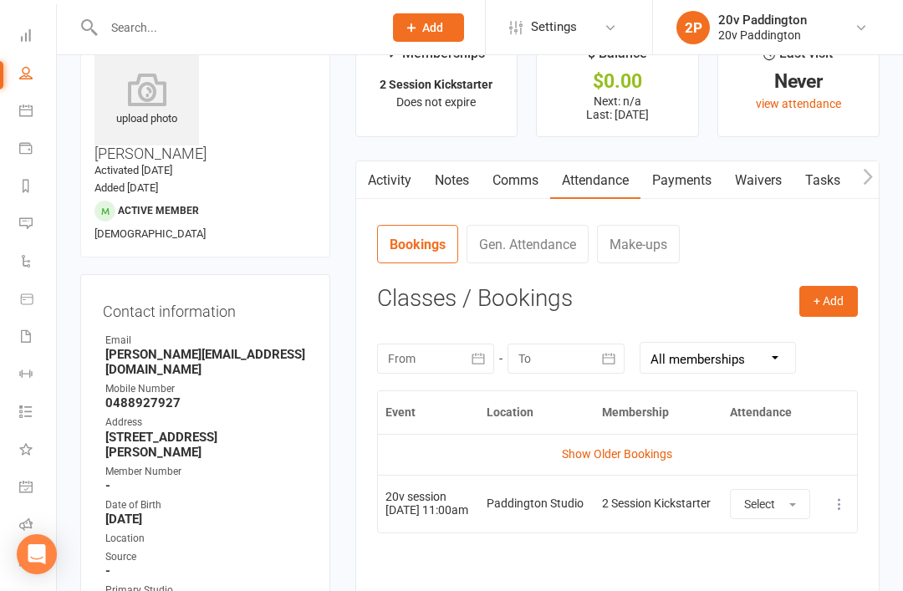
scroll to position [296, 0]
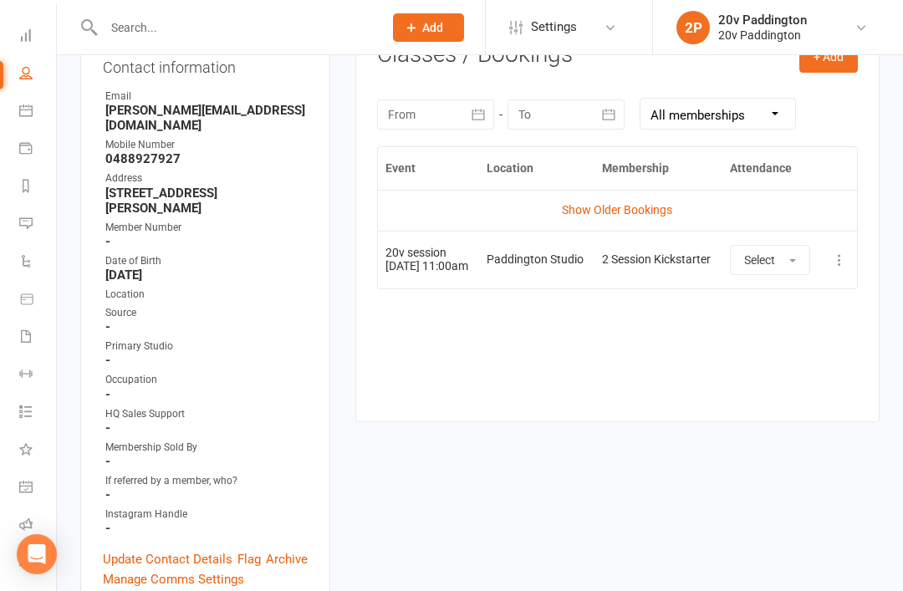
click at [627, 215] on link "Show Older Bookings" at bounding box center [617, 209] width 110 height 13
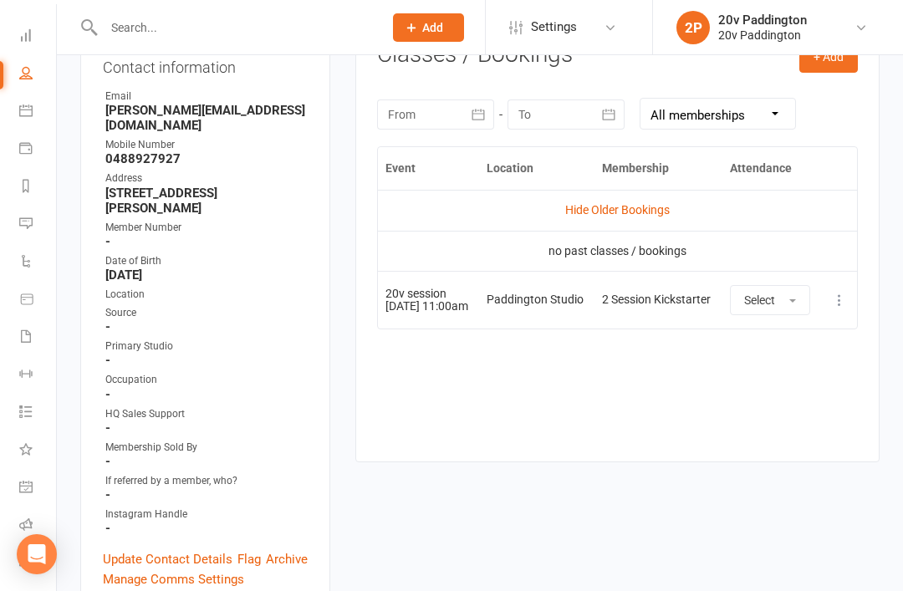
click at [637, 215] on link "Hide Older Bookings" at bounding box center [617, 209] width 105 height 13
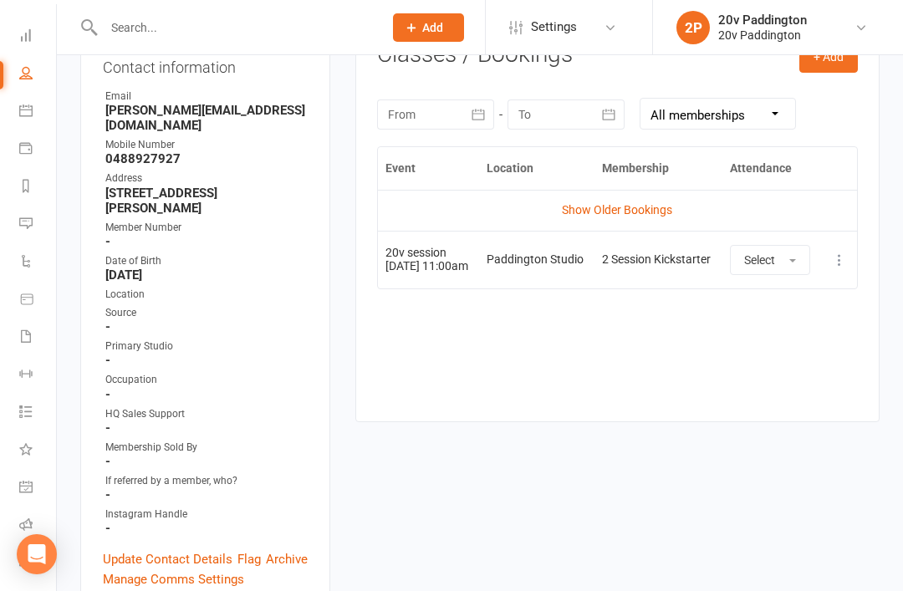
click at [646, 212] on link "Show Older Bookings" at bounding box center [617, 209] width 110 height 13
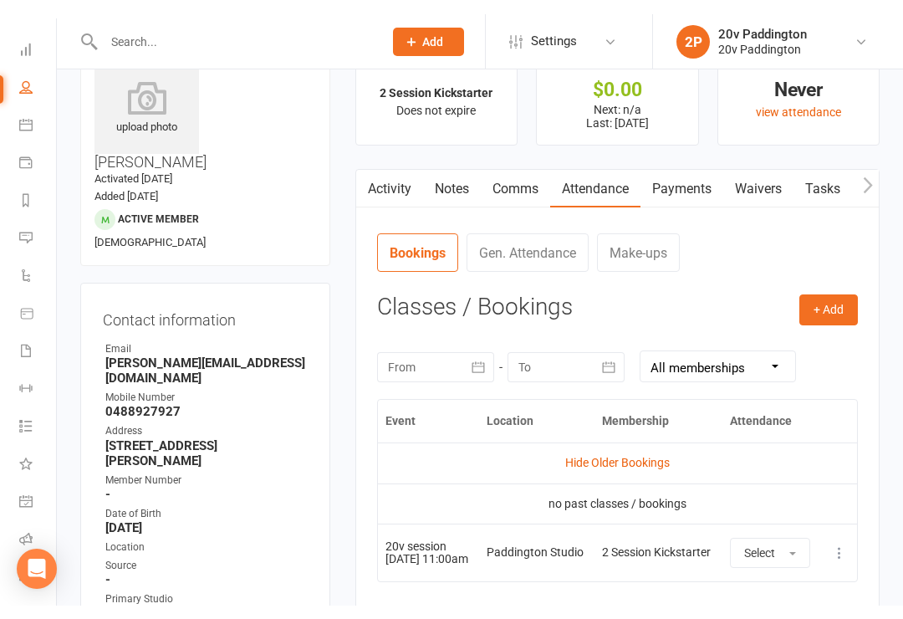
scroll to position [0, 0]
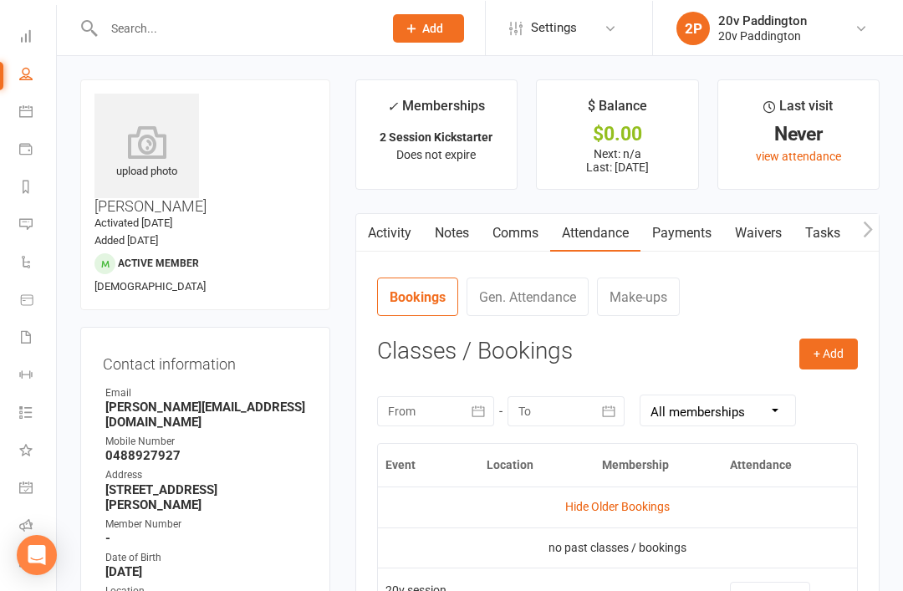
click at [37, 111] on link "Calendar" at bounding box center [38, 113] width 38 height 38
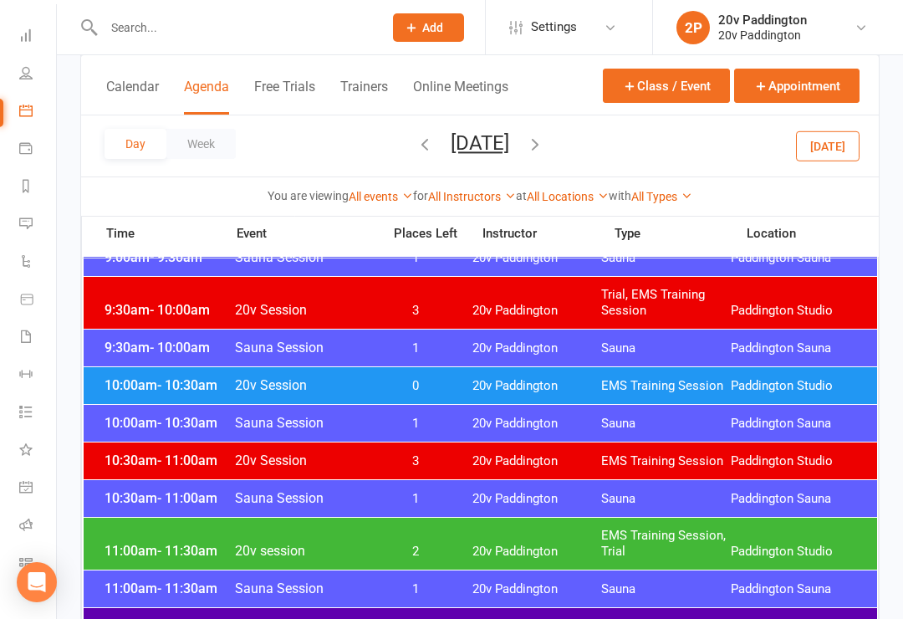
scroll to position [792, 0]
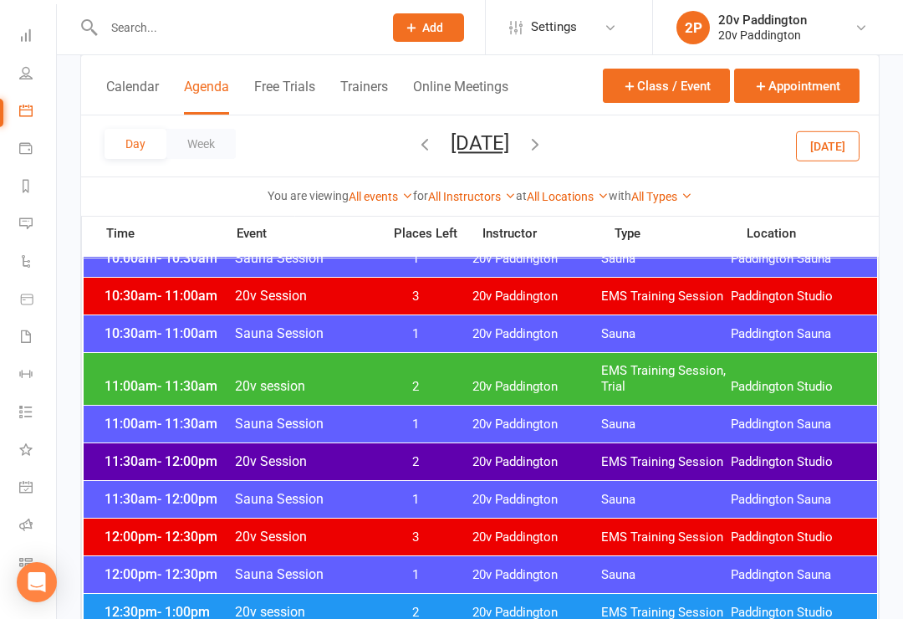
click at [647, 447] on div "11:30am - 12:00pm 20v Session 2 20v Paddington EMS Training Session Paddington …" at bounding box center [481, 461] width 794 height 37
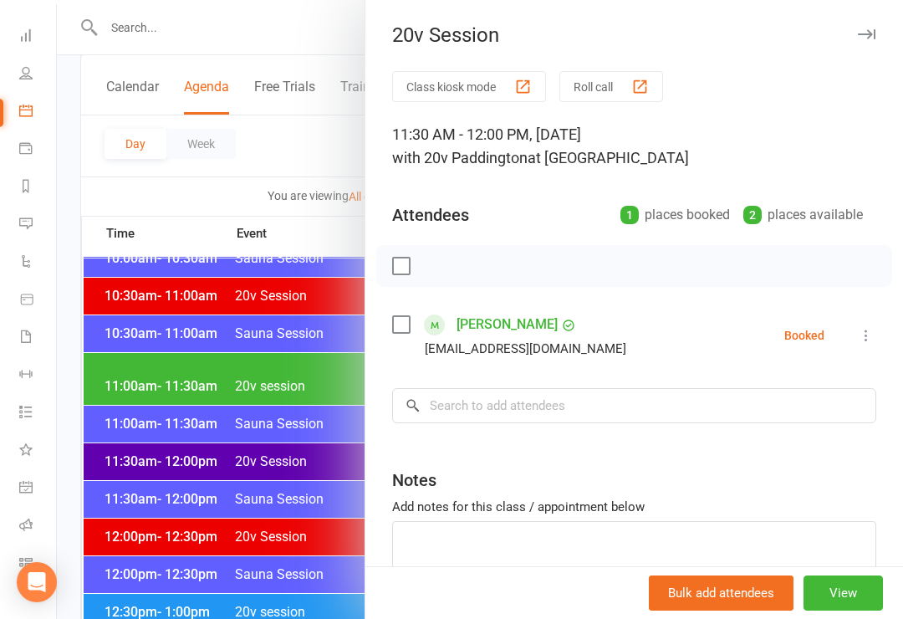
click at [273, 574] on div at bounding box center [480, 309] width 846 height 619
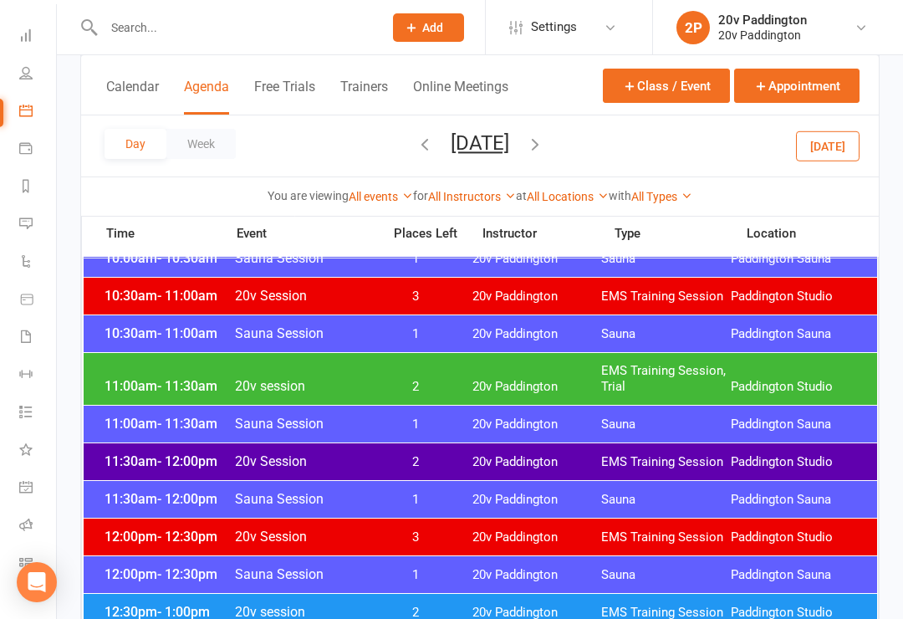
click at [506, 462] on span "20v Paddington" at bounding box center [537, 462] width 130 height 16
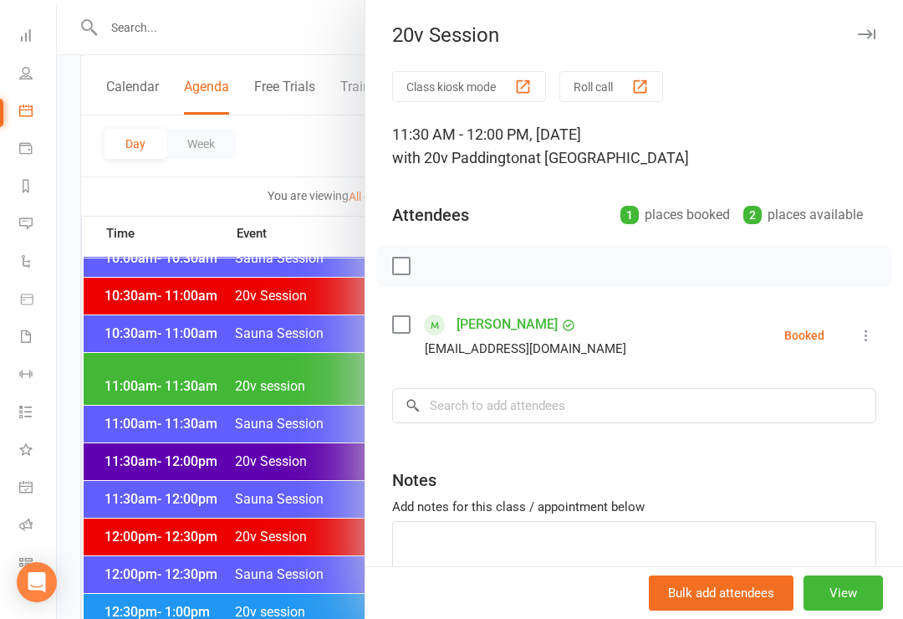
click at [253, 534] on div at bounding box center [480, 309] width 846 height 619
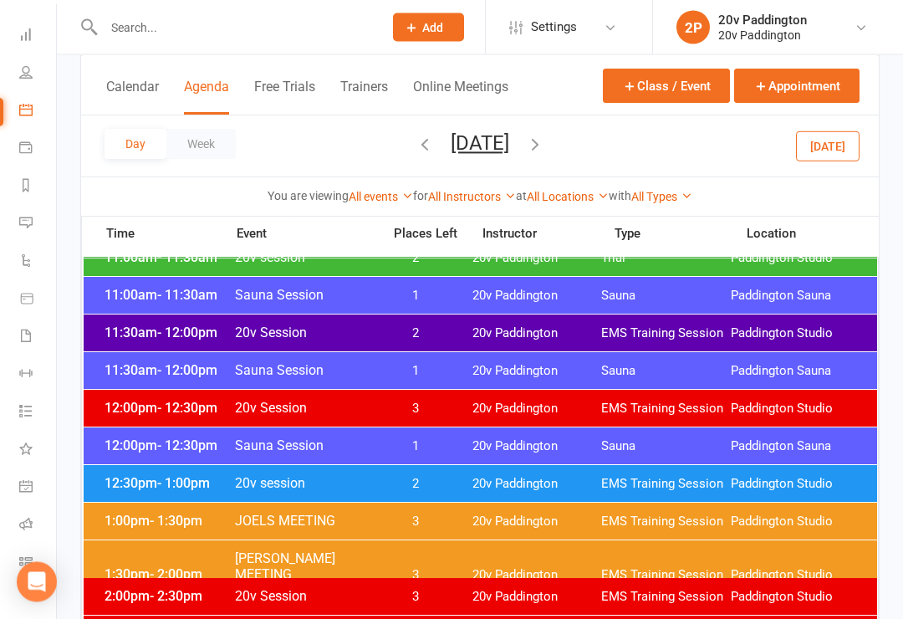
scroll to position [921, 0]
click at [469, 472] on div "12:30pm - 1:00pm 20v session 2 20v Paddington EMS Training Session Paddington S…" at bounding box center [481, 483] width 794 height 37
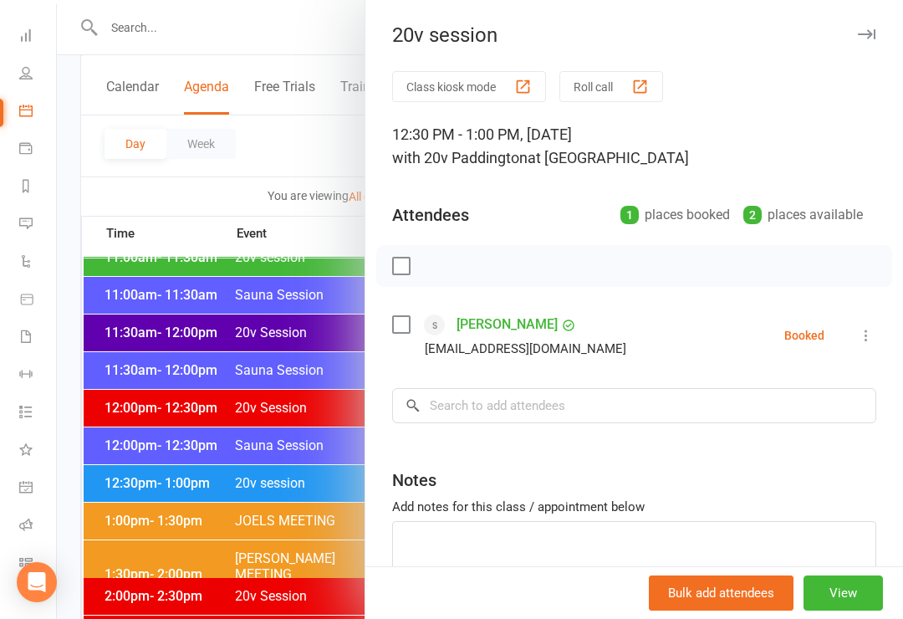
click at [258, 534] on div at bounding box center [480, 309] width 846 height 619
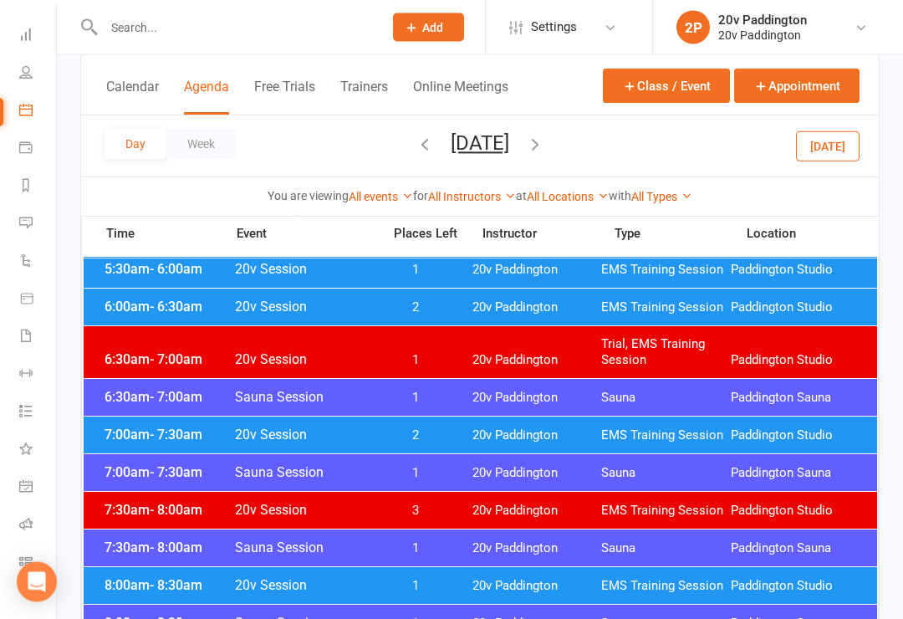
scroll to position [0, 0]
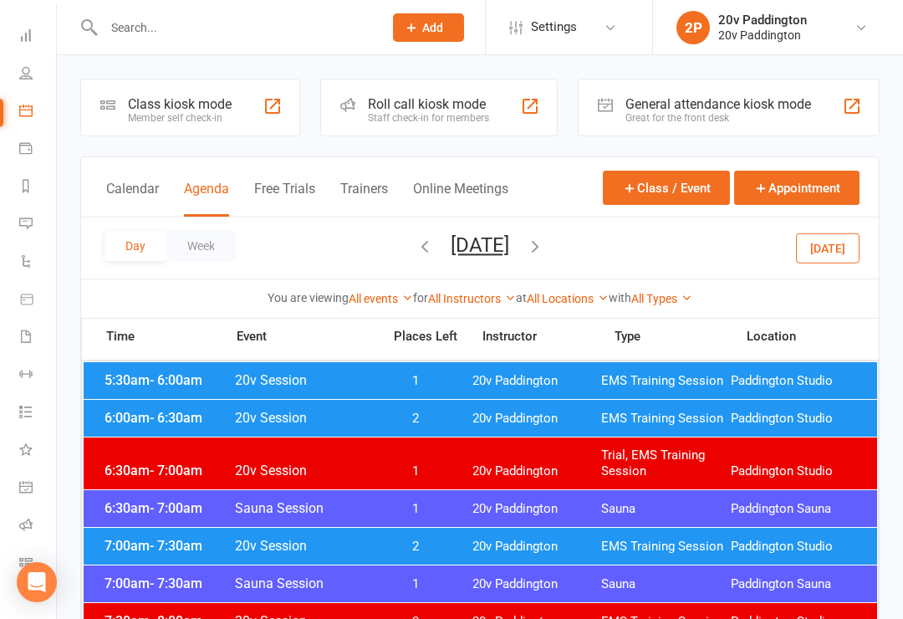
click at [544, 251] on icon "button" at bounding box center [535, 246] width 18 height 18
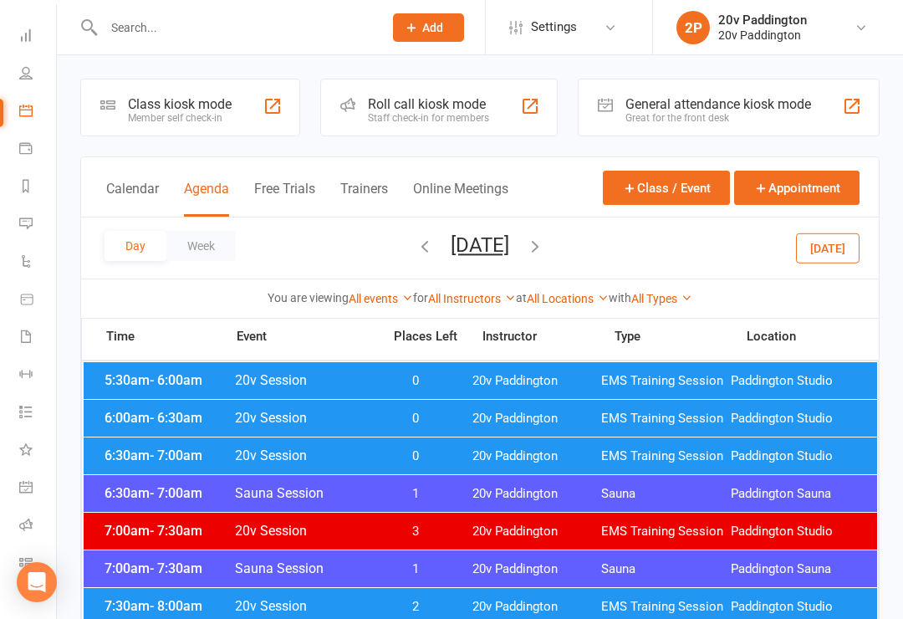
click at [569, 378] on span "20v Paddington" at bounding box center [537, 381] width 130 height 16
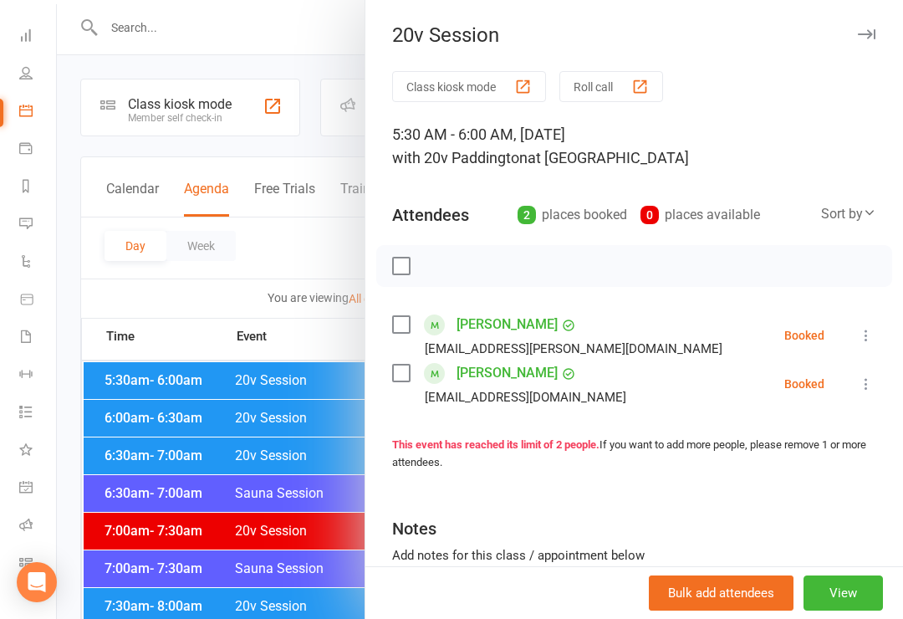
click at [259, 486] on div at bounding box center [480, 309] width 846 height 619
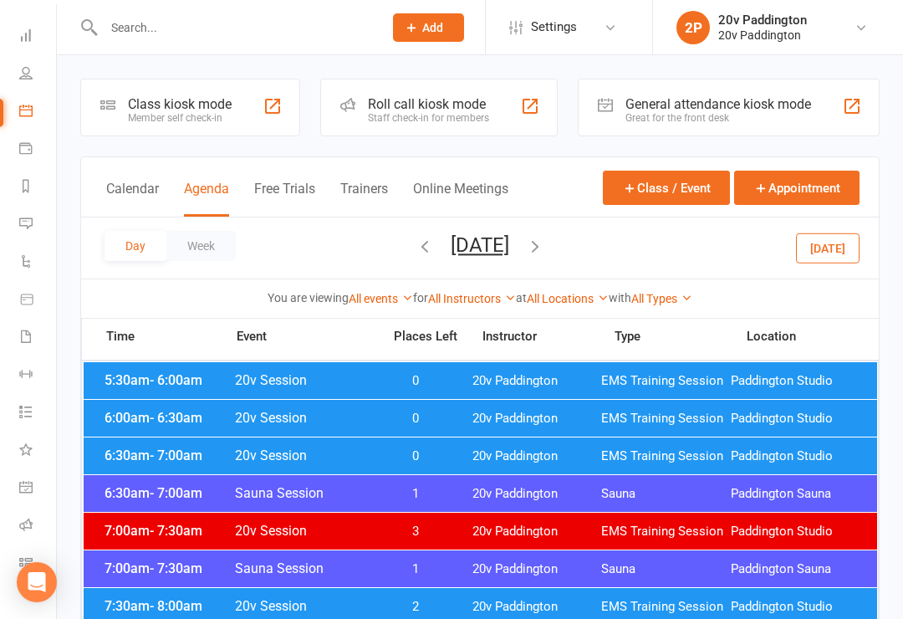
click at [391, 412] on span "0" at bounding box center [416, 419] width 88 height 16
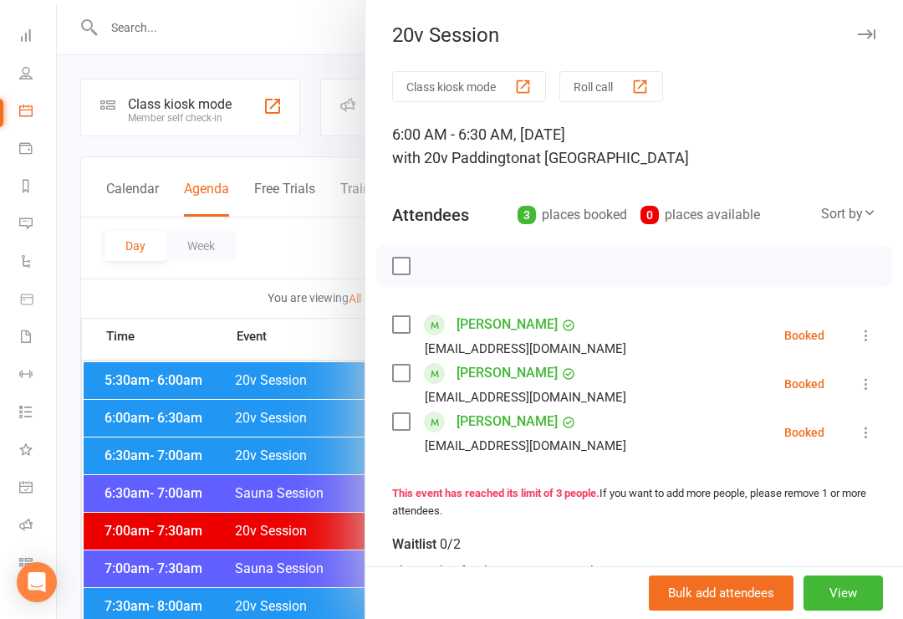
click at [288, 479] on div at bounding box center [480, 309] width 846 height 619
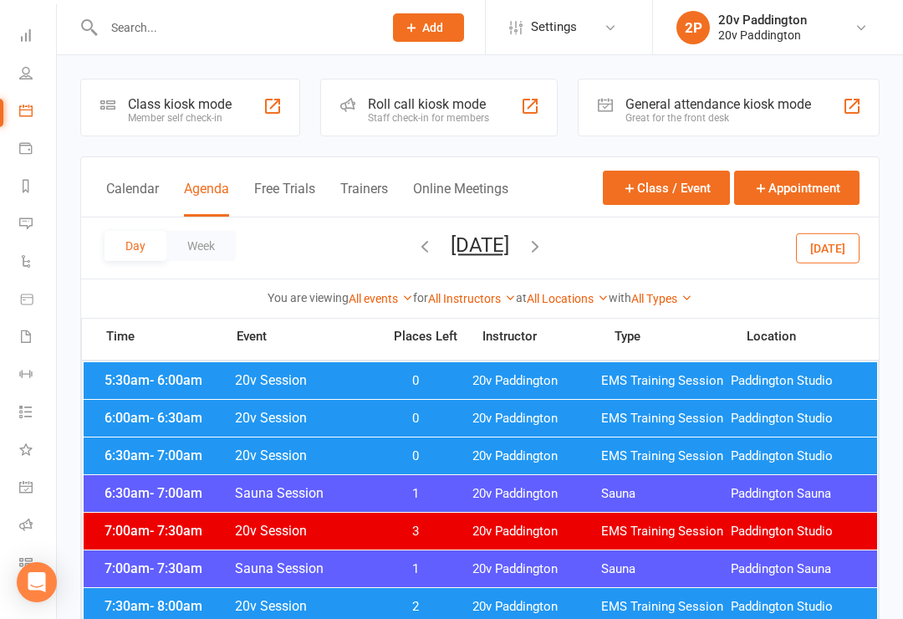
click at [395, 451] on span "0" at bounding box center [416, 456] width 88 height 16
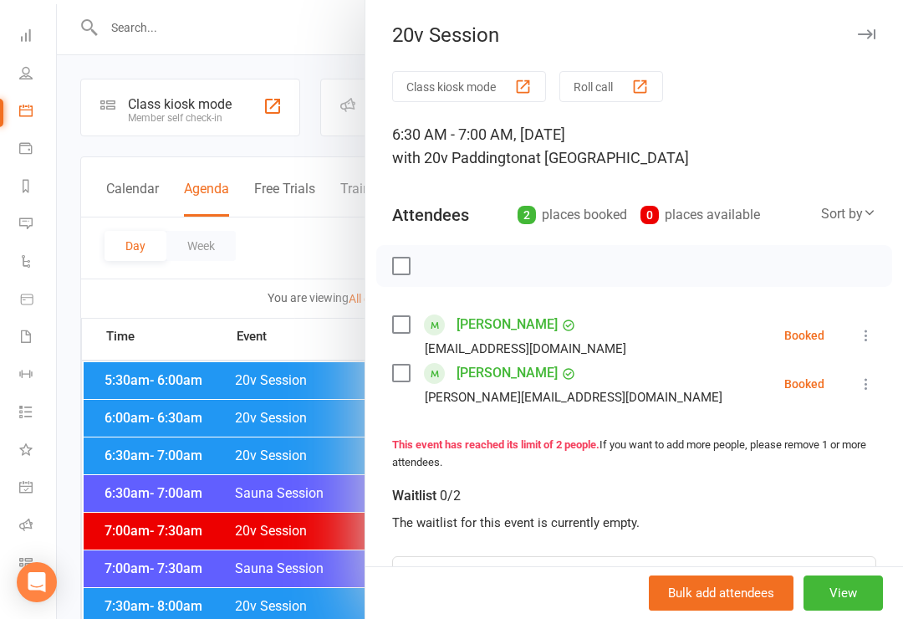
click at [273, 529] on div at bounding box center [480, 309] width 846 height 619
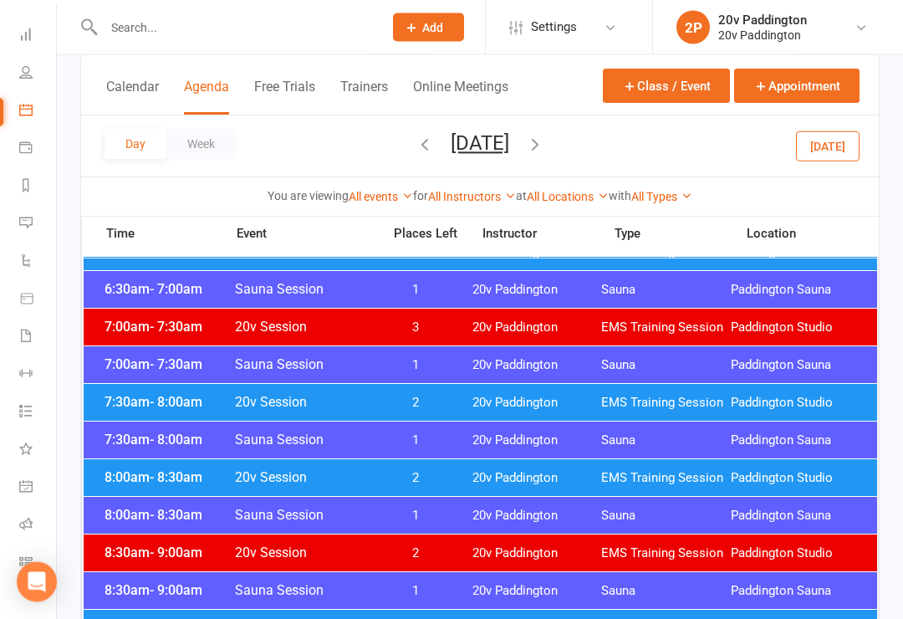
scroll to position [207, 0]
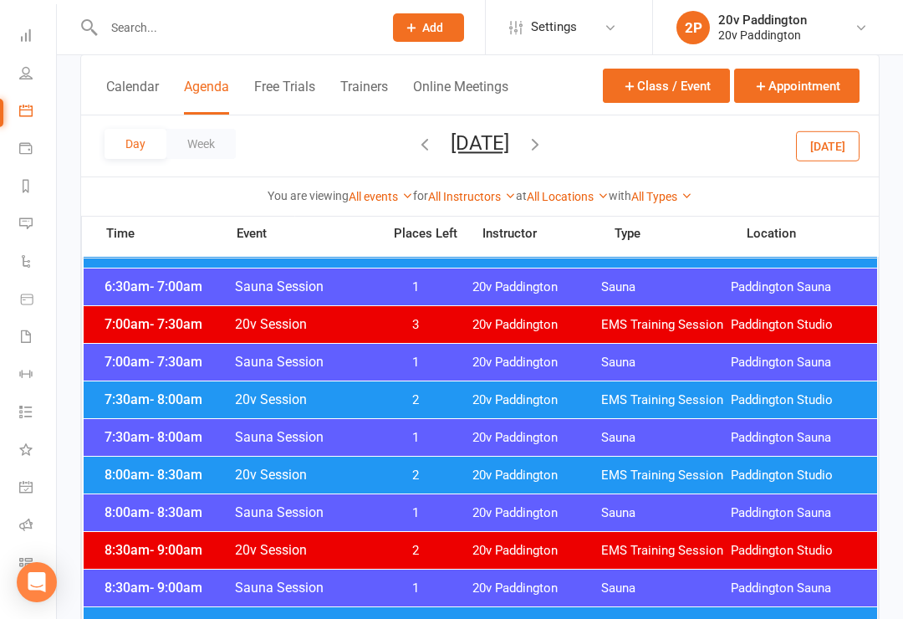
click at [551, 396] on span "20v Paddington" at bounding box center [537, 400] width 130 height 16
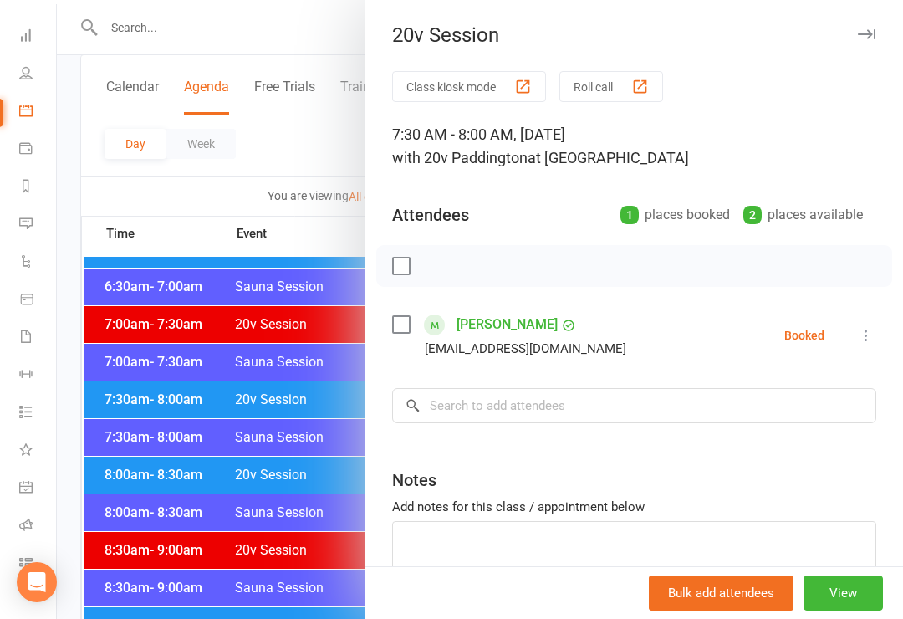
click at [263, 529] on div at bounding box center [480, 309] width 846 height 619
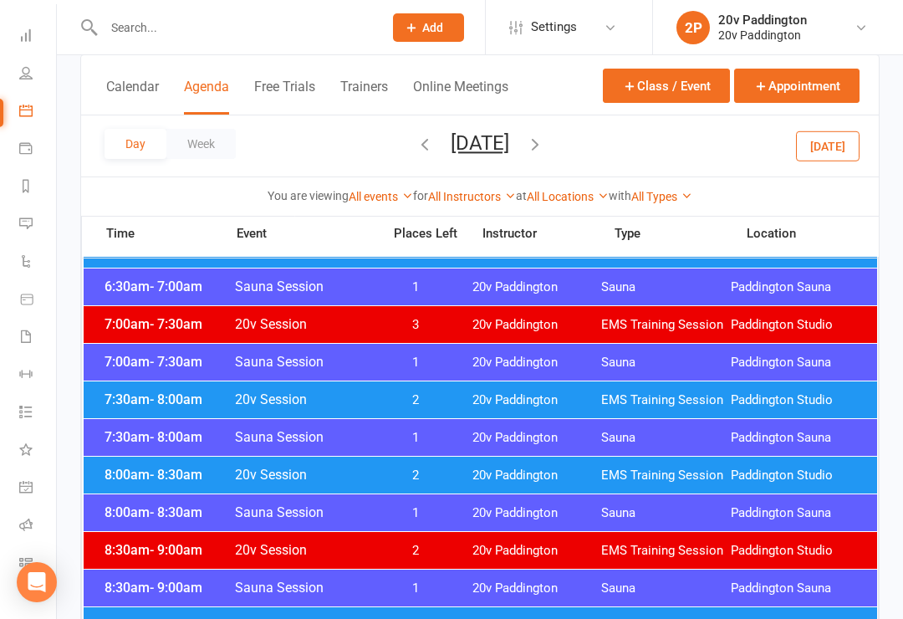
click at [402, 472] on span "2" at bounding box center [416, 475] width 88 height 16
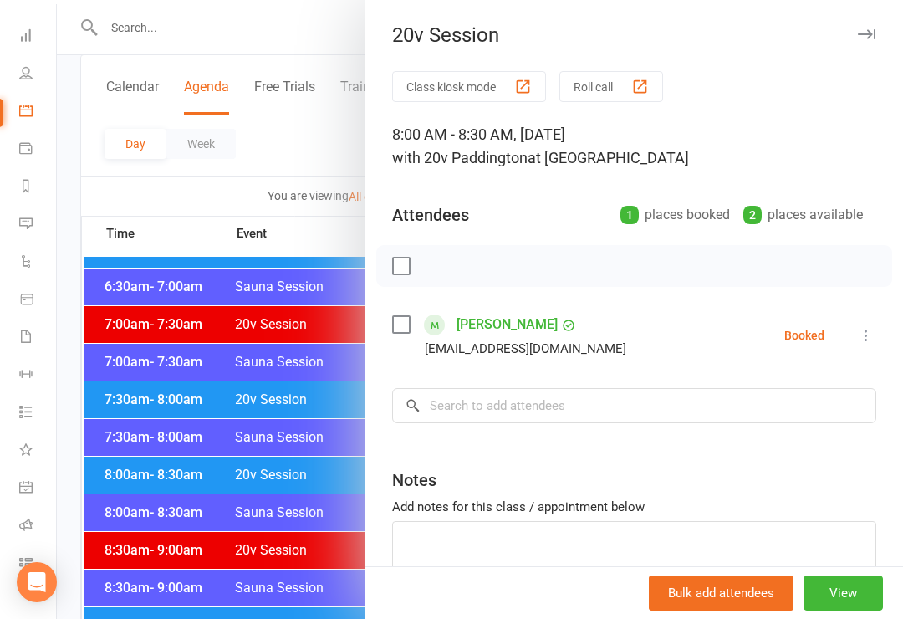
click at [232, 517] on div at bounding box center [480, 309] width 846 height 619
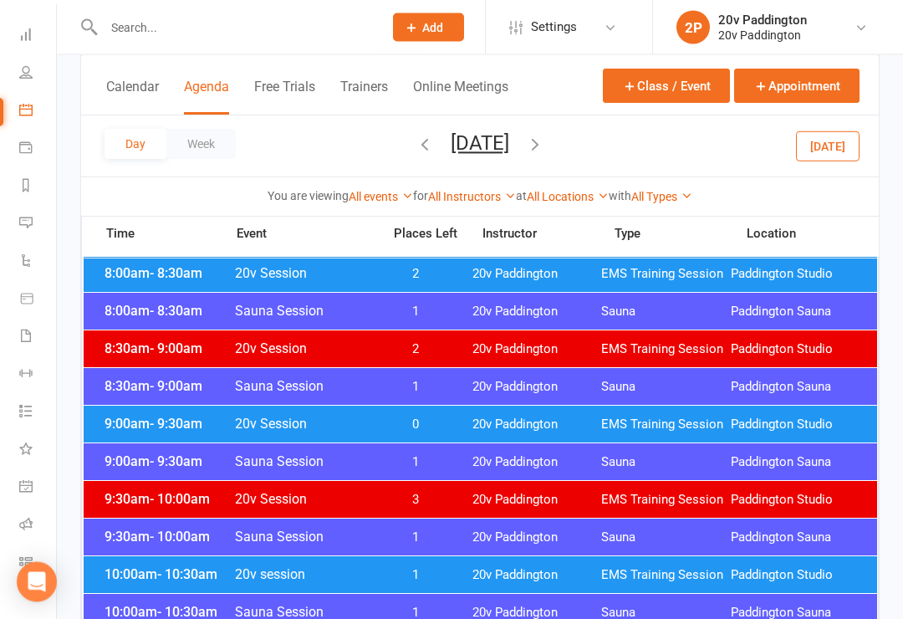
click at [536, 410] on div "9:00am - 9:30am 20v Session 0 20v Paddington EMS Training Session Paddington St…" at bounding box center [481, 424] width 794 height 37
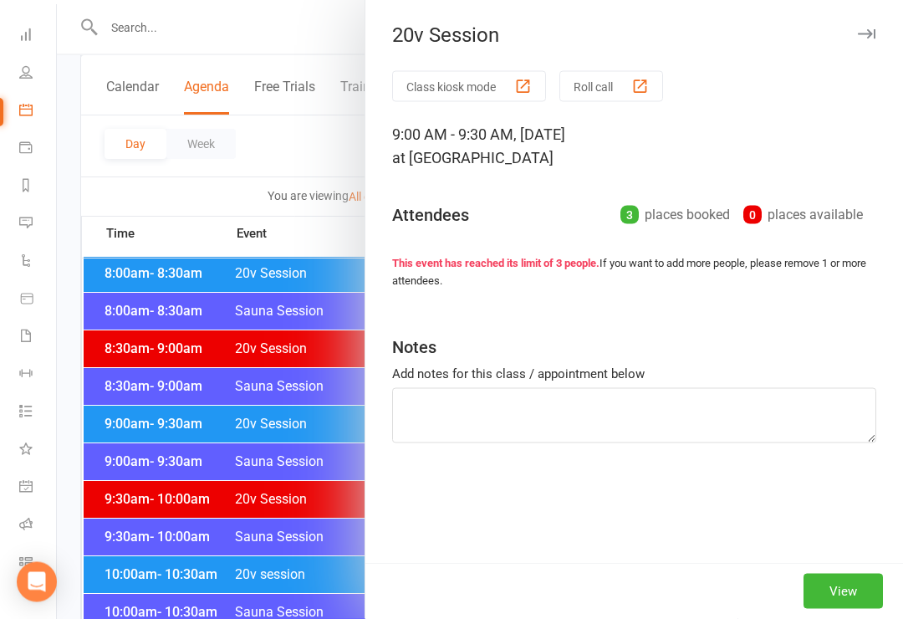
scroll to position [408, 0]
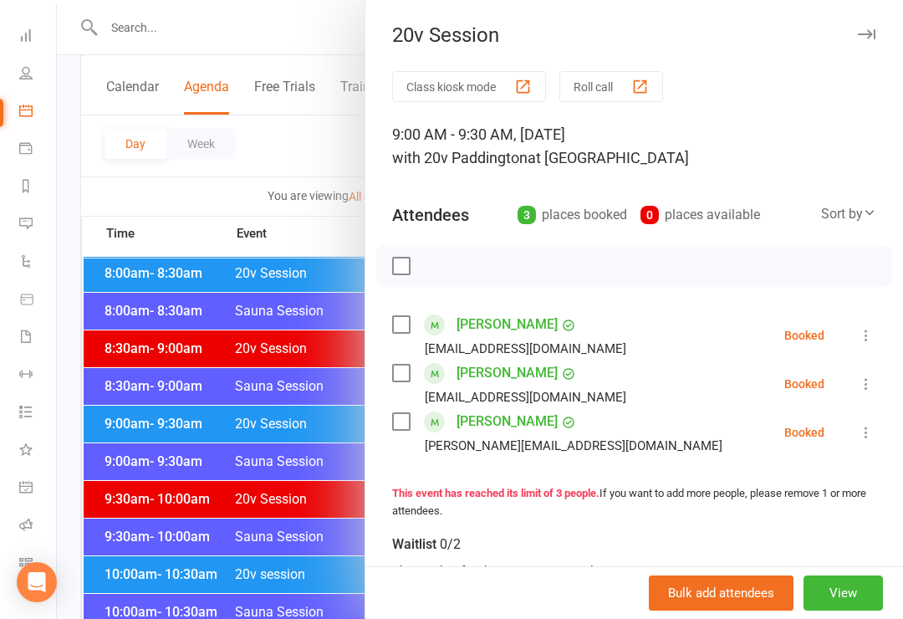
click at [285, 554] on div at bounding box center [480, 309] width 846 height 619
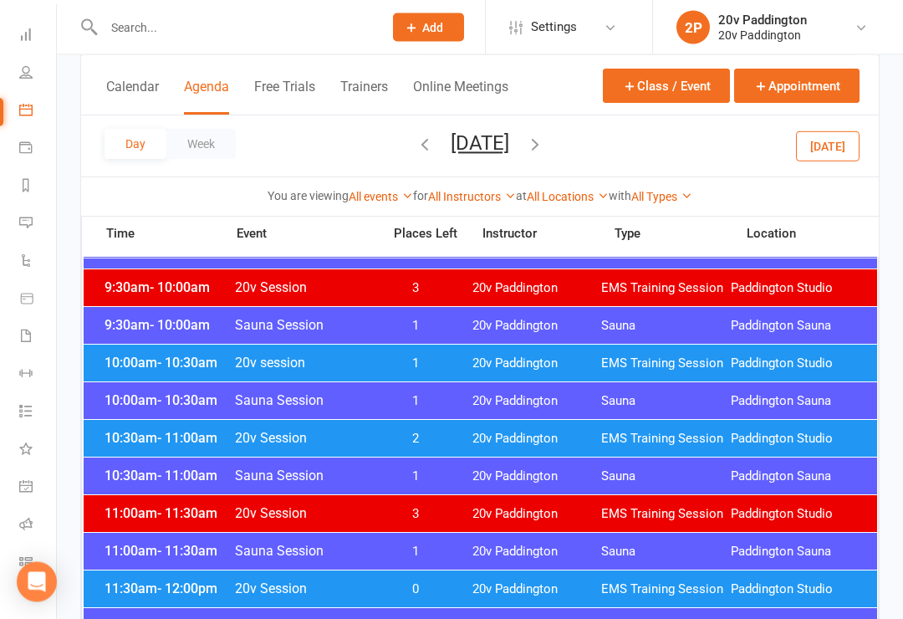
click at [552, 364] on span "20v Paddington" at bounding box center [537, 364] width 130 height 16
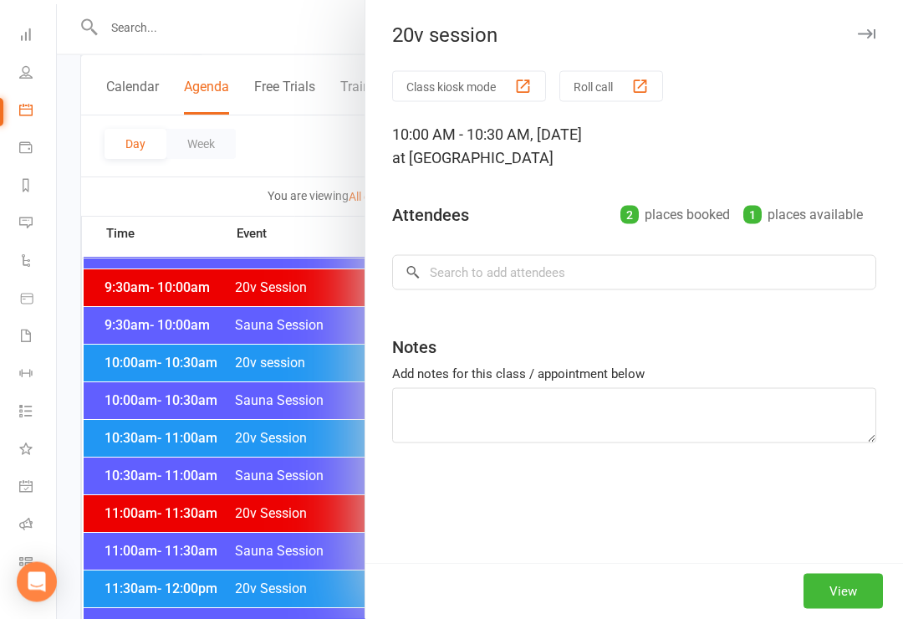
scroll to position [620, 0]
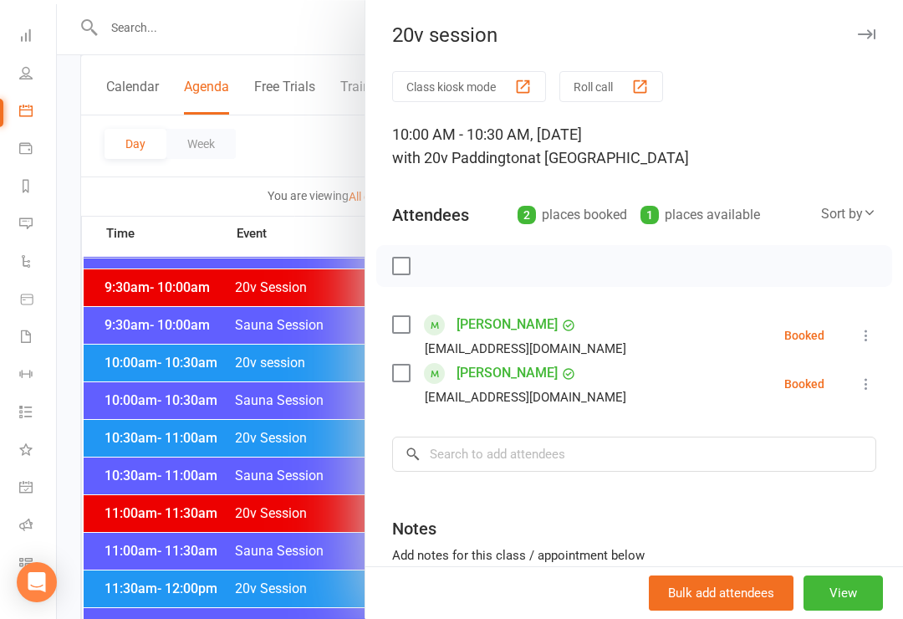
click at [312, 540] on div at bounding box center [480, 309] width 846 height 619
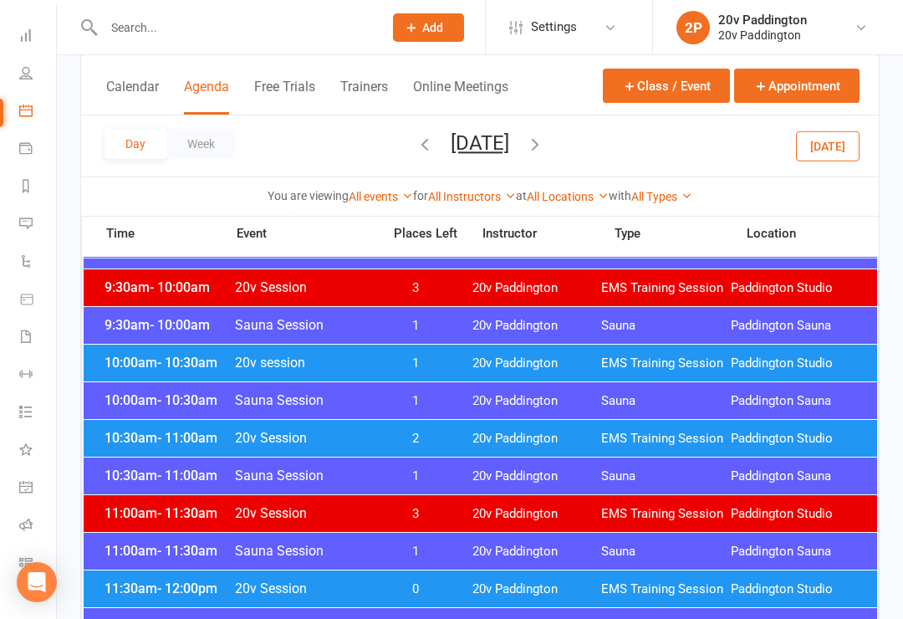
click at [442, 443] on span "2" at bounding box center [416, 439] width 88 height 16
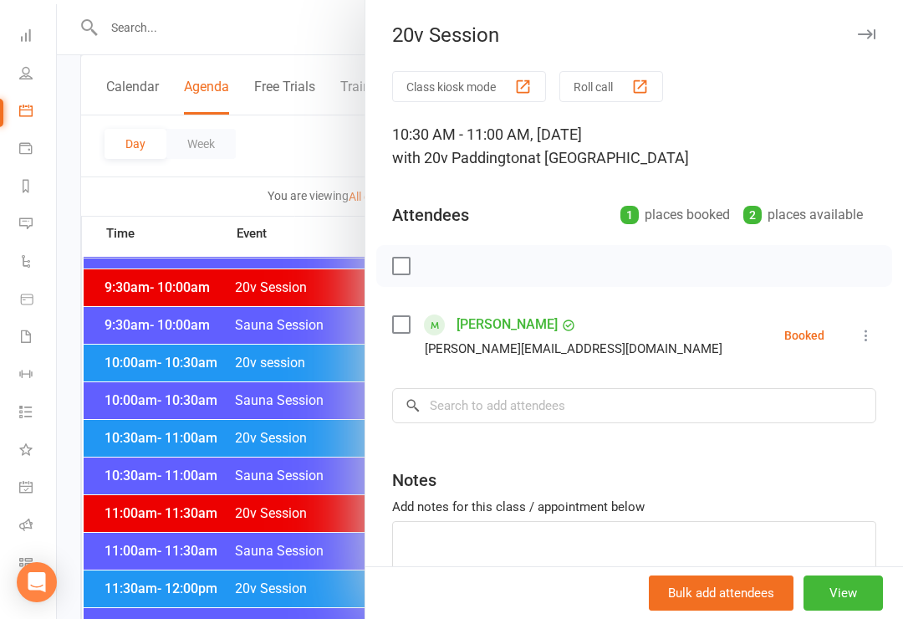
click at [291, 569] on div at bounding box center [480, 309] width 846 height 619
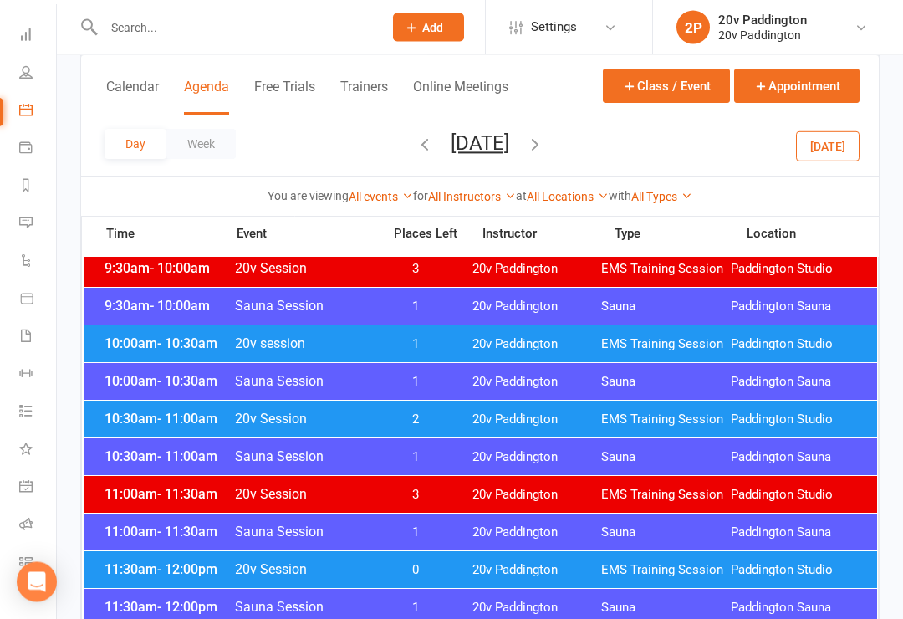
click at [467, 433] on div "10:30am - 11:00am 20v Session 2 20v Paddington EMS Training Session Paddington …" at bounding box center [481, 419] width 794 height 37
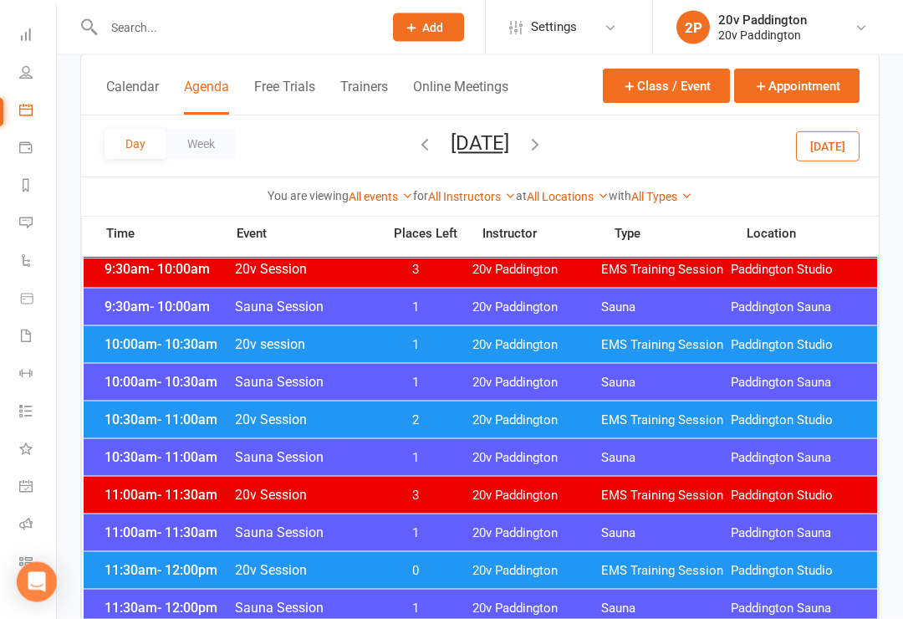
scroll to position [639, 0]
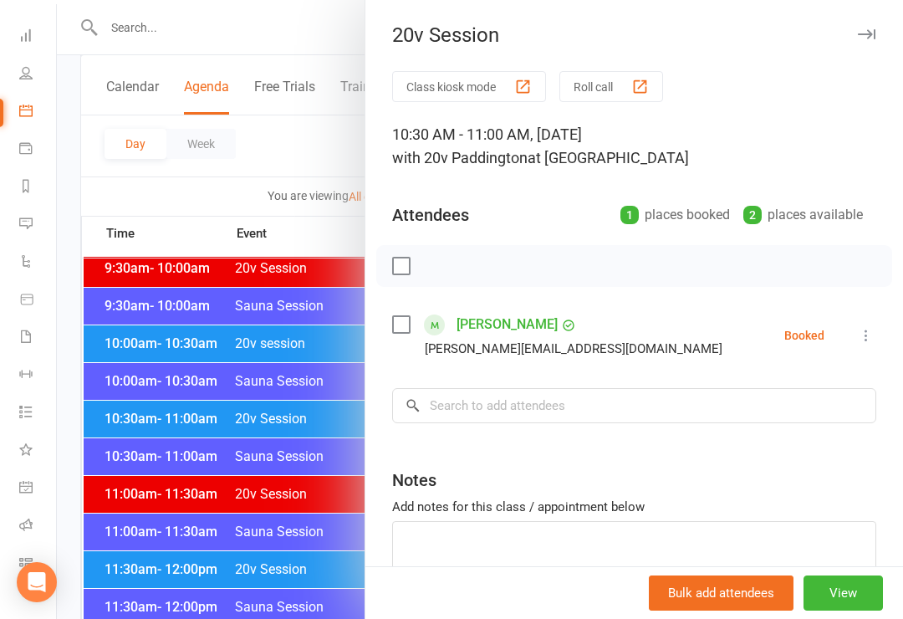
click at [498, 337] on link "Sarah Taylor" at bounding box center [507, 324] width 101 height 27
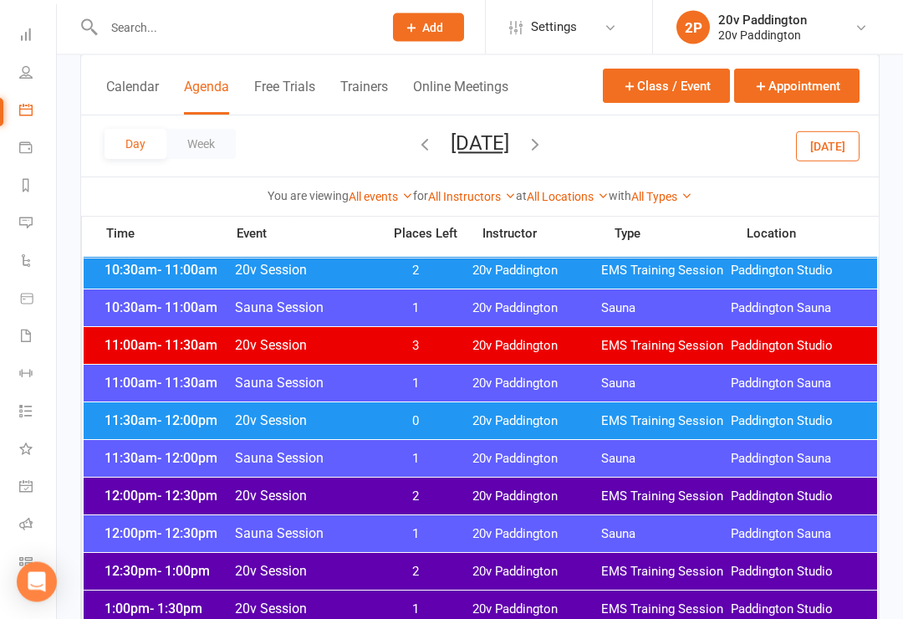
click at [590, 419] on span "20v Paddington" at bounding box center [537, 422] width 130 height 16
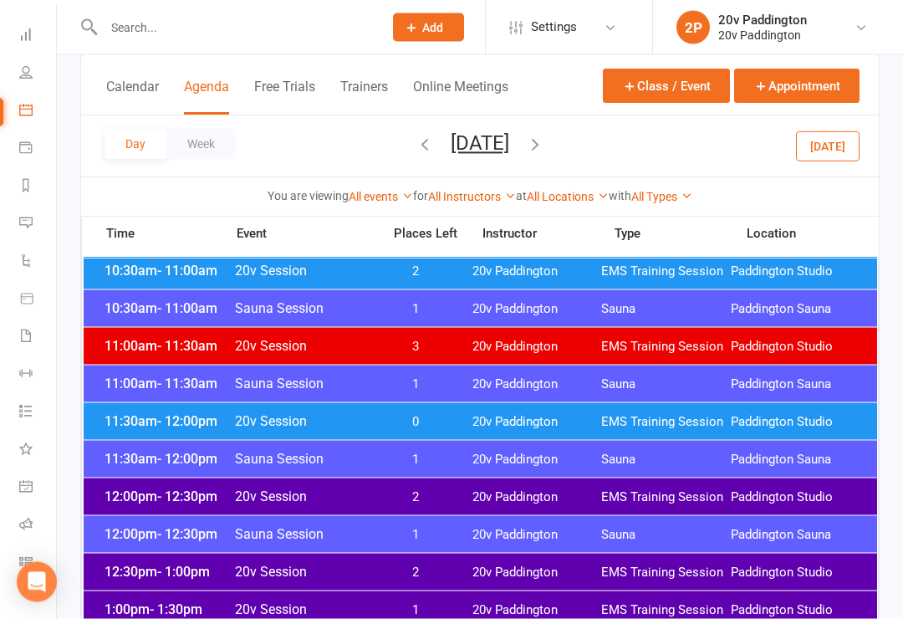
scroll to position [788, 0]
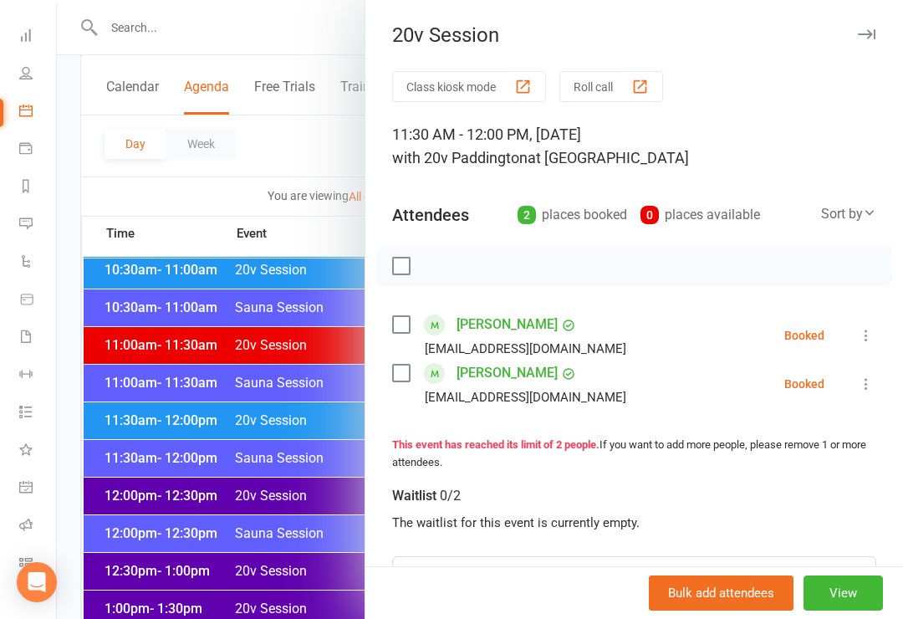
click at [278, 571] on div at bounding box center [480, 309] width 846 height 619
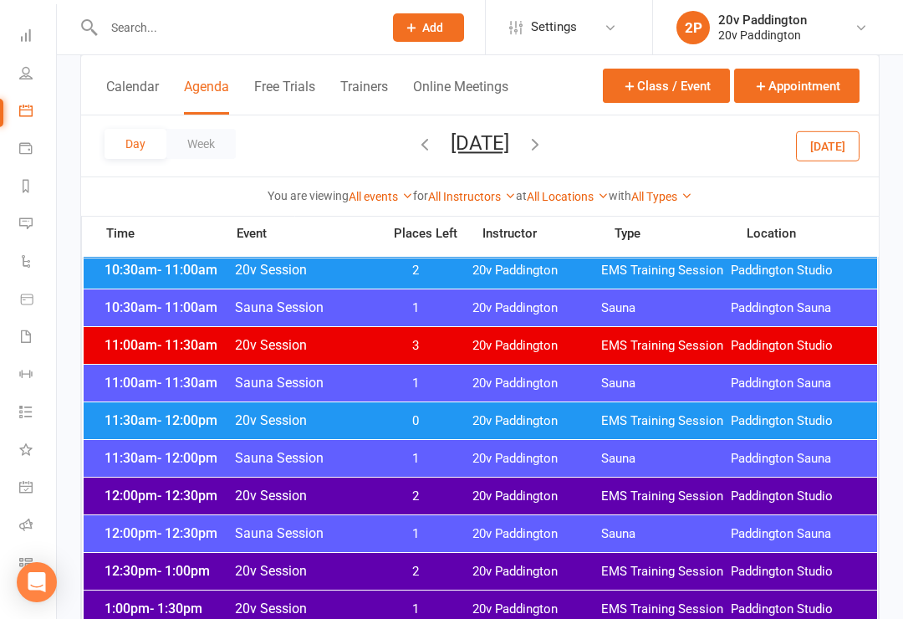
click at [442, 495] on span "2" at bounding box center [416, 496] width 88 height 16
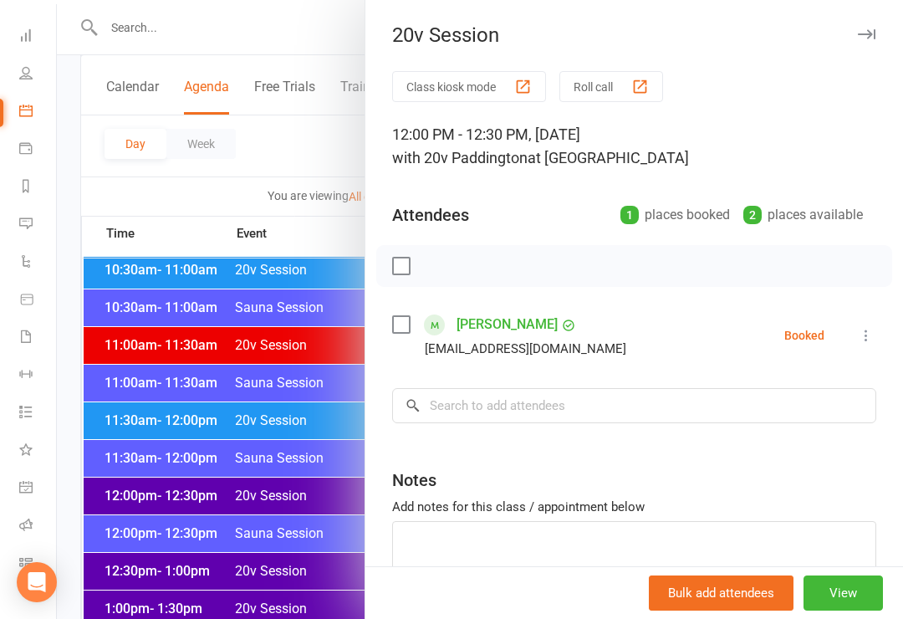
click at [309, 585] on div at bounding box center [480, 309] width 846 height 619
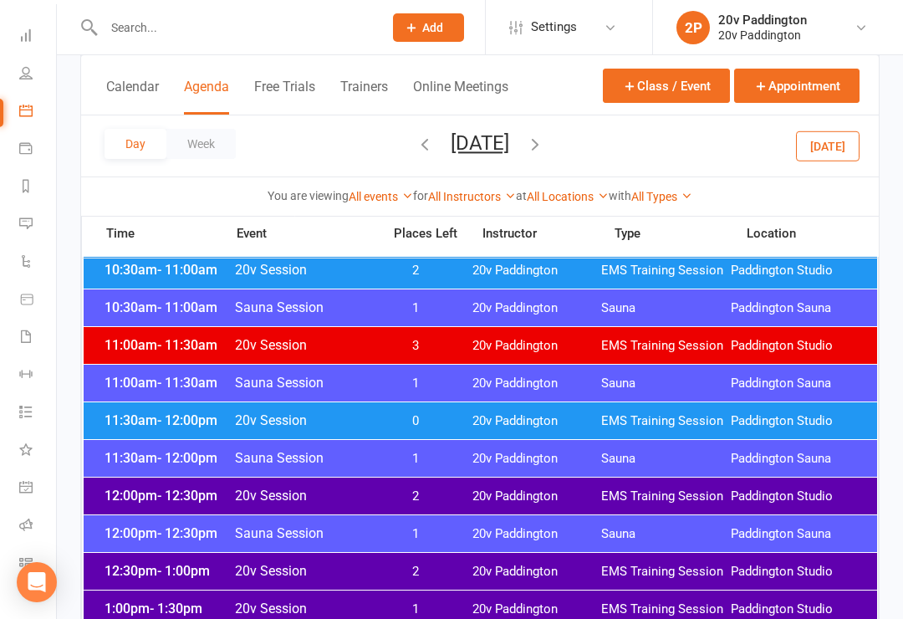
click at [412, 568] on span "2" at bounding box center [416, 572] width 88 height 16
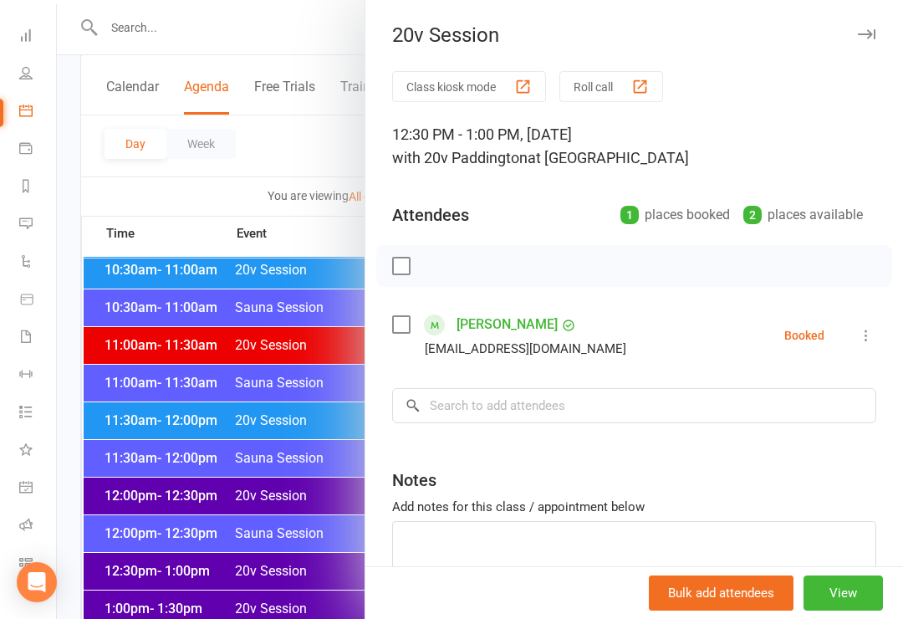
click at [320, 596] on div at bounding box center [480, 309] width 846 height 619
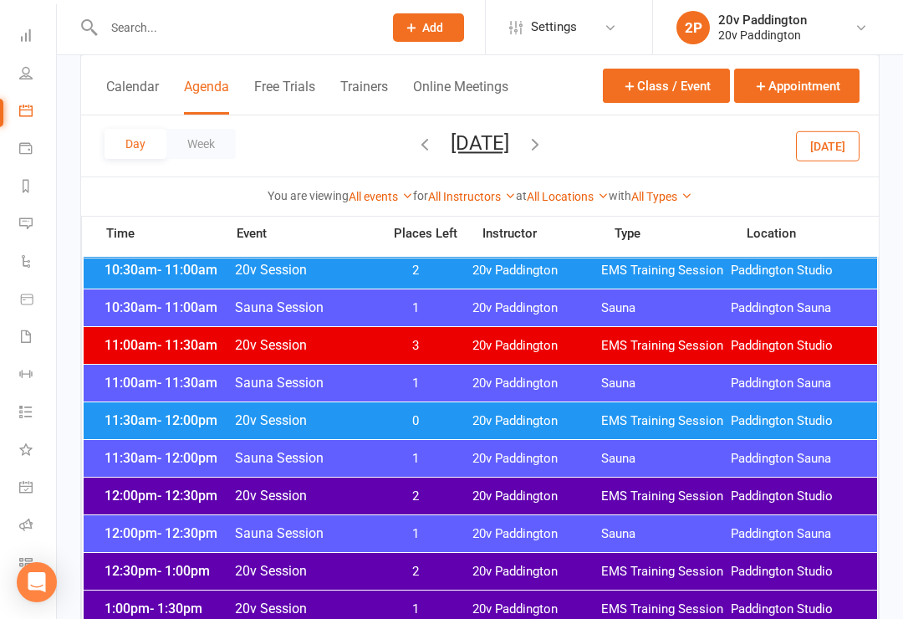
click at [415, 600] on div "1:00pm - 1:30pm 20v Session 1 20v Paddington EMS Training Session Paddington St…" at bounding box center [481, 608] width 794 height 37
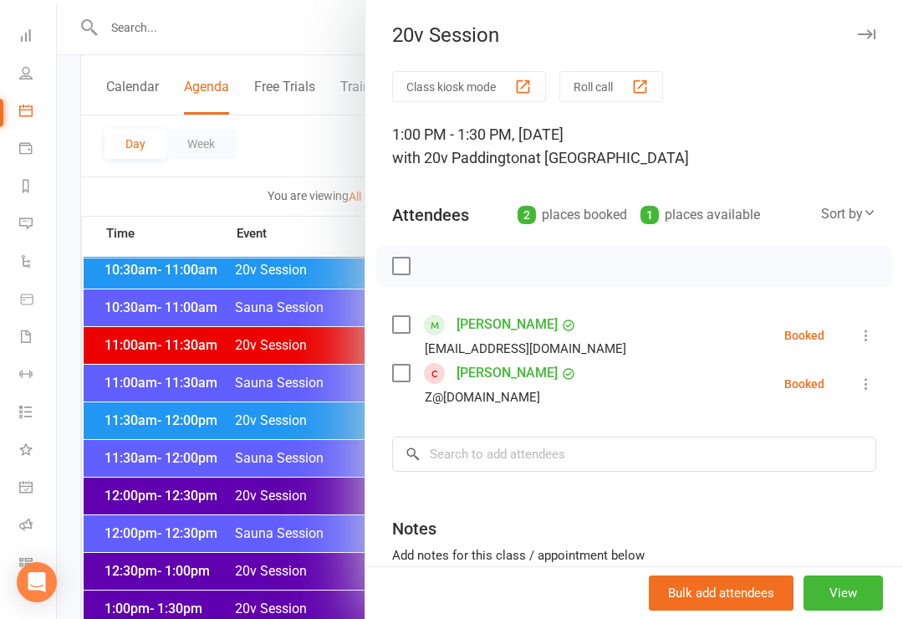
click at [313, 618] on div at bounding box center [480, 309] width 846 height 619
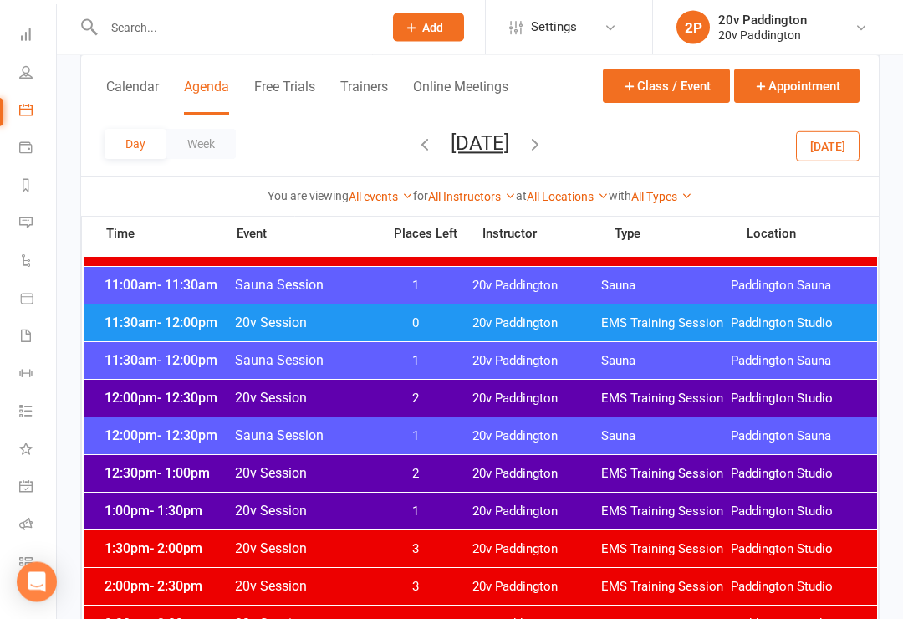
click at [481, 476] on span "20v Paddington" at bounding box center [537, 475] width 130 height 16
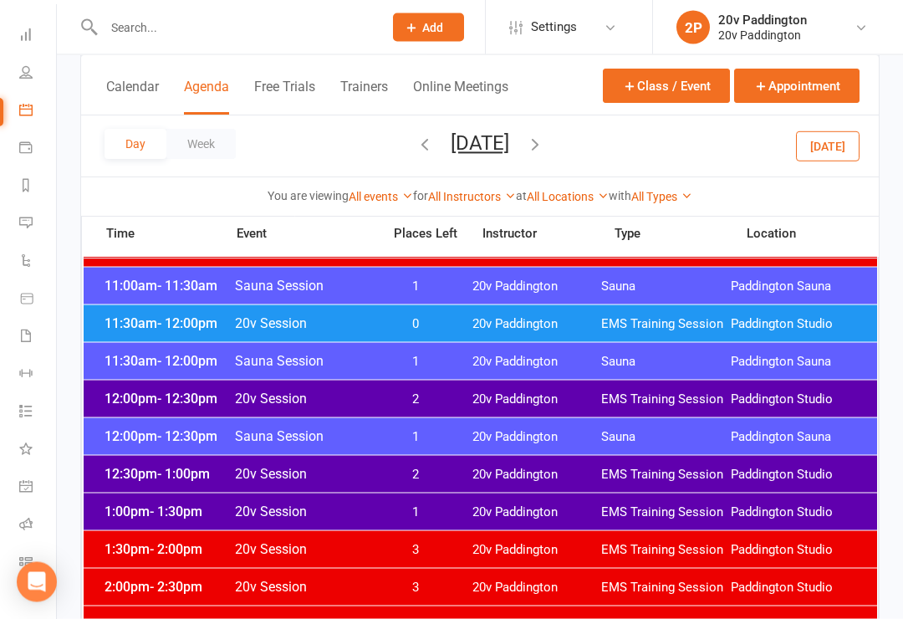
scroll to position [886, 0]
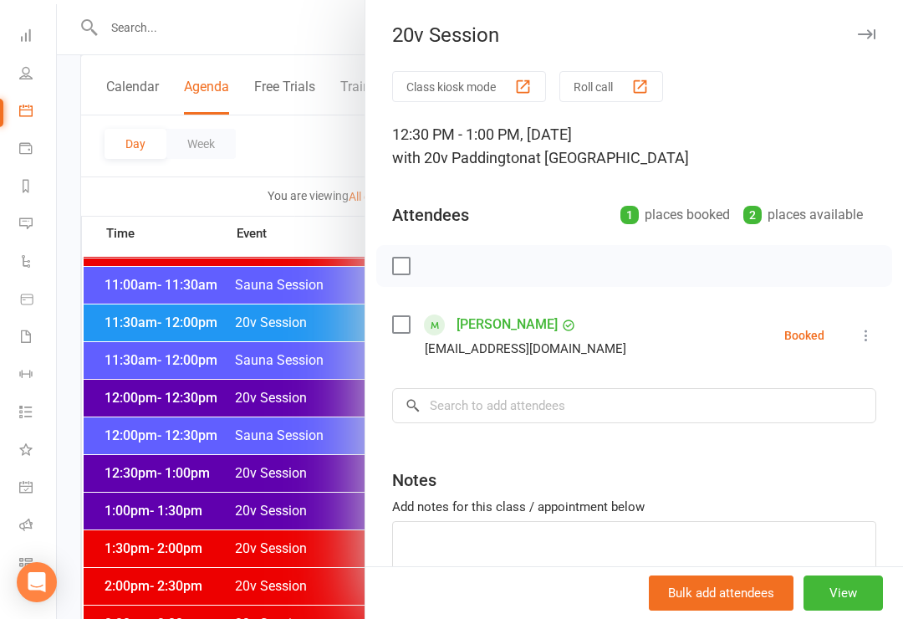
click at [290, 555] on div at bounding box center [480, 309] width 846 height 619
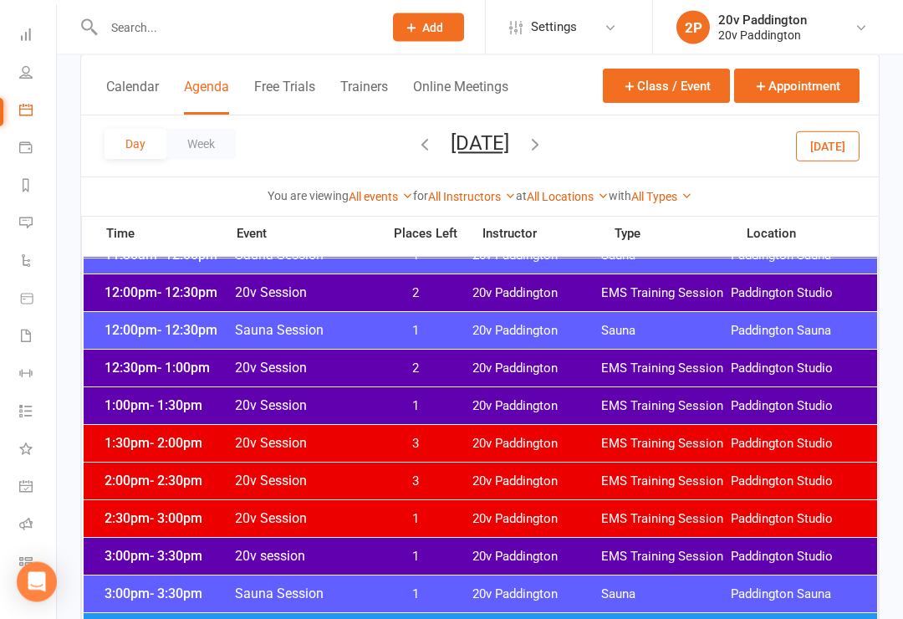
click at [417, 560] on span "1" at bounding box center [416, 557] width 88 height 16
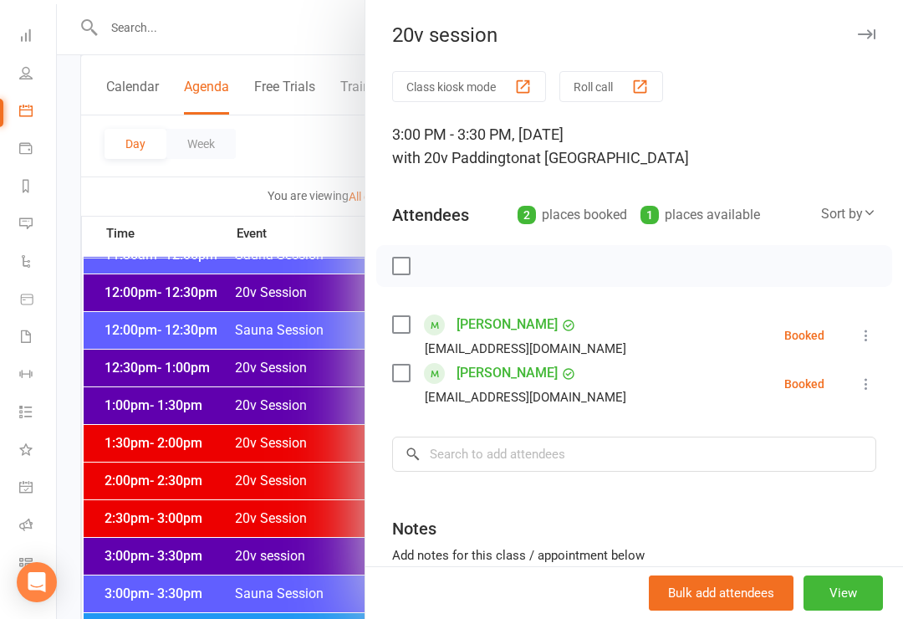
click at [308, 566] on div at bounding box center [480, 309] width 846 height 619
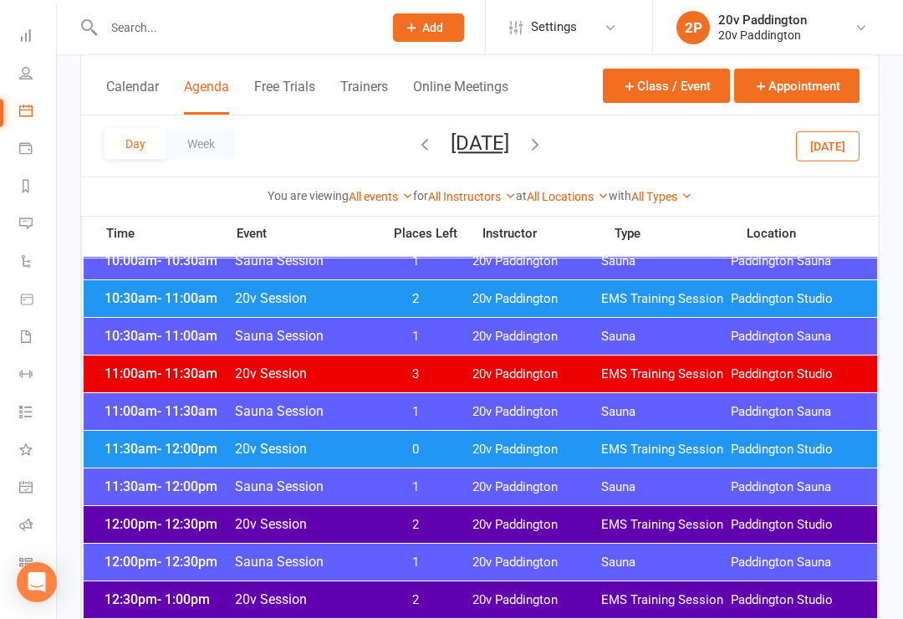
scroll to position [760, 0]
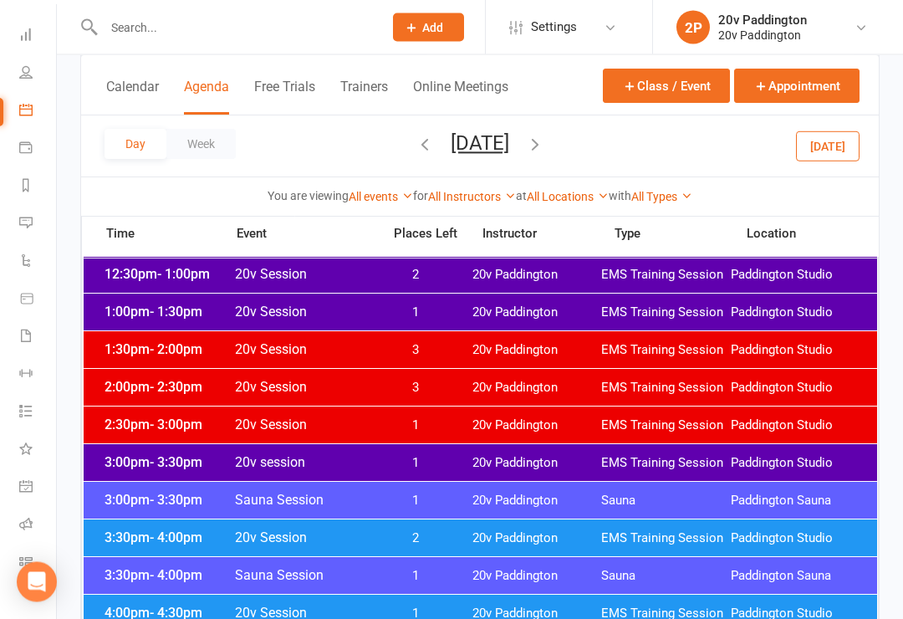
click at [143, 303] on div "1:00pm - 1:30pm 20v Session 1 20v Paddington EMS Training Session Paddington St…" at bounding box center [481, 312] width 794 height 37
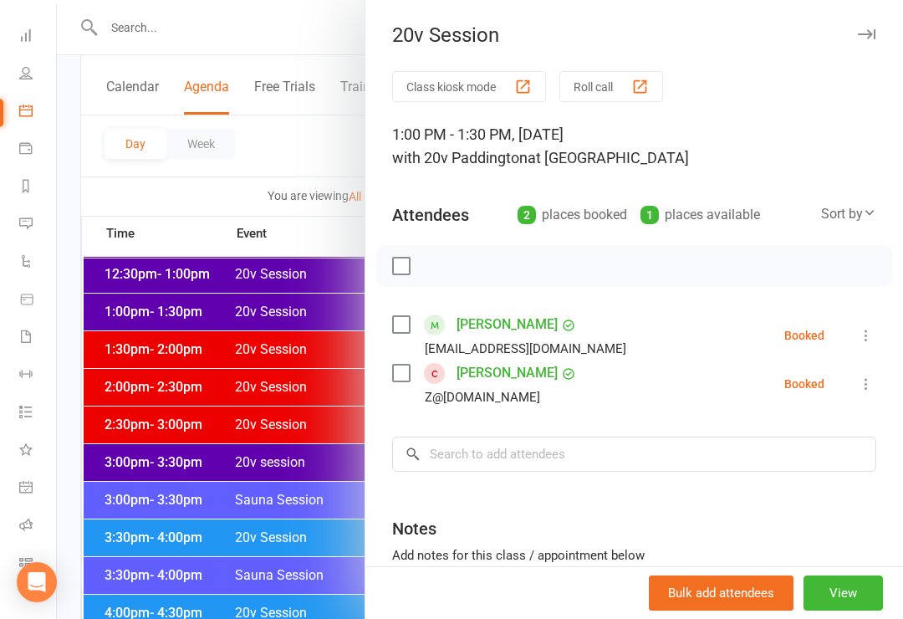
click at [125, 324] on div at bounding box center [480, 309] width 846 height 619
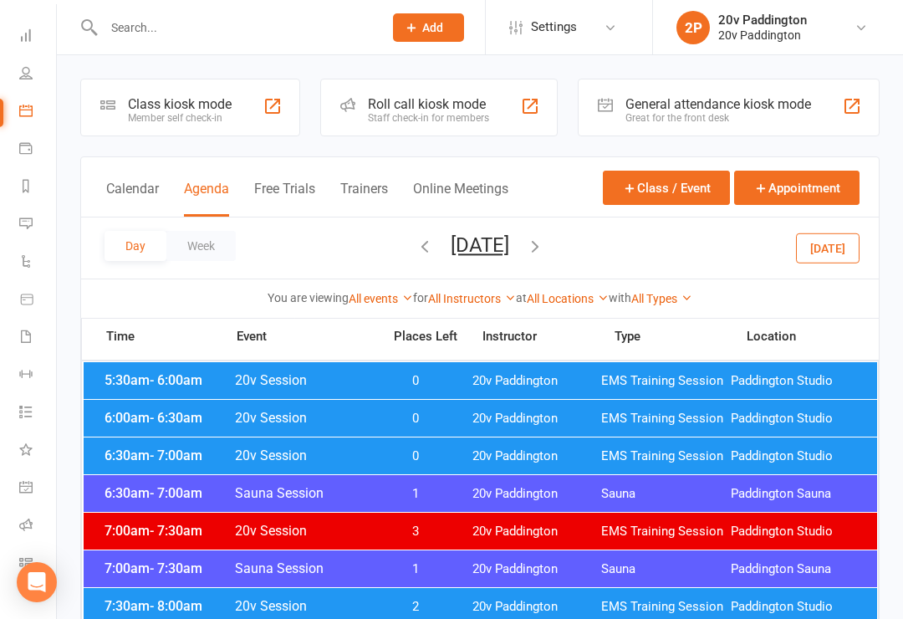
scroll to position [86, 0]
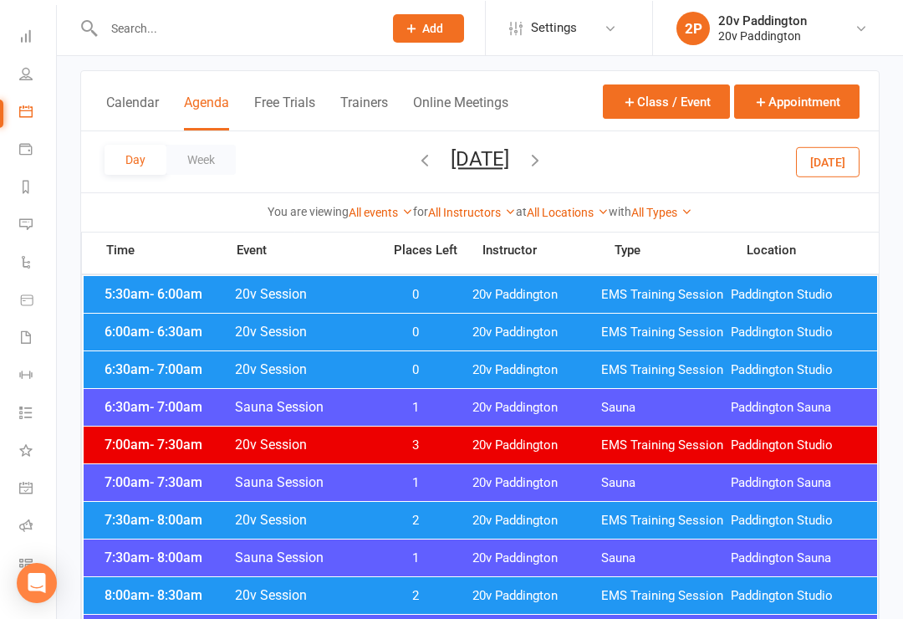
click at [823, 166] on button "Today" at bounding box center [828, 161] width 64 height 30
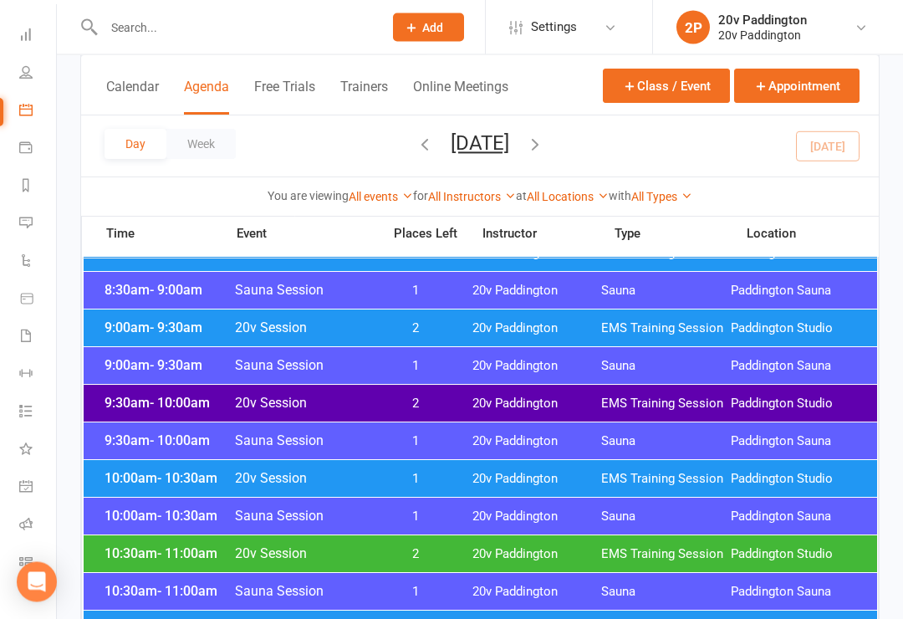
click at [588, 467] on div "10:00am - 10:30am 20v Session 1 20v Paddington EMS Training Session Paddington …" at bounding box center [481, 479] width 794 height 37
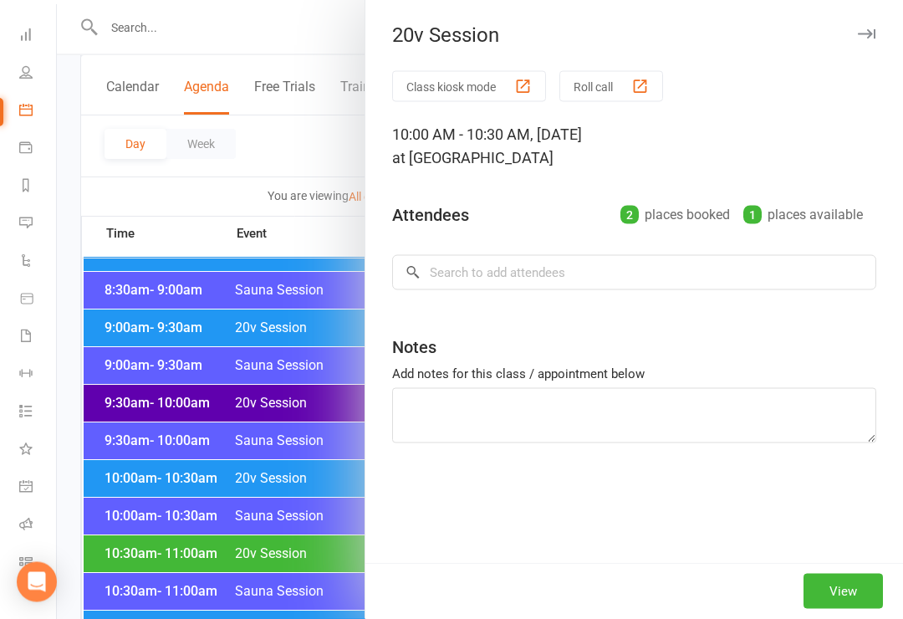
scroll to position [504, 0]
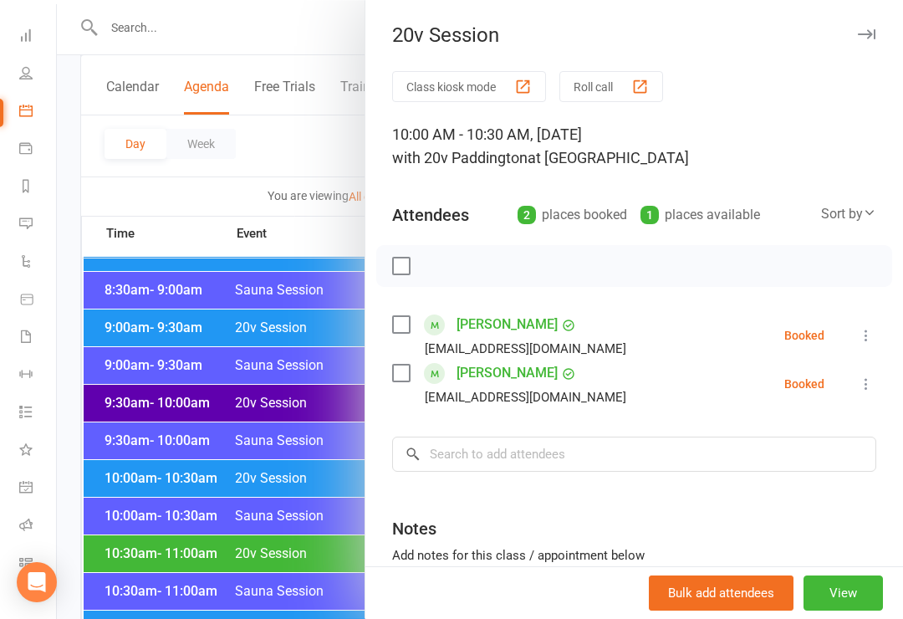
click at [140, 344] on div at bounding box center [480, 309] width 846 height 619
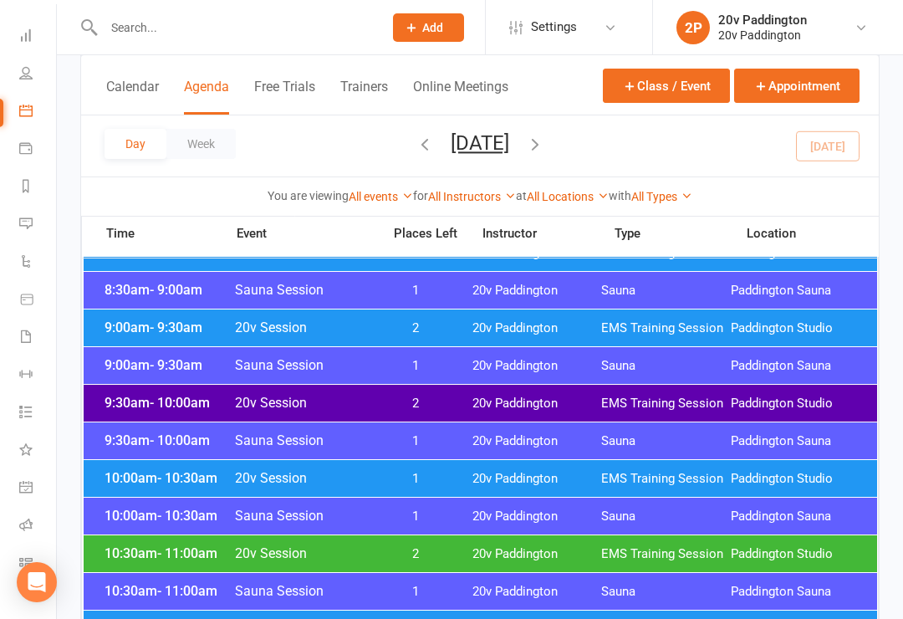
click at [130, 412] on div "9:30am - 10:00am 20v Session 2 20v Paddington EMS Training Session Paddington S…" at bounding box center [481, 403] width 794 height 37
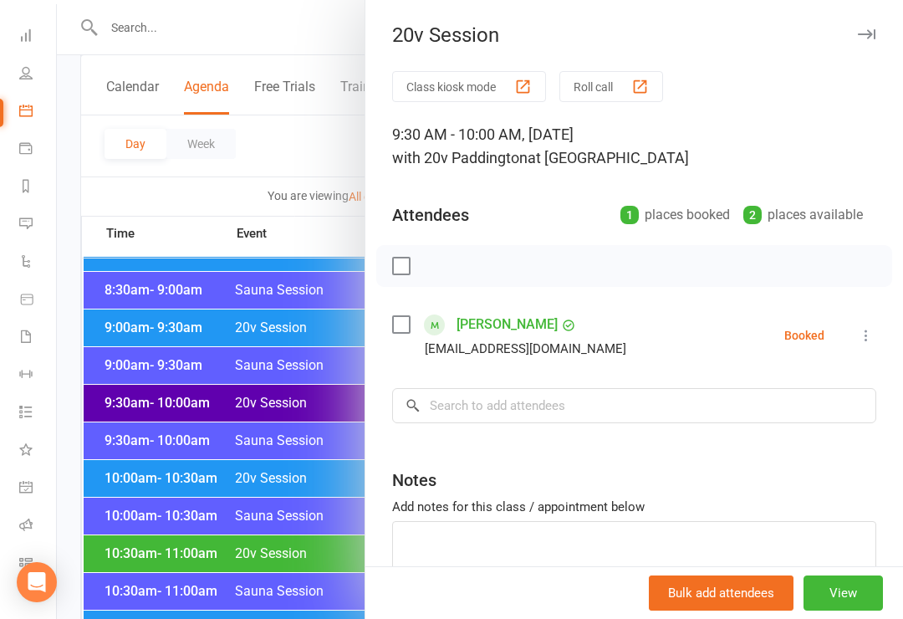
click at [151, 410] on div at bounding box center [480, 309] width 846 height 619
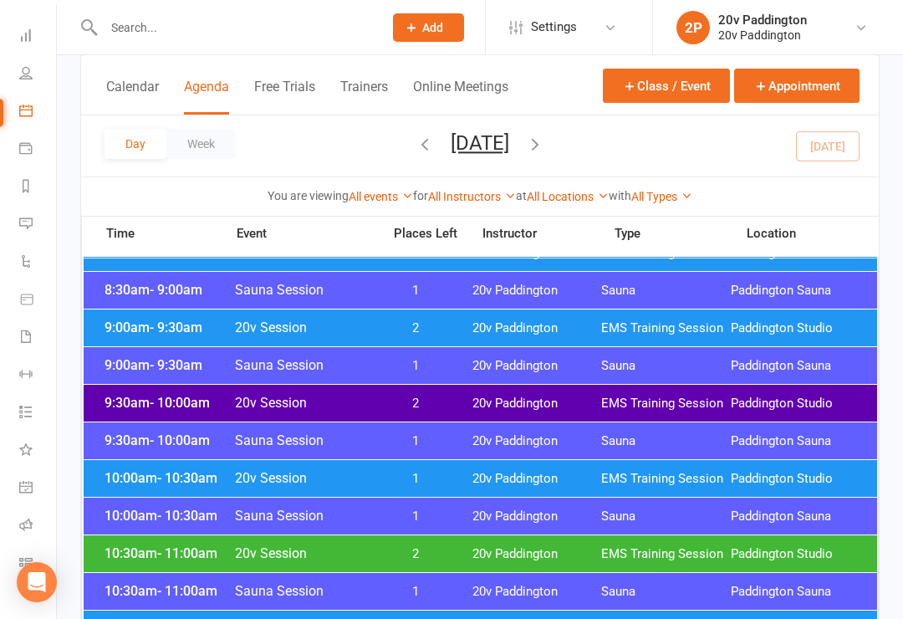
click at [166, 472] on span "- 10:30am" at bounding box center [187, 478] width 60 height 16
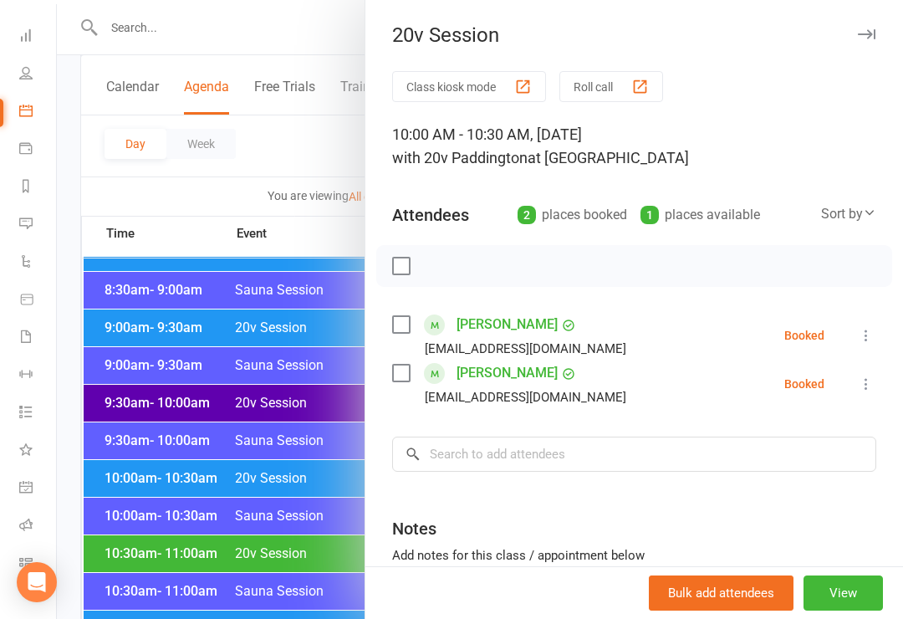
click at [135, 417] on div at bounding box center [480, 309] width 846 height 619
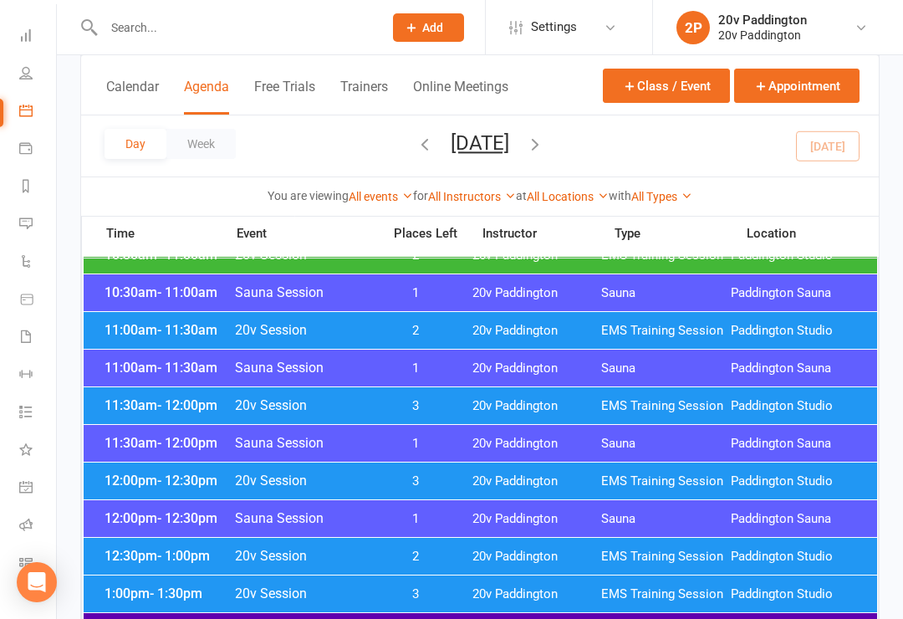
scroll to position [860, 0]
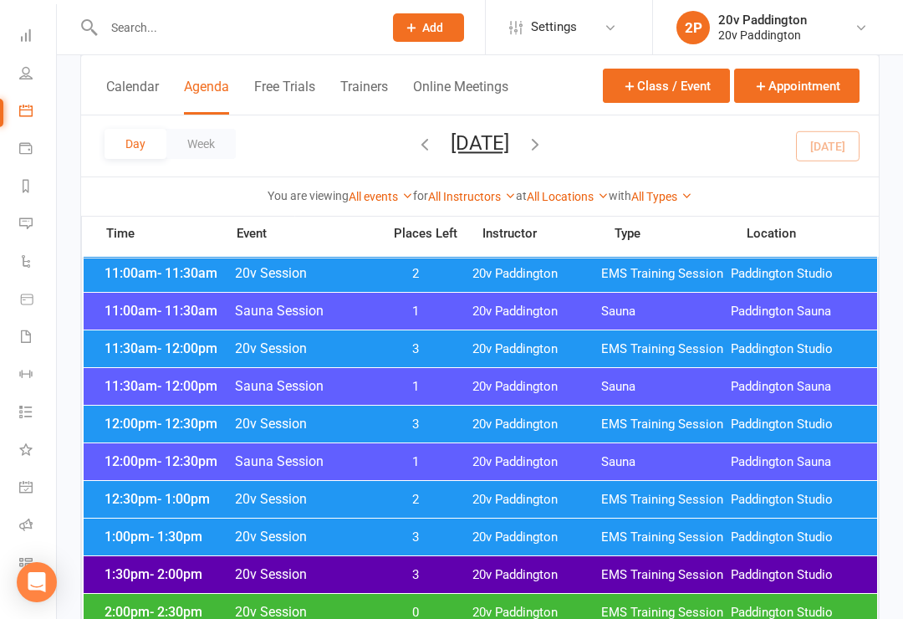
click at [185, 508] on div "12:30pm - 1:00pm 20v Session 2 20v Paddington EMS Training Session Paddington S…" at bounding box center [481, 499] width 794 height 37
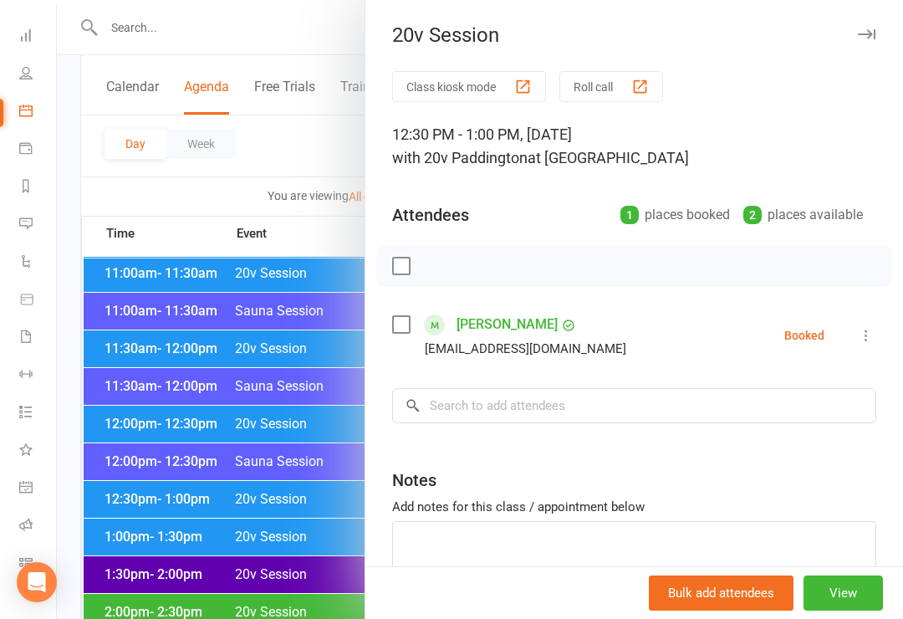
click at [125, 360] on div at bounding box center [480, 309] width 846 height 619
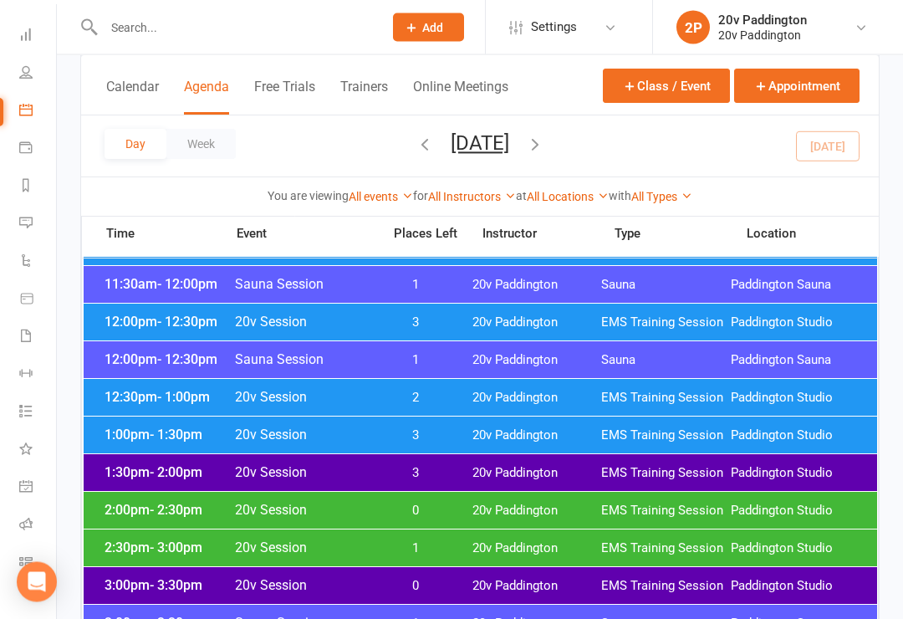
click at [179, 478] on span "- 2:00pm" at bounding box center [176, 473] width 53 height 16
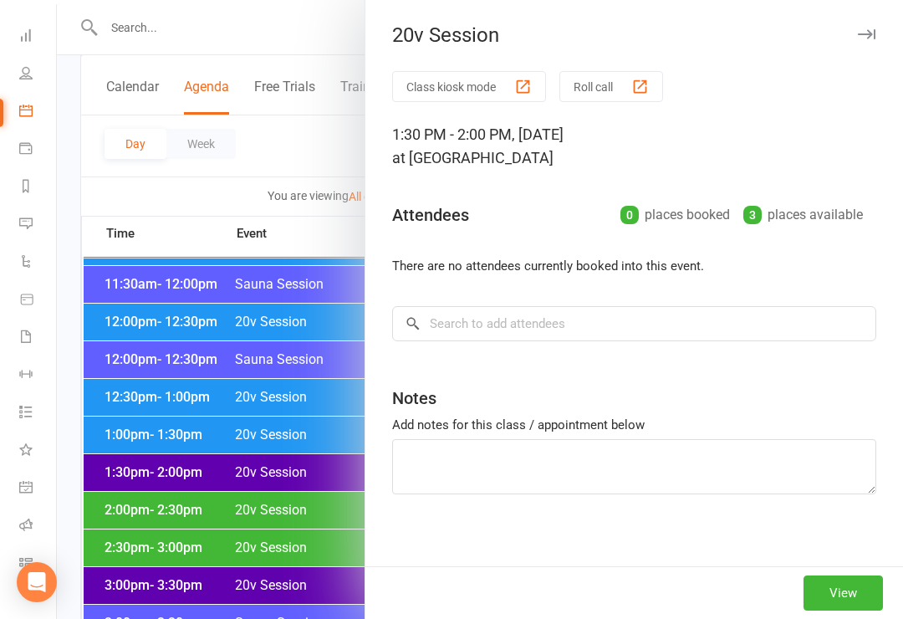
click at [162, 458] on div at bounding box center [480, 309] width 846 height 619
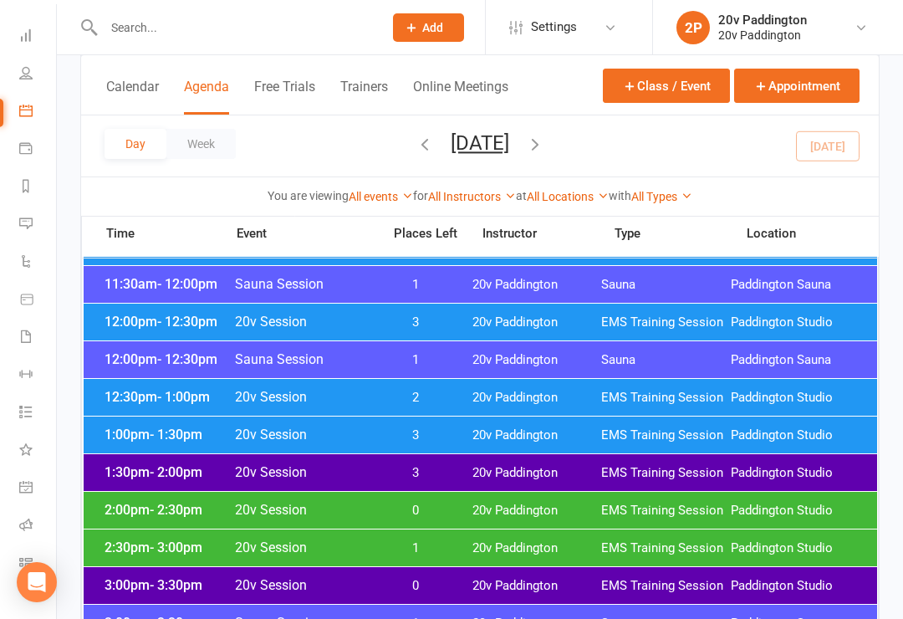
click at [166, 505] on span "- 2:30pm" at bounding box center [176, 510] width 53 height 16
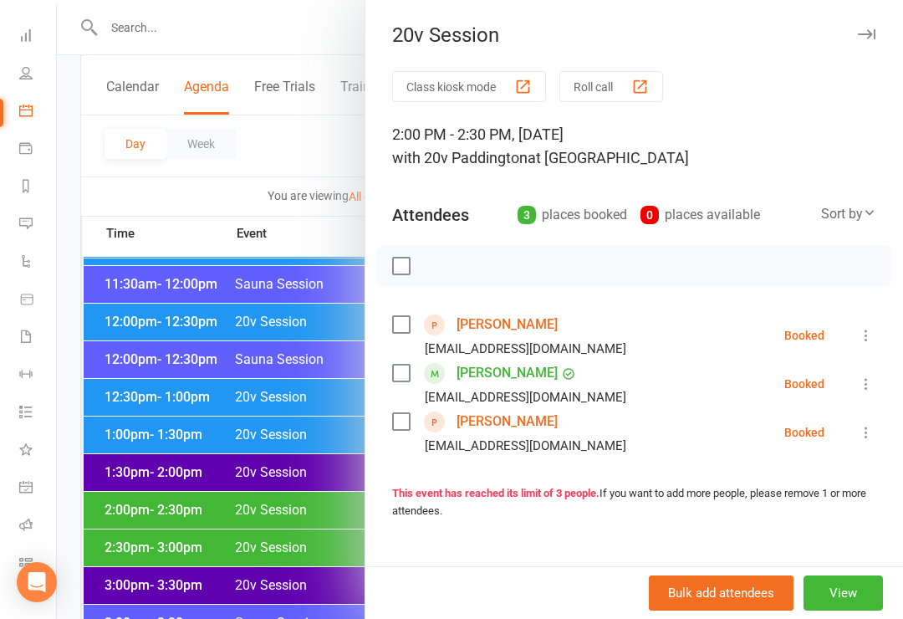
click at [135, 457] on div at bounding box center [480, 309] width 846 height 619
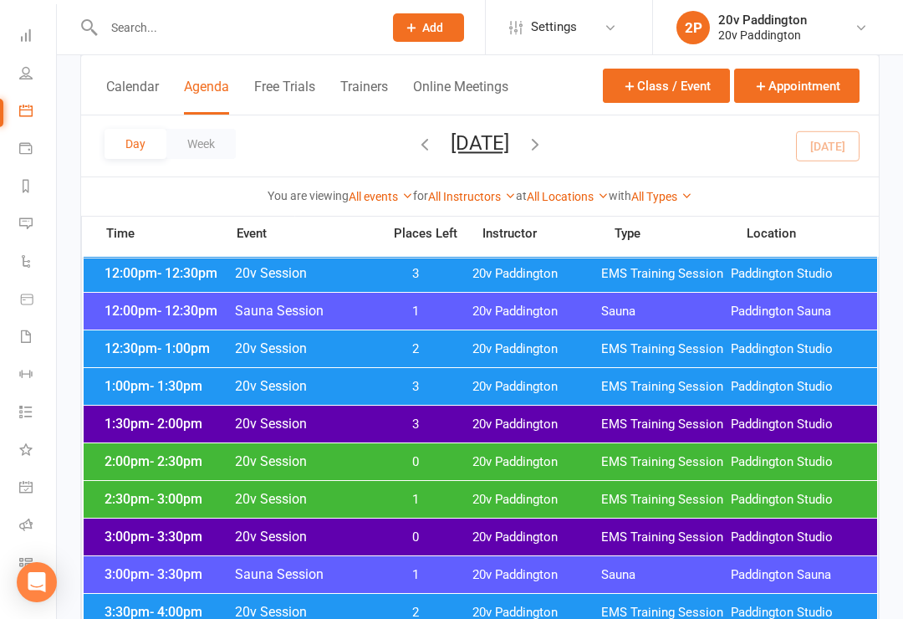
scroll to position [1015, 0]
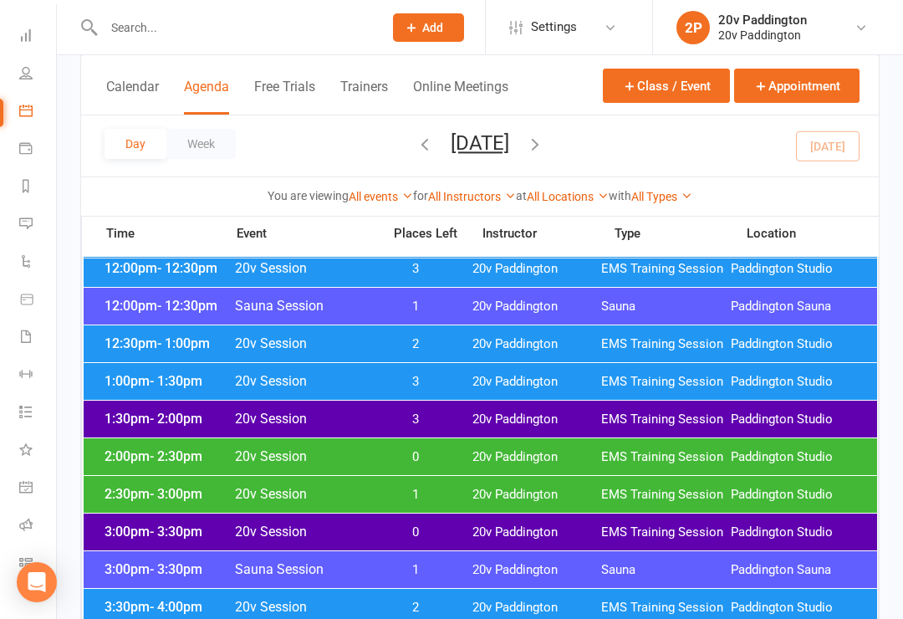
click at [140, 520] on div "3:00pm - 3:30pm 20v Session 0 20v Paddington EMS Training Session Paddington St…" at bounding box center [481, 531] width 794 height 37
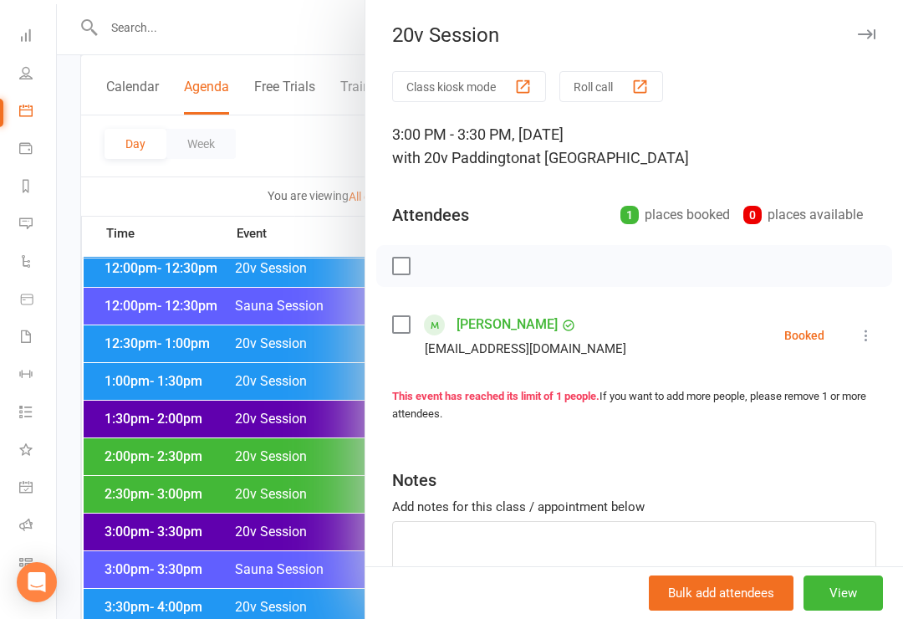
click at [127, 374] on div at bounding box center [480, 309] width 846 height 619
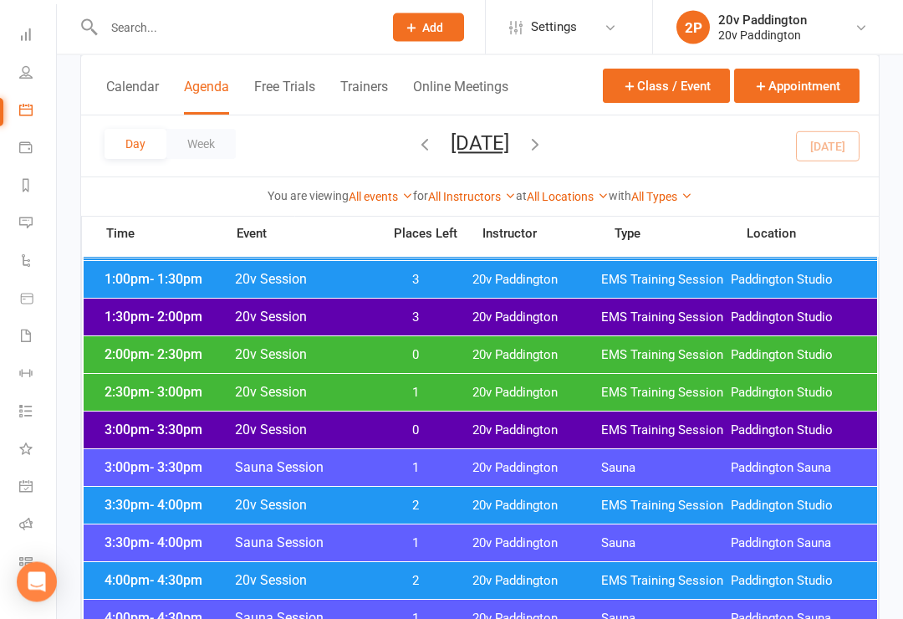
click at [159, 520] on div "3:30pm - 4:00pm 20v Session 2 20v Paddington EMS Training Session Paddington St…" at bounding box center [481, 506] width 794 height 37
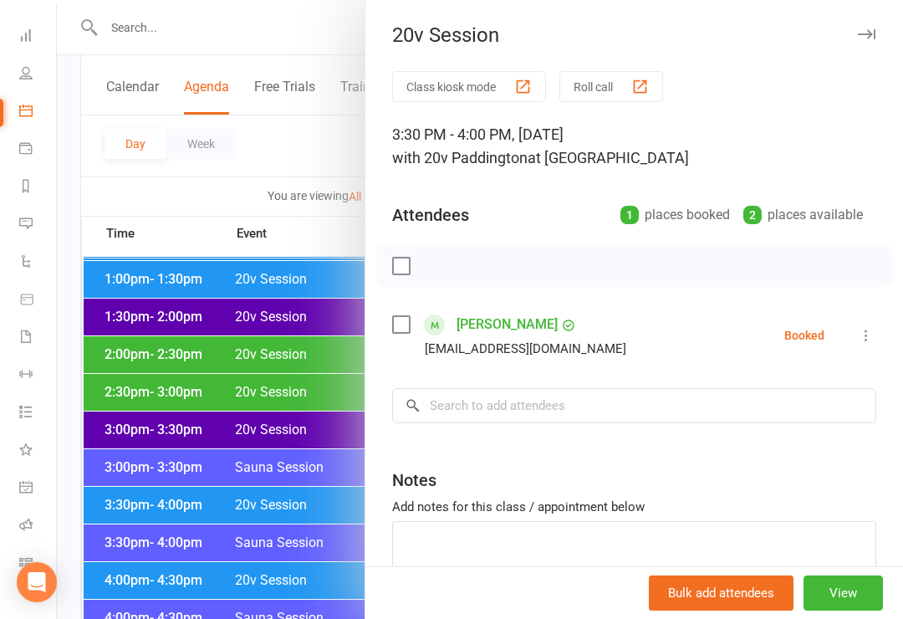
click at [146, 422] on div at bounding box center [480, 309] width 846 height 619
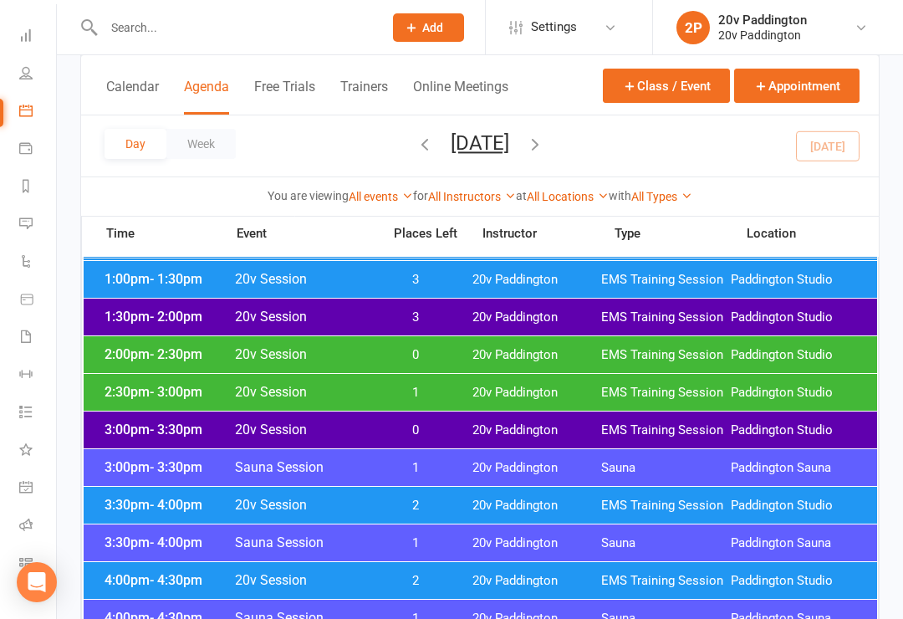
click at [168, 476] on div "3:00pm - 3:30pm Sauna Session 1 20v Paddington Sauna Paddington Sauna" at bounding box center [481, 467] width 794 height 37
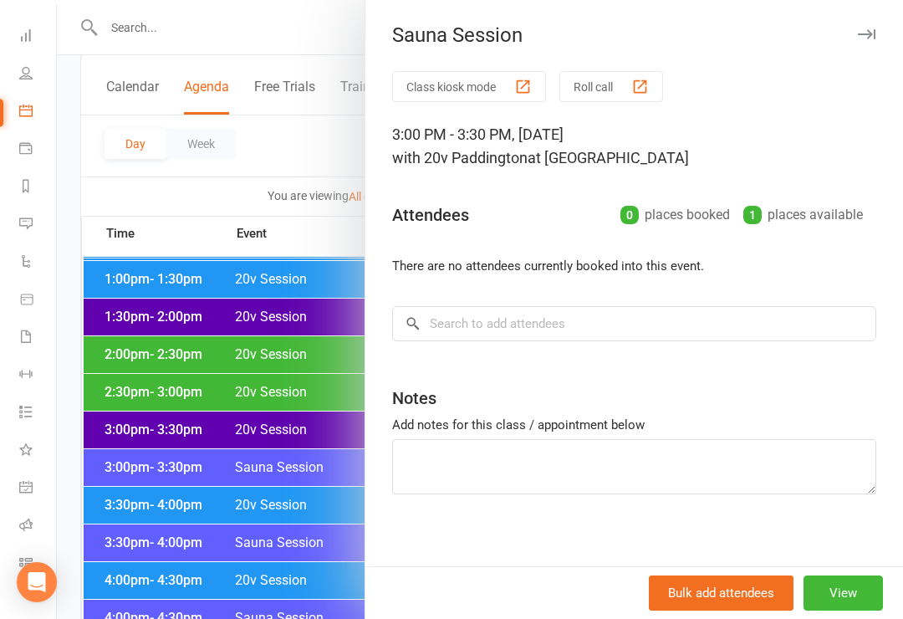
click at [173, 521] on div at bounding box center [480, 309] width 846 height 619
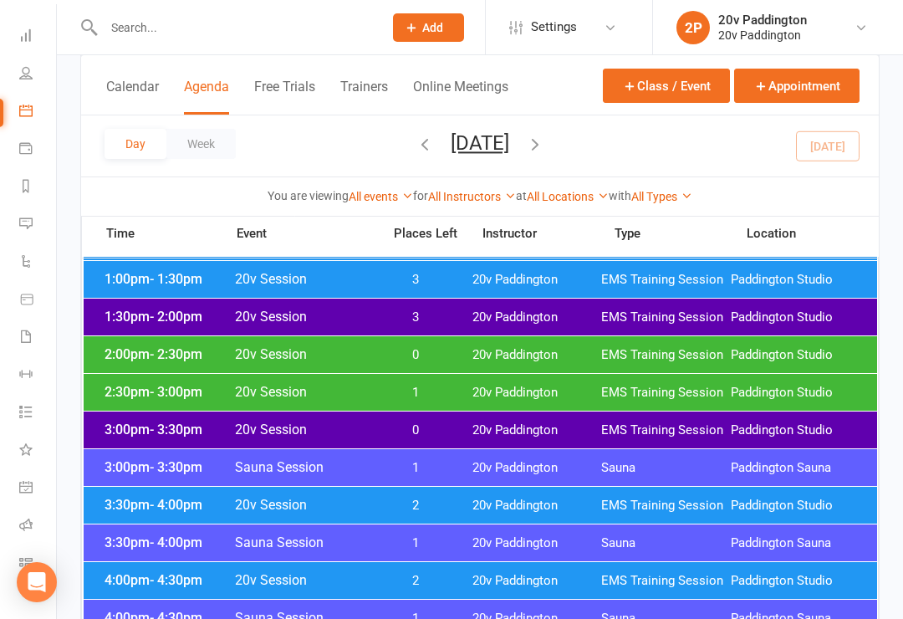
click at [166, 583] on span "- 4:30pm" at bounding box center [176, 580] width 53 height 16
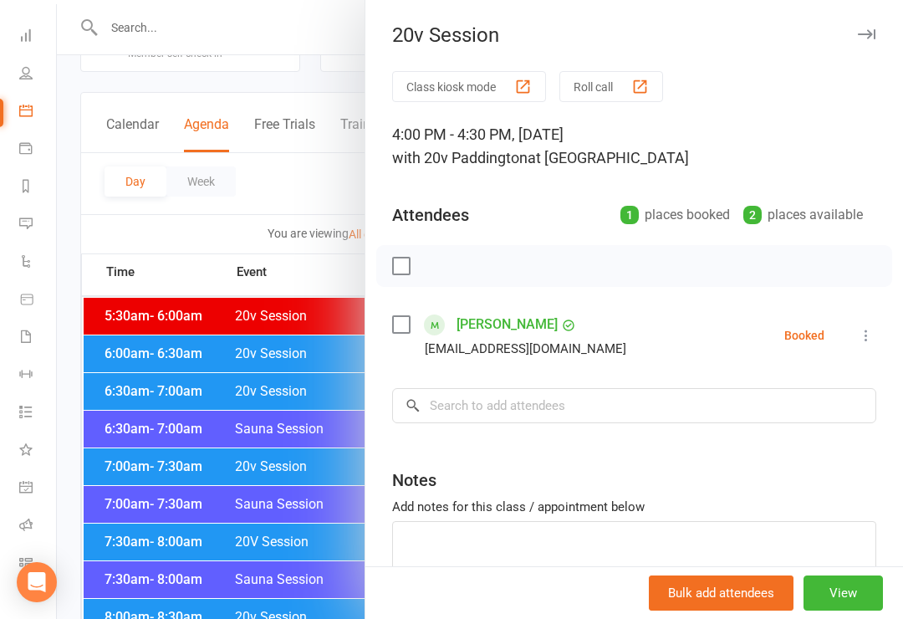
scroll to position [64, 0]
click at [280, 426] on div at bounding box center [480, 309] width 846 height 619
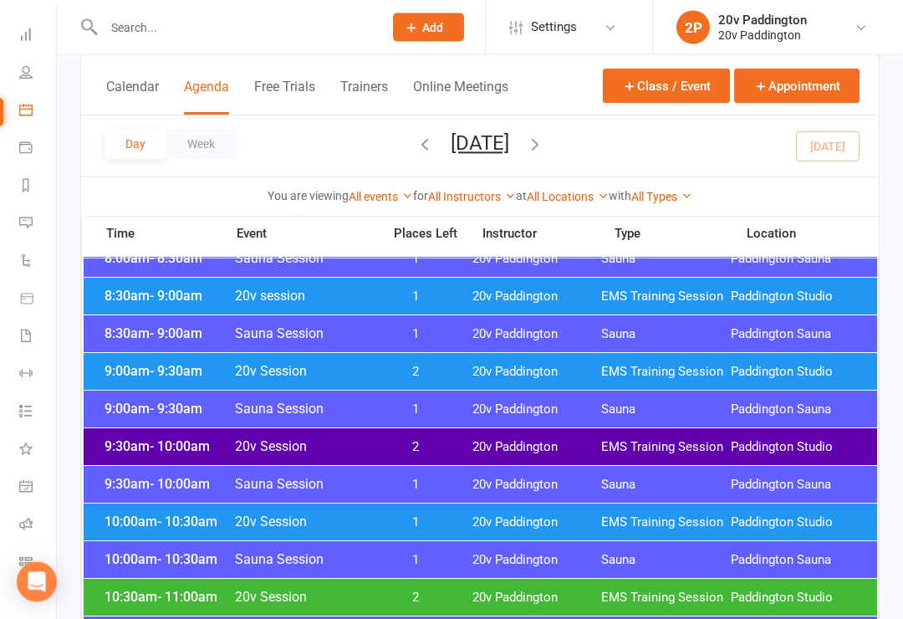
click at [543, 432] on div "9:30am - 10:00am 20v Session 2 20v Paddington EMS Training Session Paddington S…" at bounding box center [481, 447] width 794 height 37
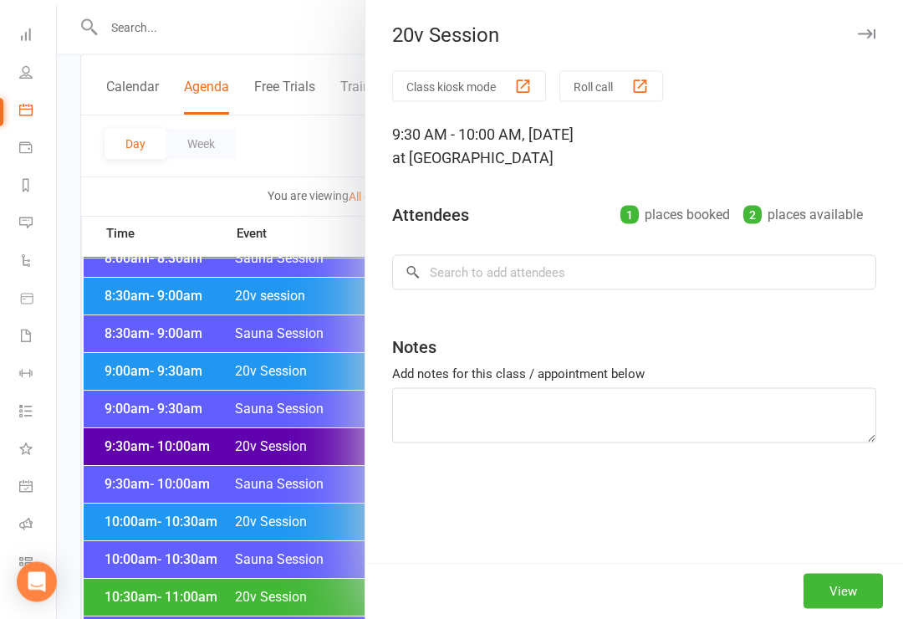
scroll to position [461, 0]
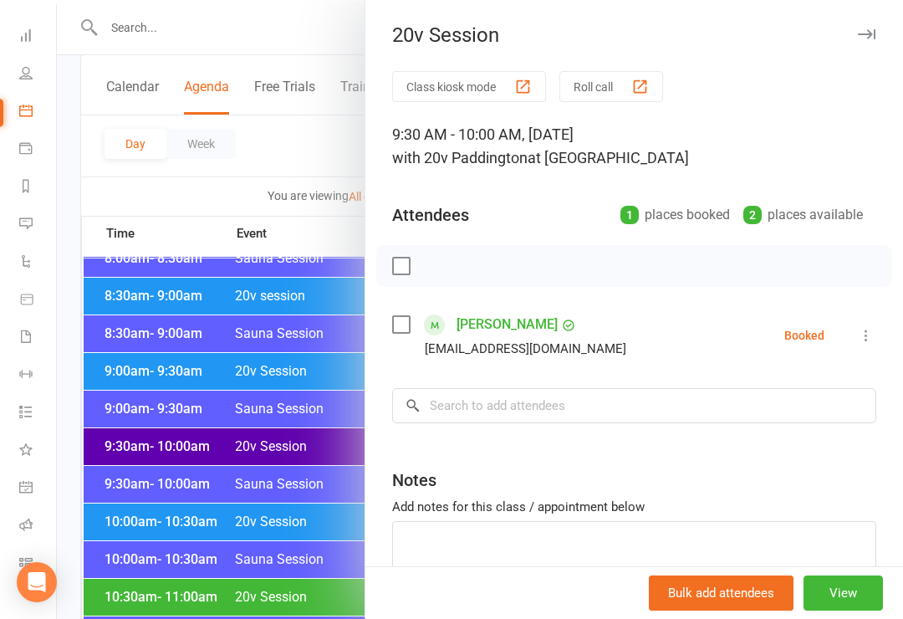
click at [875, 340] on icon at bounding box center [866, 335] width 17 height 17
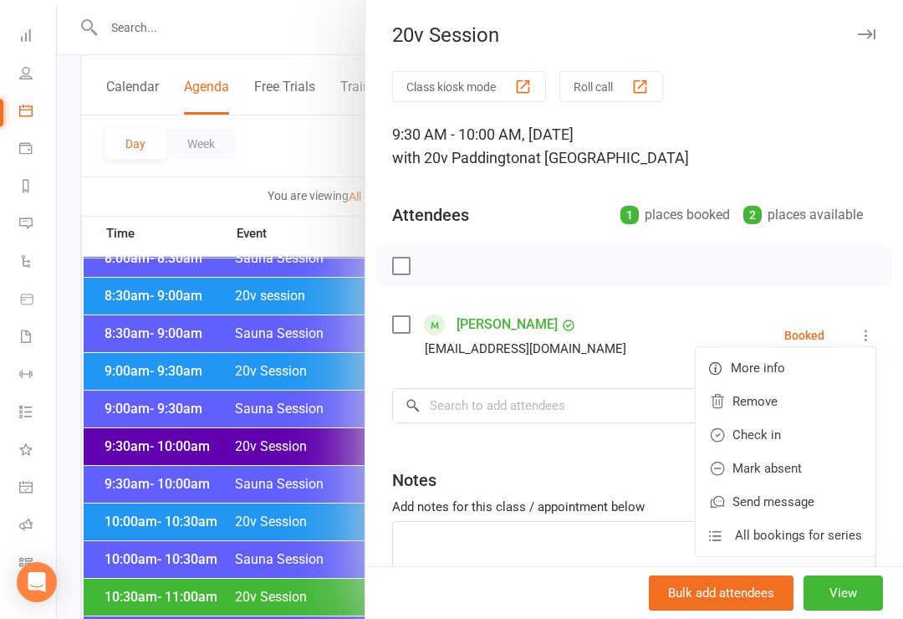
click at [807, 430] on link "Check in" at bounding box center [786, 434] width 180 height 33
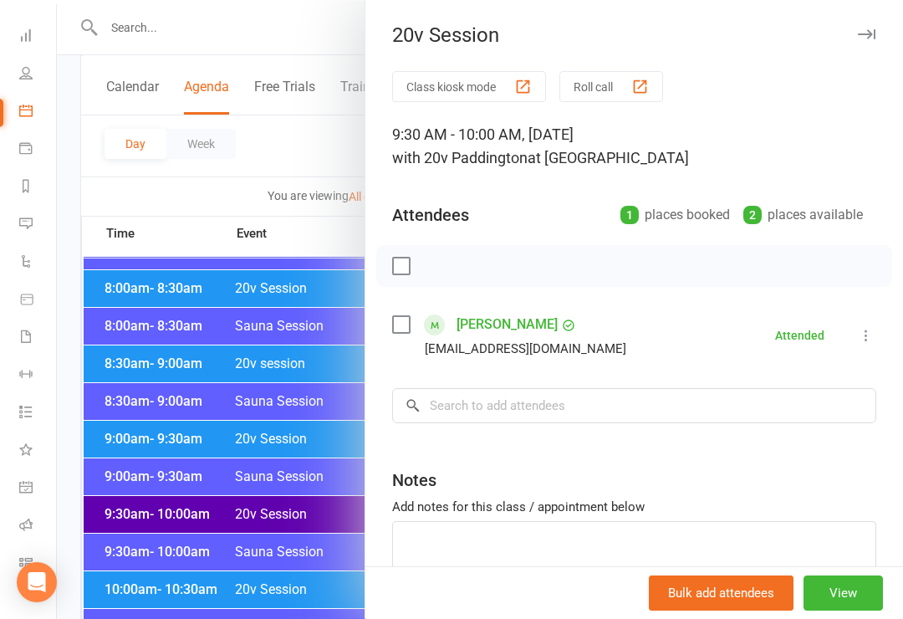
scroll to position [390, 0]
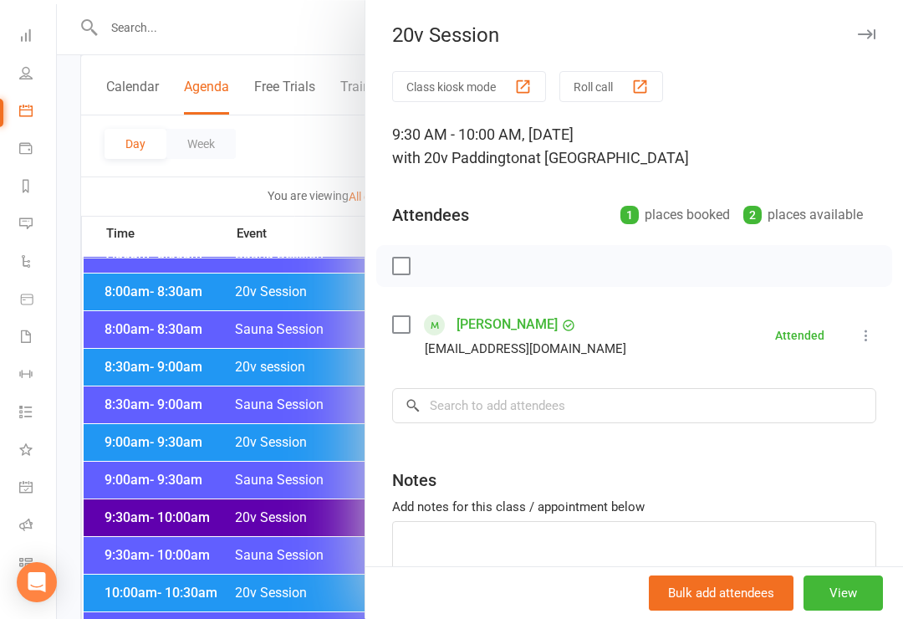
click at [343, 334] on div at bounding box center [480, 309] width 846 height 619
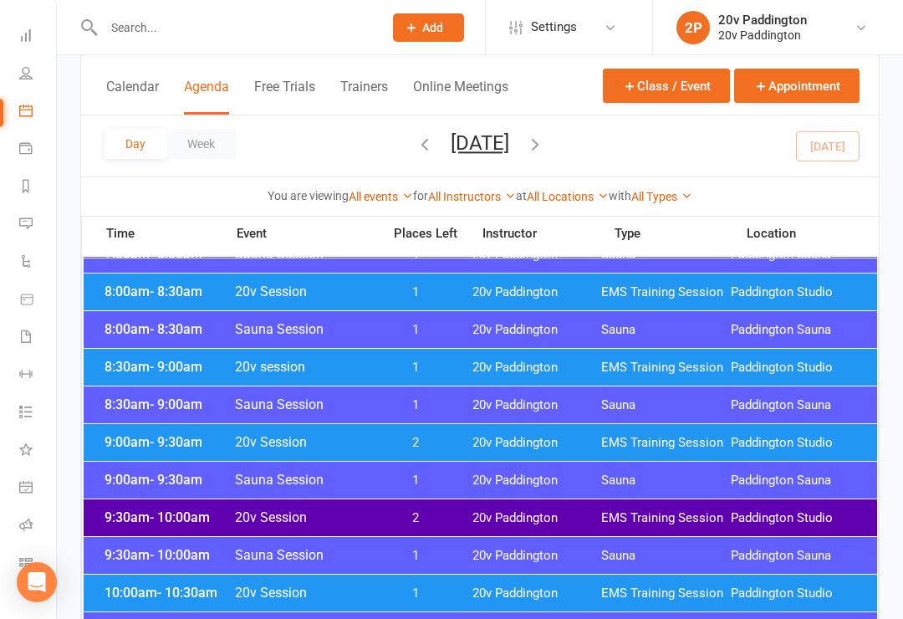
click at [12, 207] on li "Messages 5" at bounding box center [27, 226] width 56 height 38
click at [40, 218] on link "Messages 5" at bounding box center [38, 226] width 38 height 38
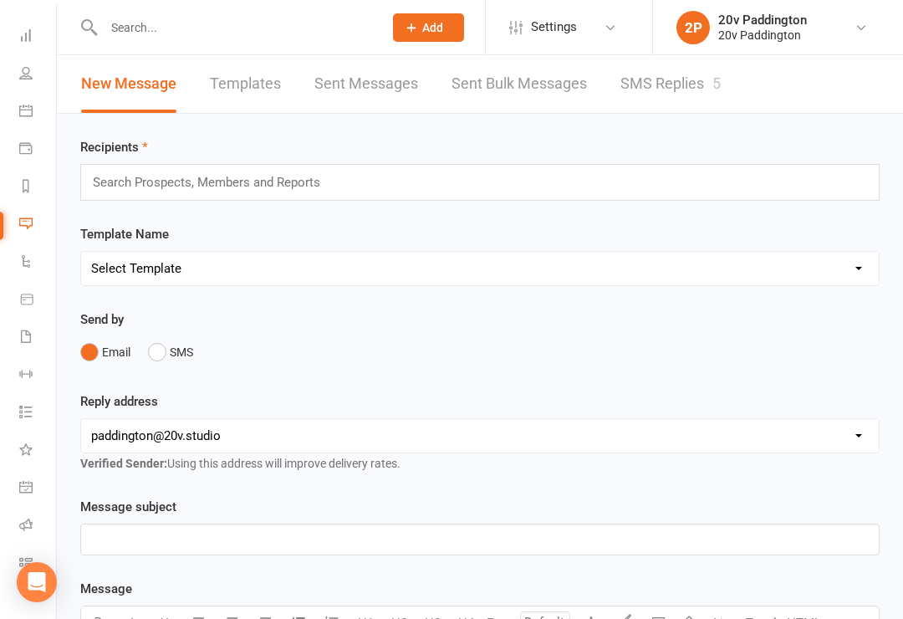
click at [696, 88] on link "SMS Replies 5" at bounding box center [671, 84] width 100 height 58
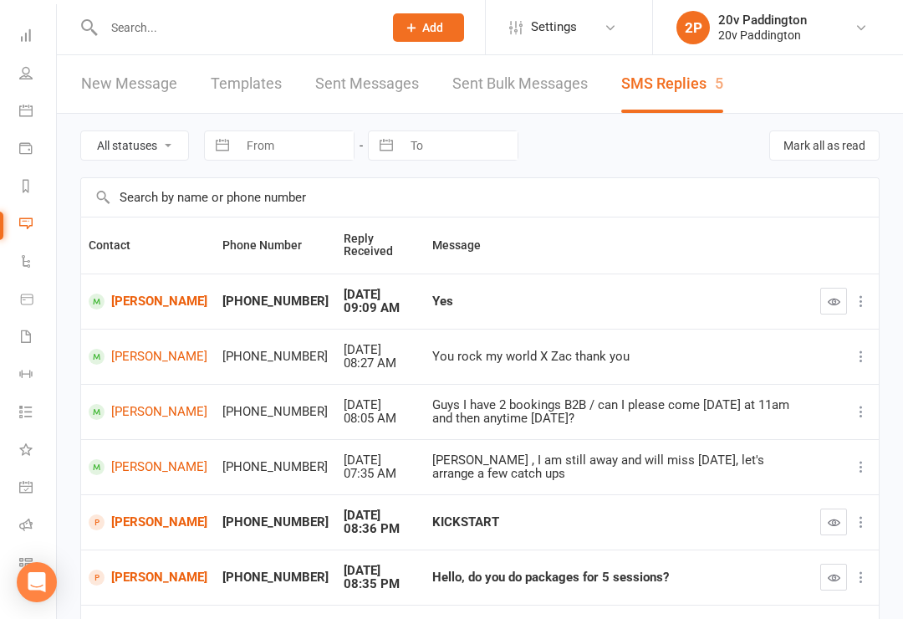
click at [171, 299] on link "Gil Sartena" at bounding box center [148, 302] width 119 height 16
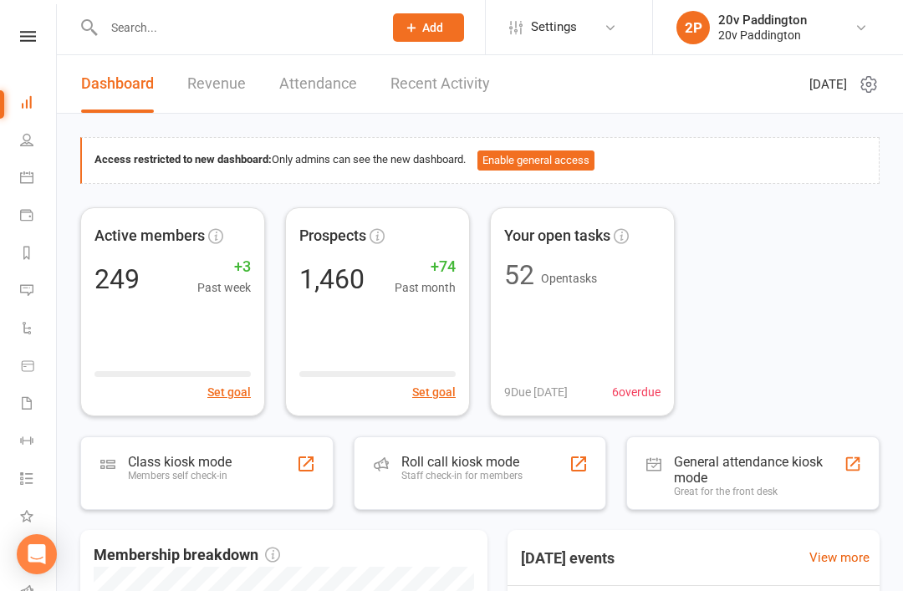
click at [26, 294] on icon at bounding box center [26, 289] width 13 height 13
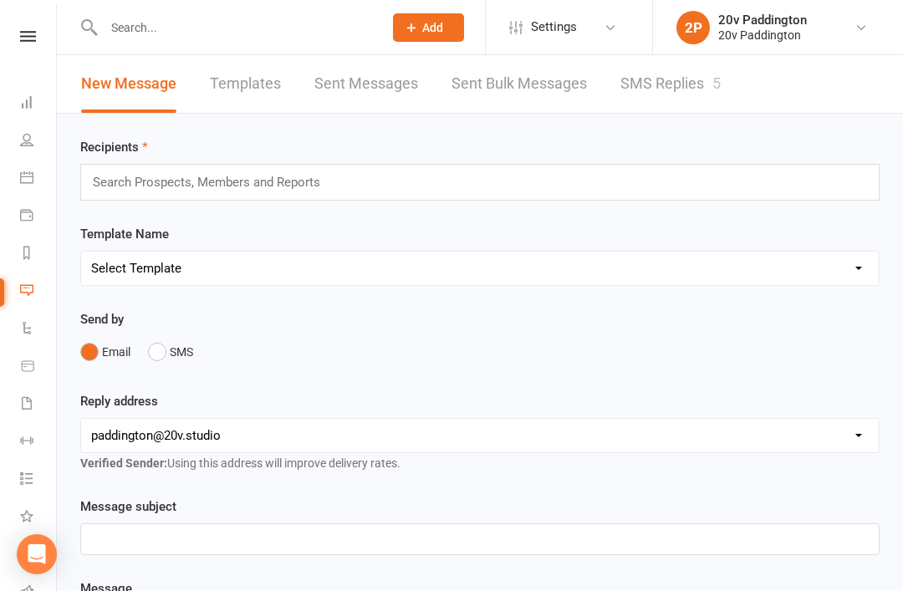
click at [641, 74] on link "SMS Replies 5" at bounding box center [671, 84] width 100 height 58
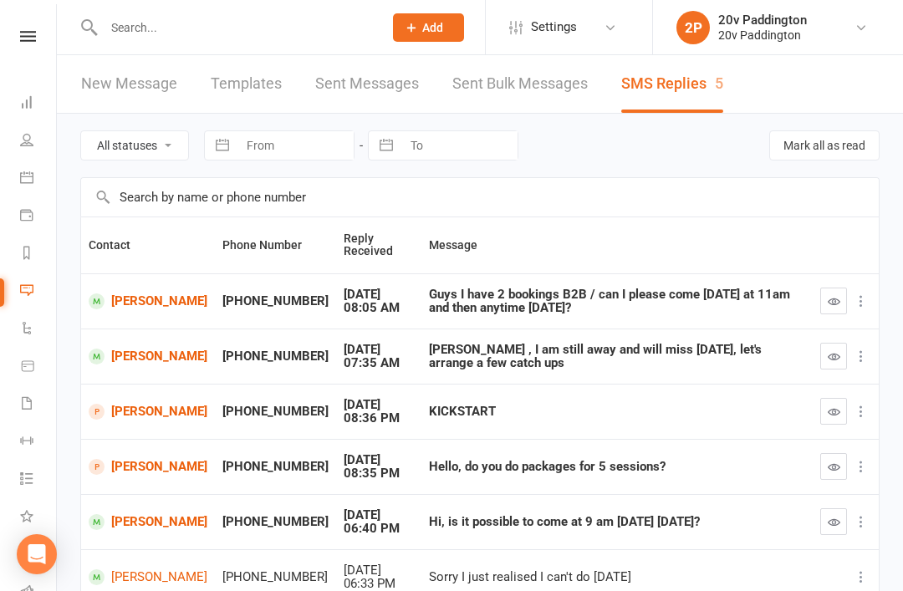
click at [106, 349] on link "[PERSON_NAME]" at bounding box center [148, 357] width 119 height 16
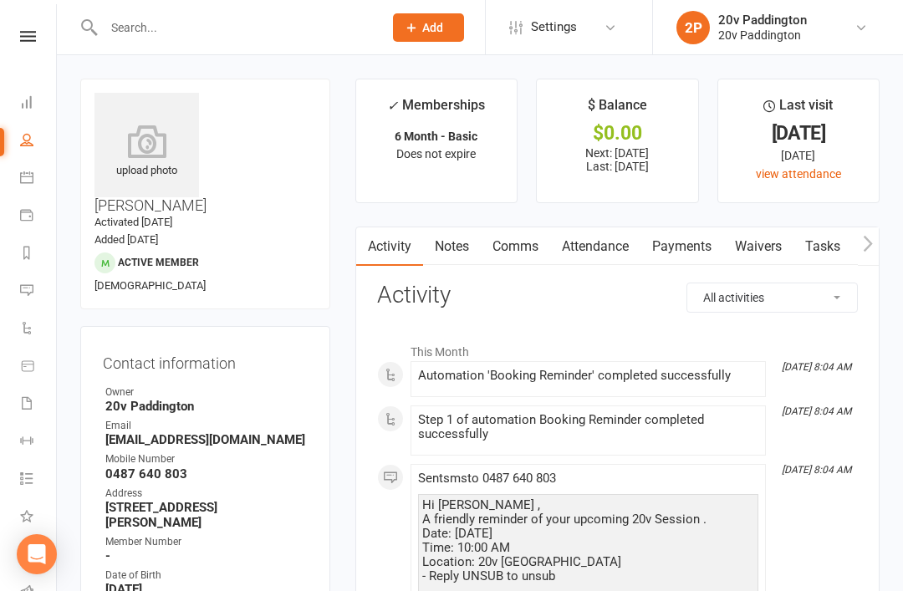
click at [516, 253] on link "Comms" at bounding box center [515, 246] width 69 height 38
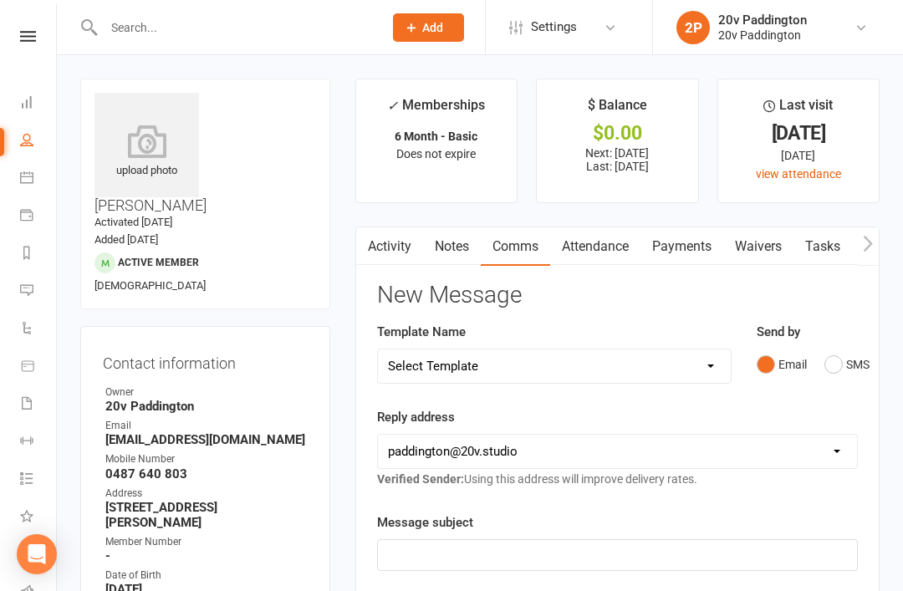
click at [864, 352] on button "SMS" at bounding box center [847, 365] width 45 height 32
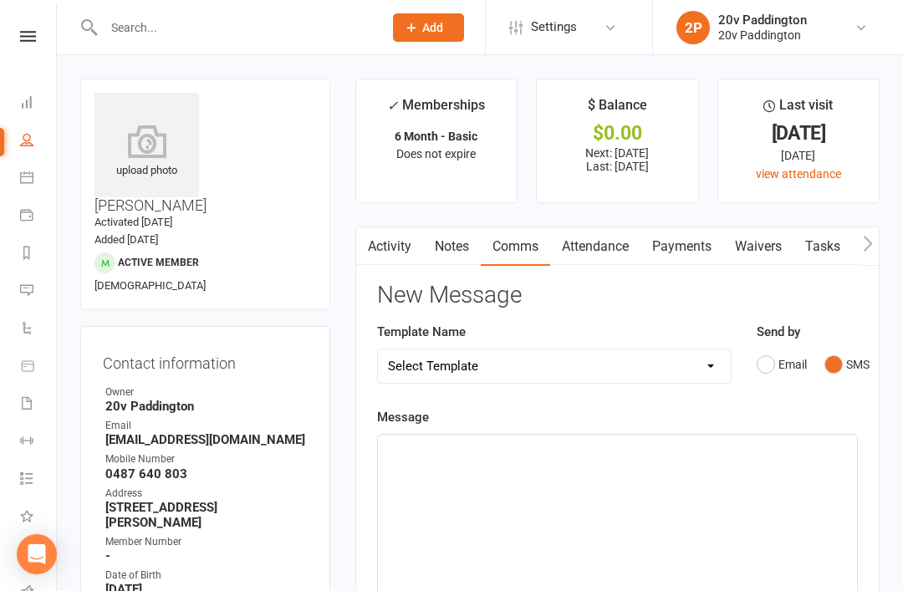
click at [726, 483] on div "﻿" at bounding box center [617, 560] width 479 height 251
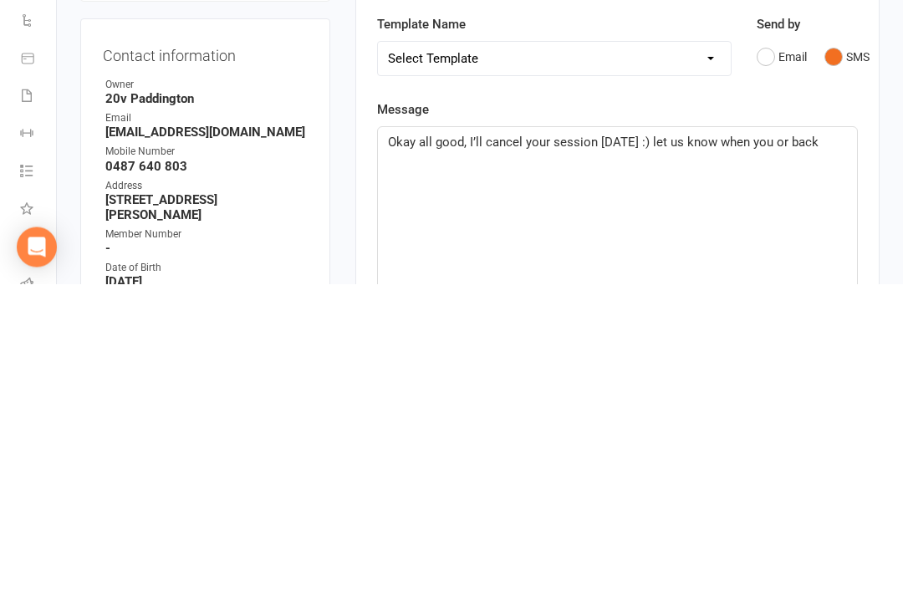
click at [788, 442] on span "Okay all good, I’ll cancel your session tomorrow :) let us know when you or back" at bounding box center [603, 449] width 431 height 15
click at [796, 442] on span "Okay all good, I’ll cancel your session tomorrow :) let us know when youor back" at bounding box center [601, 449] width 427 height 15
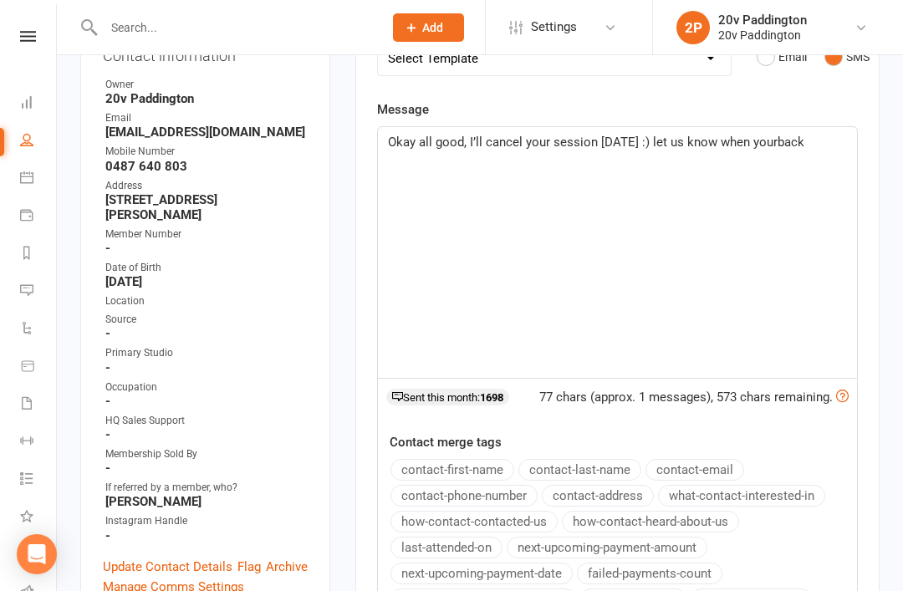
click at [830, 132] on p "Okay all good, I’ll cancel your session tomorrow :) let us know when yourback" at bounding box center [617, 142] width 459 height 20
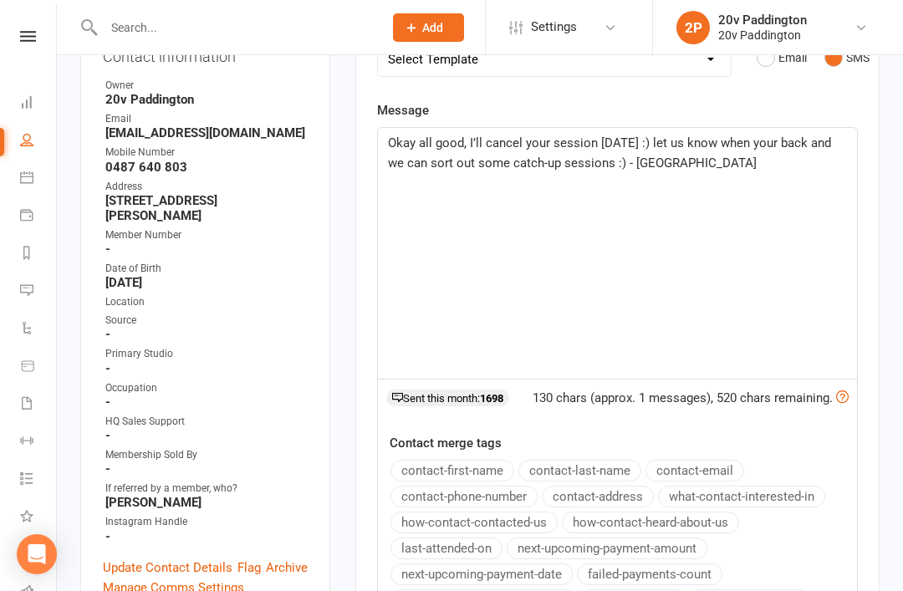
click at [880, 208] on main "✓ Memberships 6 Month - Basic Does not expire $ Balance $0.00 Next: 18 Aug 2025…" at bounding box center [617, 299] width 549 height 1055
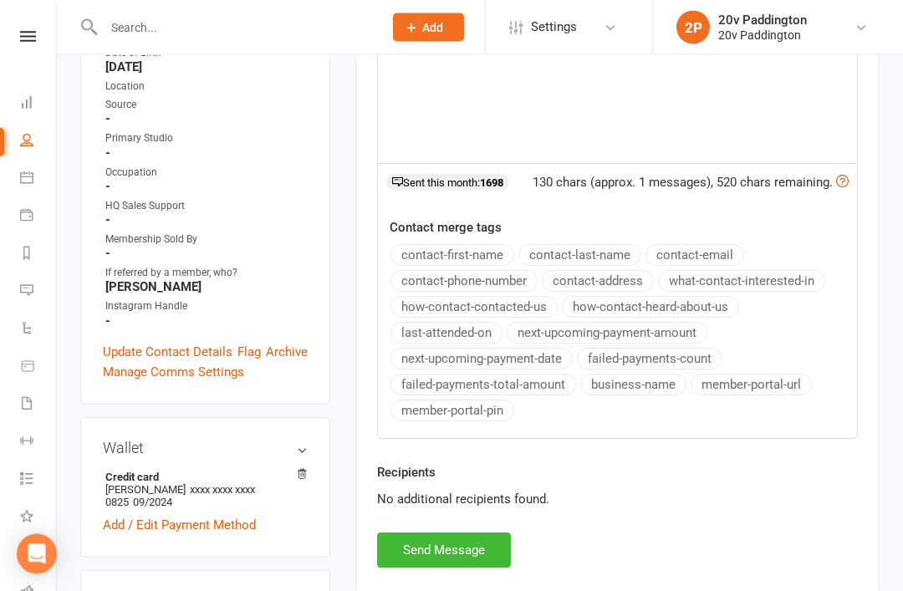
click at [447, 562] on button "Send Message" at bounding box center [444, 551] width 134 height 35
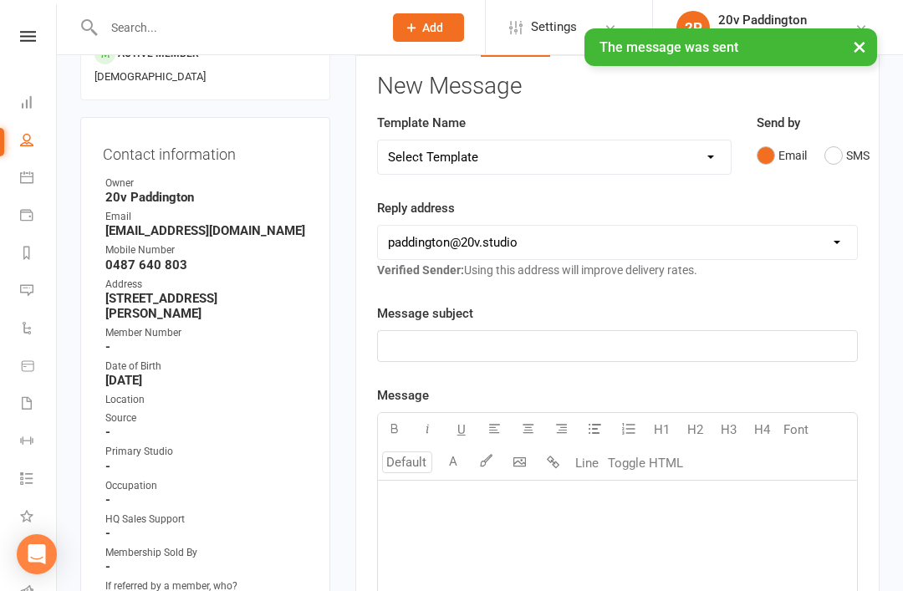
scroll to position [0, 0]
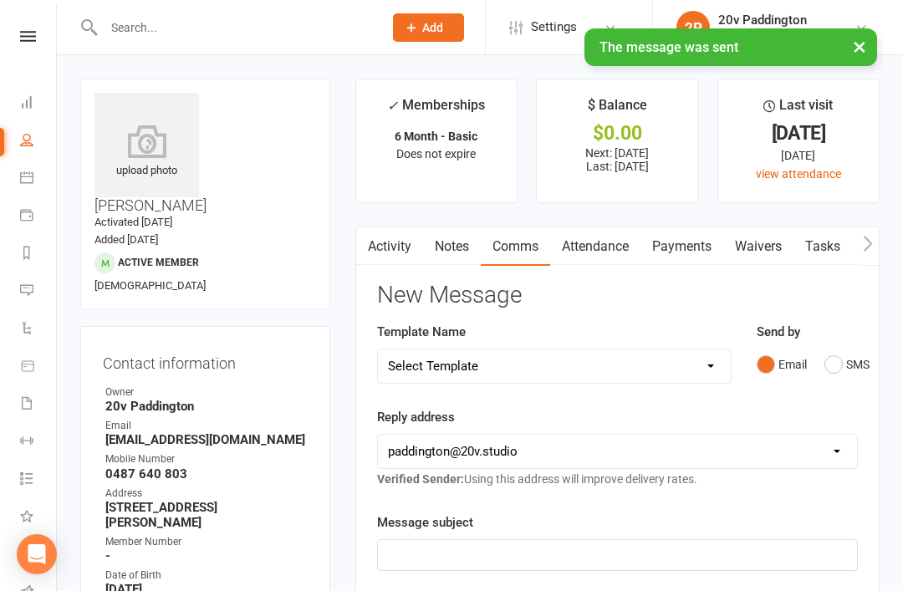
click at [611, 243] on link "Attendance" at bounding box center [595, 246] width 90 height 38
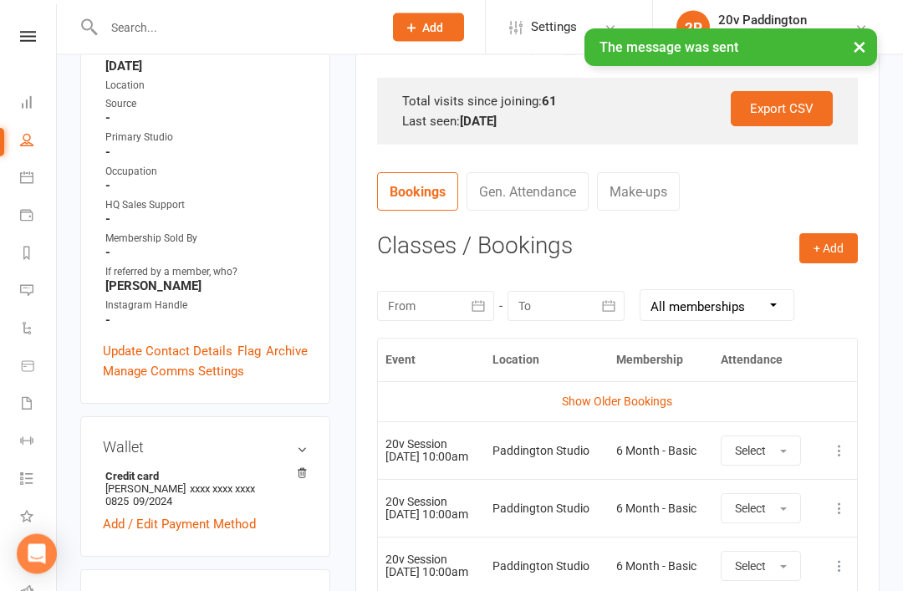
scroll to position [547, 0]
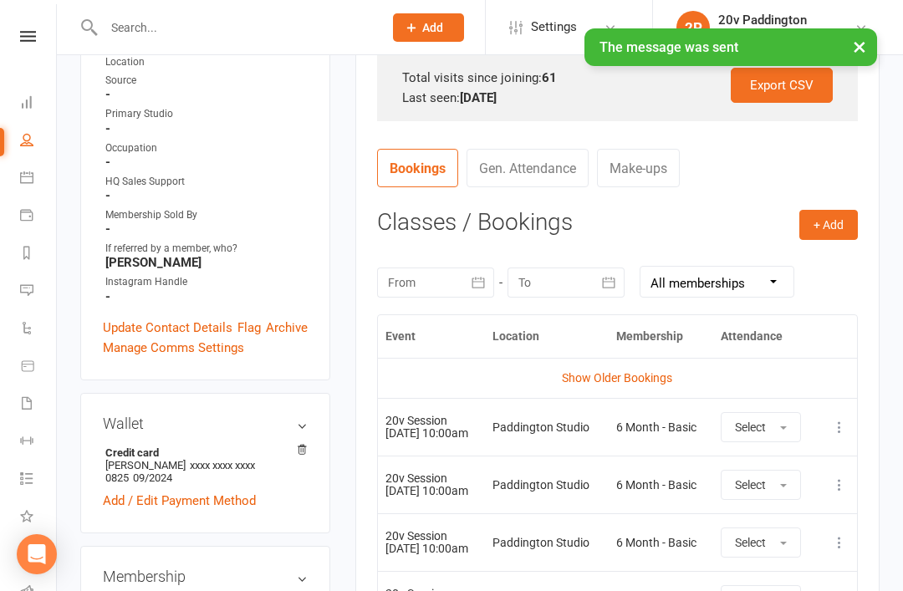
click at [846, 424] on icon at bounding box center [839, 427] width 17 height 17
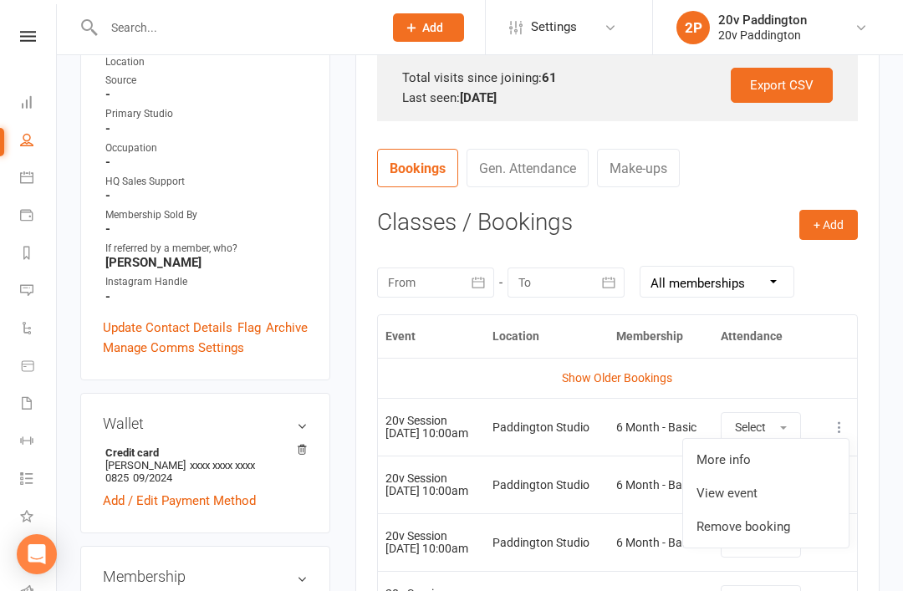
click at [764, 524] on link "Remove booking" at bounding box center [766, 526] width 166 height 33
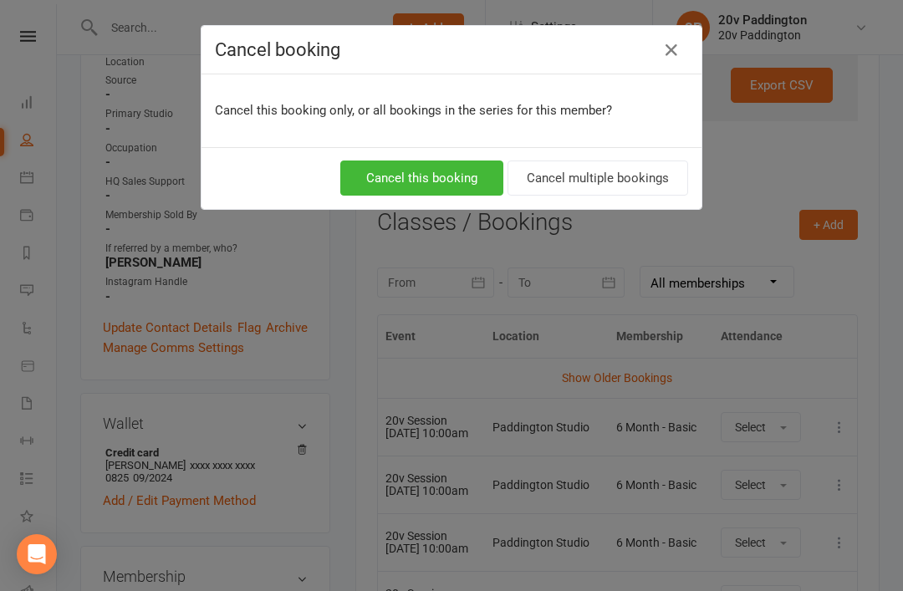
click at [442, 181] on button "Cancel this booking" at bounding box center [421, 178] width 163 height 35
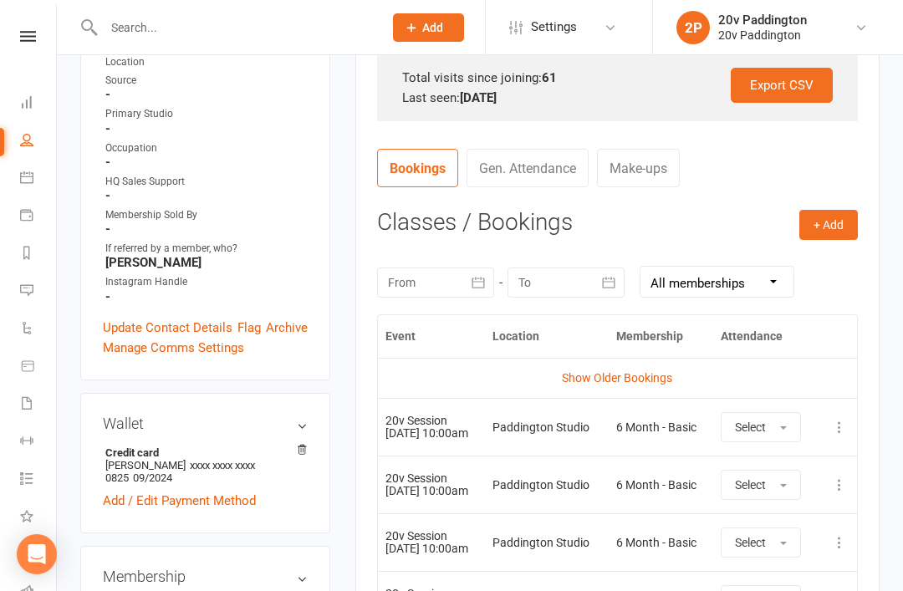
click at [580, 406] on td "Paddington Studio" at bounding box center [546, 427] width 123 height 58
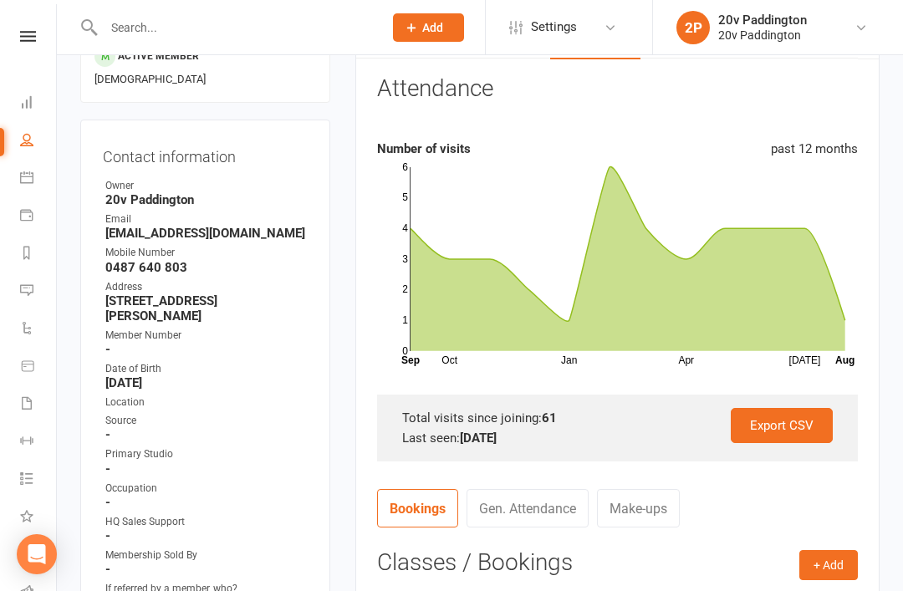
scroll to position [0, 0]
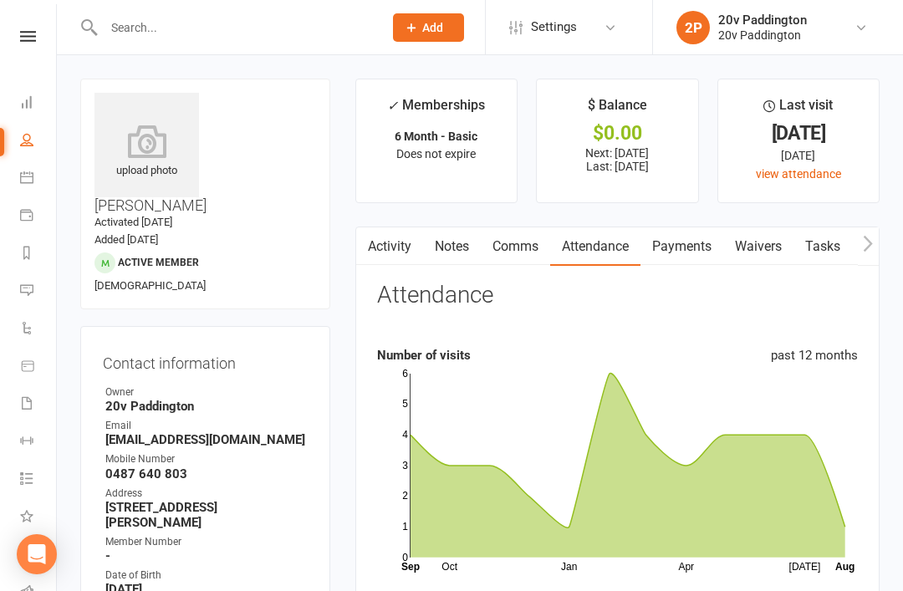
click at [685, 253] on link "Payments" at bounding box center [682, 246] width 83 height 38
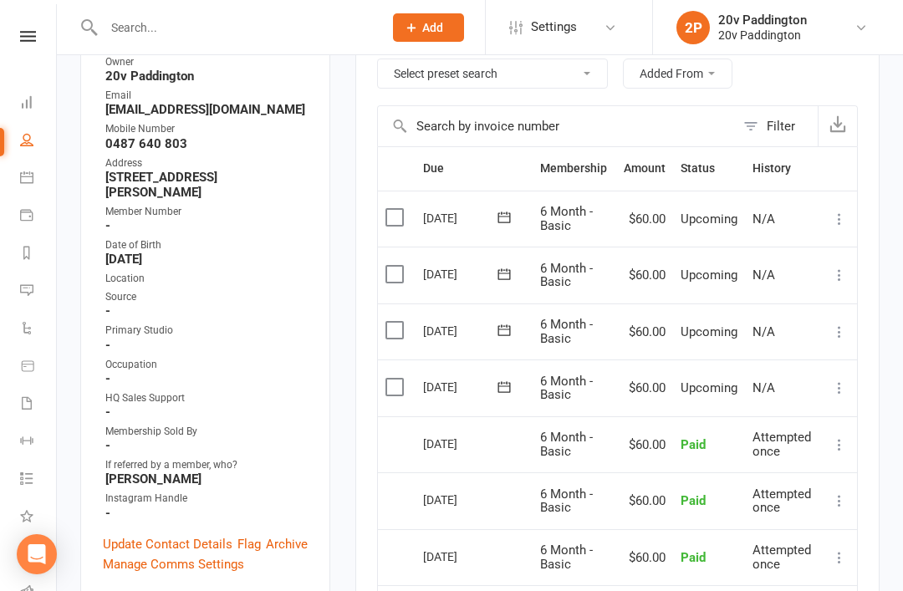
scroll to position [338, 0]
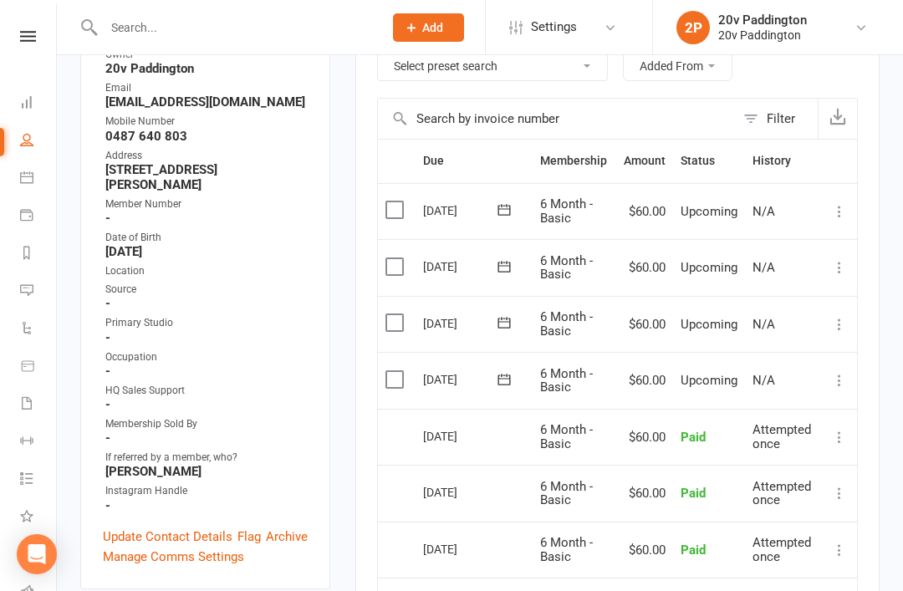
click at [843, 377] on icon at bounding box center [839, 380] width 17 height 17
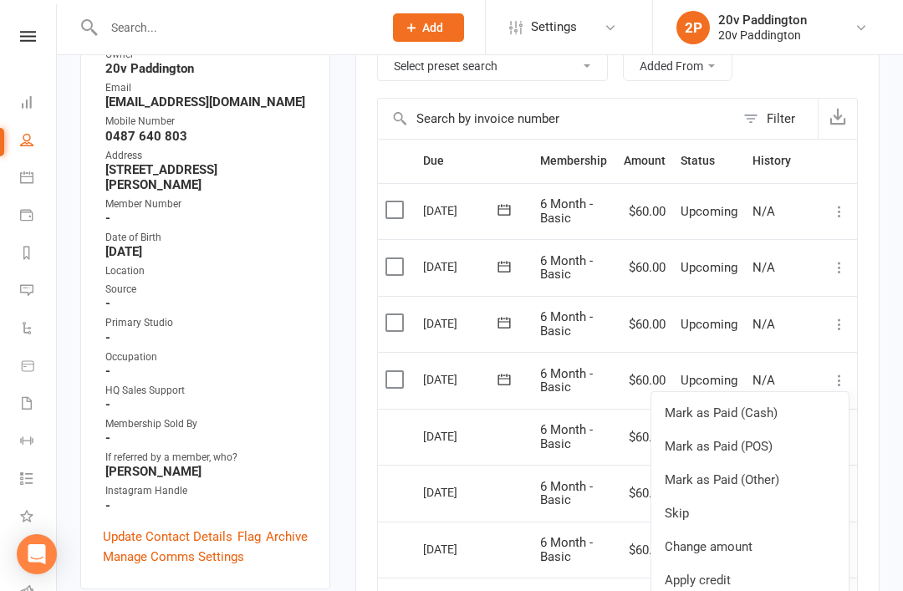
click at [744, 508] on link "Skip" at bounding box center [749, 513] width 197 height 33
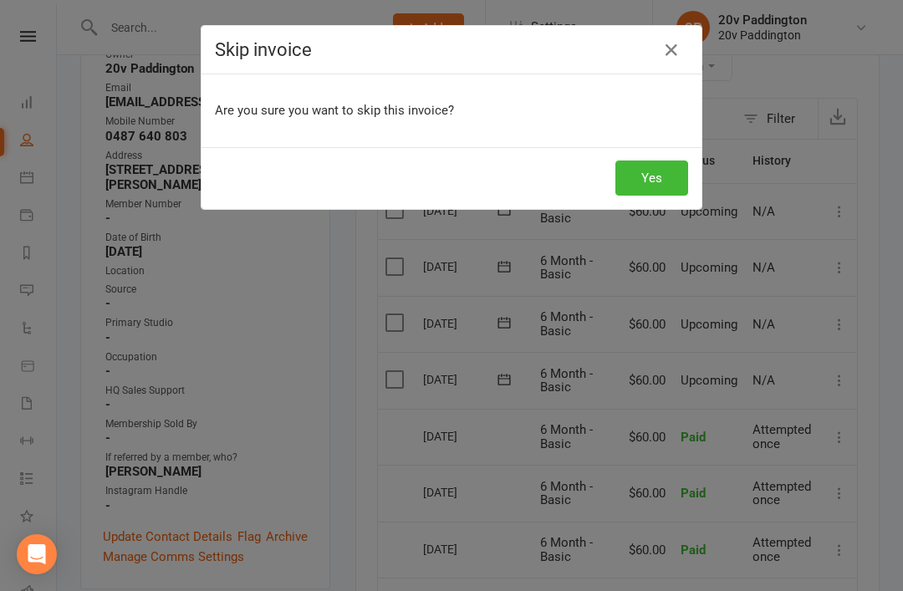
click at [635, 179] on button "Yes" at bounding box center [651, 178] width 73 height 35
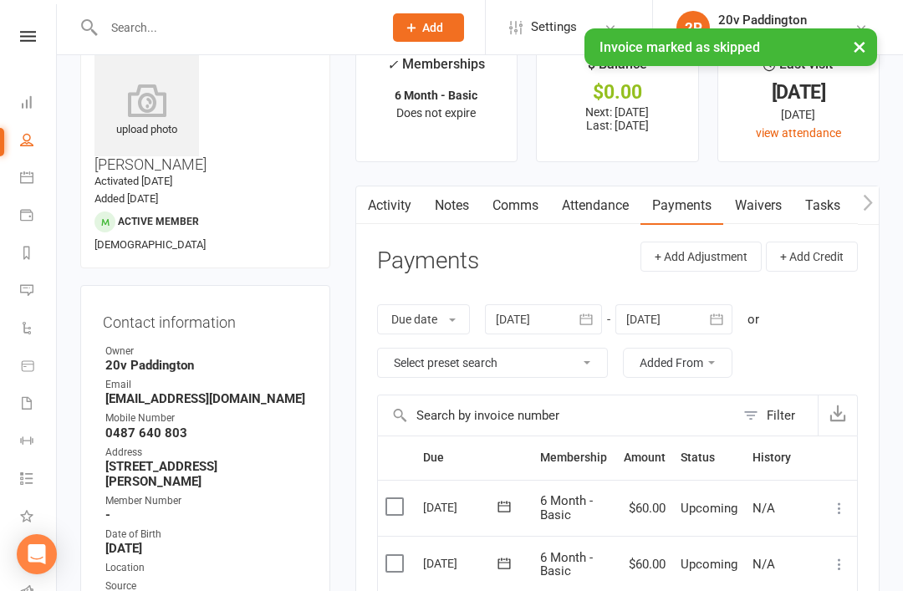
scroll to position [0, 0]
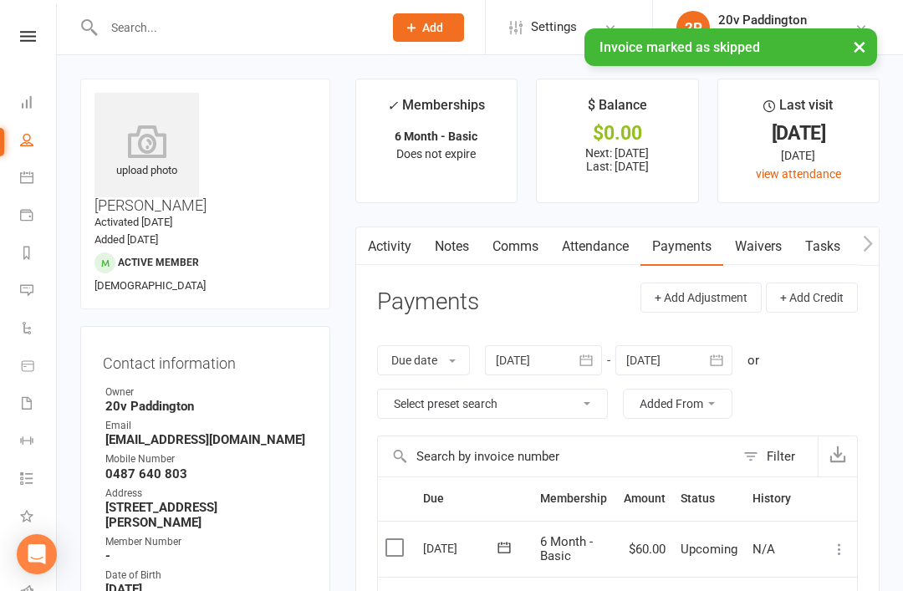
click at [456, 250] on link "Notes" at bounding box center [452, 246] width 58 height 38
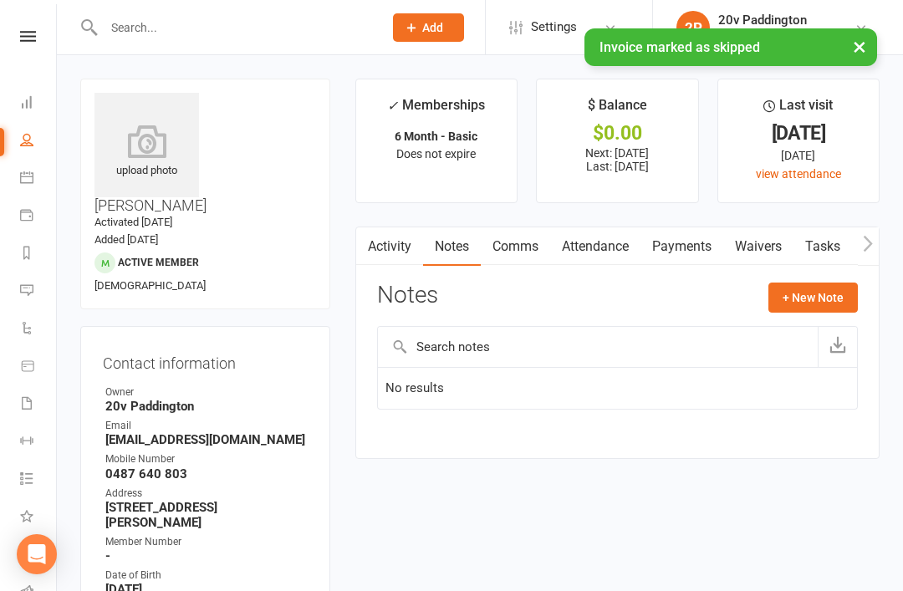
click at [814, 309] on button "+ New Note" at bounding box center [813, 298] width 89 height 30
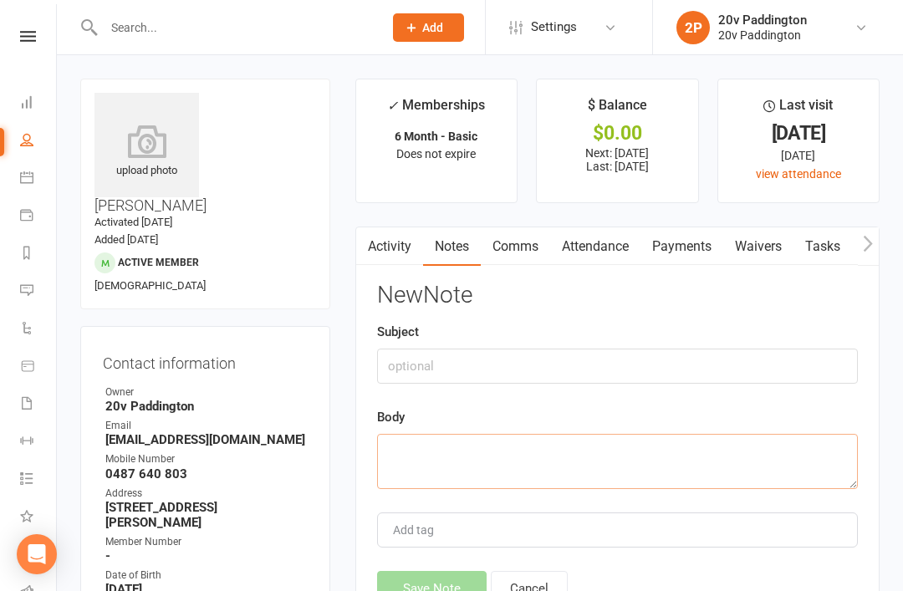
click at [630, 477] on textarea at bounding box center [617, 461] width 481 height 55
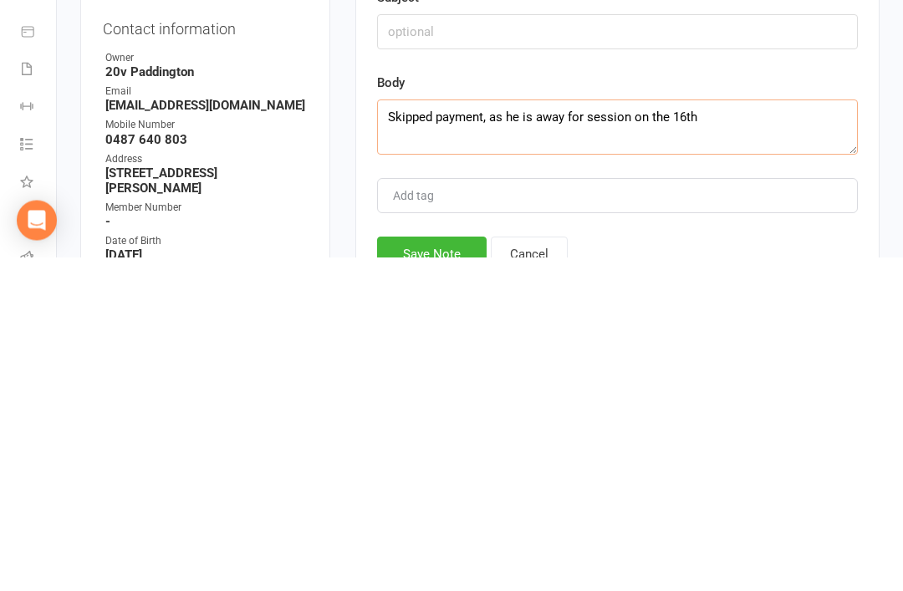
type textarea "Skipped payment, as he is away for session on the 16th"
click at [721, 571] on div "Save Note Cancel" at bounding box center [617, 588] width 481 height 35
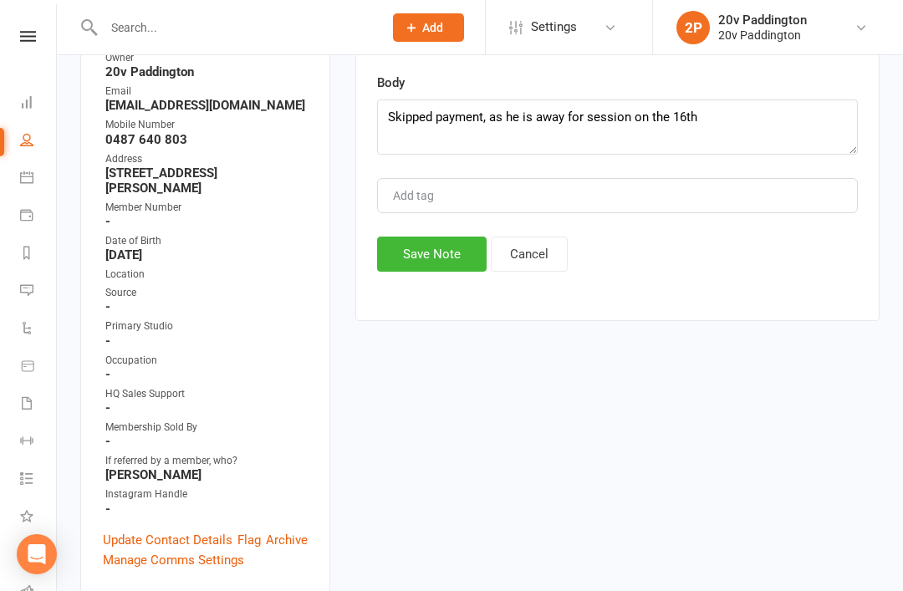
click at [442, 248] on button "Save Note" at bounding box center [432, 254] width 110 height 35
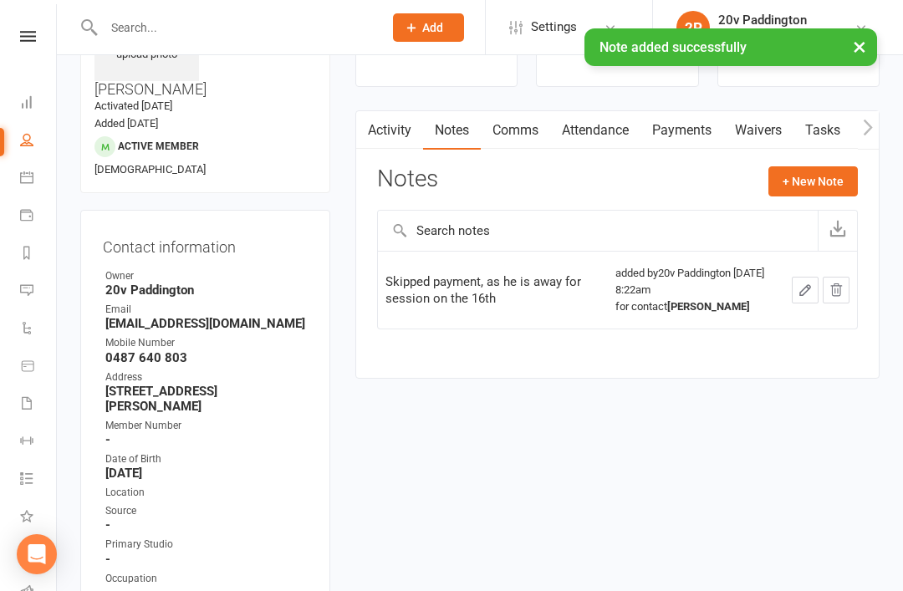
scroll to position [0, 0]
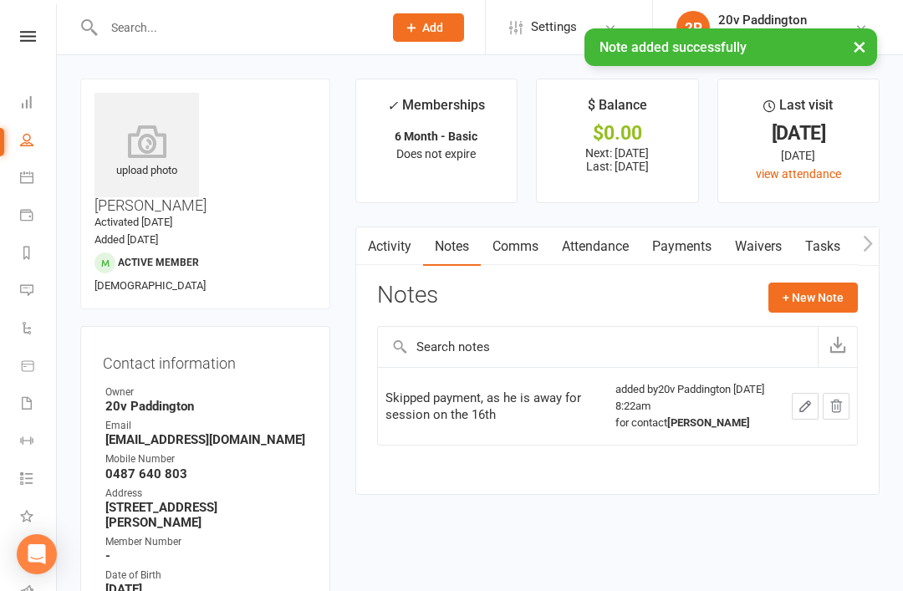
click at [8, 319] on li "Automations" at bounding box center [28, 330] width 56 height 38
click at [20, 294] on icon at bounding box center [26, 289] width 13 height 13
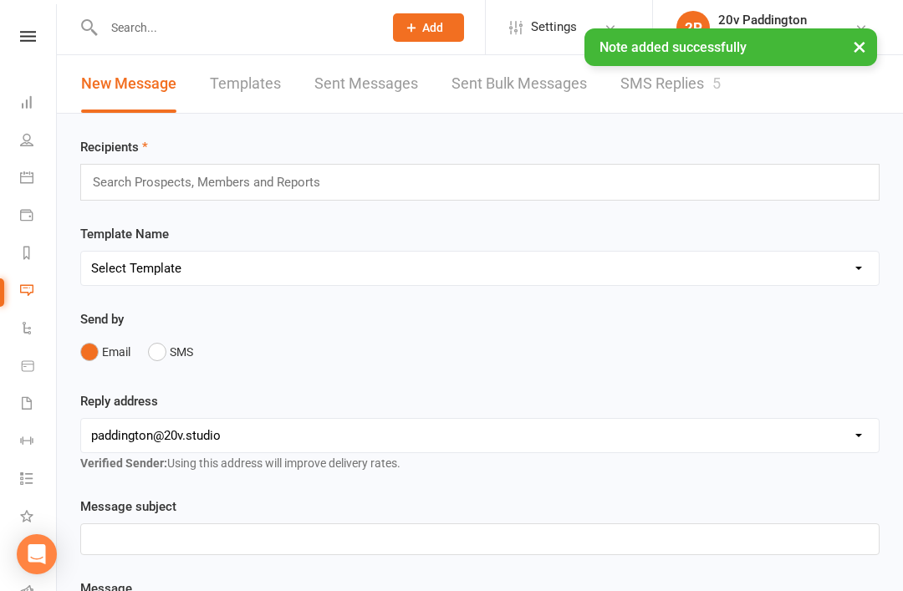
click at [671, 107] on link "SMS Replies 5" at bounding box center [671, 84] width 100 height 58
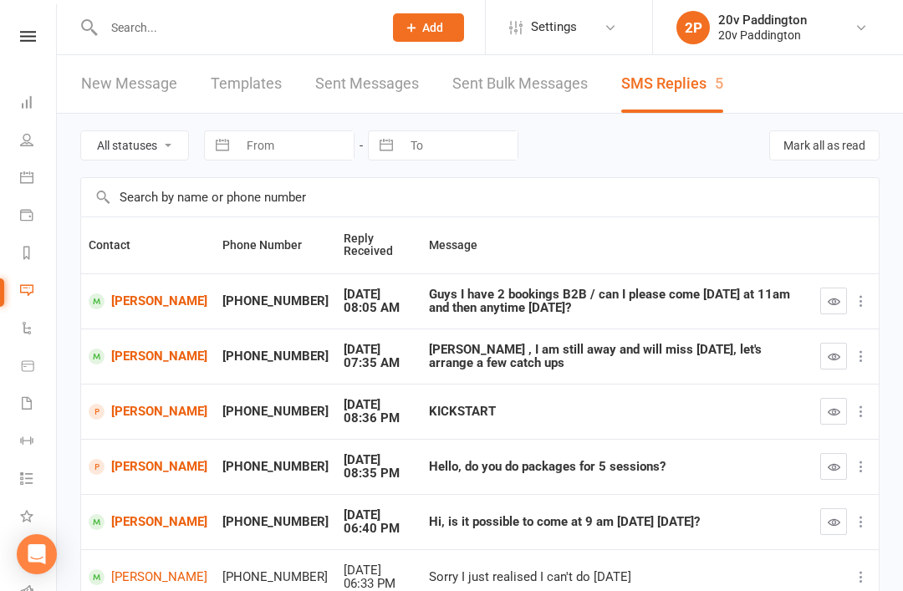
click at [845, 343] on button "button" at bounding box center [833, 356] width 27 height 27
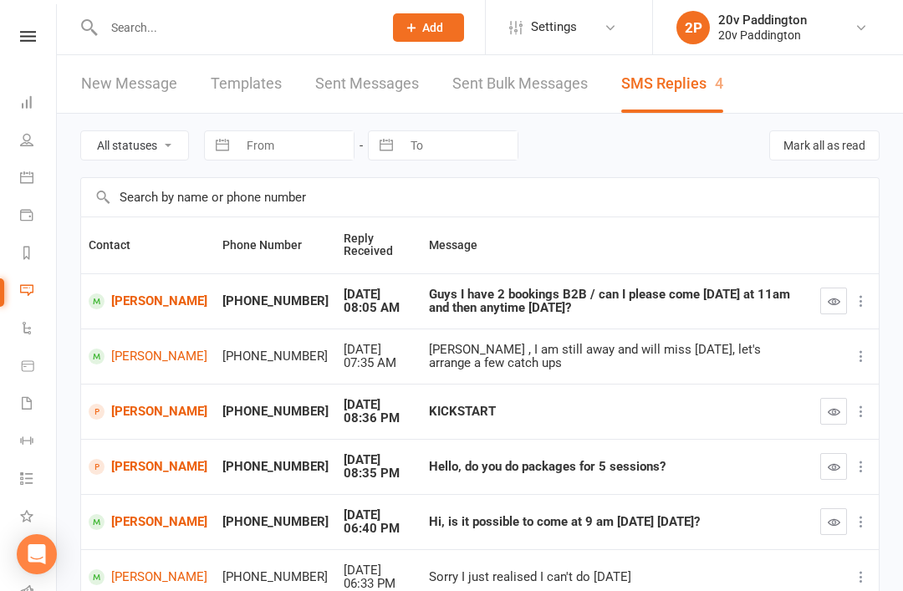
click at [124, 306] on link "[PERSON_NAME]" at bounding box center [148, 302] width 119 height 16
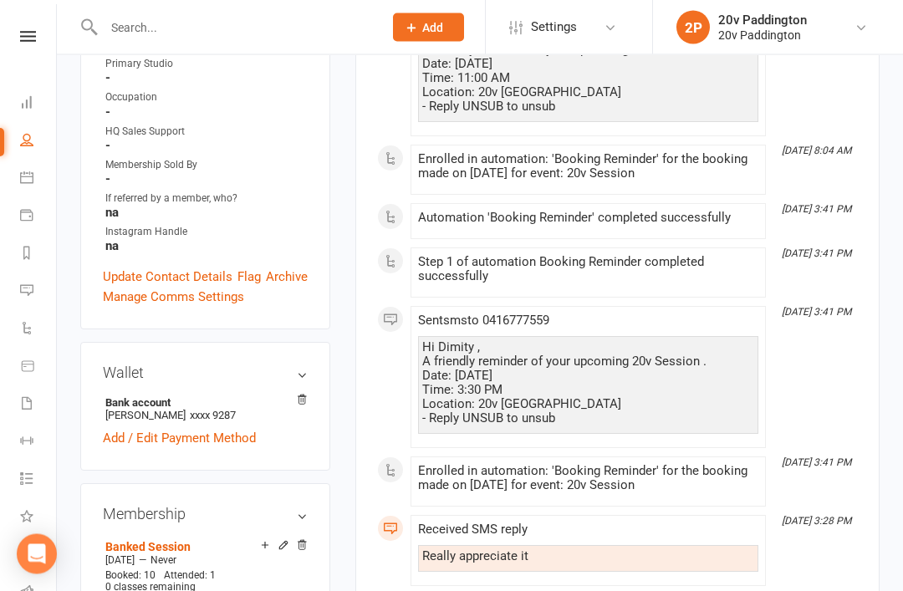
scroll to position [564, 0]
click at [23, 278] on link "Messages 4" at bounding box center [39, 292] width 38 height 38
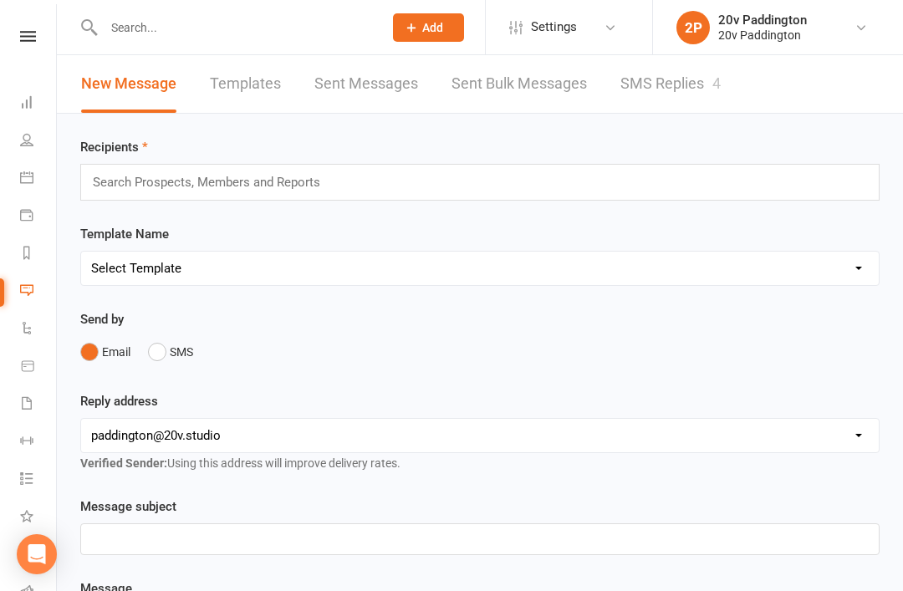
click at [687, 80] on link "SMS Replies 4" at bounding box center [671, 84] width 100 height 58
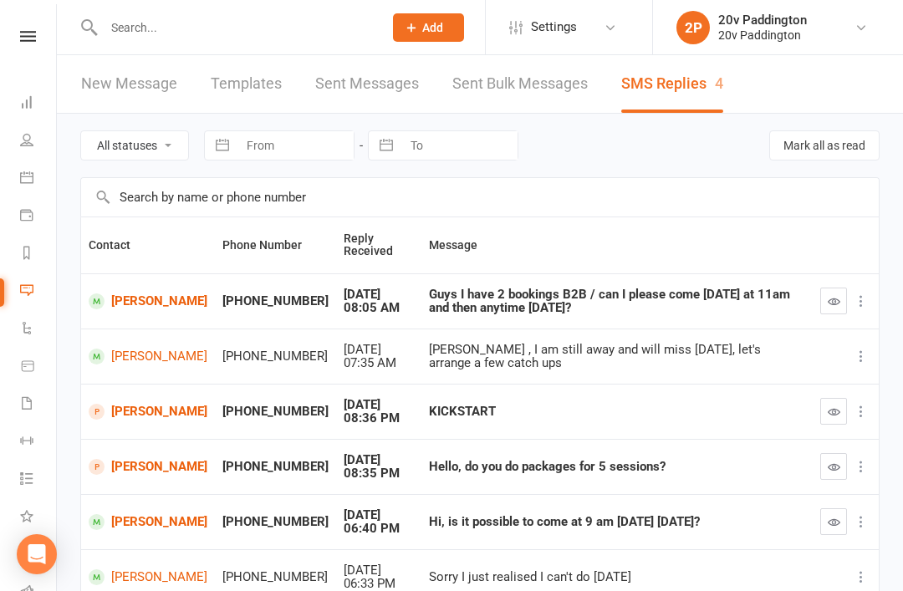
click at [106, 300] on link "[PERSON_NAME]" at bounding box center [148, 302] width 119 height 16
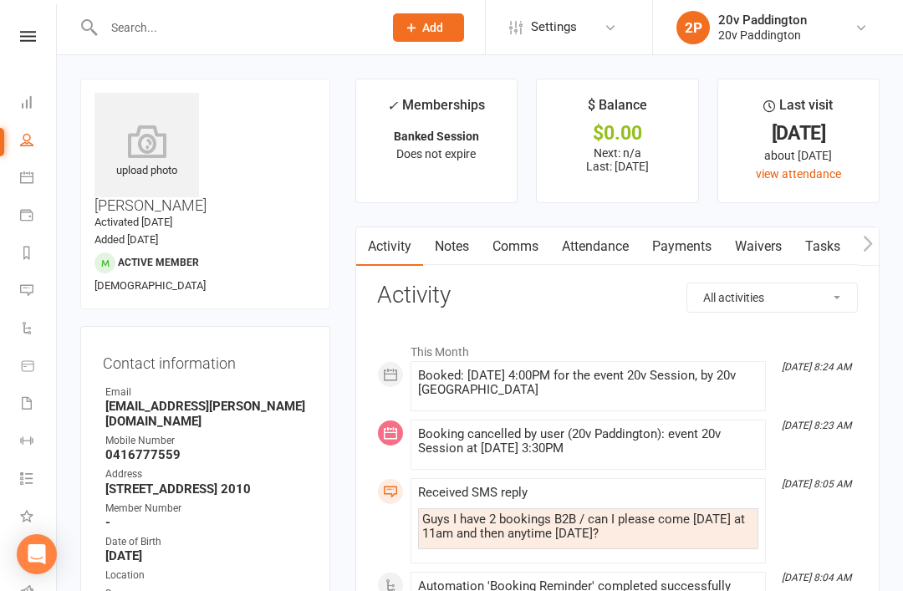
click at [540, 259] on link "Comms" at bounding box center [515, 246] width 69 height 38
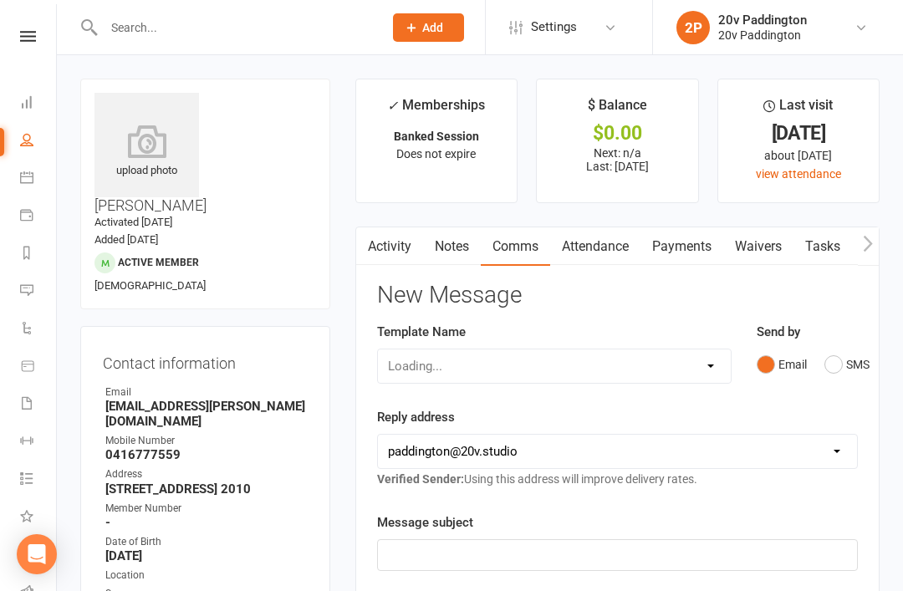
click at [835, 355] on button "SMS" at bounding box center [847, 365] width 45 height 32
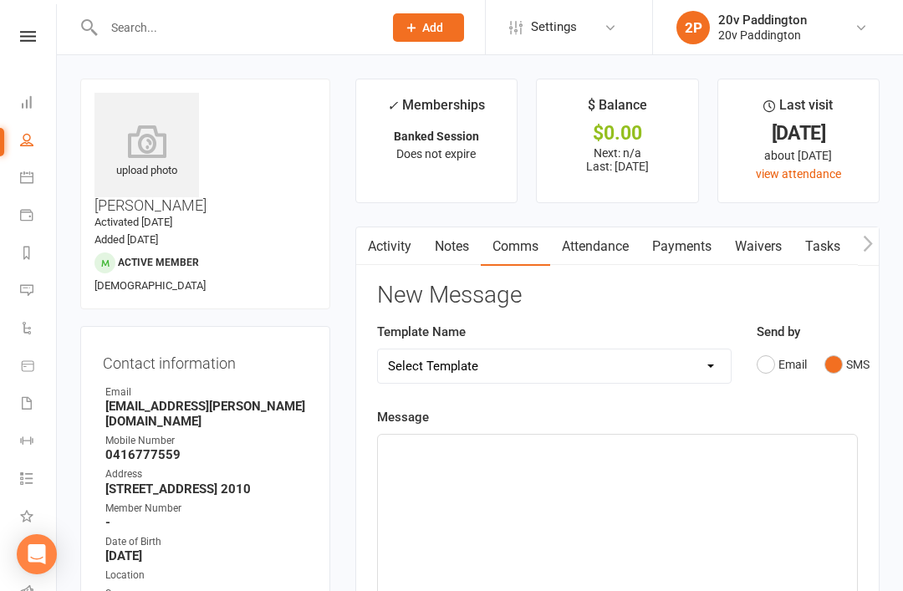
click at [640, 455] on p "﻿" at bounding box center [617, 450] width 459 height 20
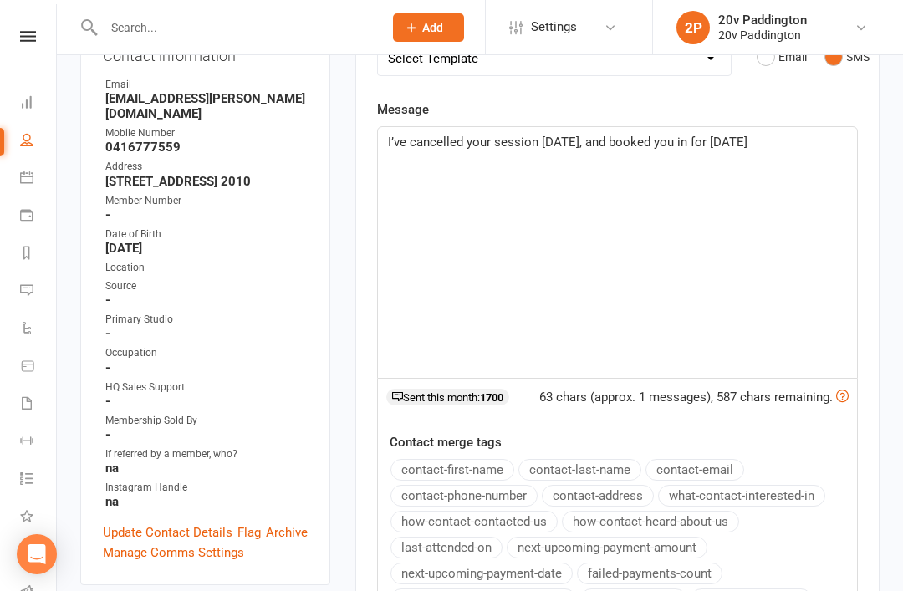
click at [804, 158] on div "I’ve cancelled your session today, and booked you in for Monday" at bounding box center [617, 252] width 479 height 251
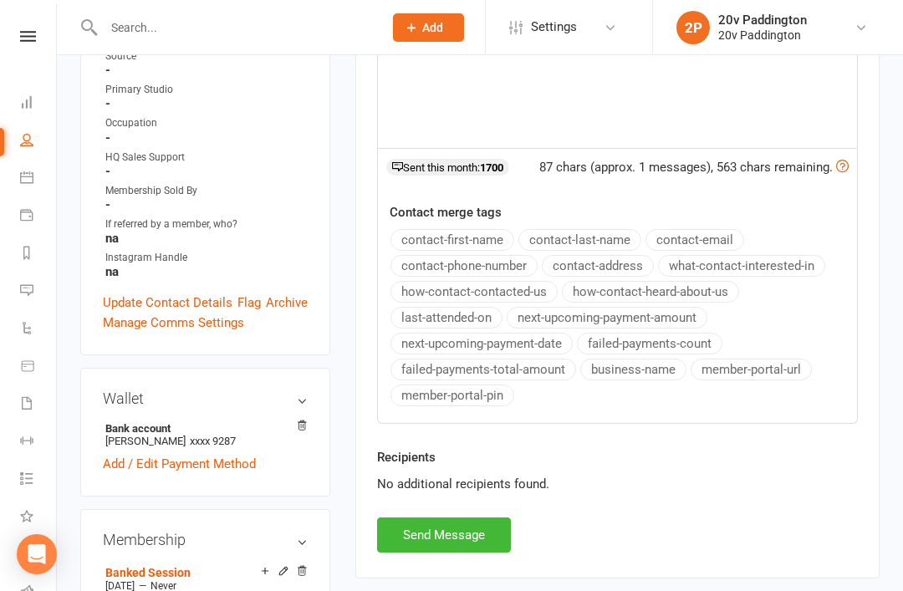
click at [450, 529] on button "Send Message" at bounding box center [444, 535] width 134 height 35
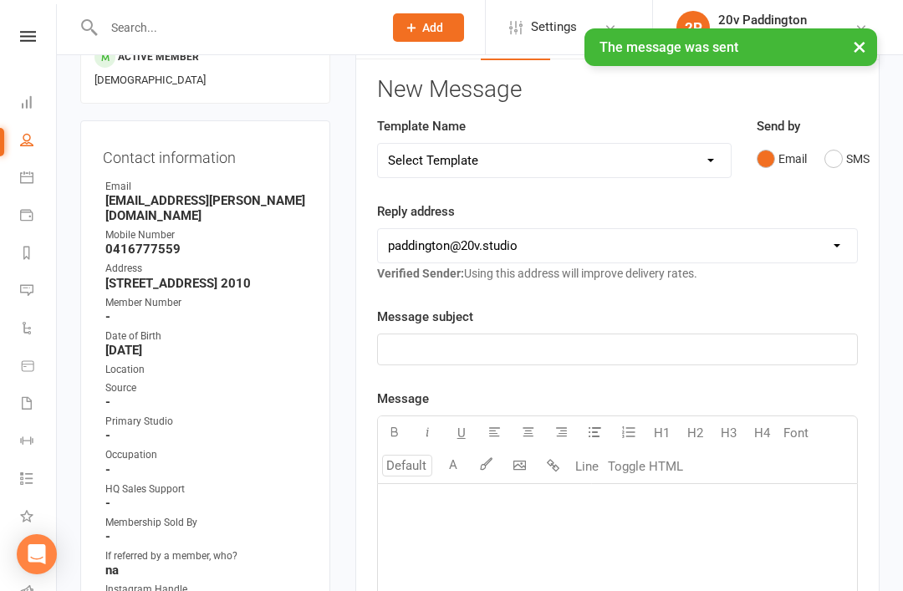
scroll to position [0, 0]
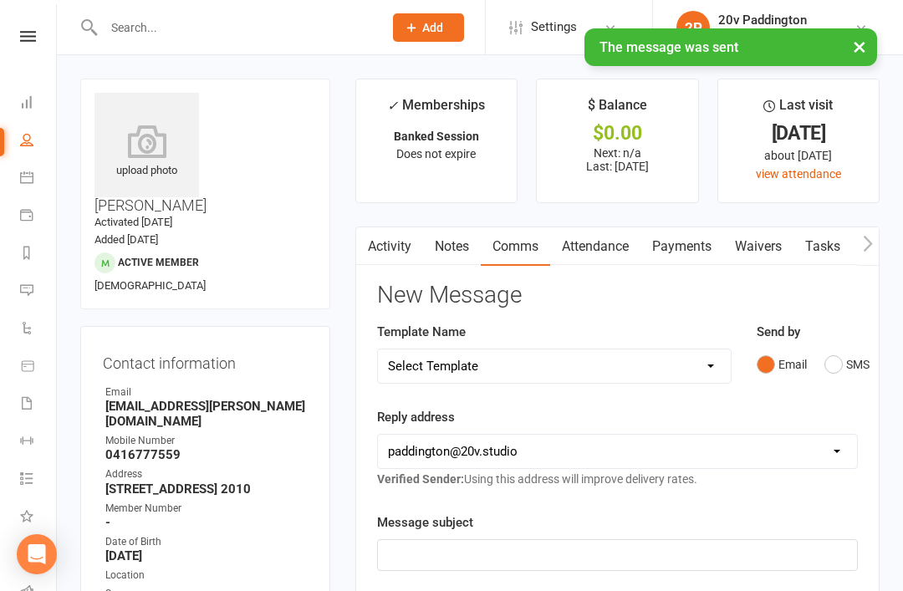
click at [27, 186] on link "Calendar" at bounding box center [39, 180] width 38 height 38
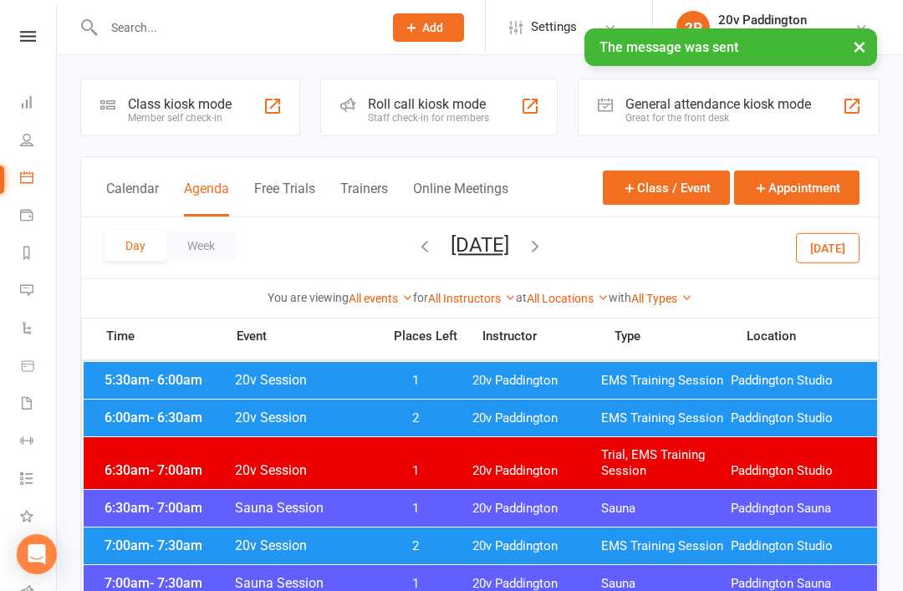
click at [35, 285] on link "Messages 4" at bounding box center [39, 292] width 38 height 38
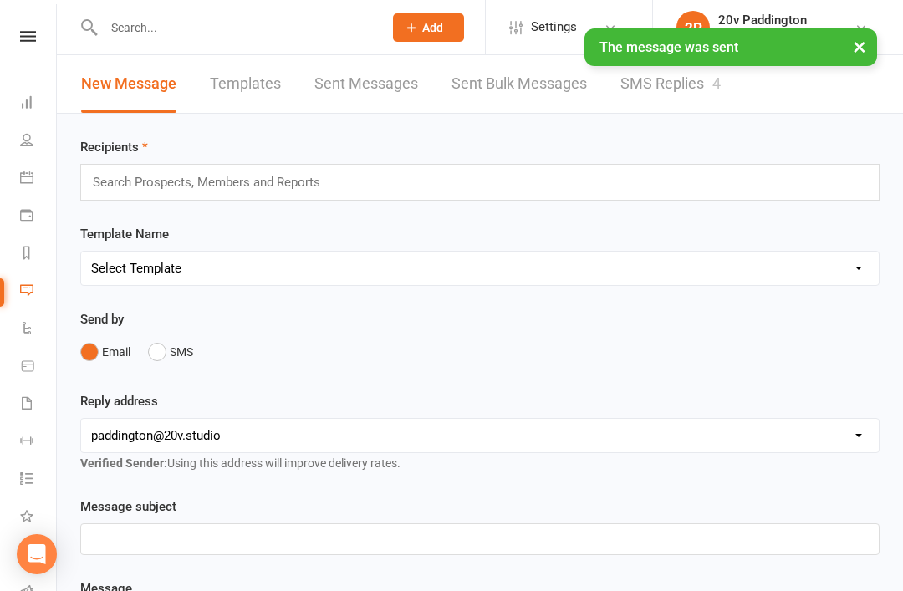
click at [666, 89] on link "SMS Replies 4" at bounding box center [671, 84] width 100 height 58
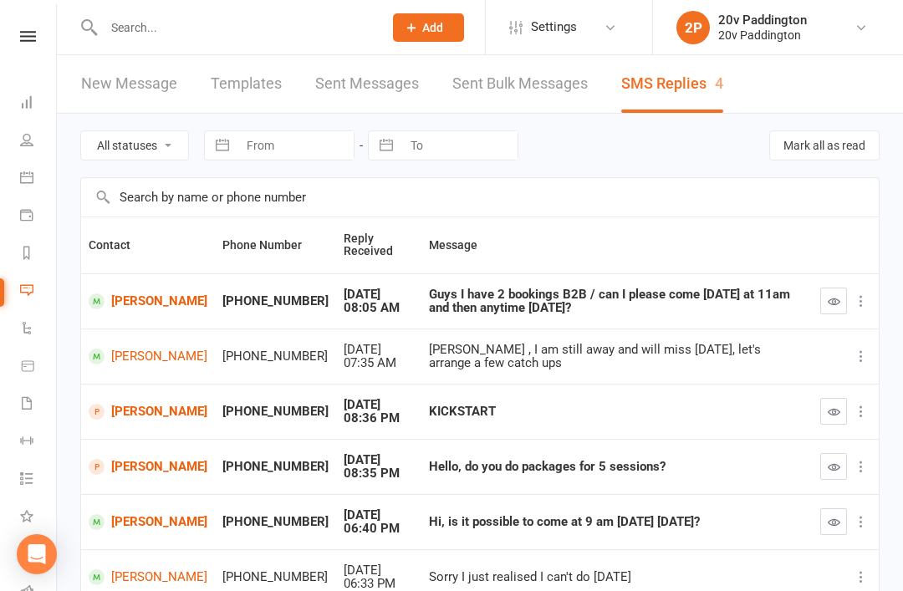
click at [834, 295] on icon "button" at bounding box center [834, 301] width 13 height 13
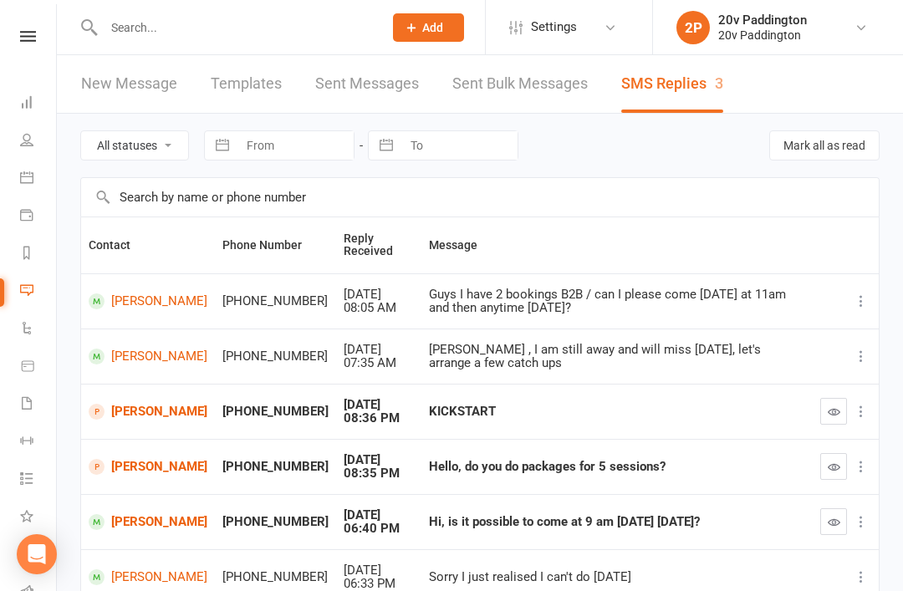
scroll to position [7, 0]
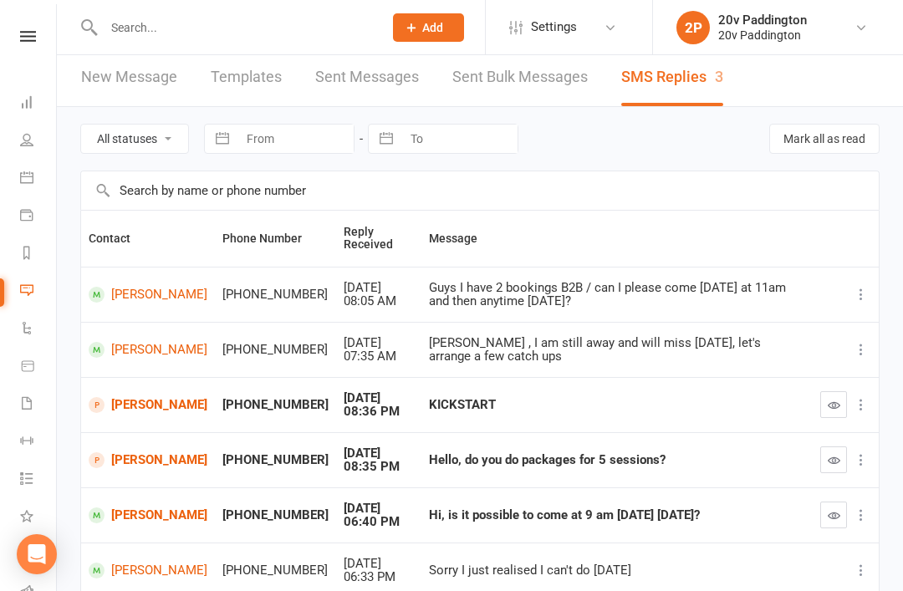
click at [125, 458] on link "[PERSON_NAME]" at bounding box center [148, 460] width 119 height 16
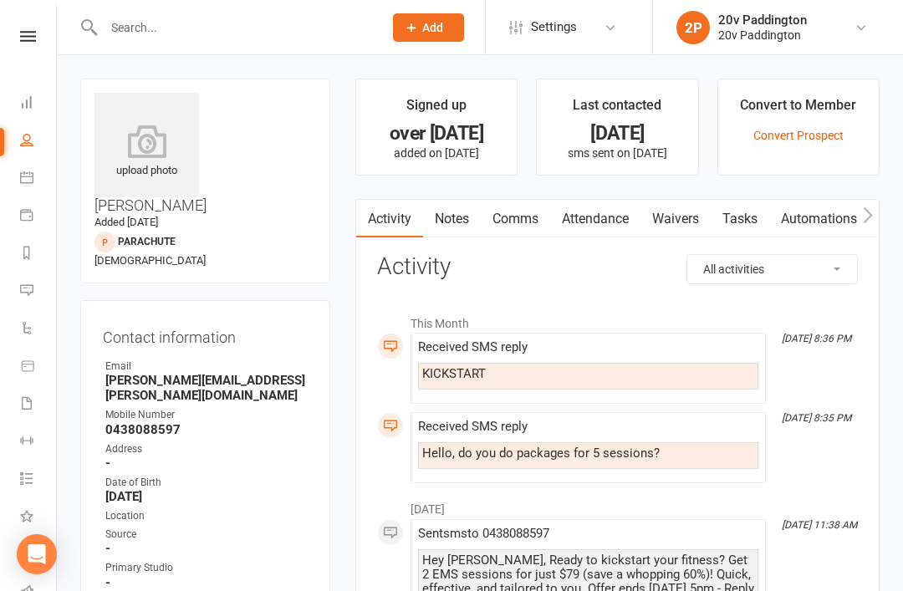
click at [35, 284] on link "Messages 3" at bounding box center [39, 292] width 38 height 38
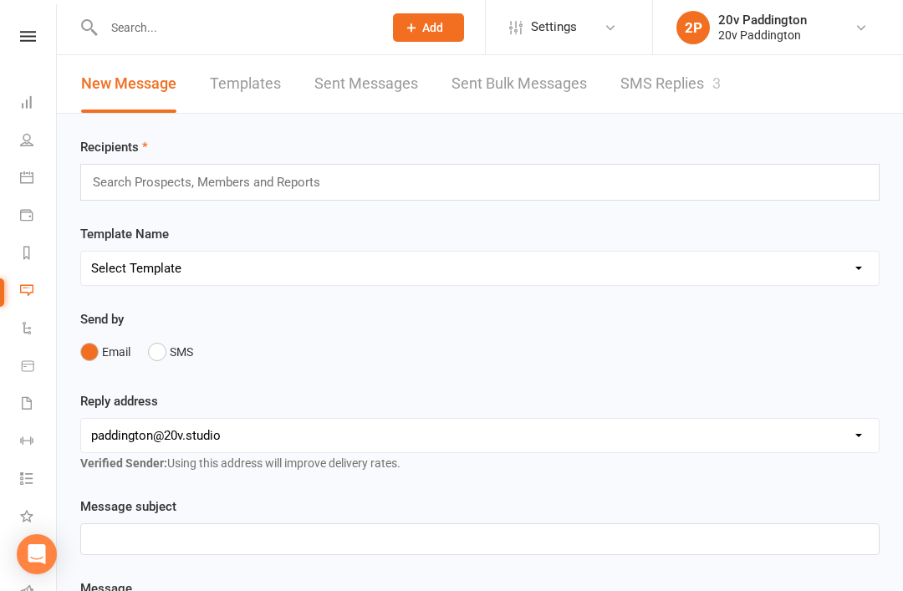
click at [681, 79] on link "SMS Replies 3" at bounding box center [671, 84] width 100 height 58
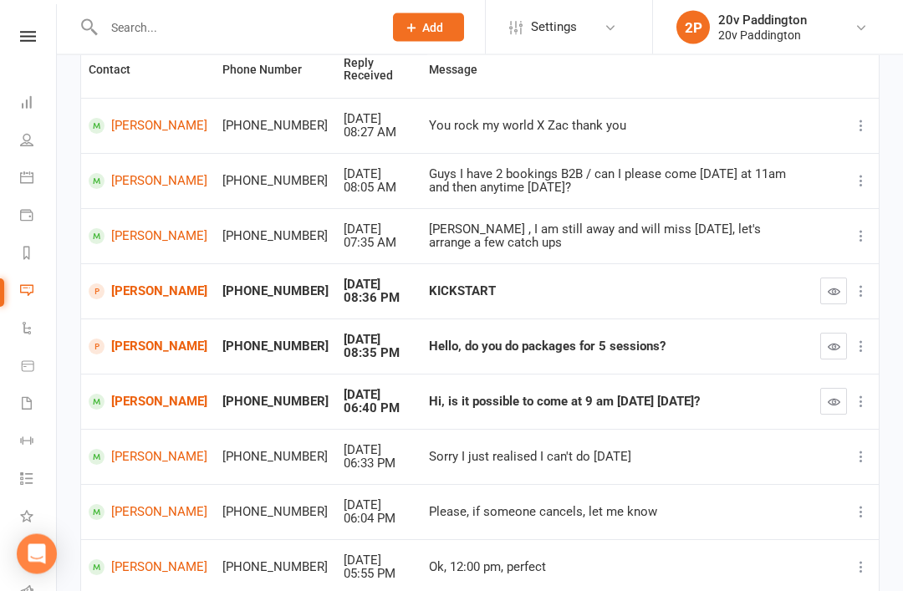
click at [134, 395] on link "[PERSON_NAME]" at bounding box center [148, 403] width 119 height 16
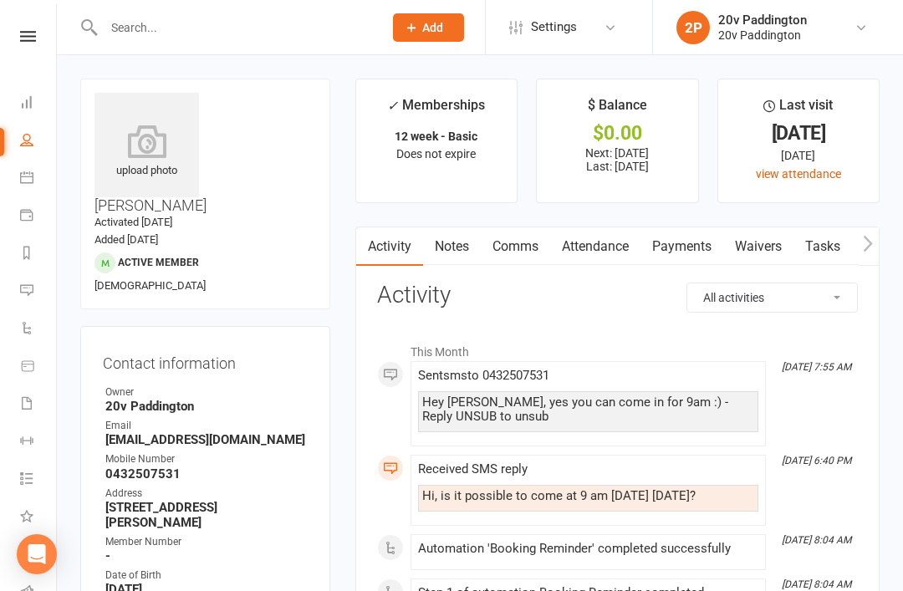
click at [6, 273] on li "Messages 3" at bounding box center [28, 292] width 56 height 38
click at [22, 289] on icon at bounding box center [26, 289] width 13 height 13
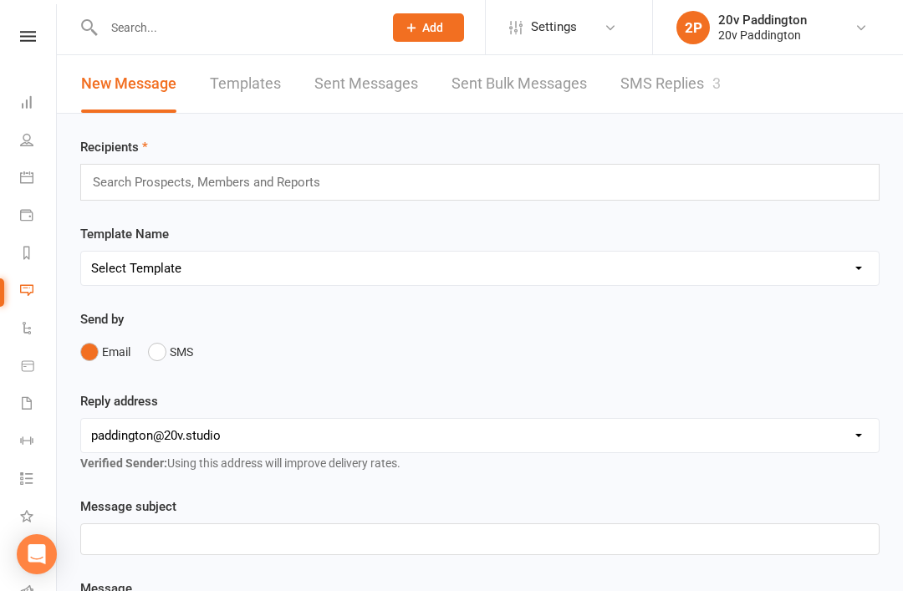
click at [692, 91] on link "SMS Replies 3" at bounding box center [671, 84] width 100 height 58
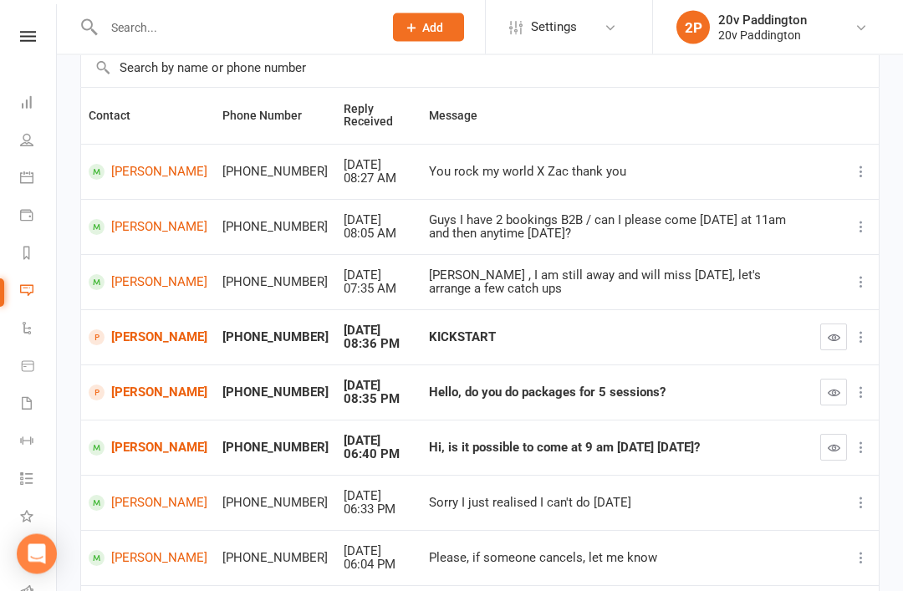
scroll to position [156, 0]
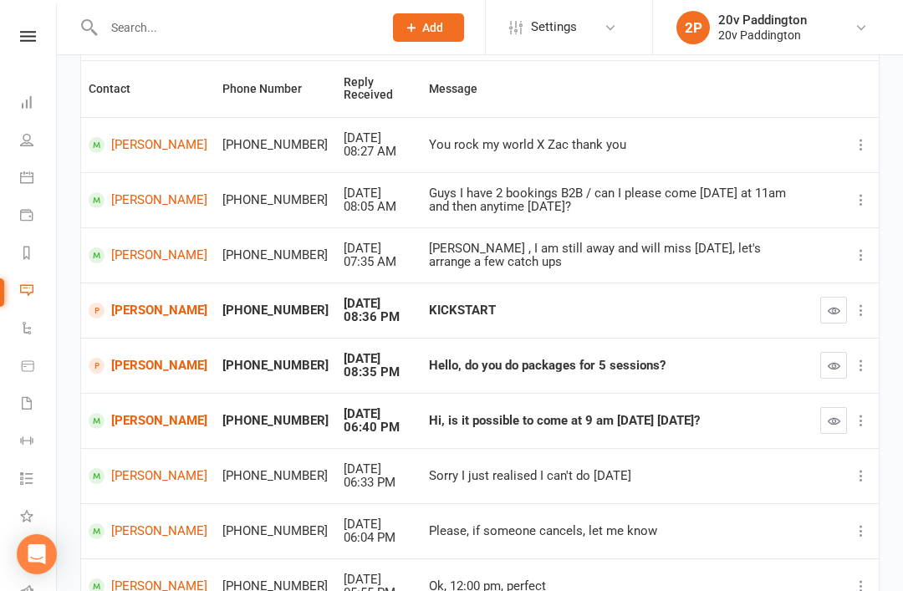
click at [826, 409] on button "button" at bounding box center [833, 420] width 27 height 27
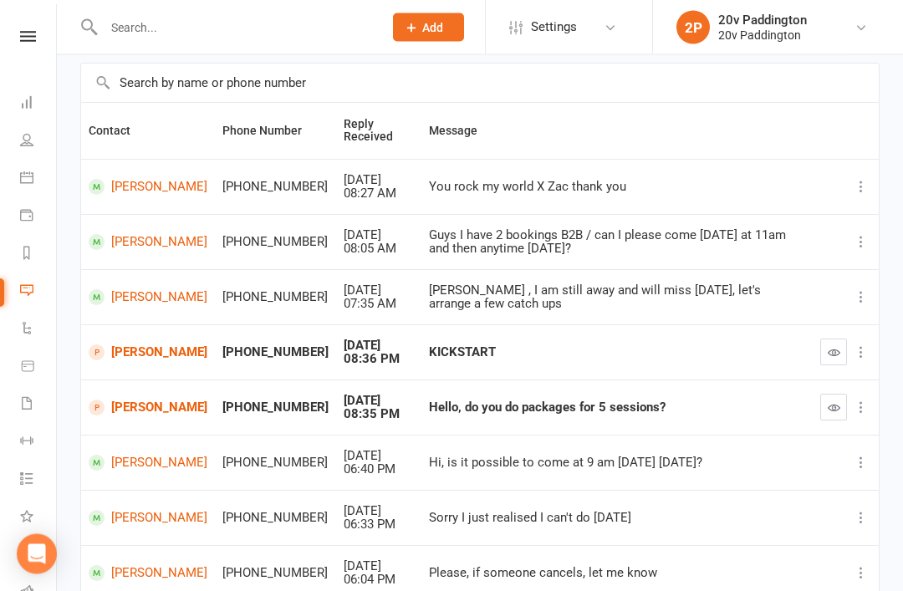
scroll to position [0, 0]
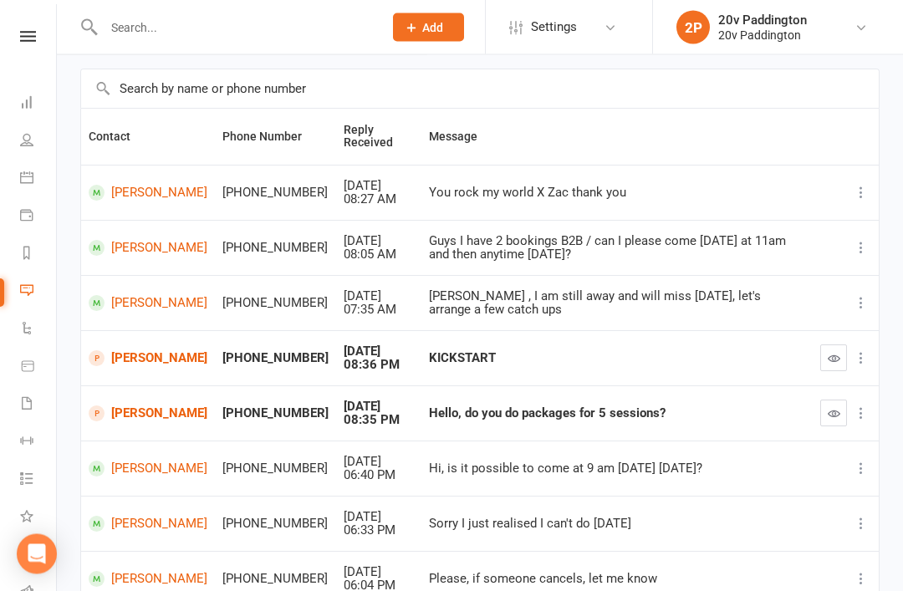
scroll to position [109, 0]
click at [149, 415] on link "[PERSON_NAME]" at bounding box center [148, 414] width 119 height 16
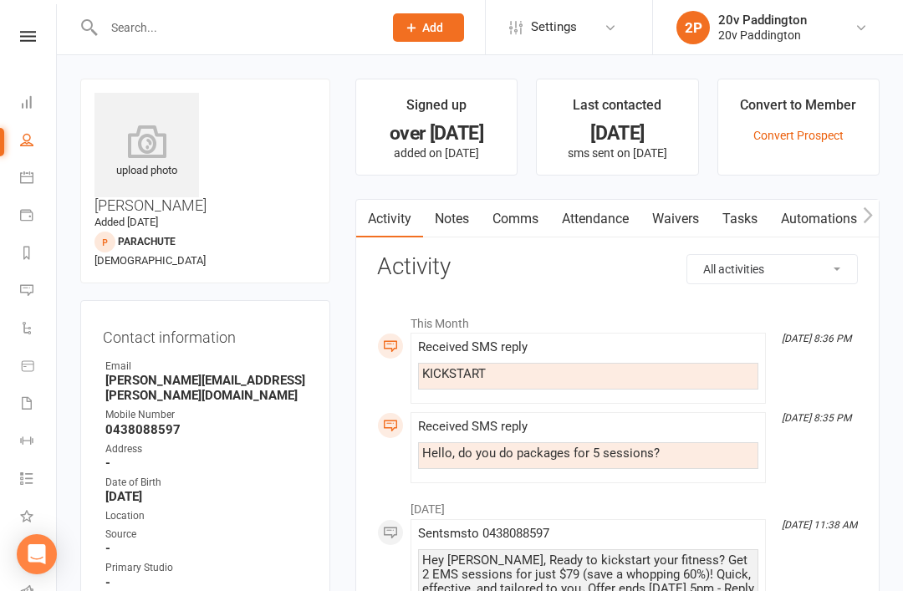
click at [33, 302] on link "Messages 2" at bounding box center [39, 292] width 38 height 38
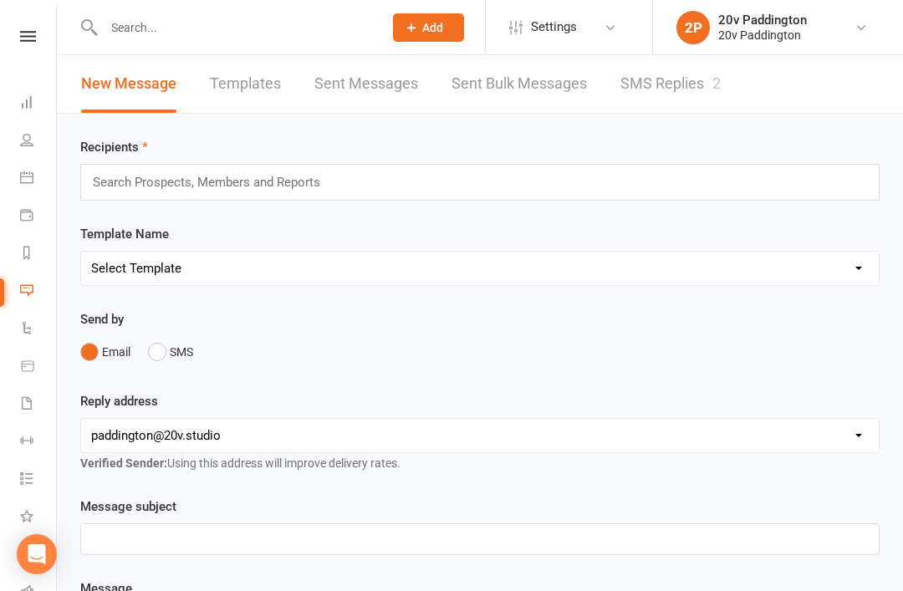
click at [708, 86] on link "SMS Replies 2" at bounding box center [671, 84] width 100 height 58
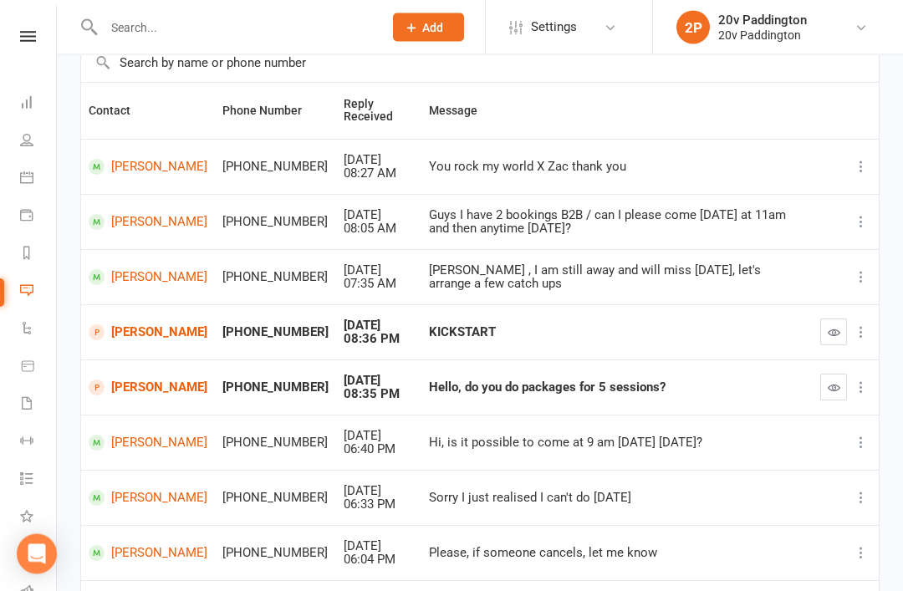
scroll to position [132, 0]
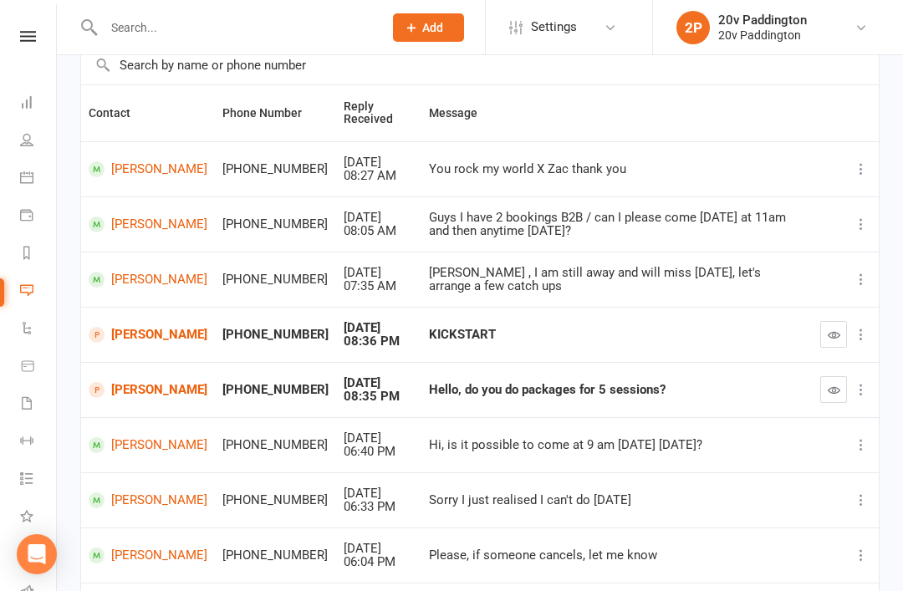
click at [116, 549] on link "[PERSON_NAME]" at bounding box center [148, 556] width 119 height 16
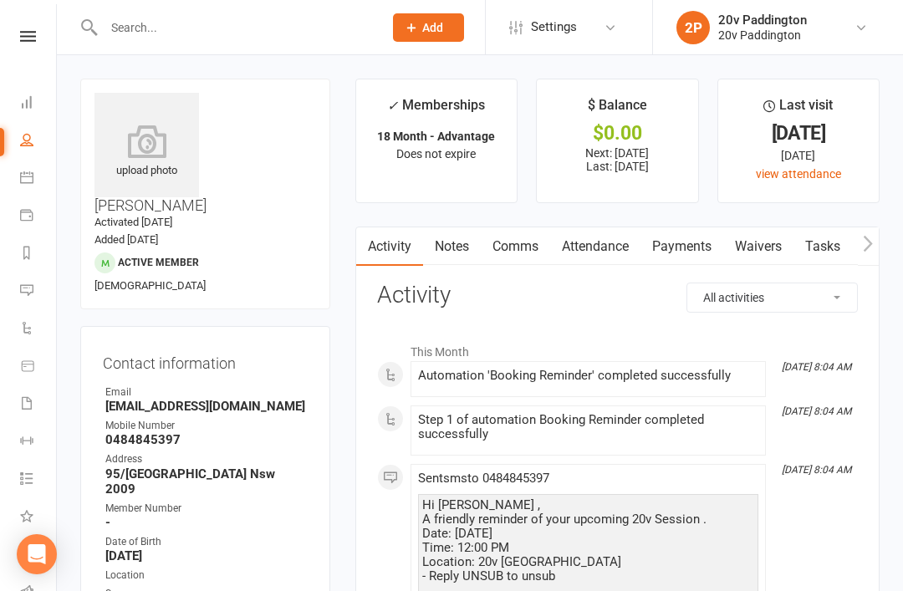
click at [519, 245] on link "Comms" at bounding box center [515, 246] width 69 height 38
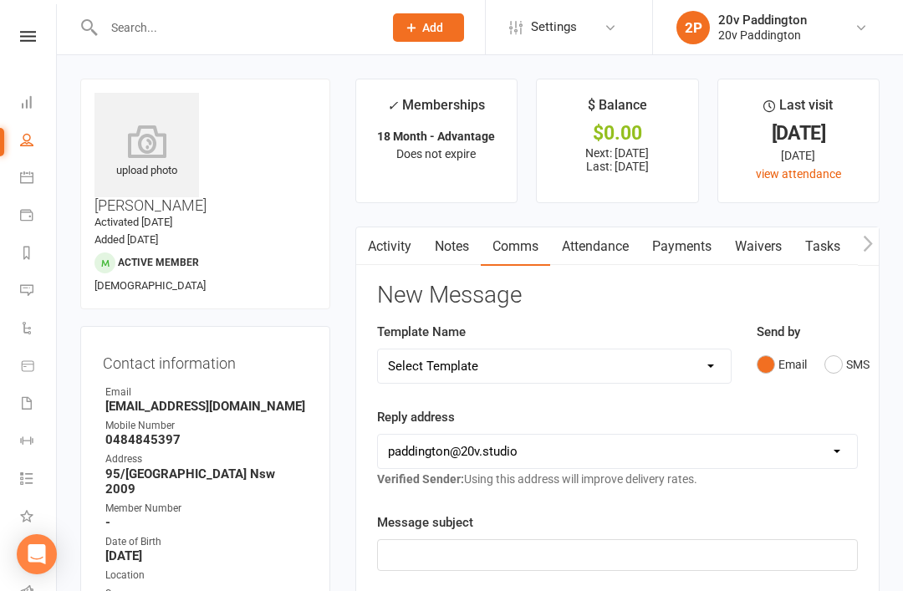
click at [856, 343] on div "Send by Email SMS" at bounding box center [807, 351] width 101 height 59
click at [602, 525] on div "Message subject ﻿" at bounding box center [617, 542] width 481 height 59
click at [827, 386] on div "Send by Email SMS" at bounding box center [807, 363] width 126 height 82
click at [600, 513] on div "Message subject ﻿" at bounding box center [617, 542] width 481 height 59
click at [820, 357] on div "Email SMS" at bounding box center [807, 365] width 101 height 32
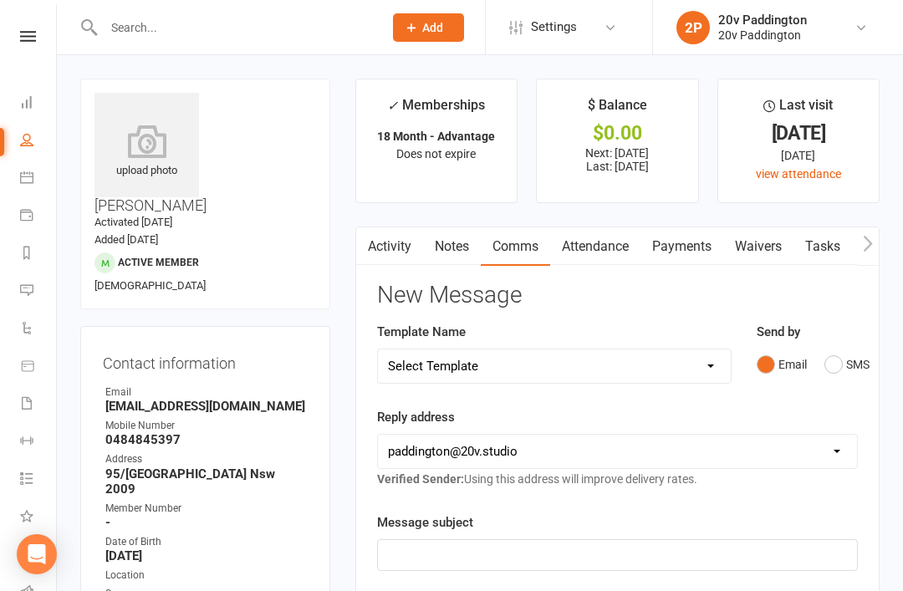
click at [840, 360] on button "SMS" at bounding box center [847, 365] width 45 height 32
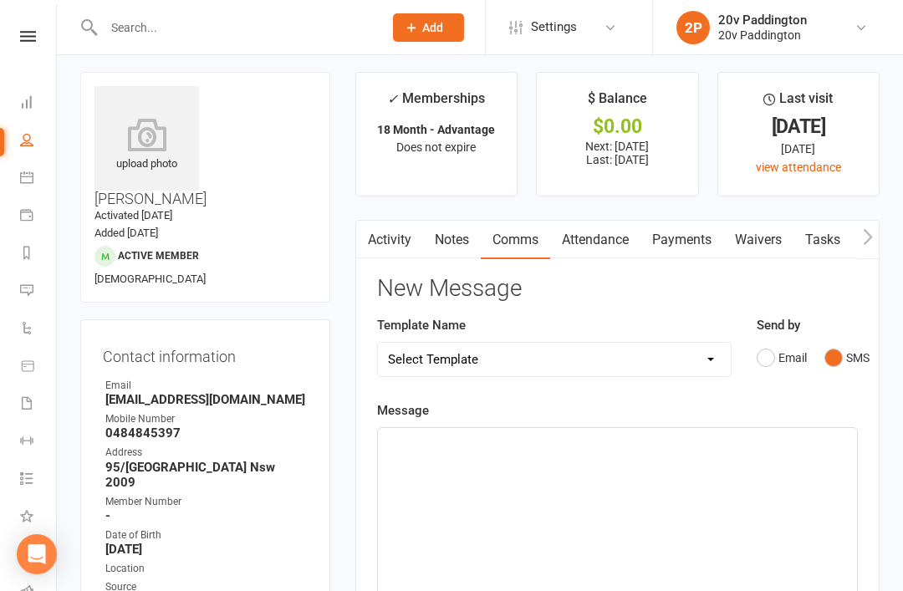
click at [542, 478] on div "﻿" at bounding box center [617, 553] width 479 height 251
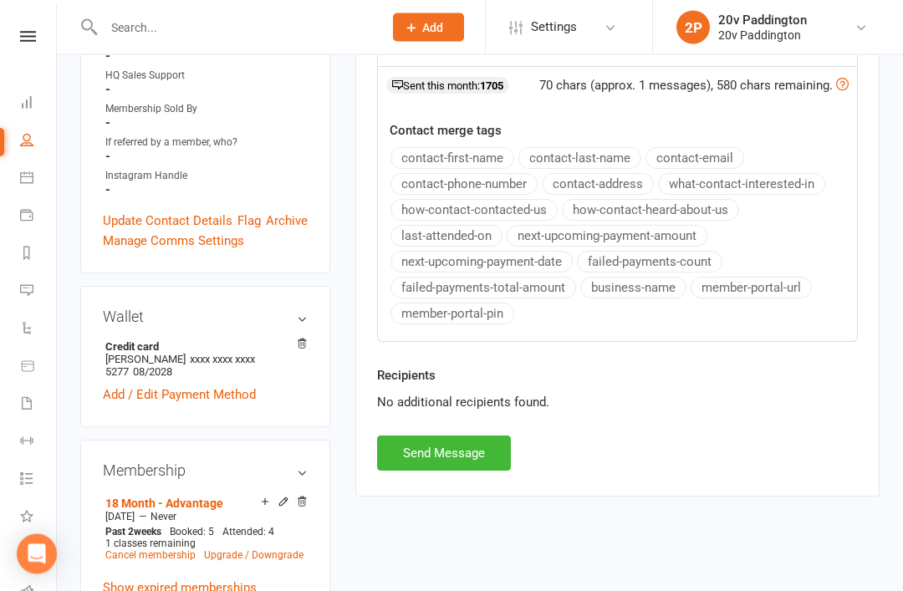
click at [465, 457] on button "Send Message" at bounding box center [444, 454] width 134 height 35
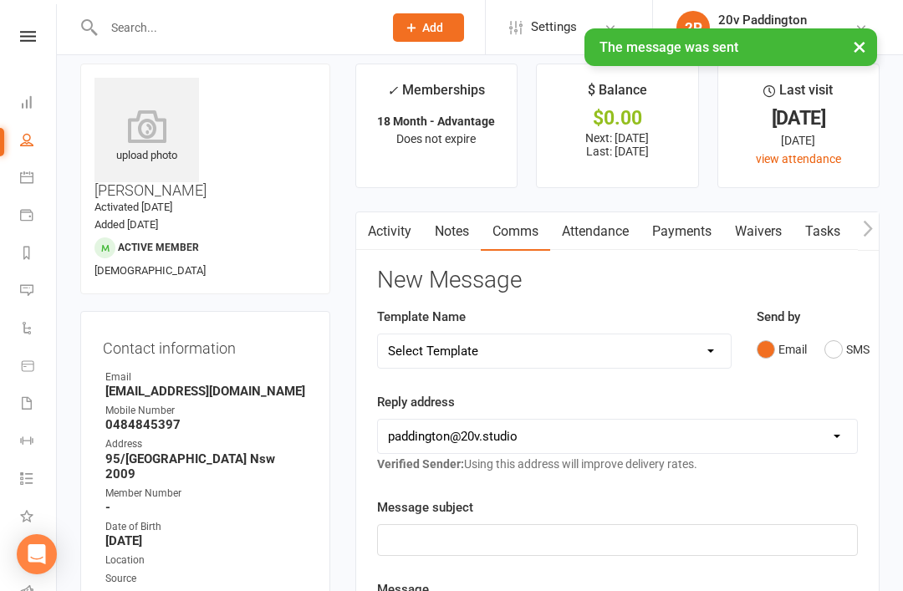
scroll to position [0, 0]
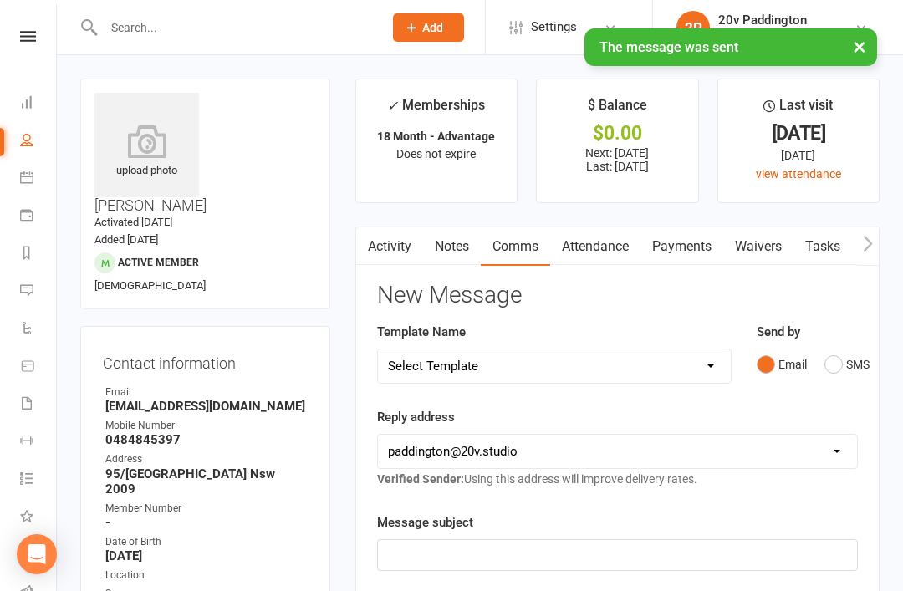
click at [411, 244] on link "Activity" at bounding box center [389, 246] width 67 height 38
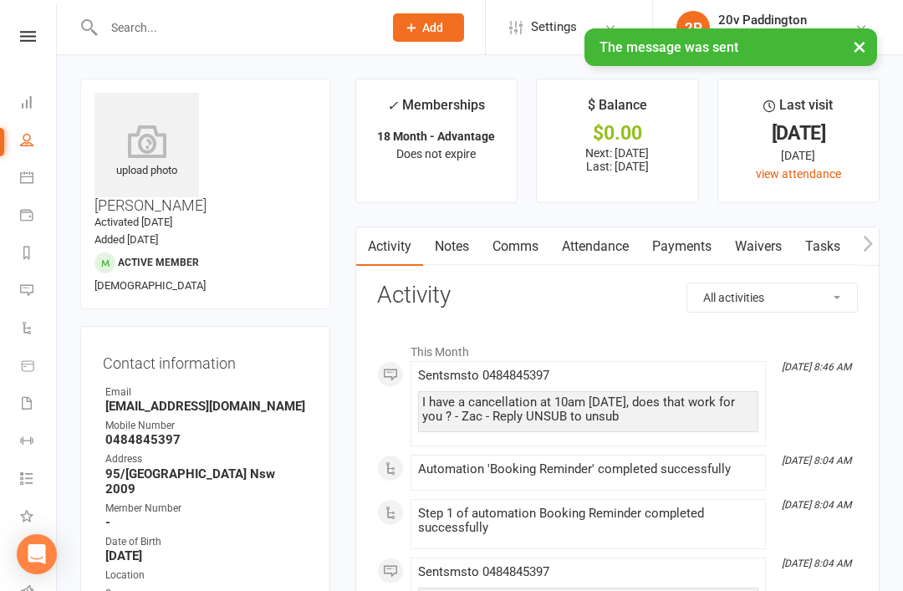
click at [46, 285] on link "Messages 2" at bounding box center [39, 292] width 38 height 38
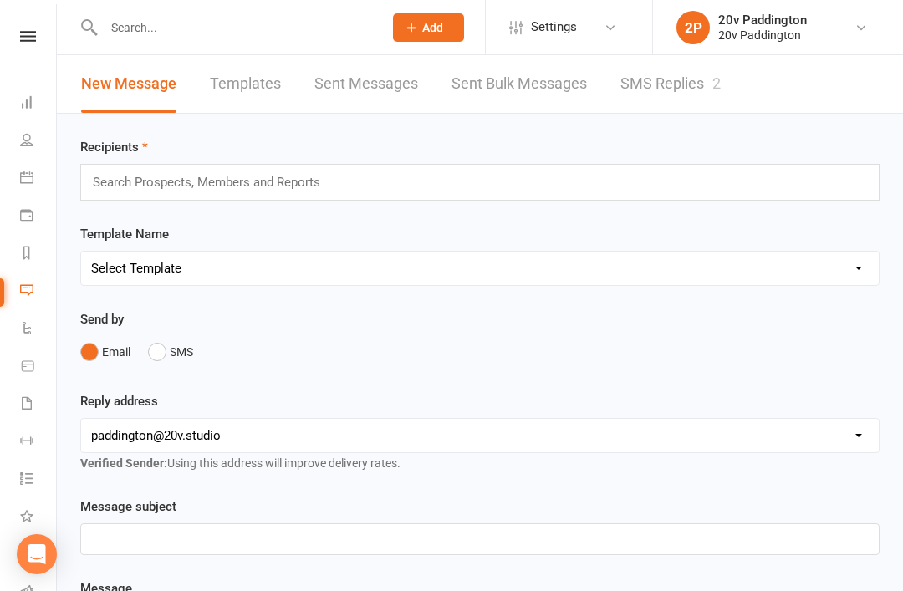
click at [668, 69] on link "SMS Replies 2" at bounding box center [671, 84] width 100 height 58
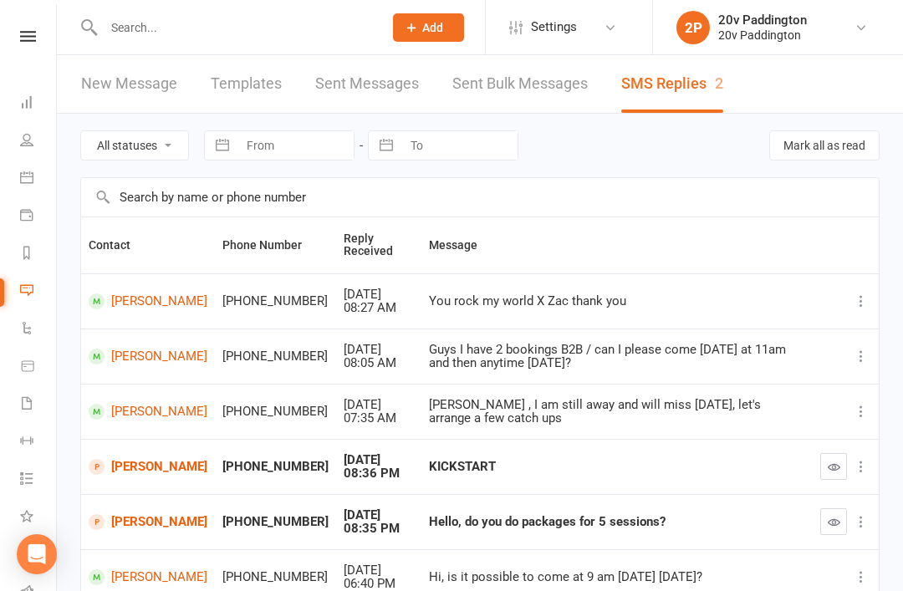
click at [130, 514] on link "[PERSON_NAME]" at bounding box center [148, 522] width 119 height 16
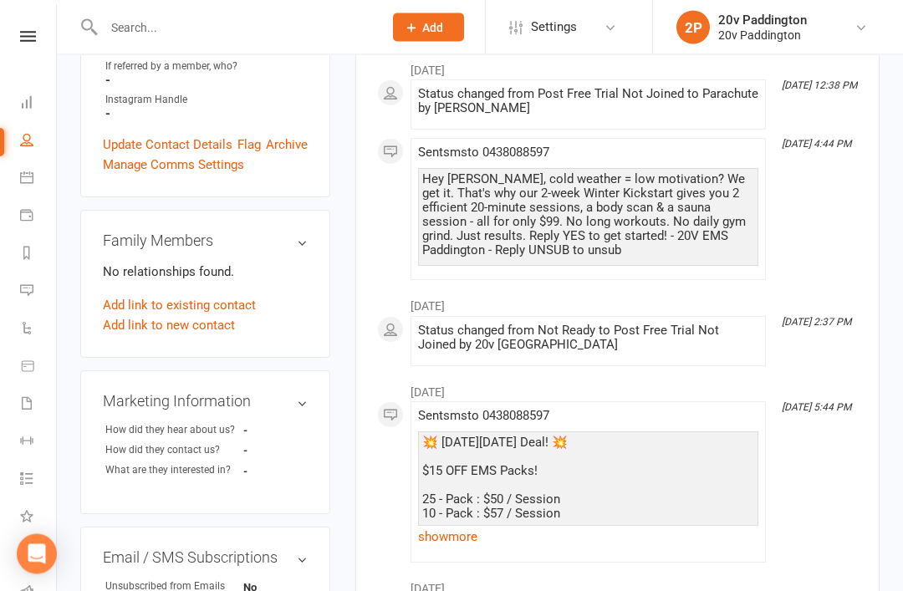
scroll to position [604, 0]
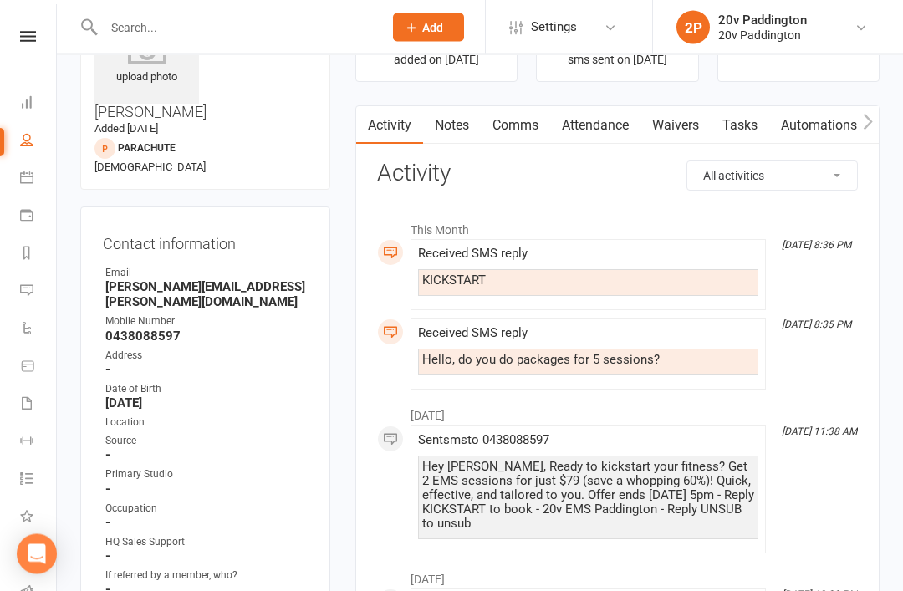
click at [532, 120] on link "Comms" at bounding box center [515, 126] width 69 height 38
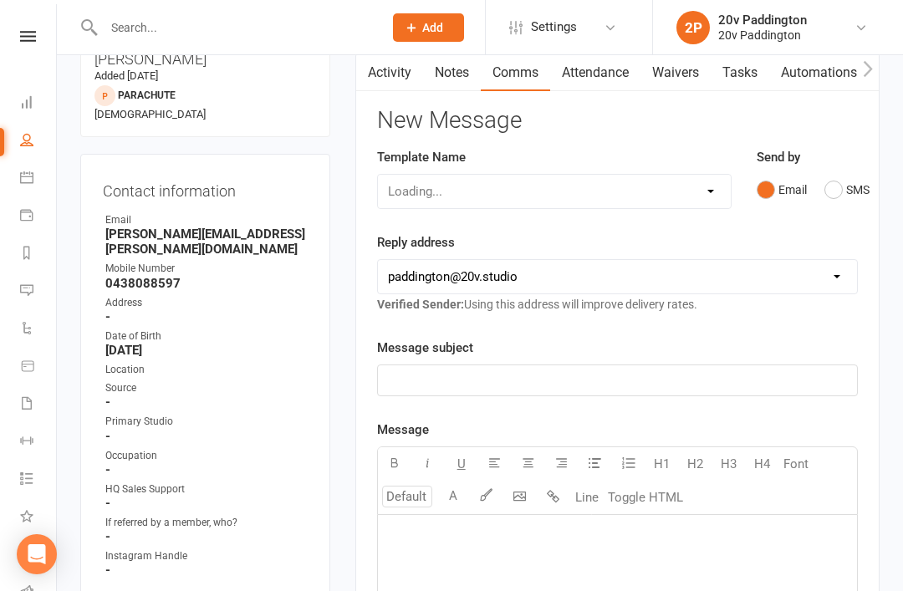
scroll to position [147, 0]
click at [847, 271] on select "[EMAIL_ADDRESS][DOMAIN_NAME] [EMAIL_ADDRESS][DOMAIN_NAME] [PERSON_NAME][EMAIL_A…" at bounding box center [617, 275] width 479 height 33
click at [840, 186] on button "SMS" at bounding box center [847, 189] width 45 height 32
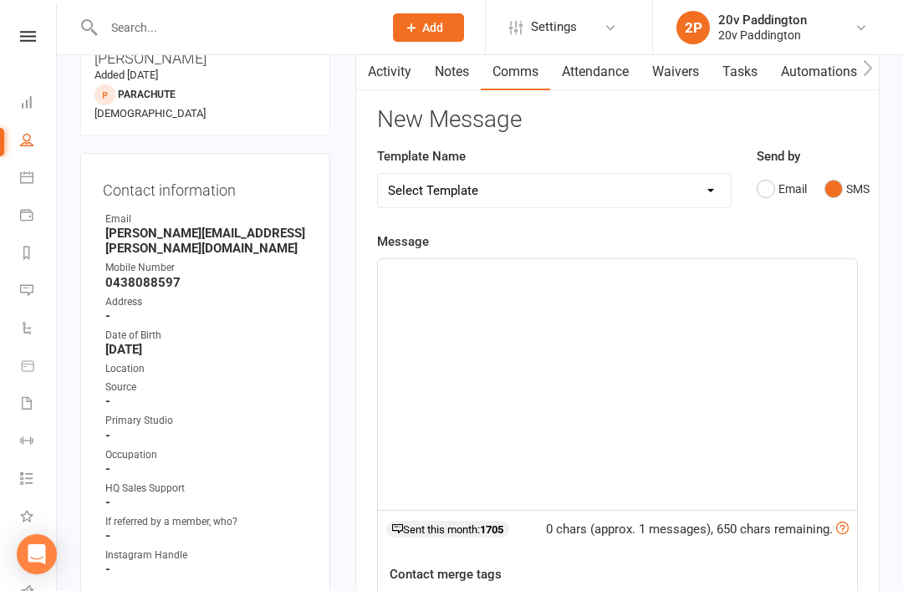
click at [650, 506] on div "﻿" at bounding box center [617, 384] width 479 height 251
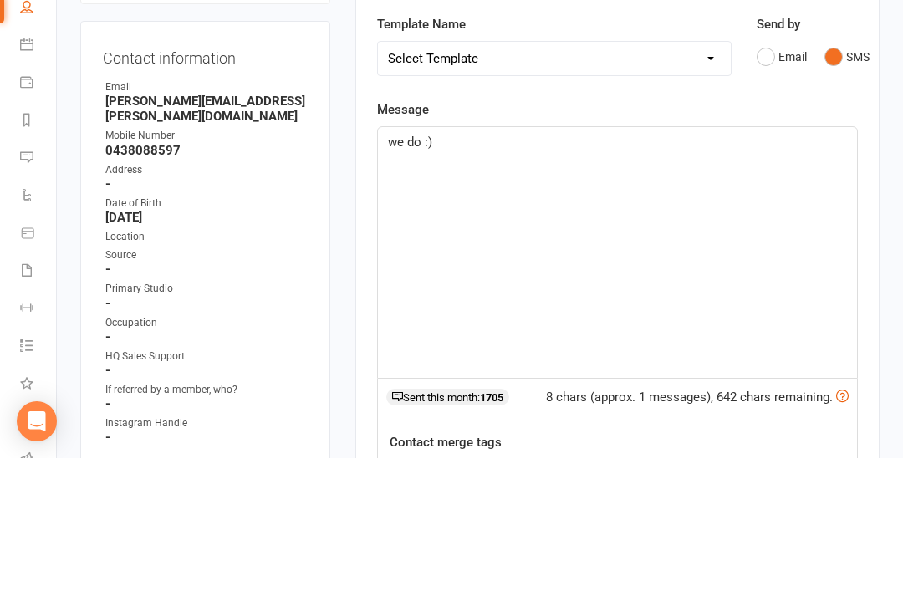
click at [392, 268] on span "we do :)" at bounding box center [410, 275] width 44 height 15
click at [398, 268] on span "we do :)" at bounding box center [410, 275] width 44 height 15
click at [637, 265] on p "We do :)" at bounding box center [617, 275] width 459 height 20
click at [776, 265] on p "We do :) We are starting with 2 session kickstarter p" at bounding box center [617, 275] width 459 height 20
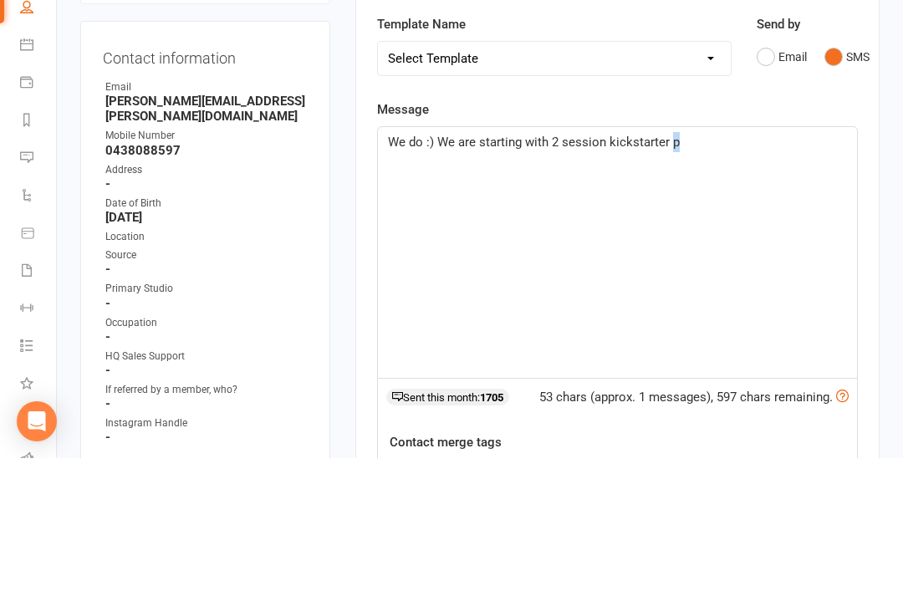
click at [766, 260] on div "We do :) We are starting with 2 session kickstarter p" at bounding box center [617, 385] width 479 height 251
click at [770, 260] on div "We do :) We are starting with 2 session kickstarter p" at bounding box center [617, 385] width 479 height 251
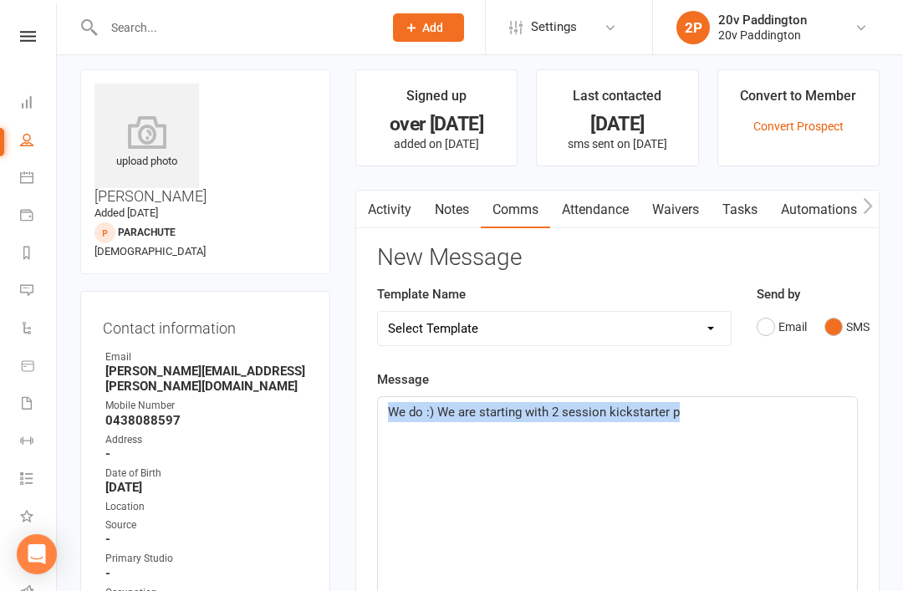
scroll to position [1, 0]
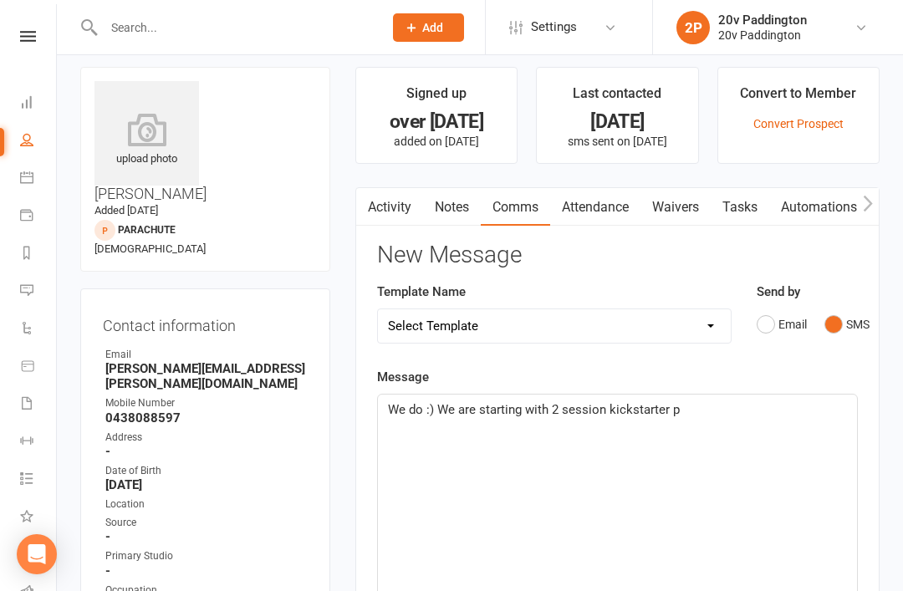
click at [687, 396] on div "We do :) We are starting with 2 session kickstarter p" at bounding box center [617, 520] width 479 height 251
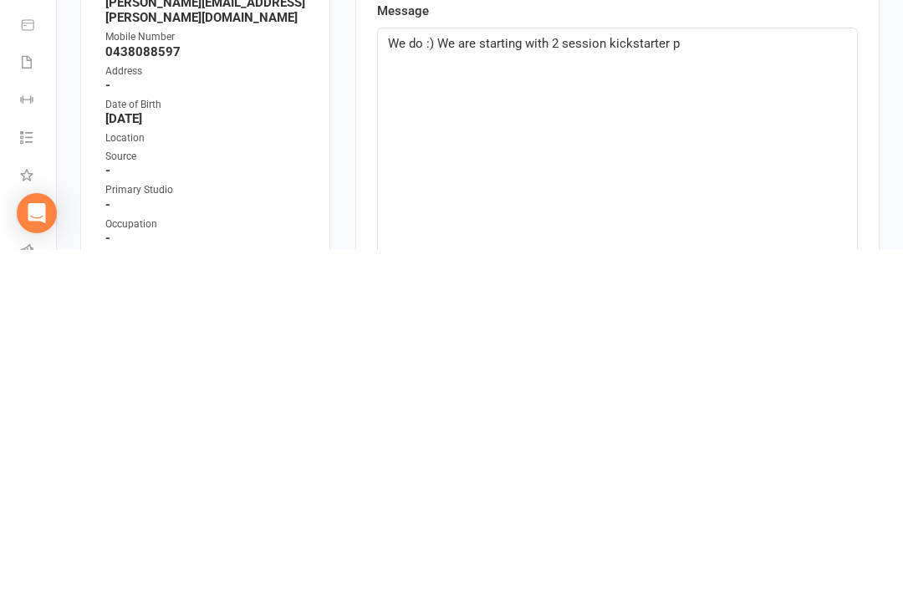
click at [785, 370] on div "We do :) We are starting with 2 session kickstarter p" at bounding box center [617, 495] width 479 height 251
click at [523, 375] on p "We do :) We are starting with 2 session kickstarter program just to get an unde…" at bounding box center [617, 395] width 459 height 40
click at [510, 375] on p "We do :) We are starting with 2 session kickstarter program just to get an unde…" at bounding box center [617, 395] width 459 height 40
click at [525, 375] on p "We do :) We are starting with 2 session kickstarter program just to get an unde…" at bounding box center [617, 395] width 459 height 40
click at [519, 375] on p "We do :) We are starting with 2 session kickstarter program just to get an unde…" at bounding box center [617, 395] width 459 height 40
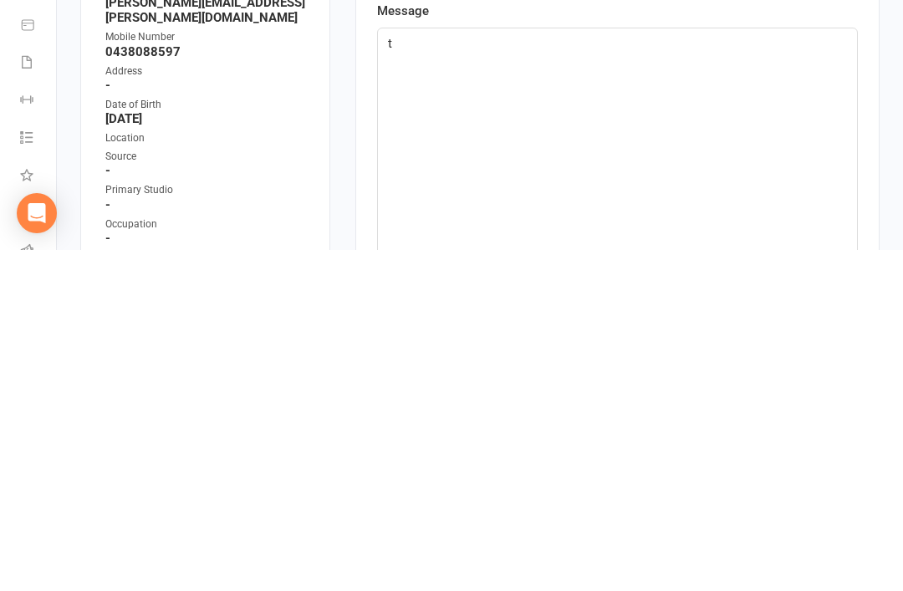
click at [599, 370] on div "t" at bounding box center [617, 495] width 479 height 251
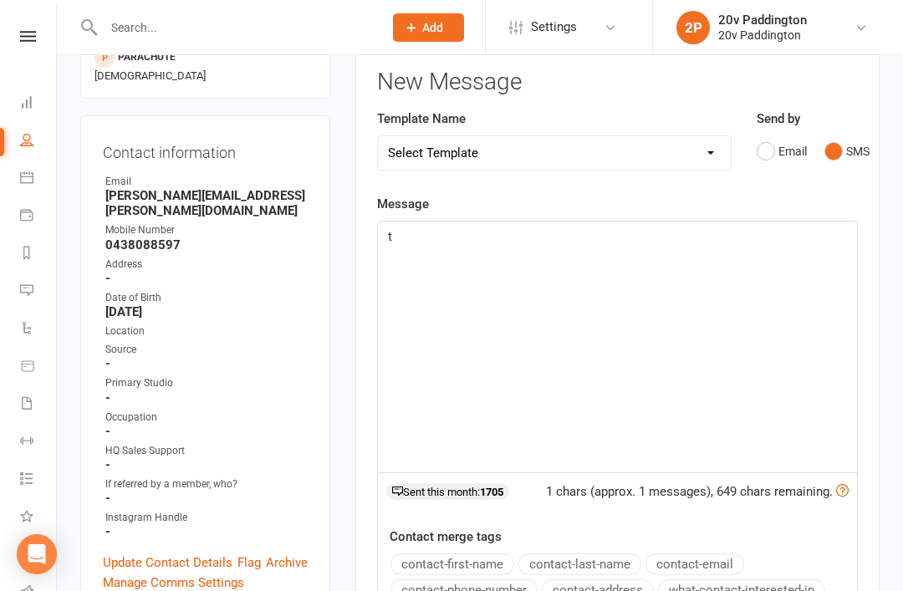
click at [727, 272] on div "t" at bounding box center [617, 347] width 479 height 251
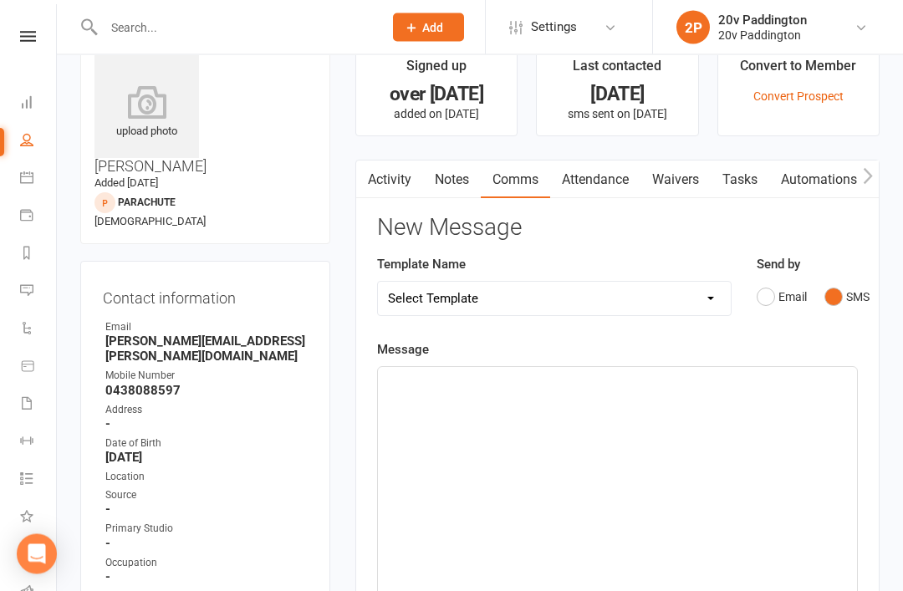
scroll to position [0, 0]
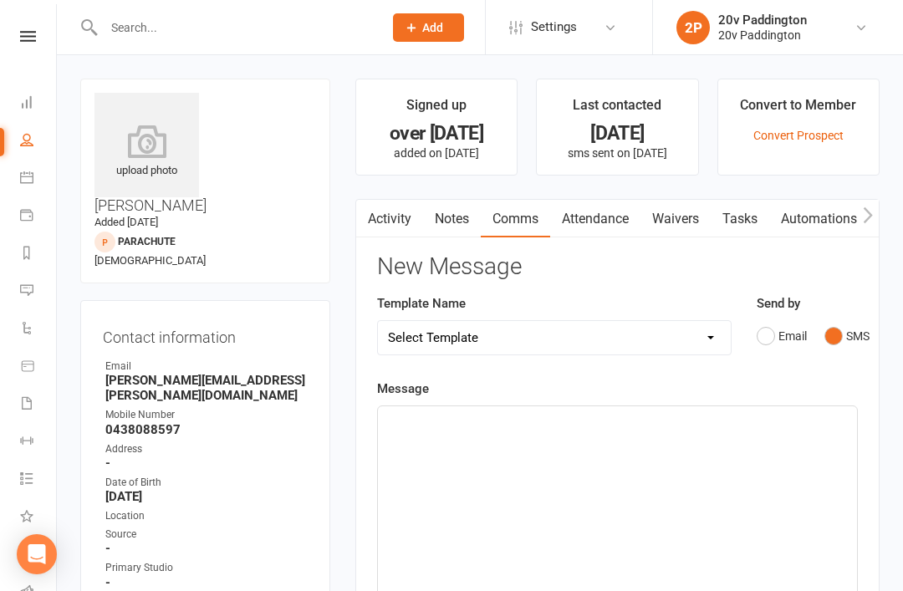
click at [22, 293] on icon at bounding box center [26, 289] width 13 height 13
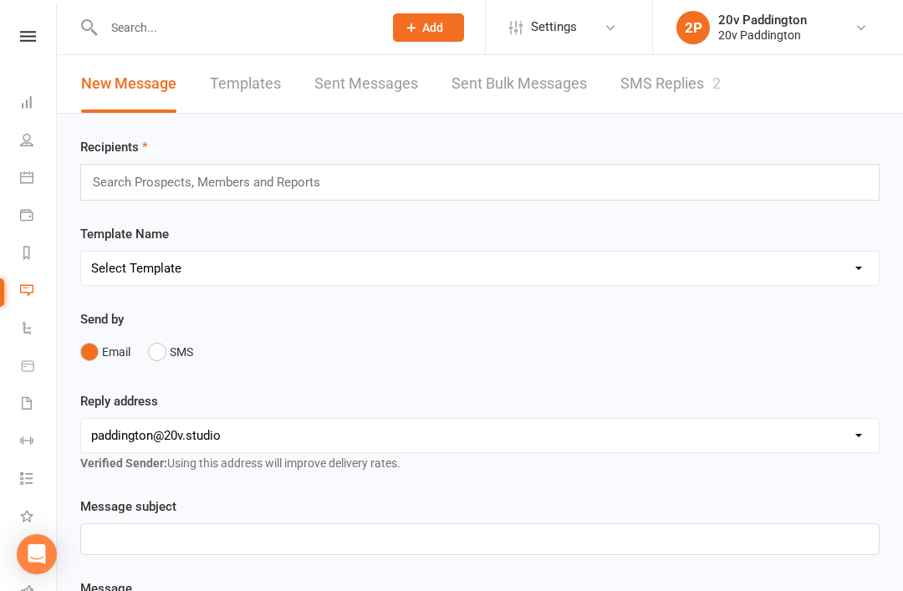
click at [641, 100] on link "SMS Replies 2" at bounding box center [671, 84] width 100 height 58
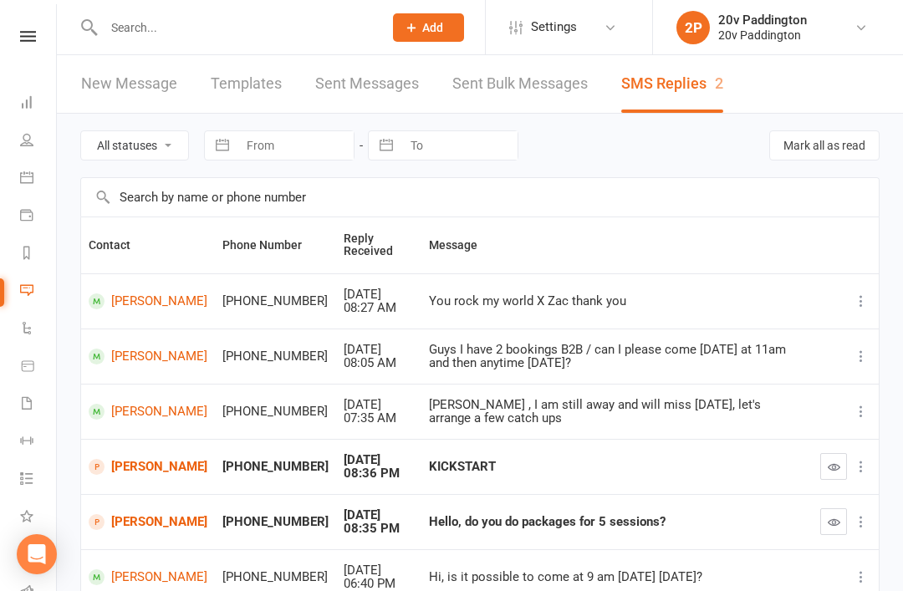
click at [303, 8] on div at bounding box center [225, 27] width 291 height 54
